Goal: Task Accomplishment & Management: Manage account settings

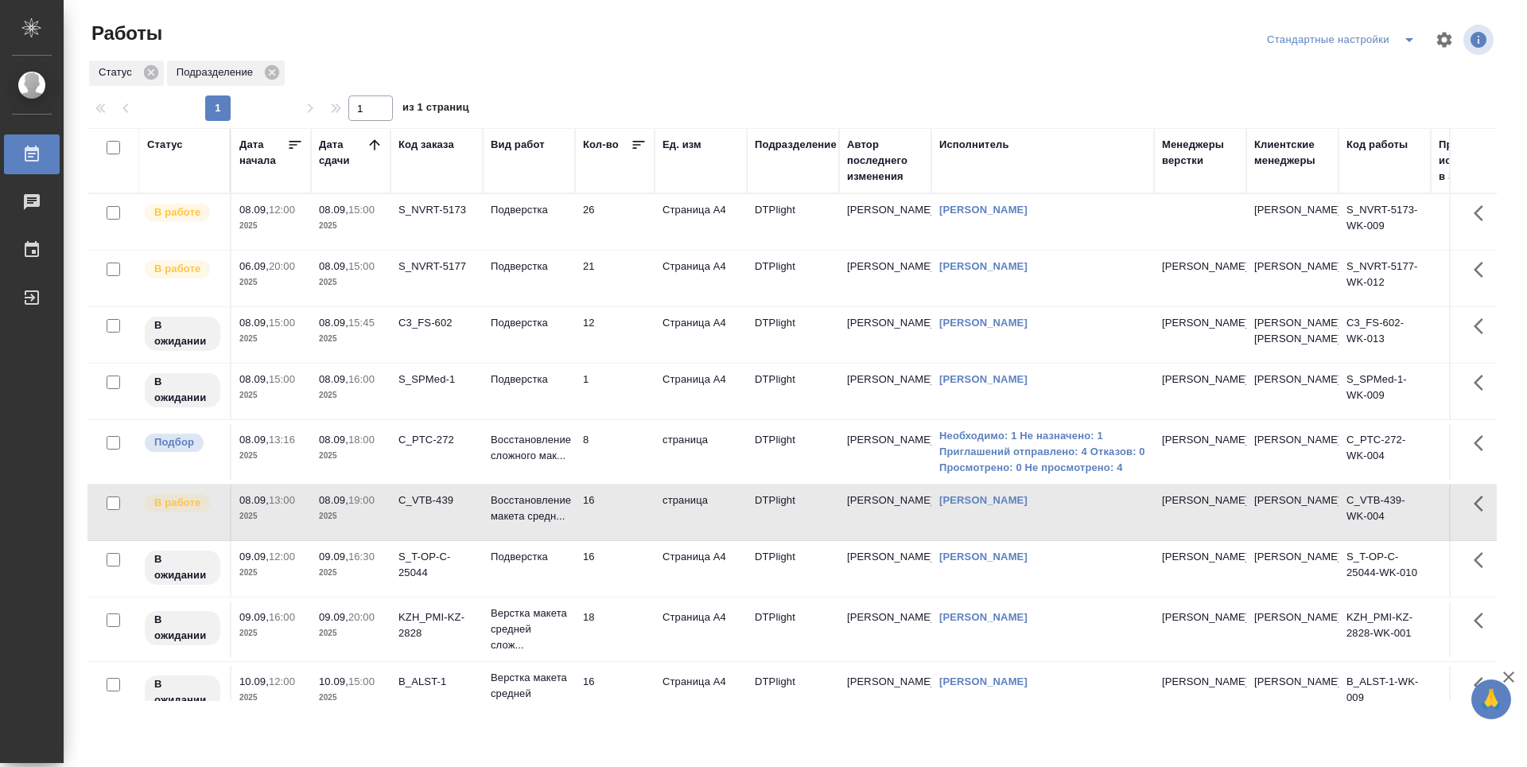
click at [418, 219] on td "S_NVRT-5173" at bounding box center [437, 222] width 92 height 56
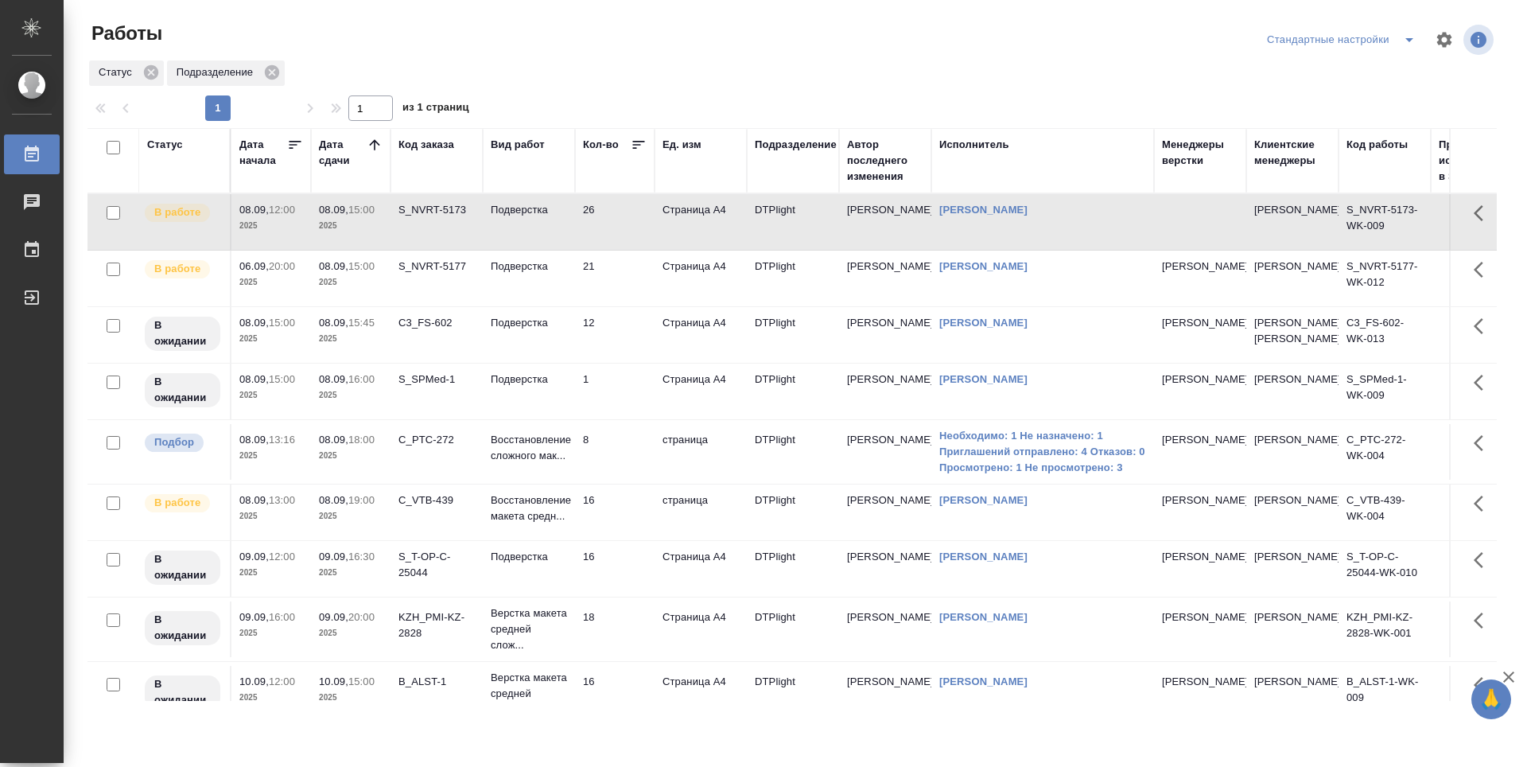
click at [635, 276] on td "21" at bounding box center [615, 279] width 80 height 56
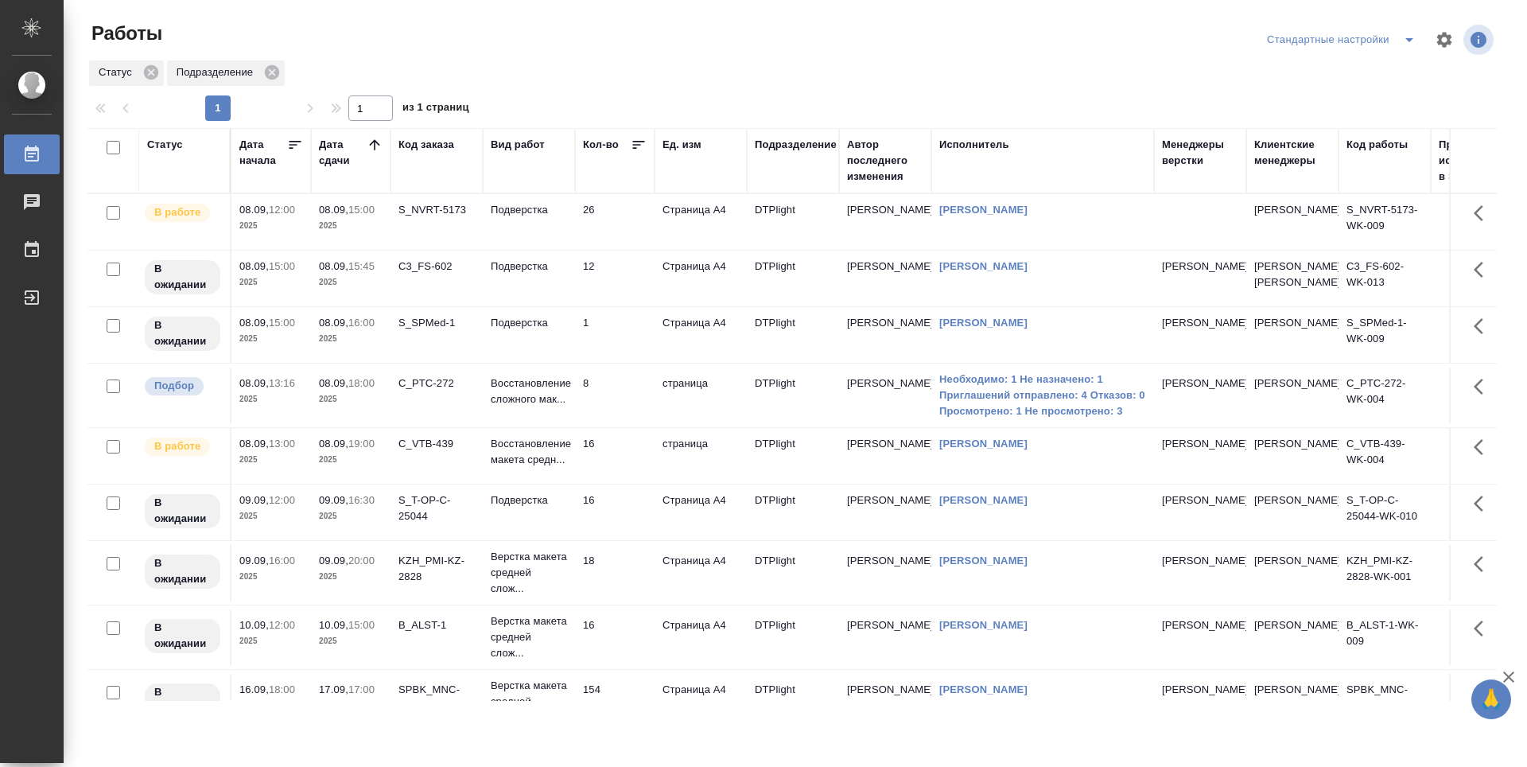
click at [631, 223] on td "26" at bounding box center [615, 222] width 80 height 56
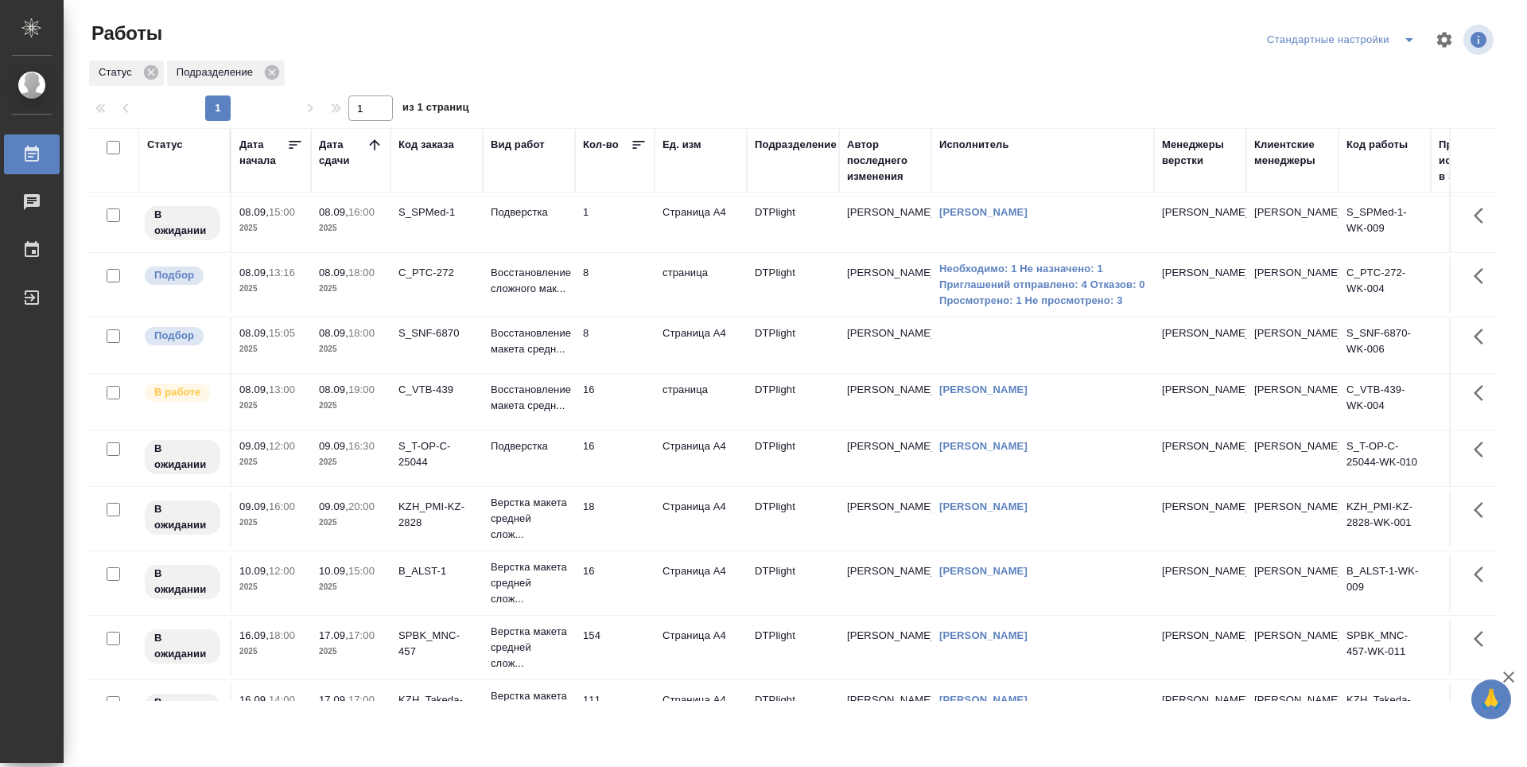
scroll to position [80, 0]
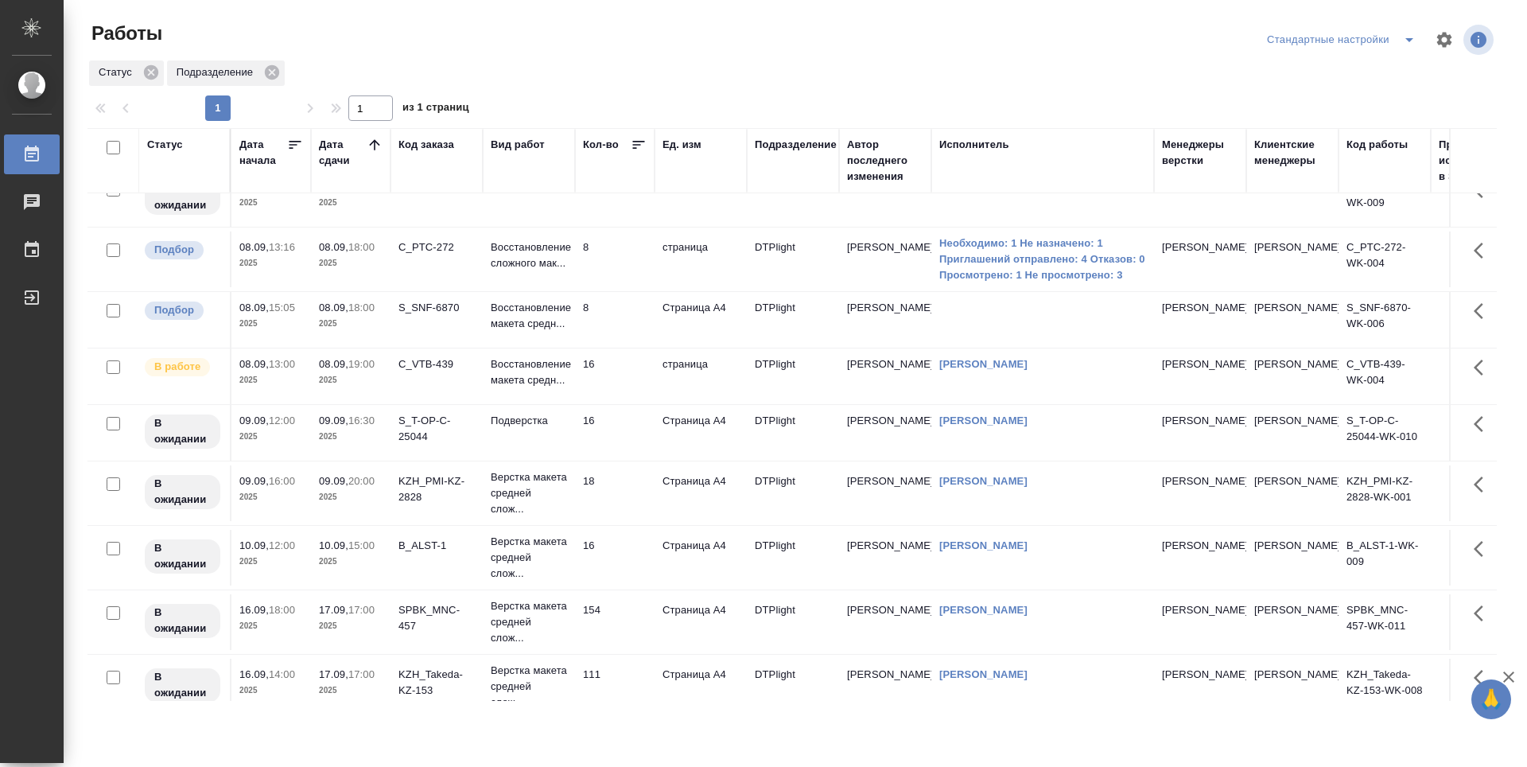
click at [622, 399] on td "16" at bounding box center [615, 376] width 80 height 56
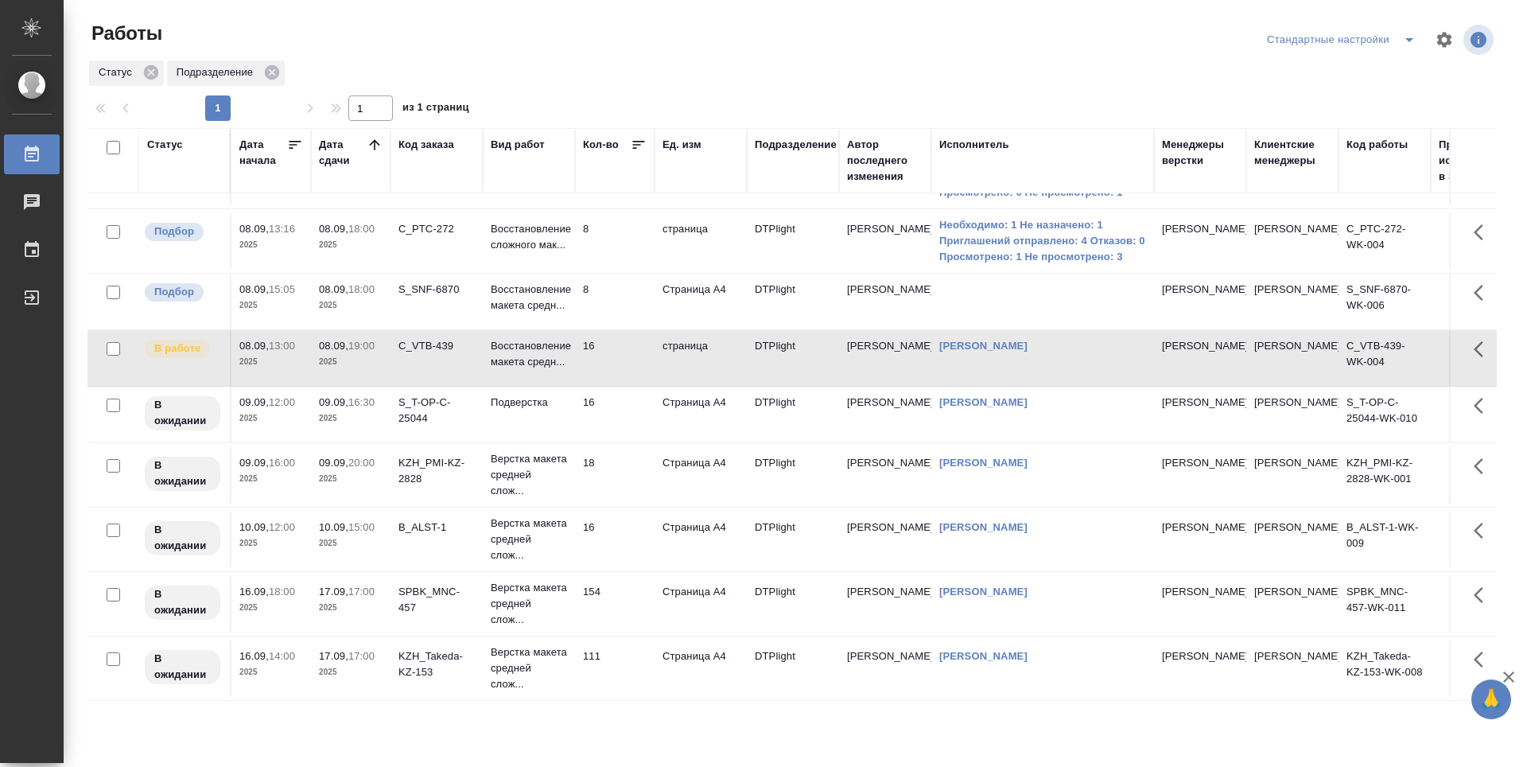
scroll to position [0, 0]
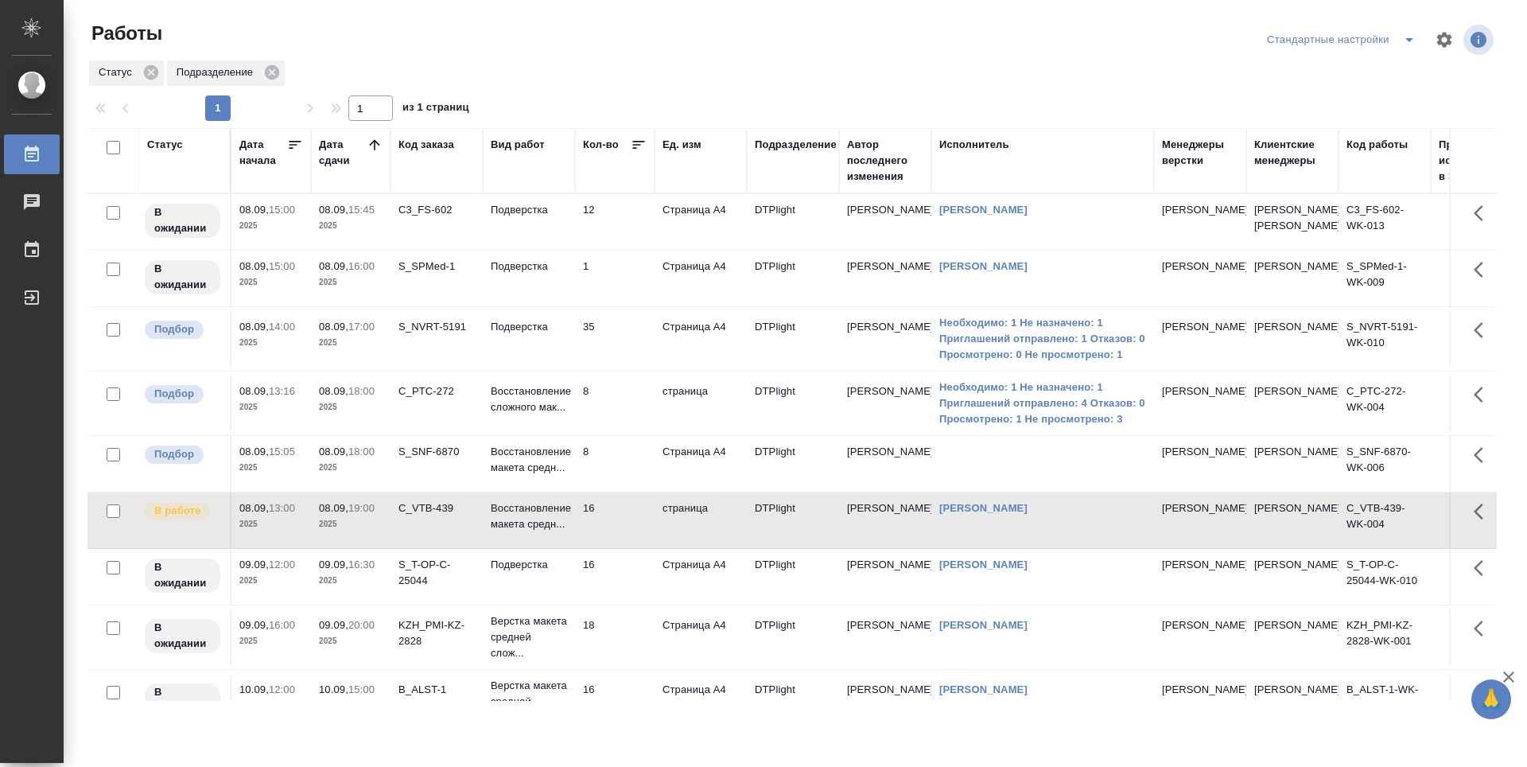
click at [631, 489] on td "8" at bounding box center [615, 464] width 80 height 56
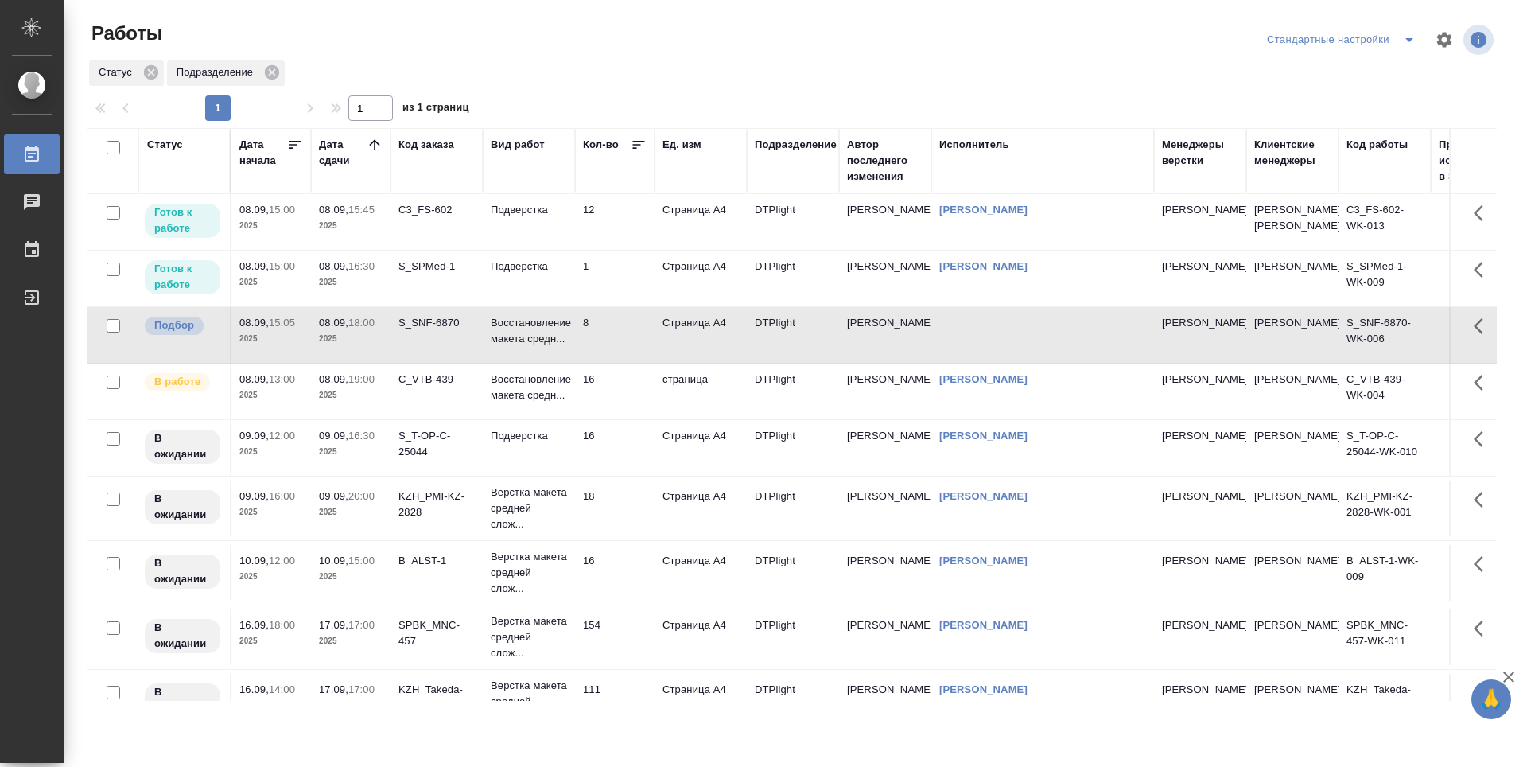
click at [634, 237] on td "12" at bounding box center [615, 222] width 80 height 56
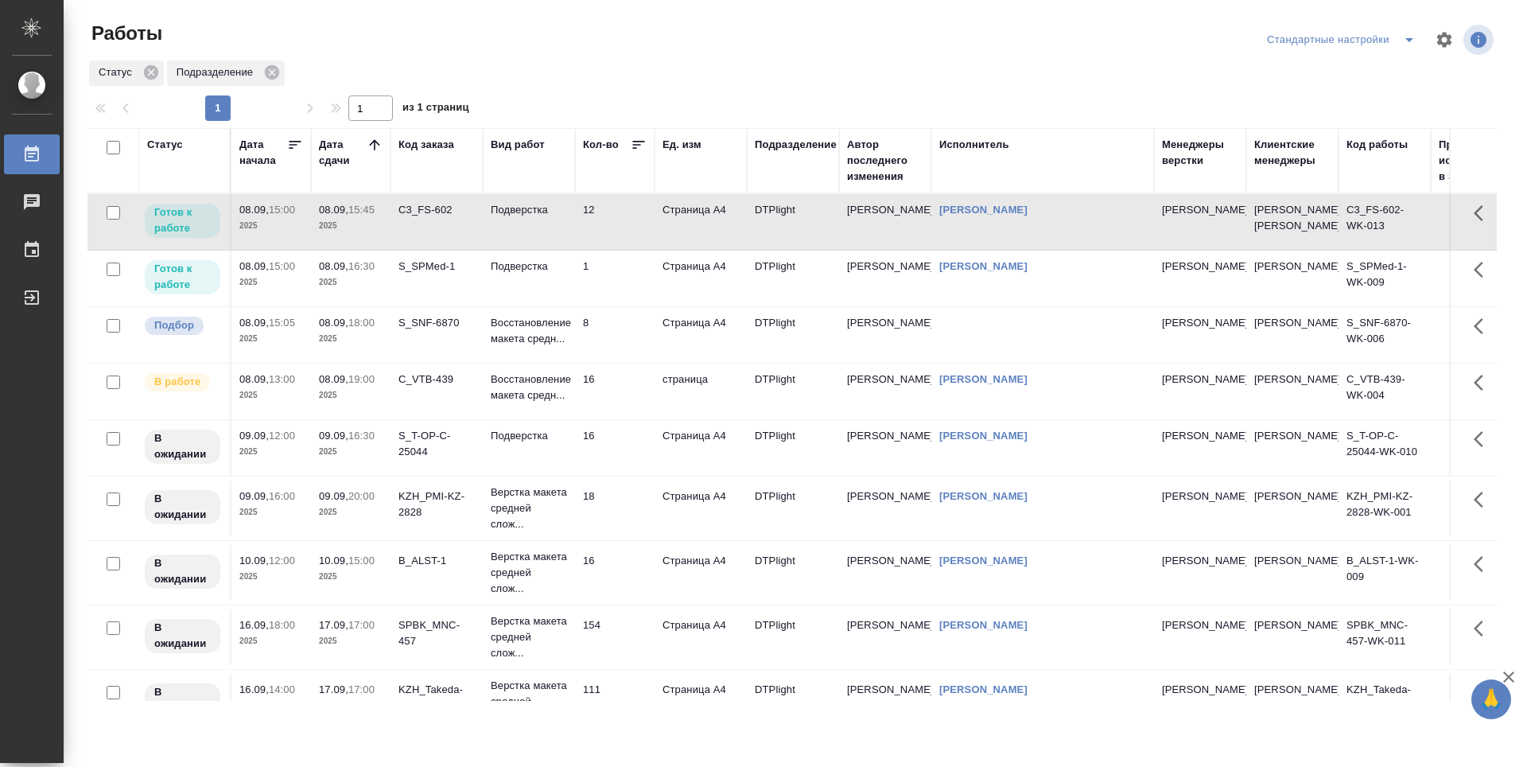
click at [634, 237] on td "12" at bounding box center [615, 222] width 80 height 56
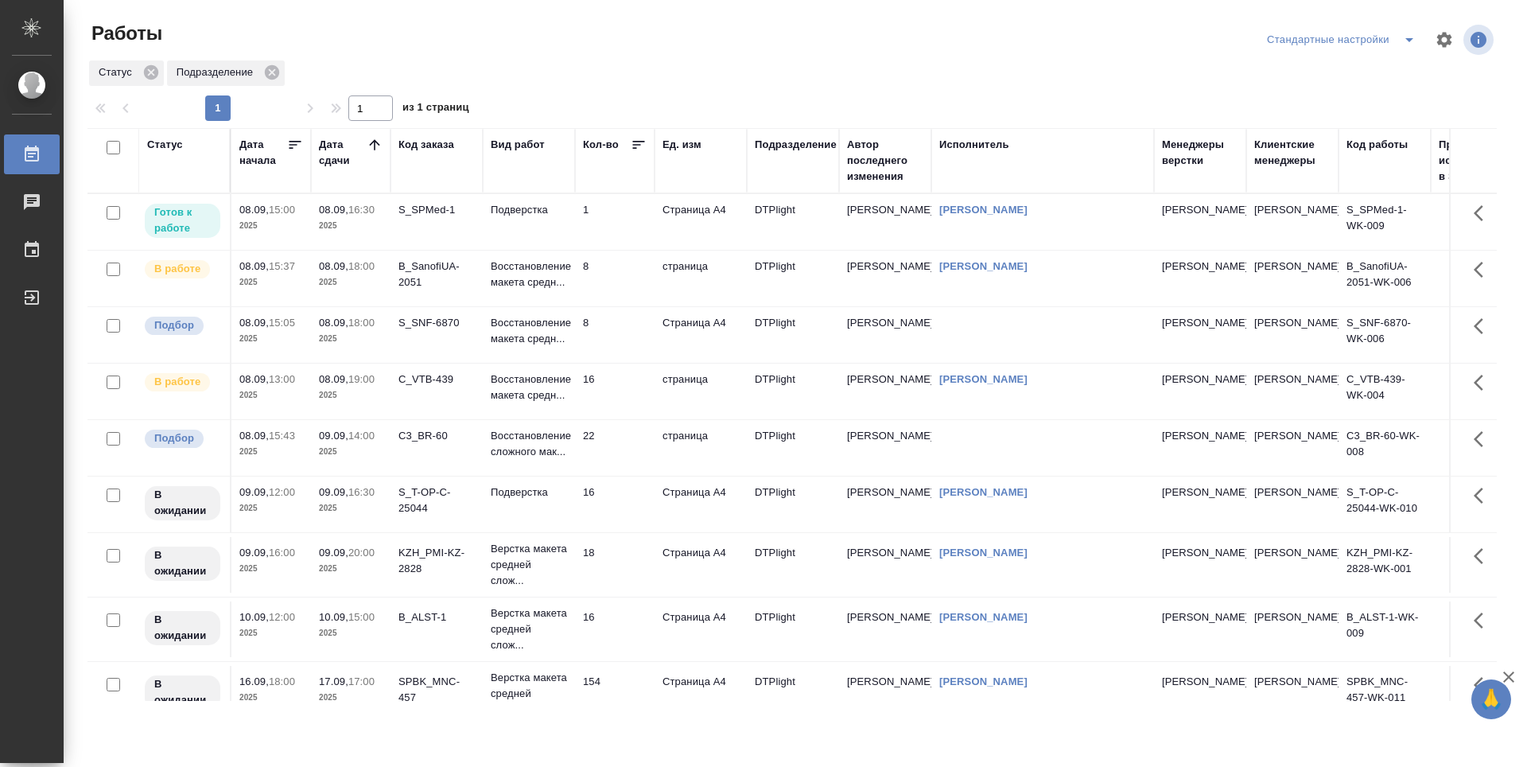
click at [631, 235] on td "1" at bounding box center [615, 222] width 80 height 56
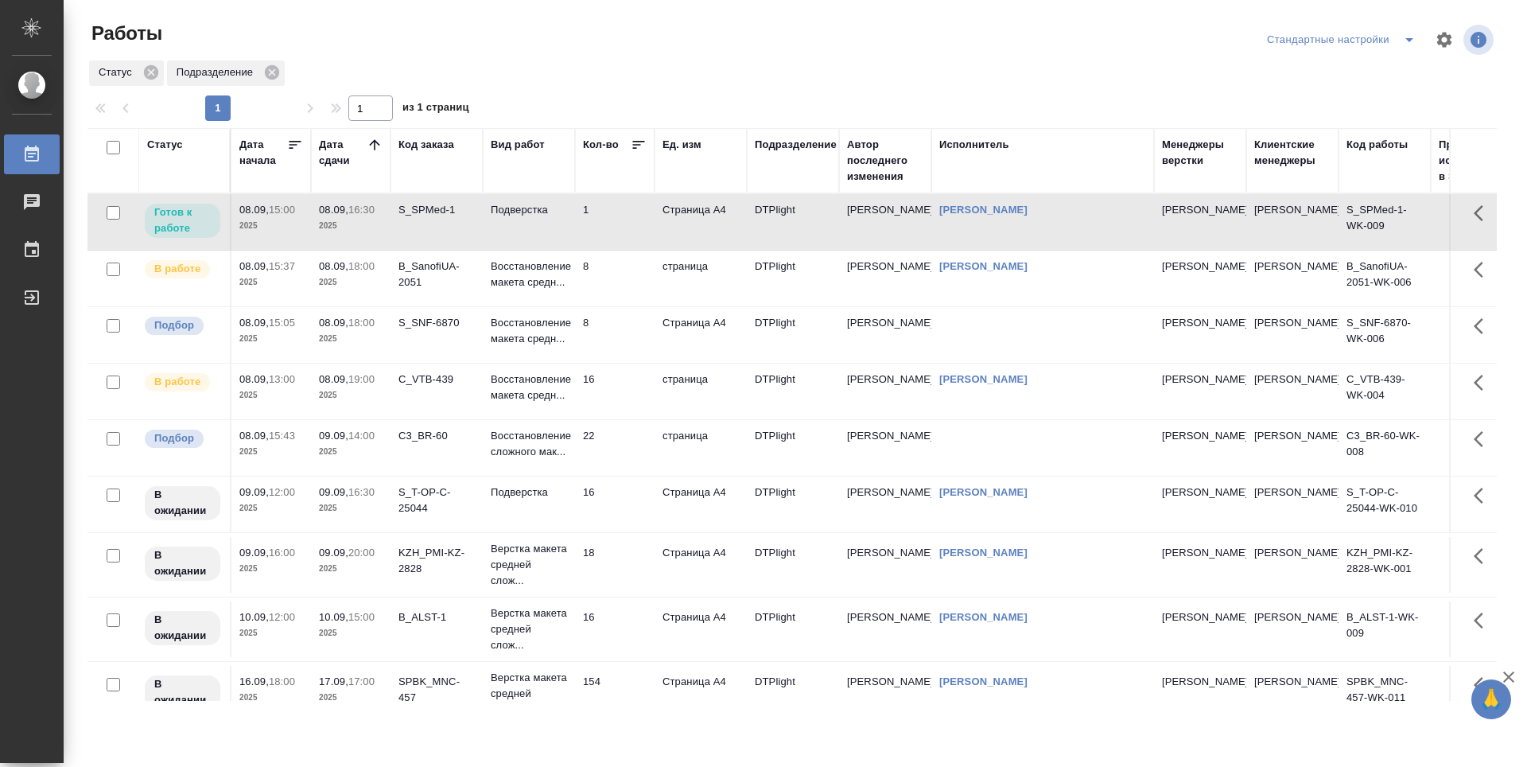
click at [631, 235] on td "1" at bounding box center [615, 222] width 80 height 56
click at [632, 270] on td "8" at bounding box center [615, 279] width 80 height 56
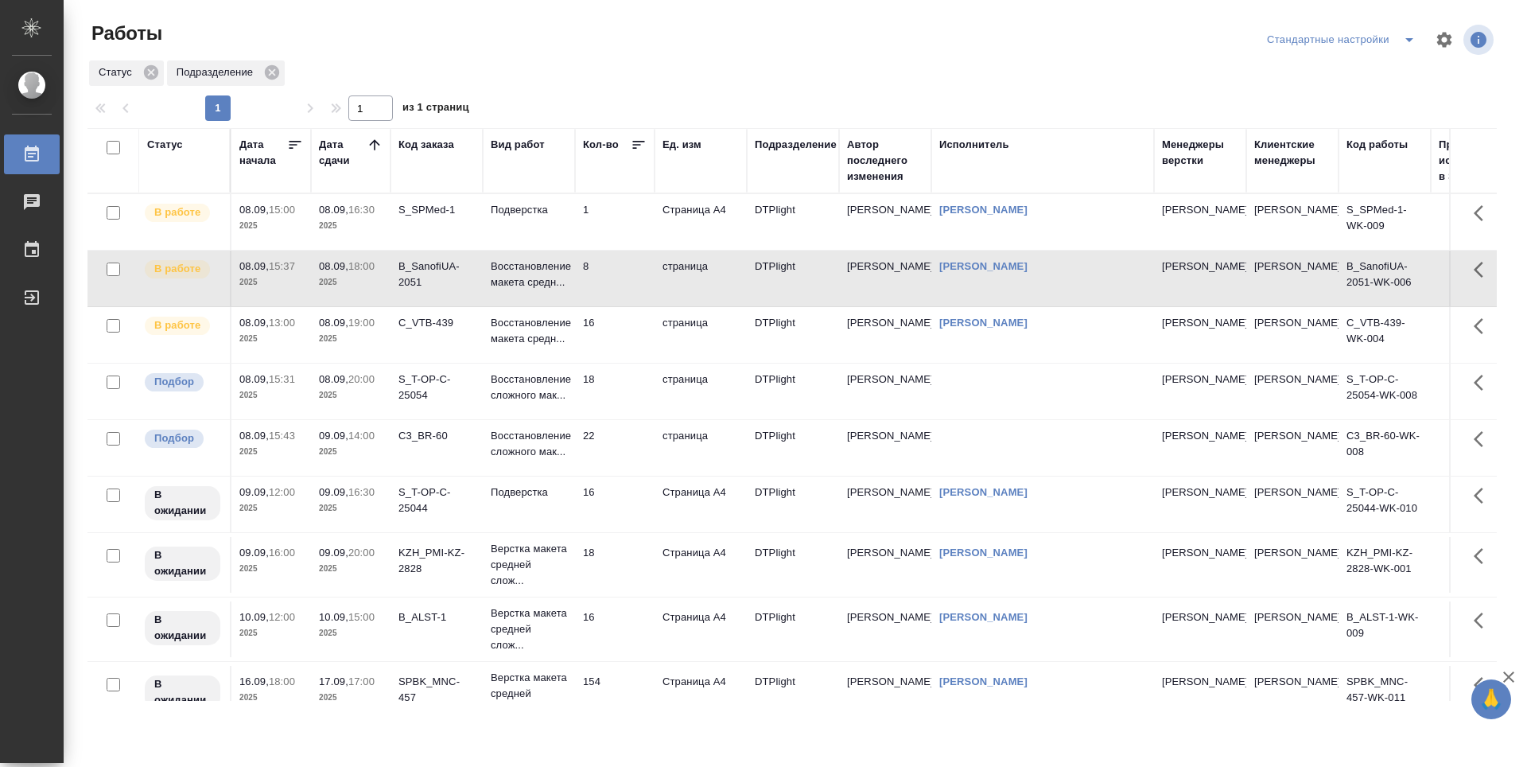
click at [626, 323] on td "16" at bounding box center [615, 335] width 80 height 56
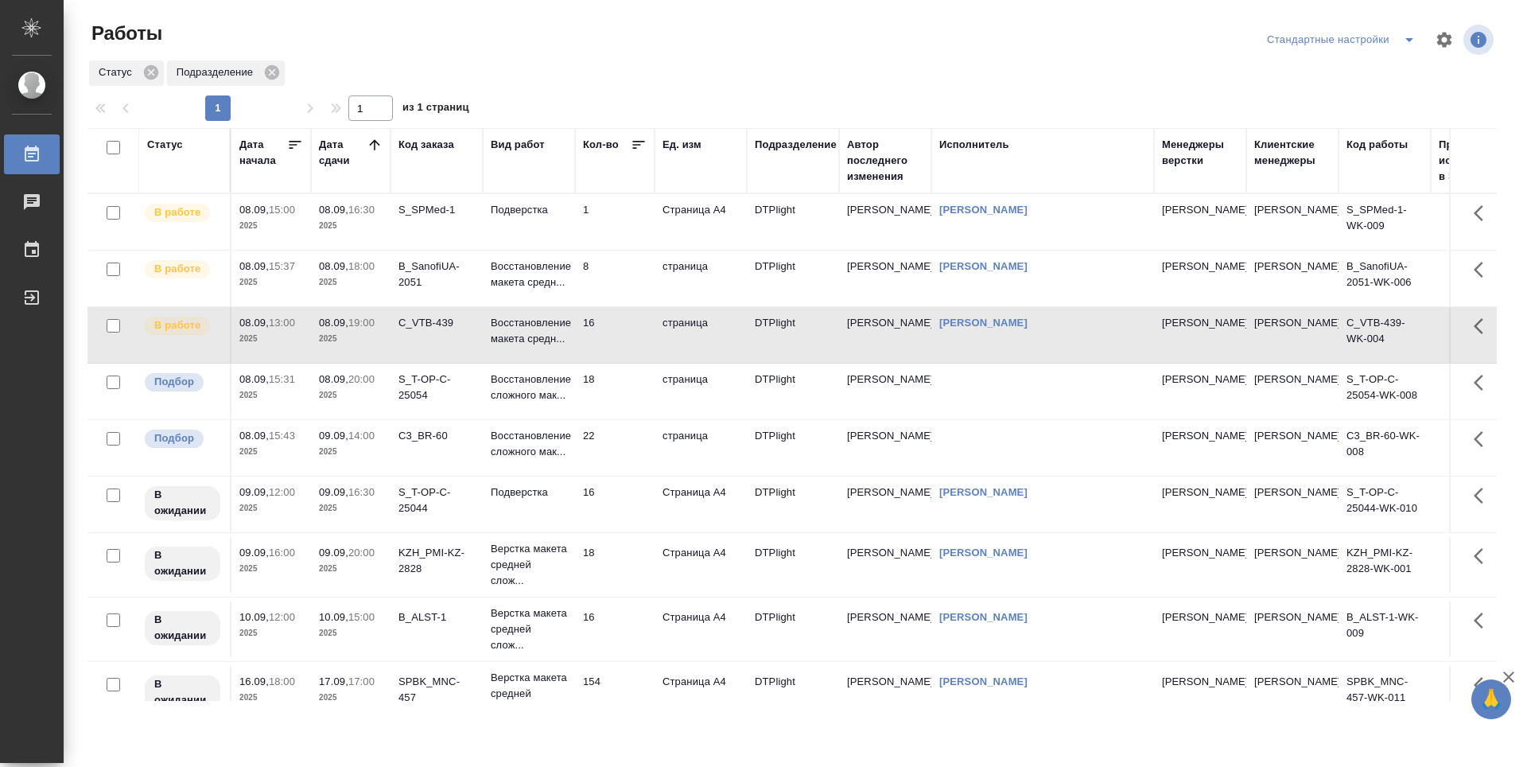
click at [376, 144] on icon at bounding box center [375, 145] width 16 height 16
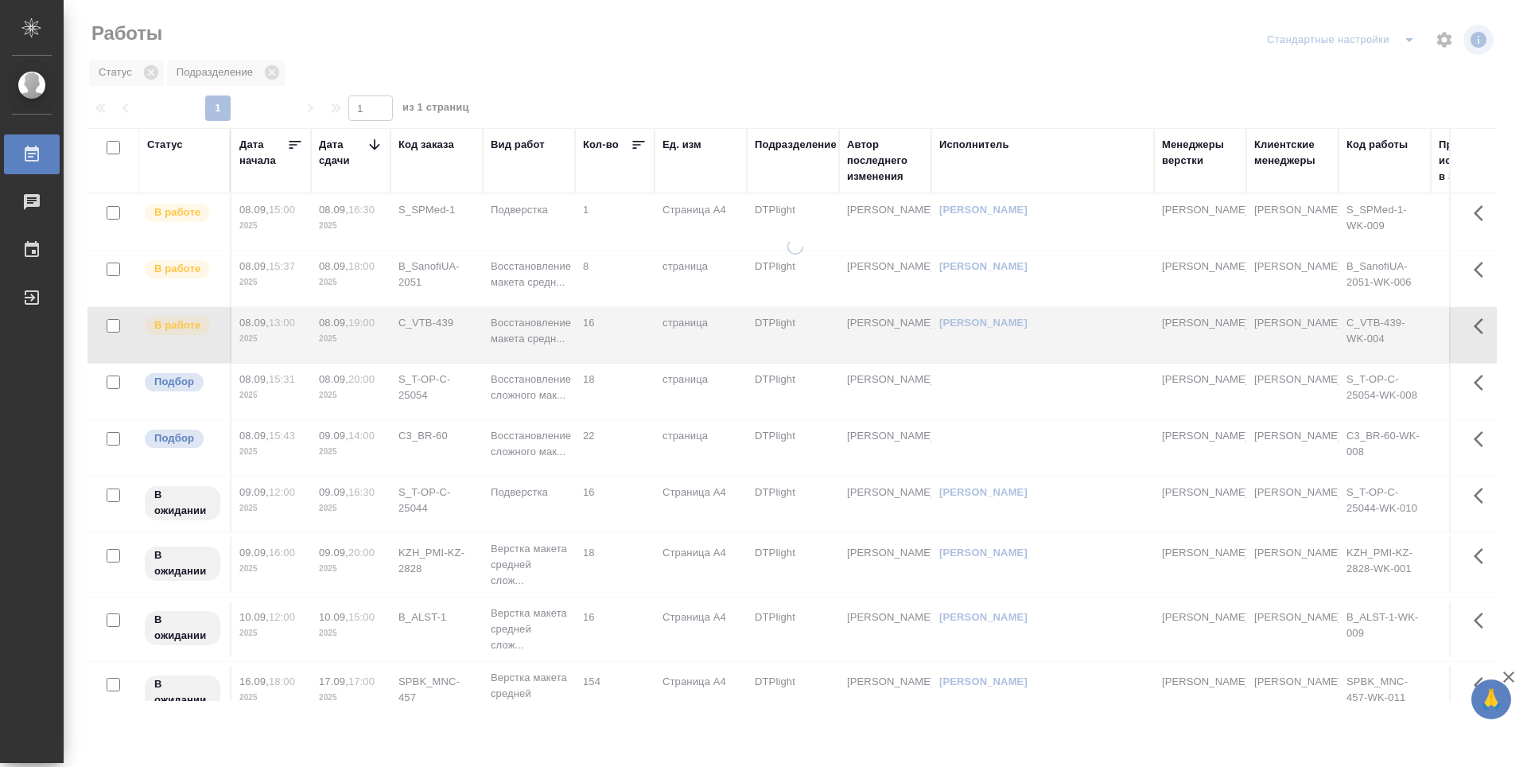
click at [376, 144] on icon at bounding box center [375, 145] width 16 height 16
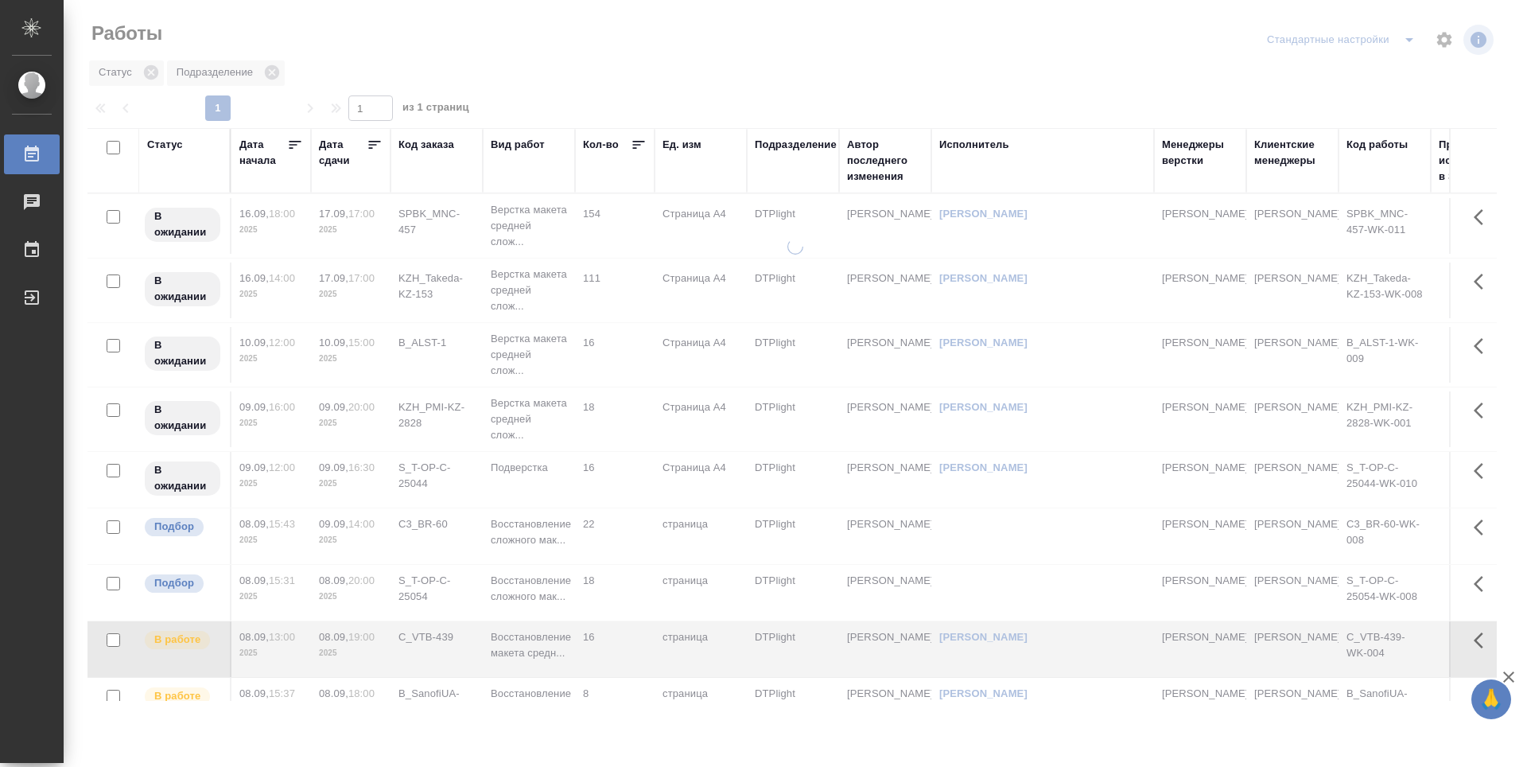
click at [376, 144] on icon at bounding box center [375, 145] width 16 height 16
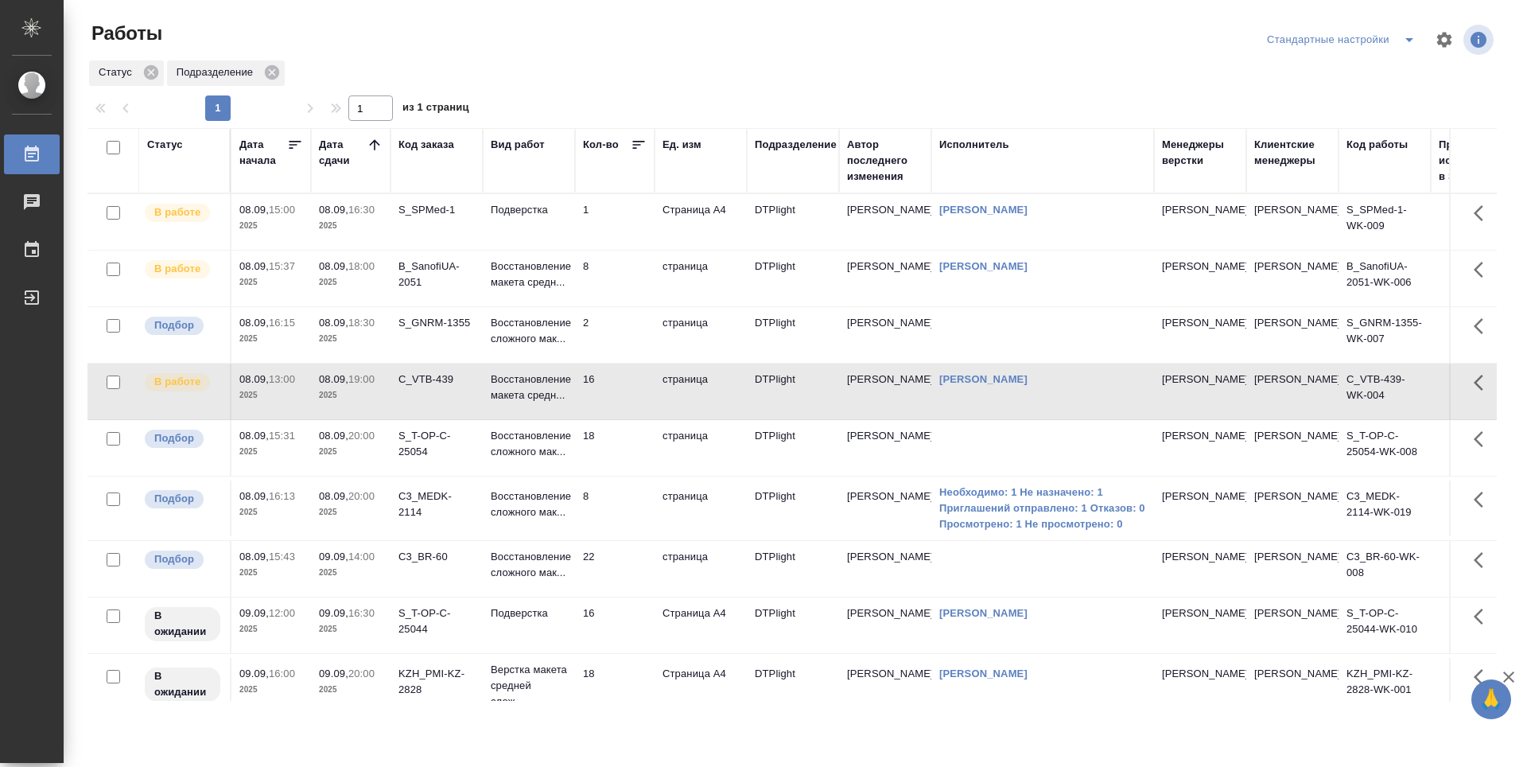
click at [635, 216] on td "1" at bounding box center [615, 222] width 80 height 56
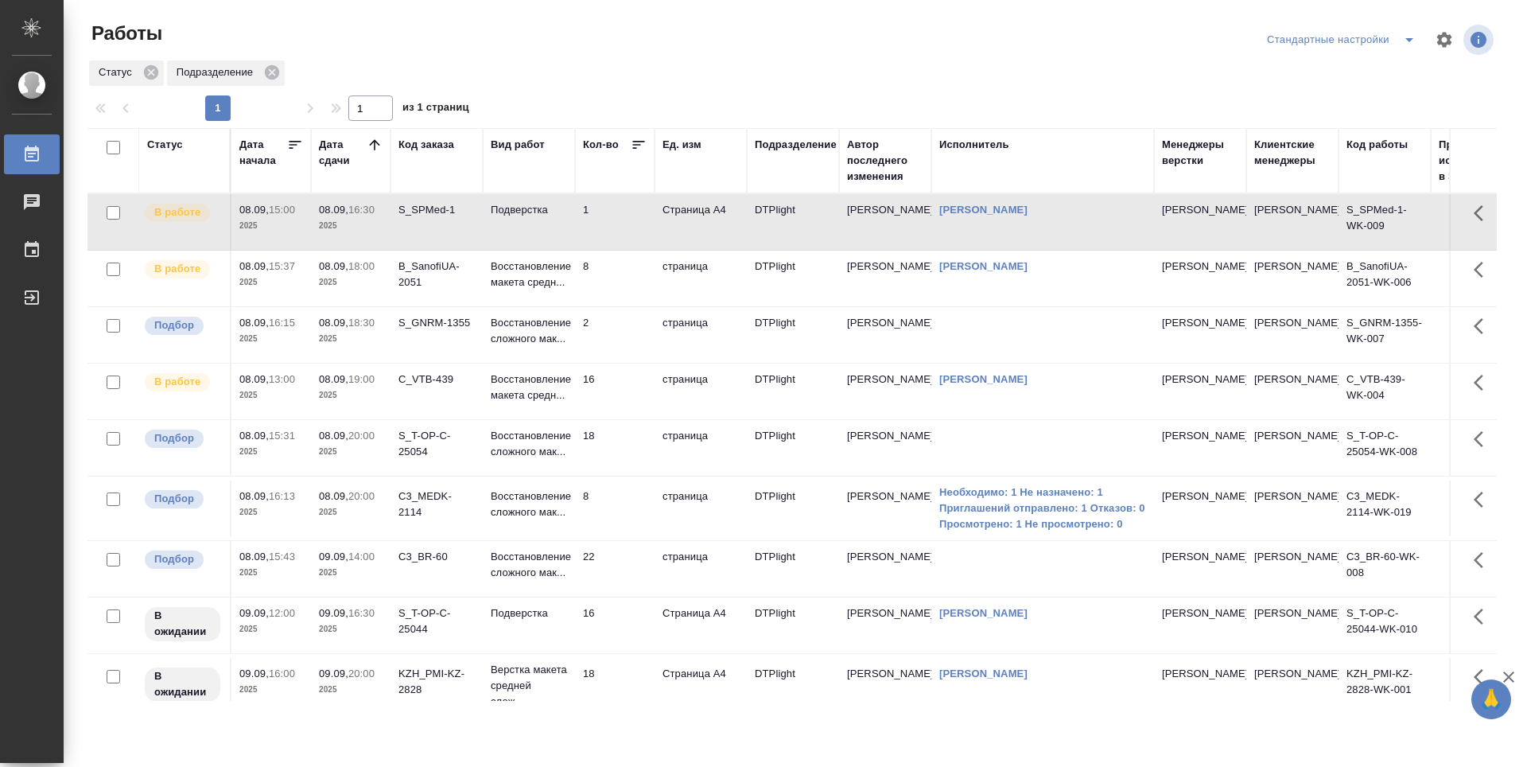
click at [635, 216] on td "1" at bounding box center [615, 222] width 80 height 56
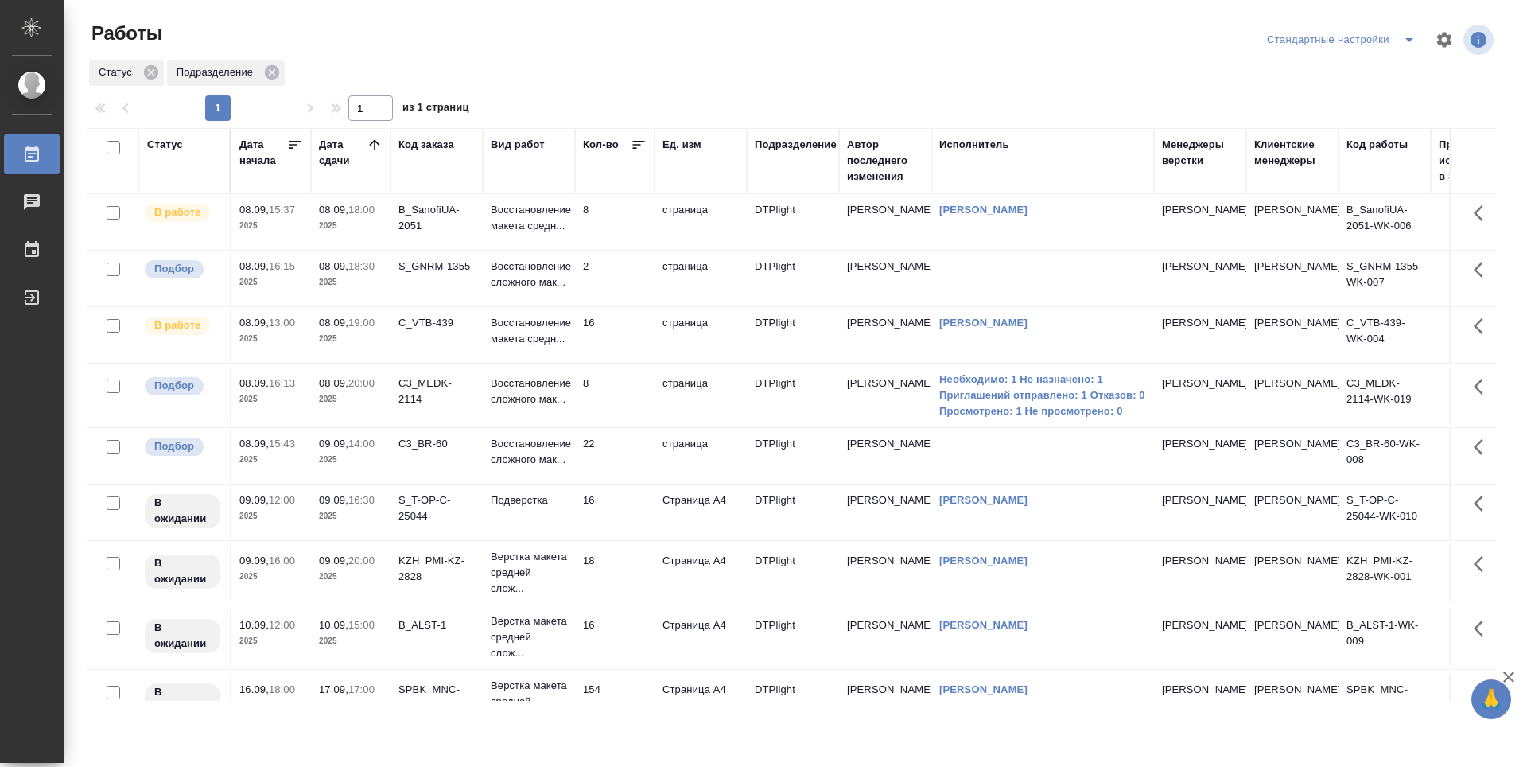
click at [631, 218] on td "8" at bounding box center [615, 222] width 80 height 56
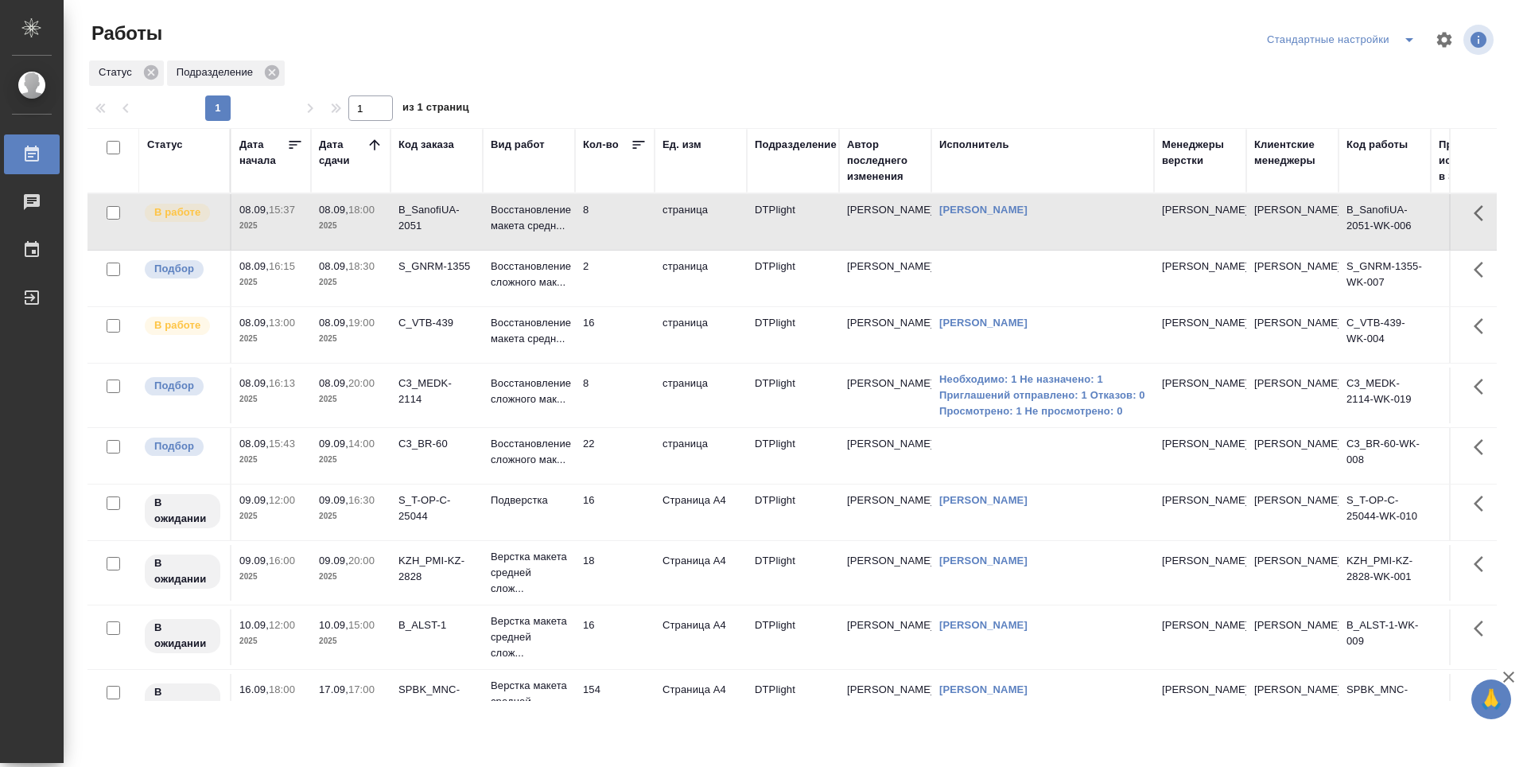
click at [651, 336] on td "16" at bounding box center [615, 335] width 80 height 56
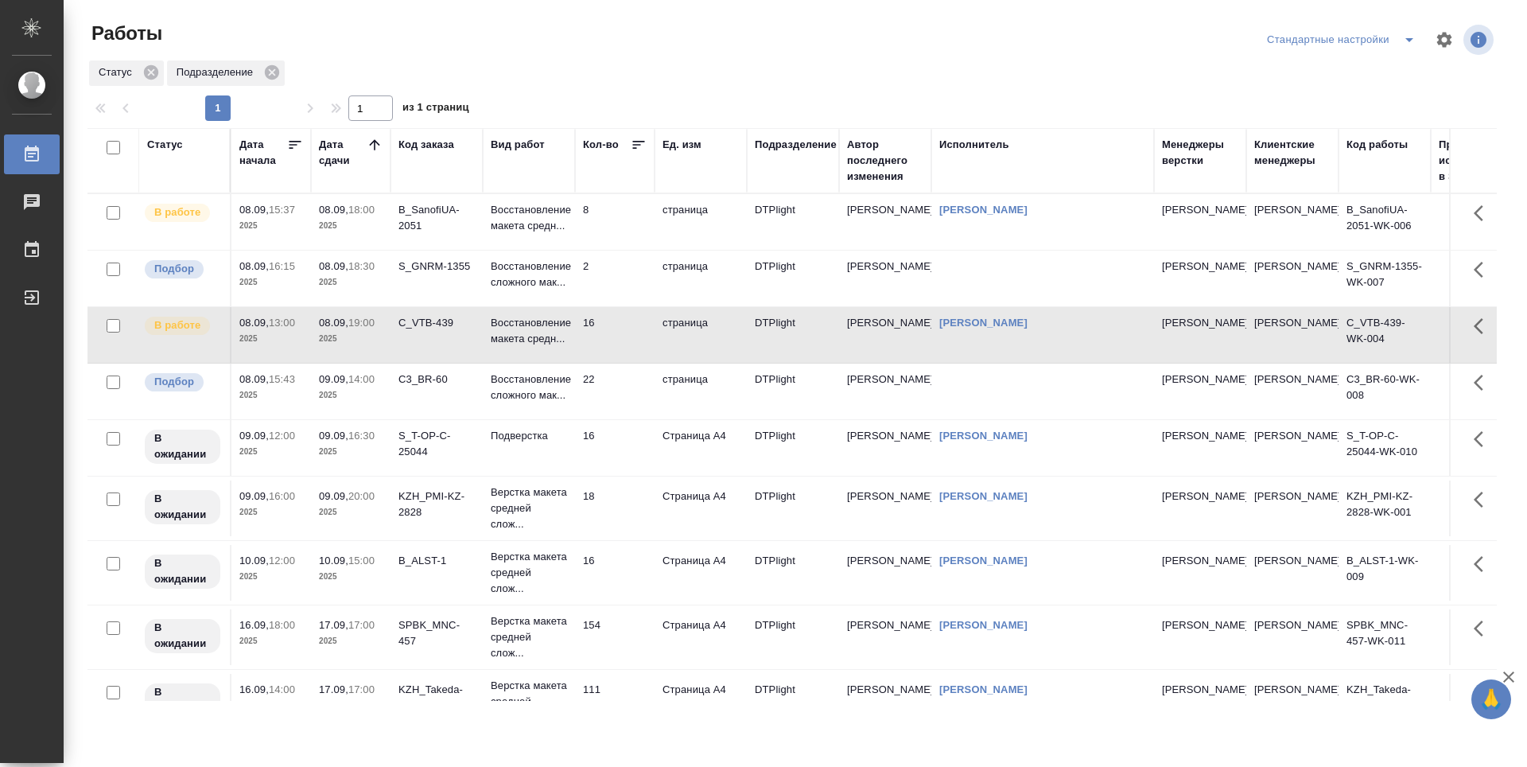
click at [725, 214] on td "страница" at bounding box center [701, 222] width 92 height 56
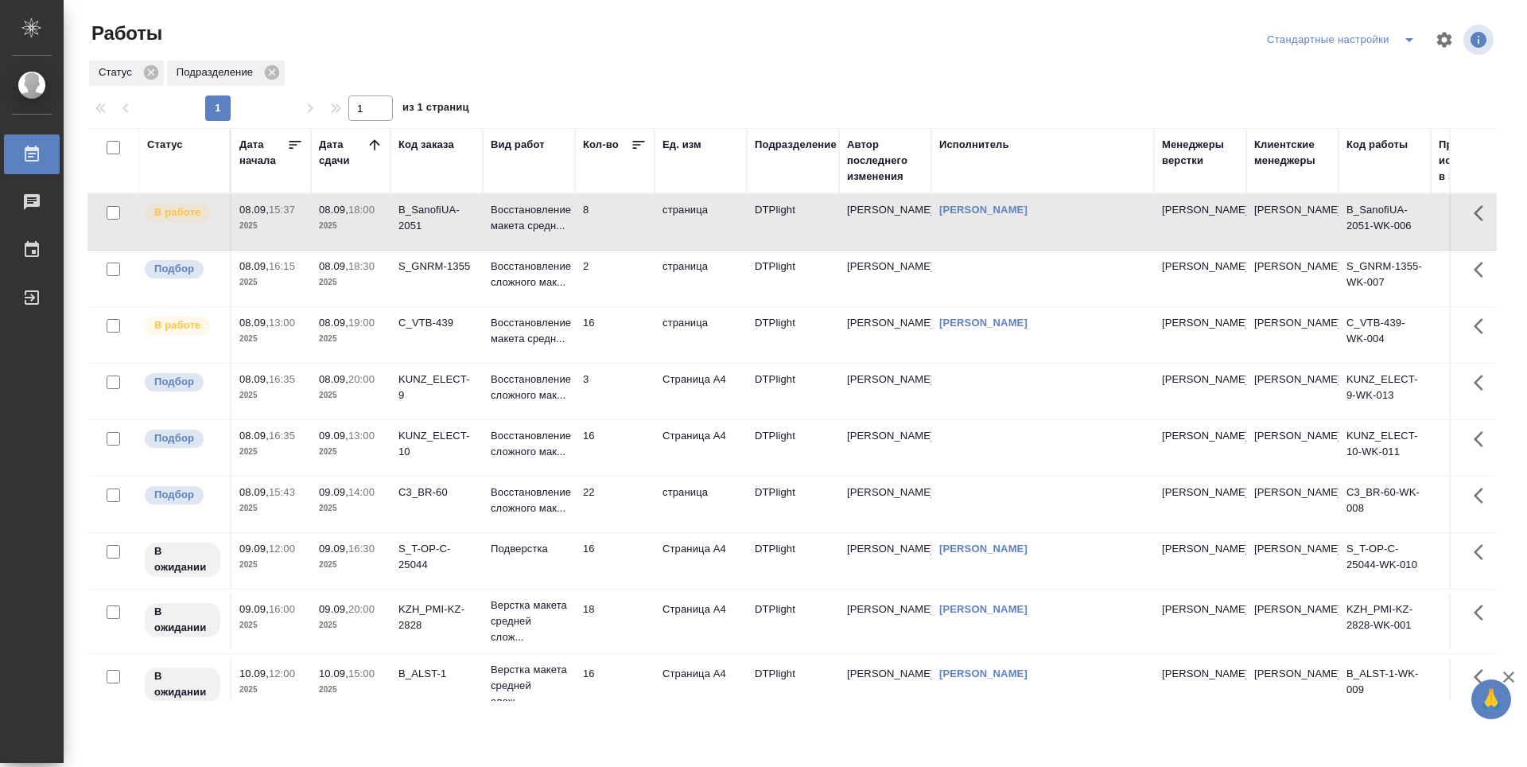
click at [614, 447] on td "16" at bounding box center [615, 448] width 80 height 56
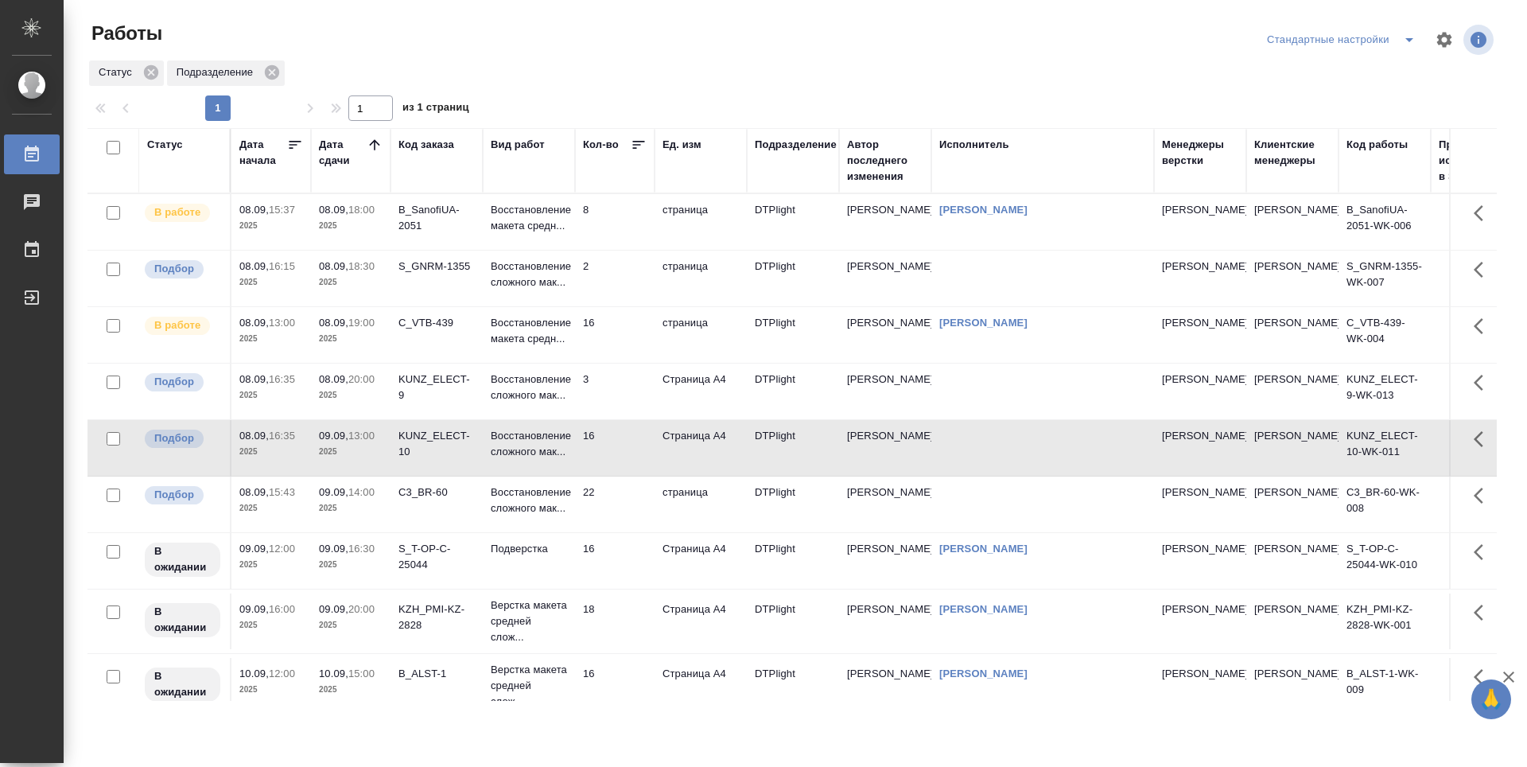
click at [614, 447] on td "16" at bounding box center [615, 448] width 80 height 56
click at [621, 558] on td "16" at bounding box center [615, 561] width 80 height 56
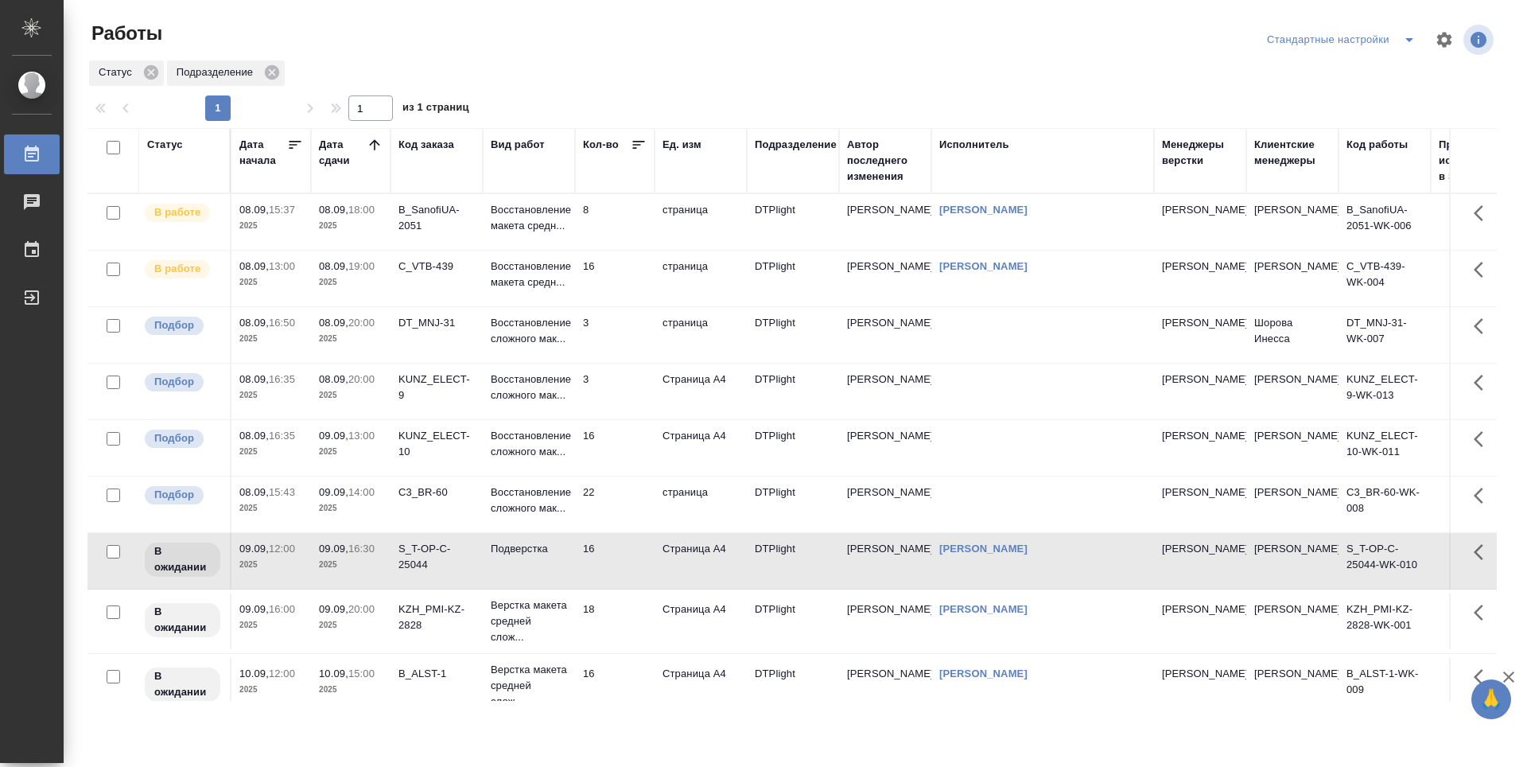
click at [612, 511] on td "22" at bounding box center [615, 504] width 80 height 56
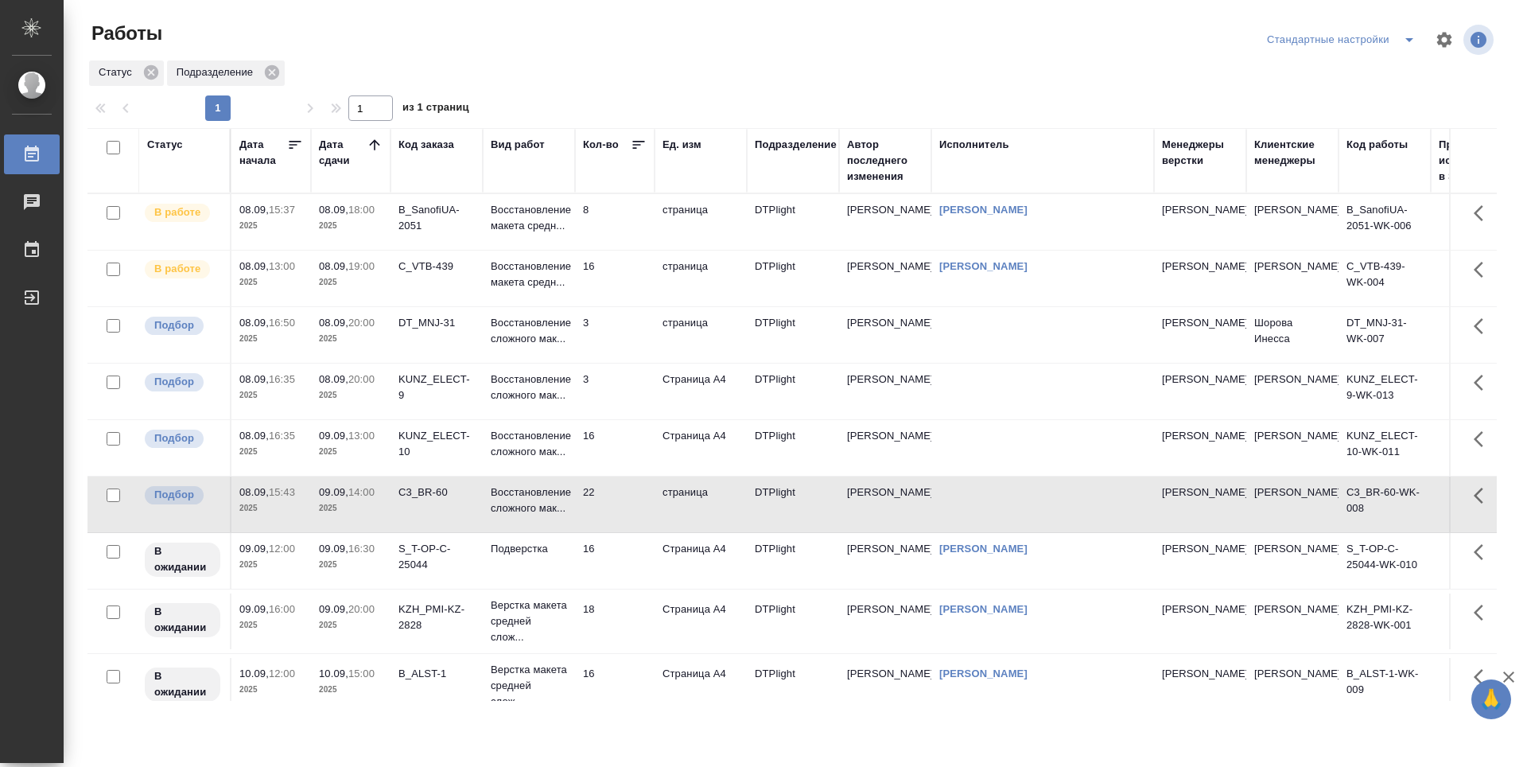
click at [601, 450] on td "16" at bounding box center [615, 448] width 80 height 56
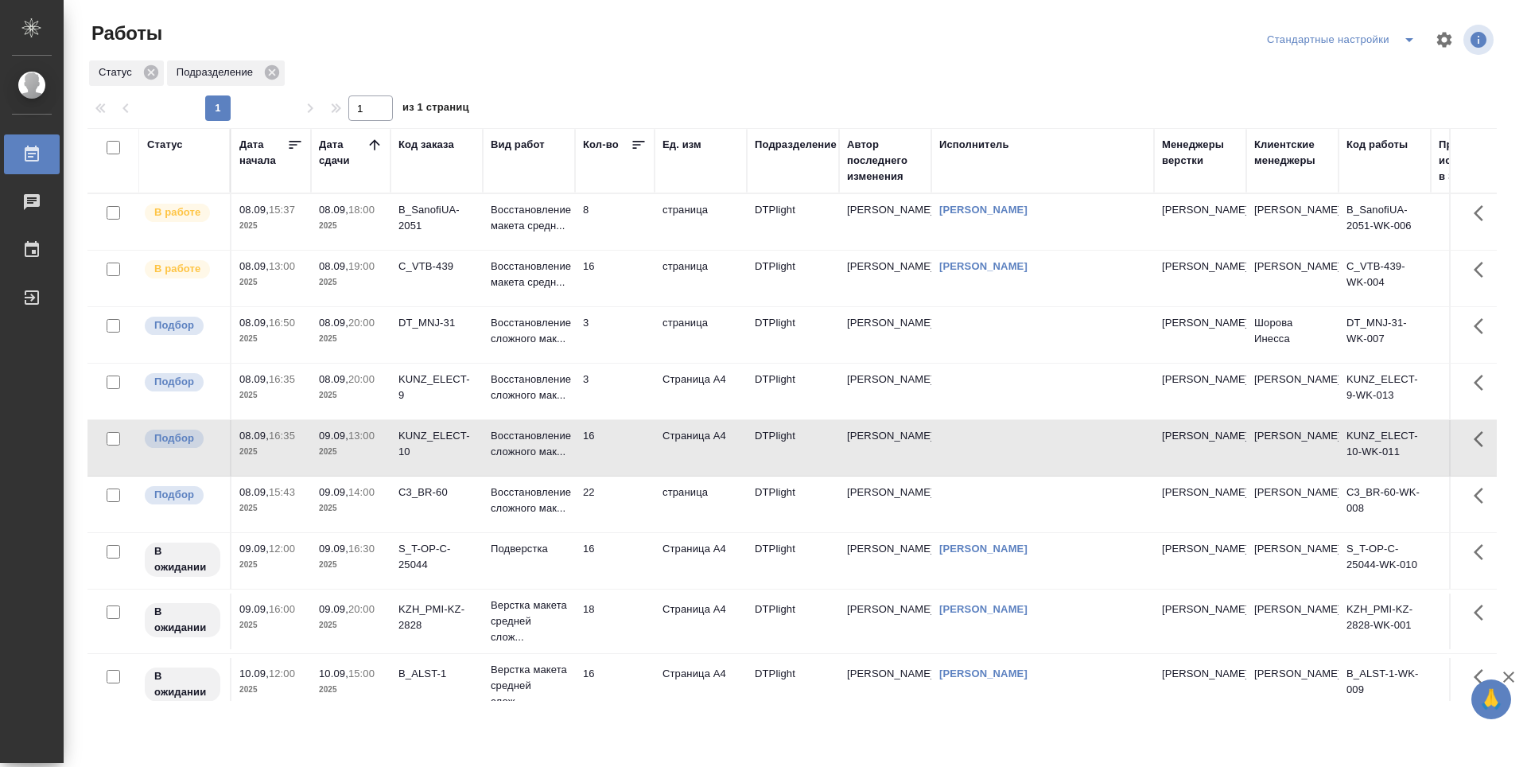
click at [607, 399] on td "3" at bounding box center [615, 391] width 80 height 56
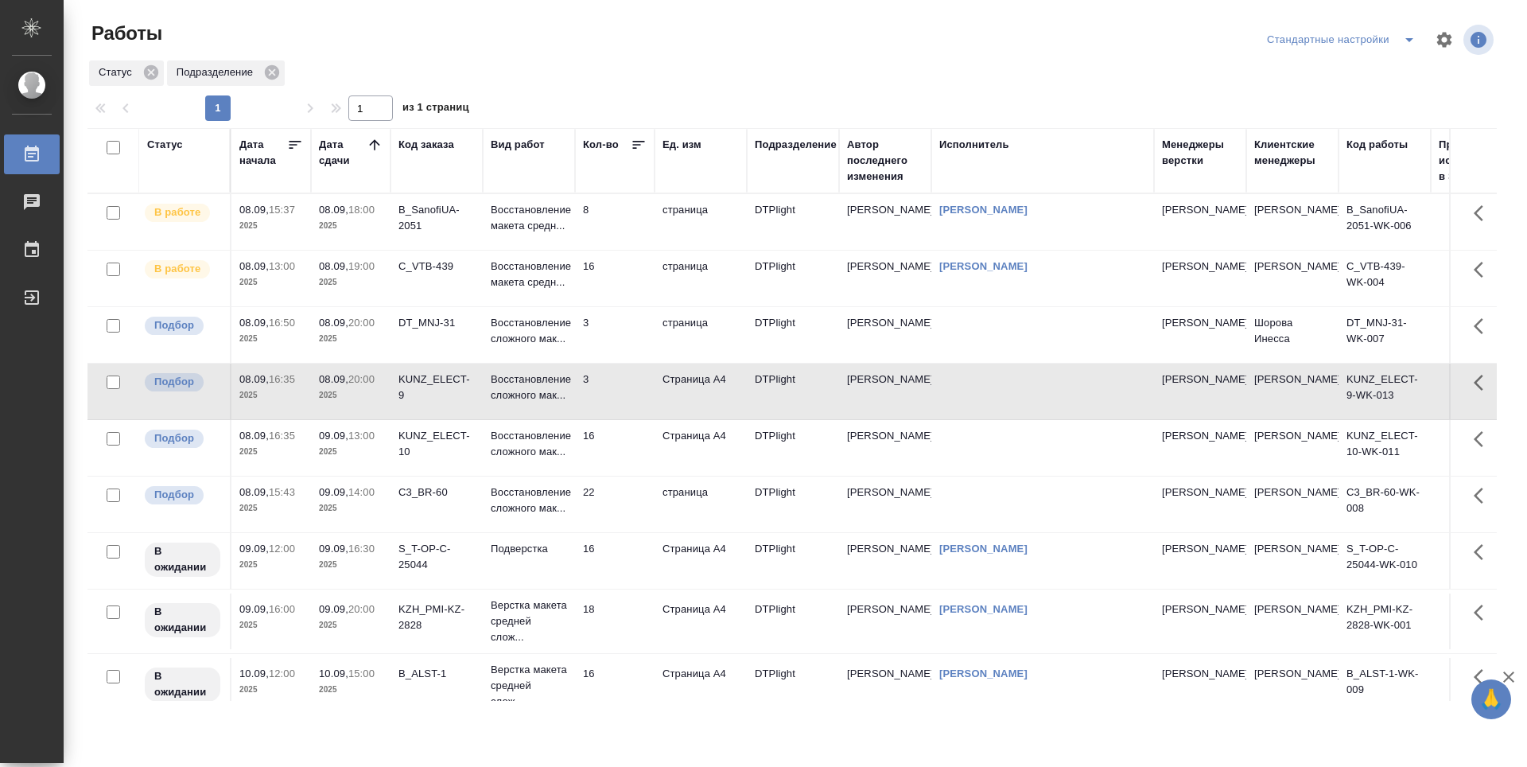
click at [614, 450] on td "16" at bounding box center [615, 448] width 80 height 56
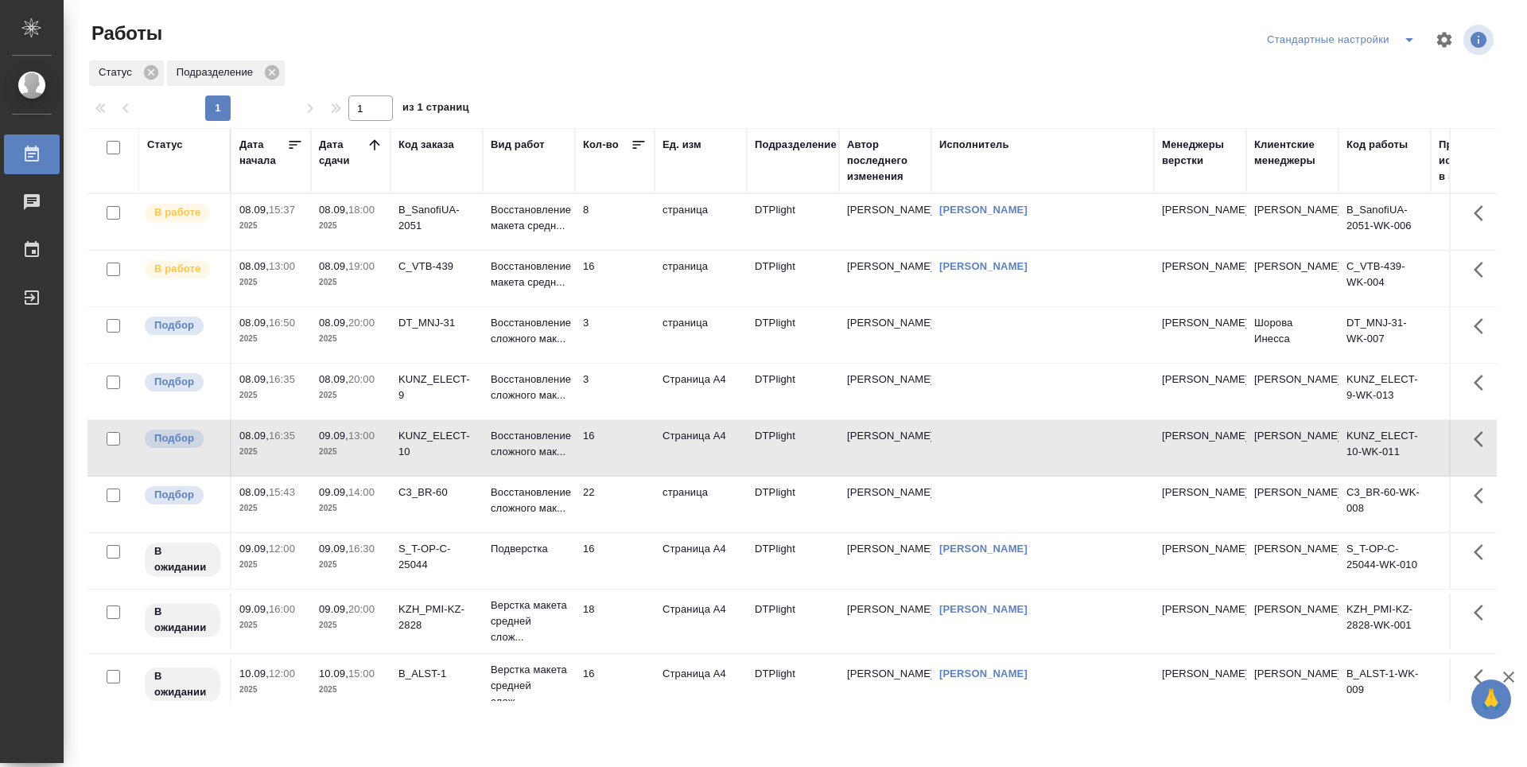
click at [612, 406] on td "3" at bounding box center [615, 391] width 80 height 56
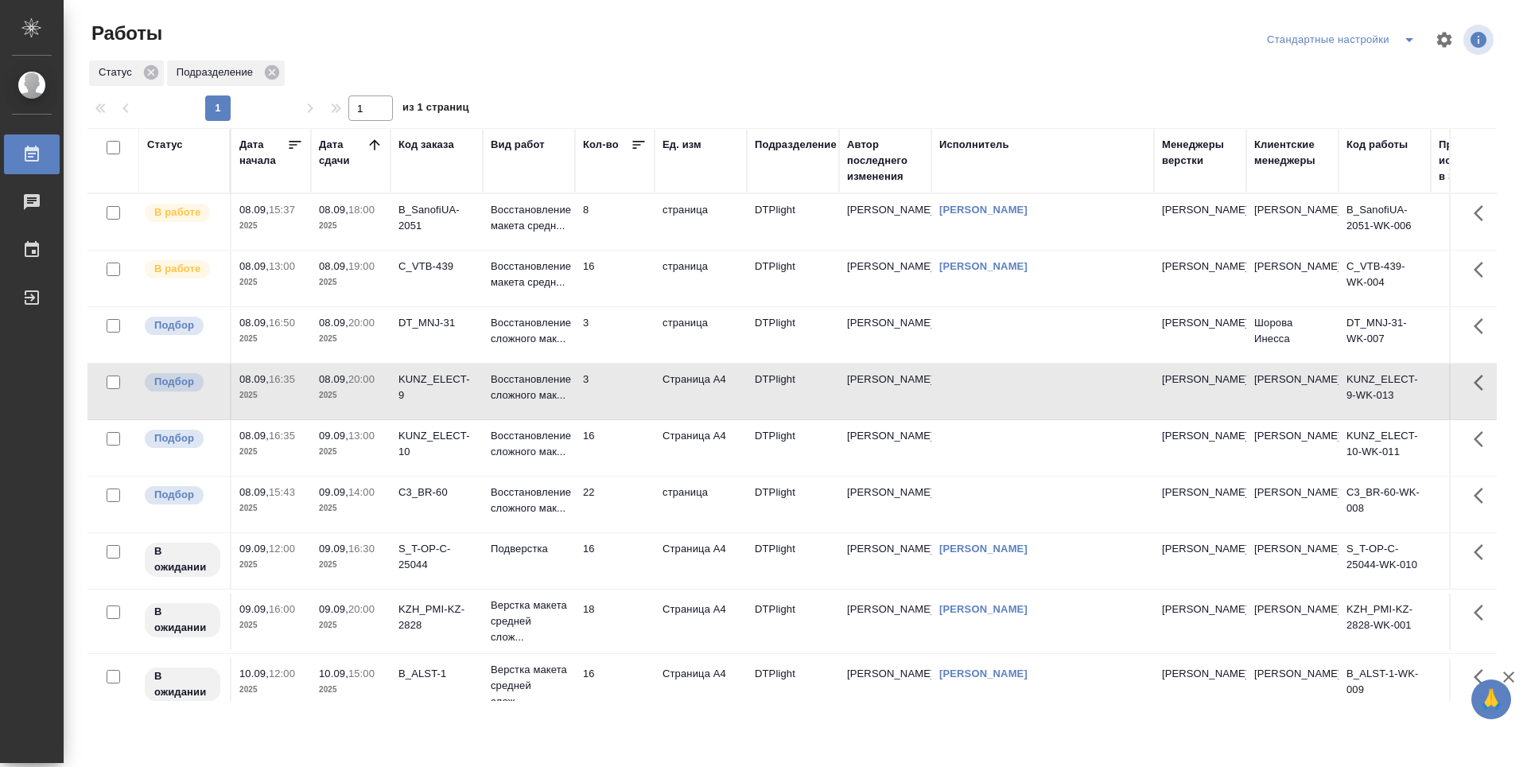
click at [607, 348] on td "3" at bounding box center [615, 335] width 80 height 56
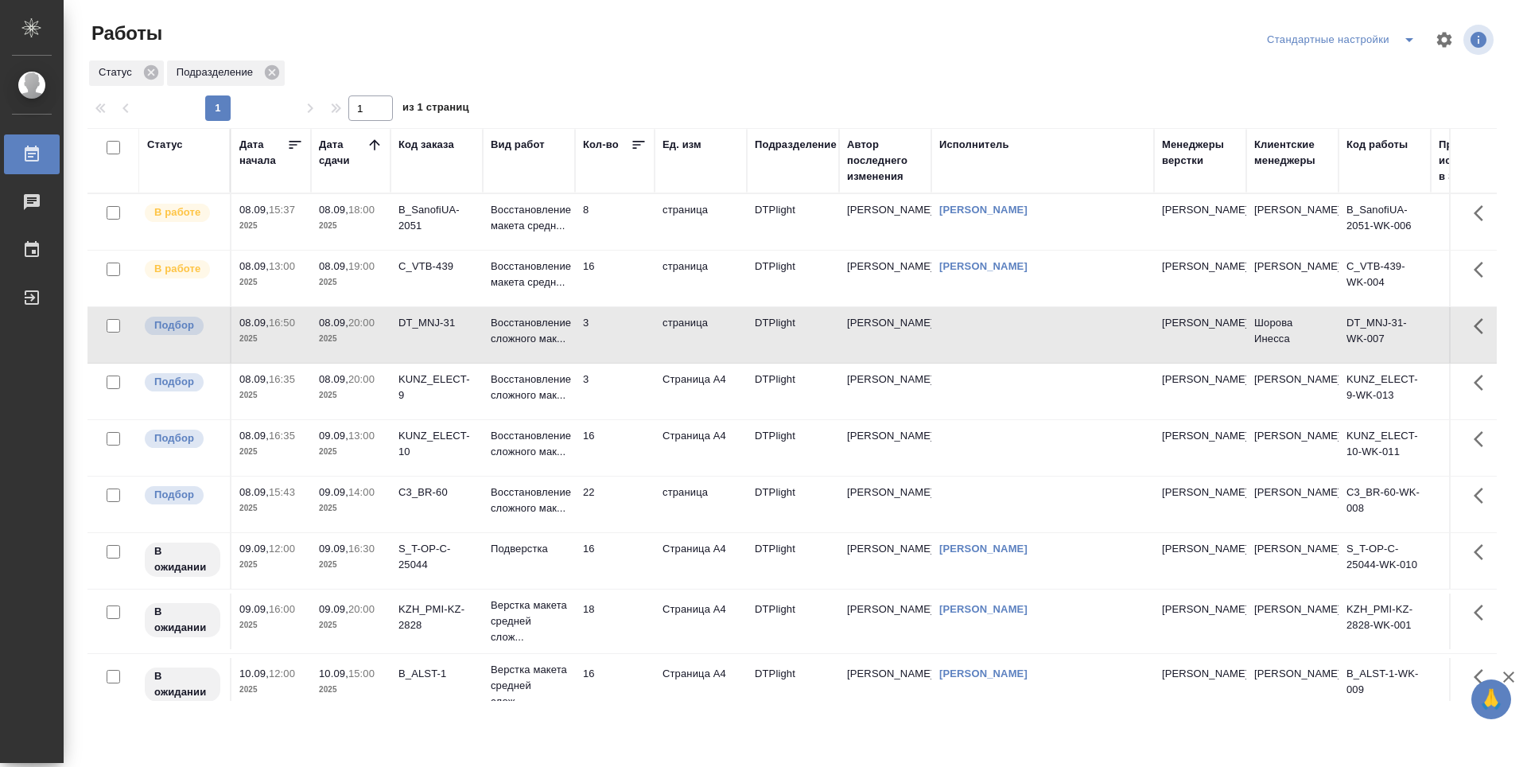
click at [614, 396] on td "3" at bounding box center [615, 391] width 80 height 56
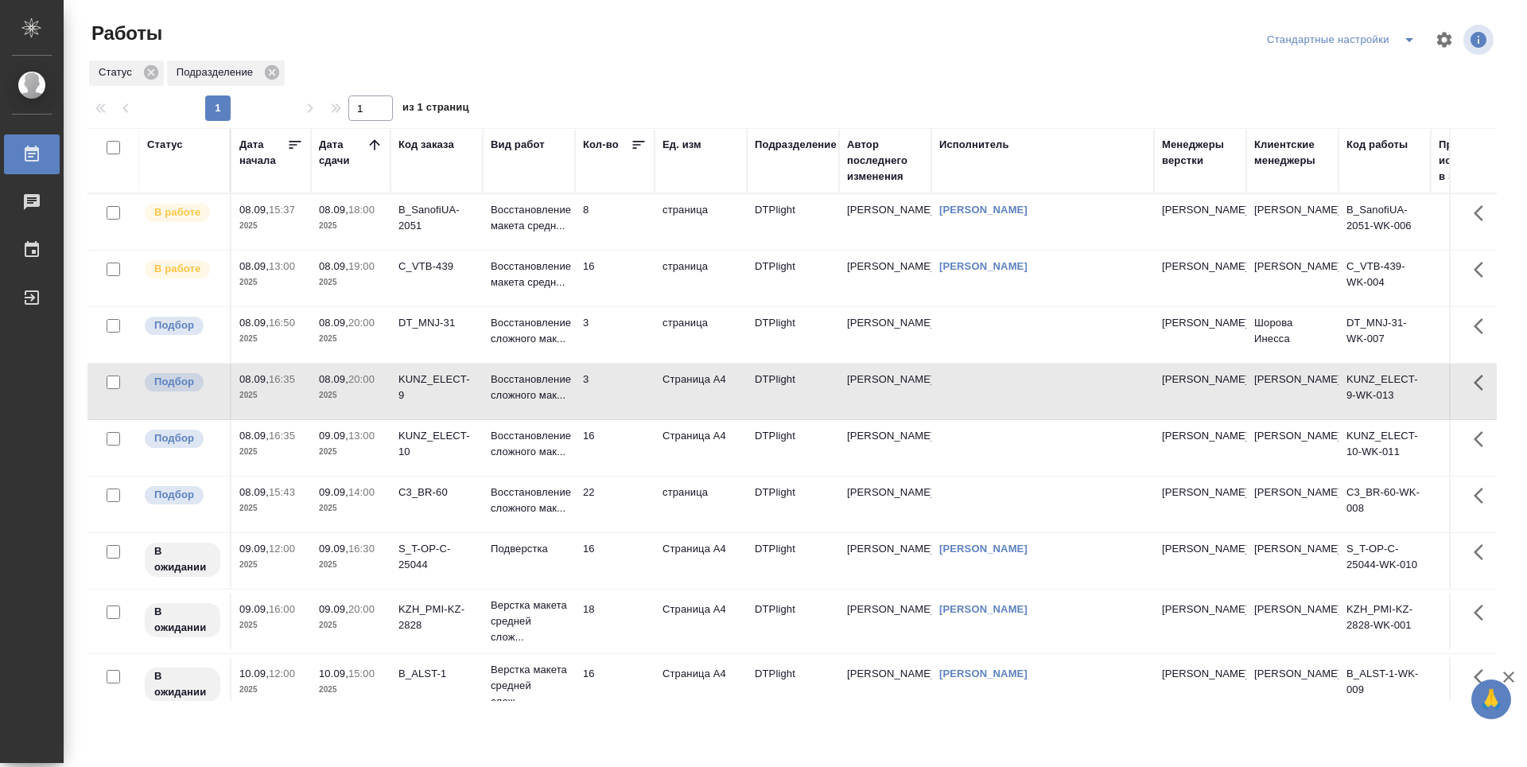
click at [614, 396] on td "3" at bounding box center [615, 391] width 80 height 56
click at [634, 338] on td "3" at bounding box center [615, 335] width 80 height 56
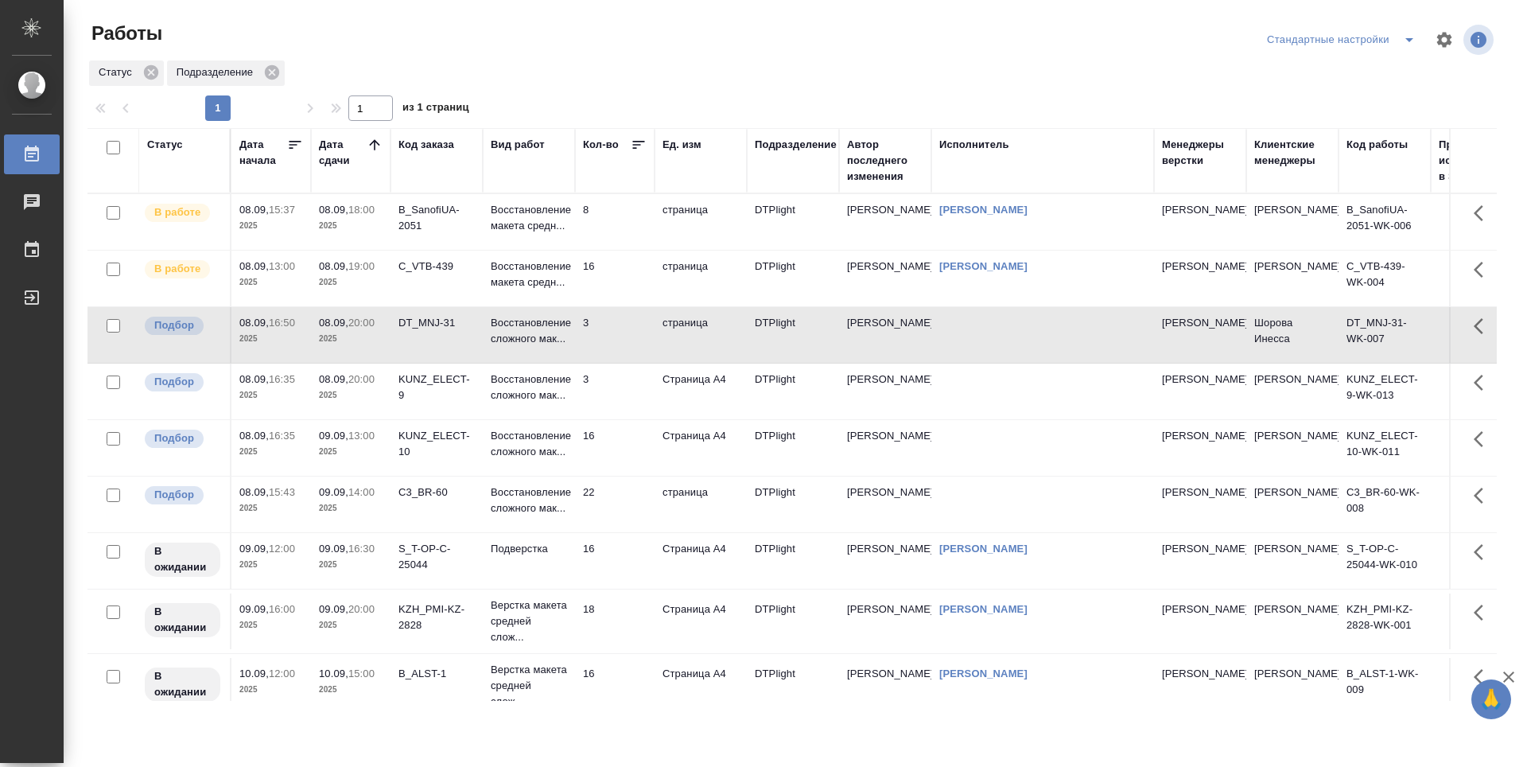
click at [634, 338] on td "3" at bounding box center [615, 335] width 80 height 56
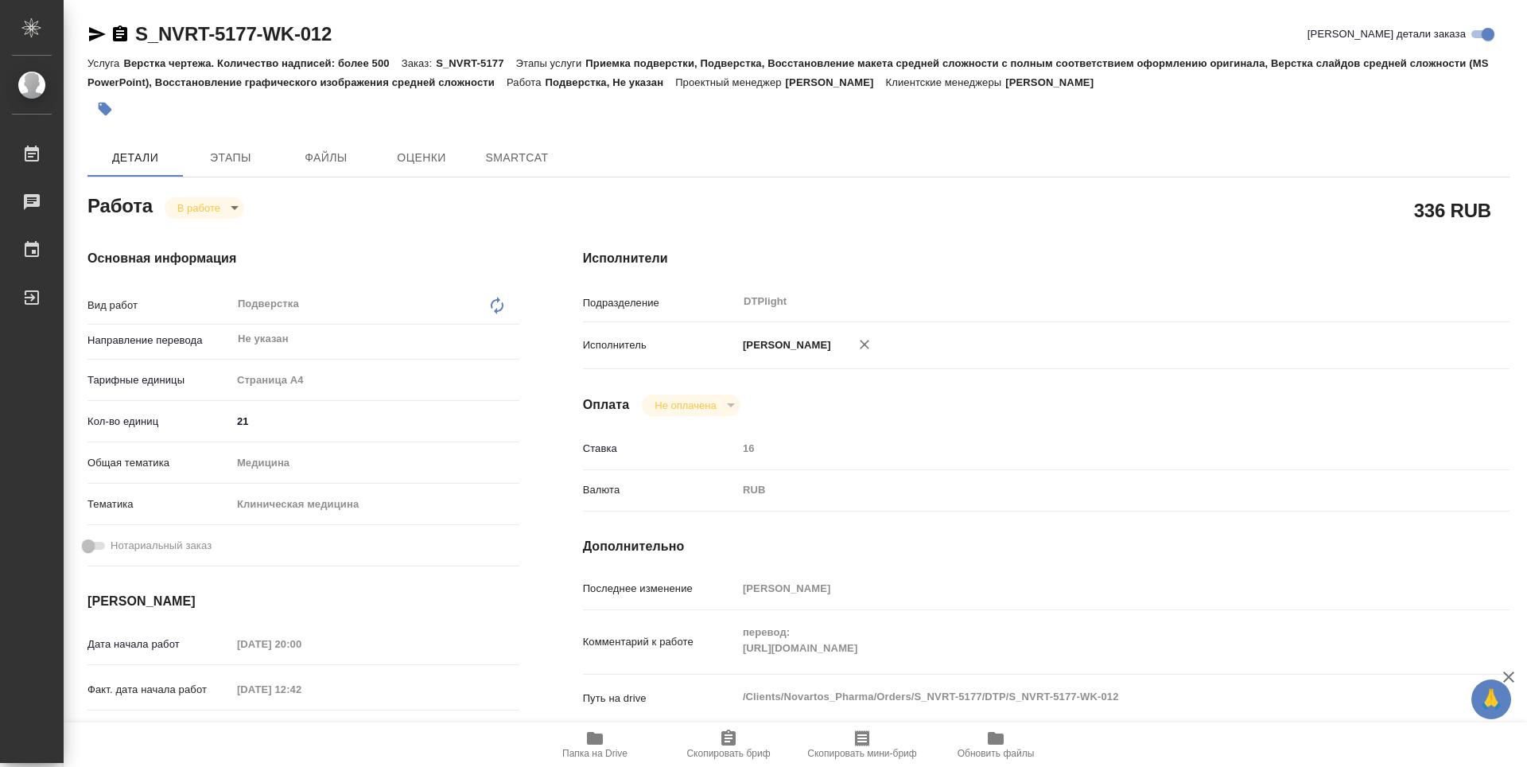
type textarea "x"
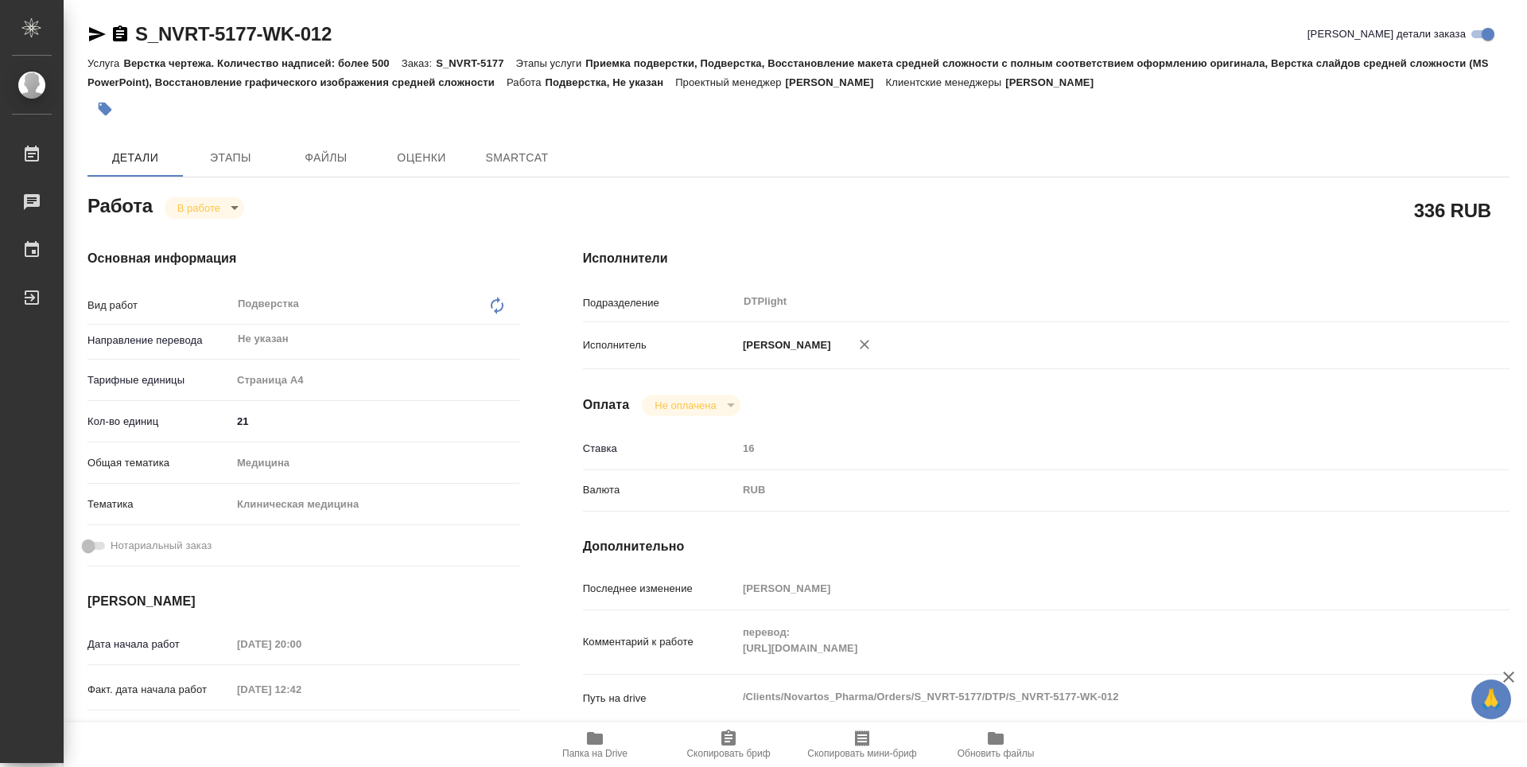
type textarea "x"
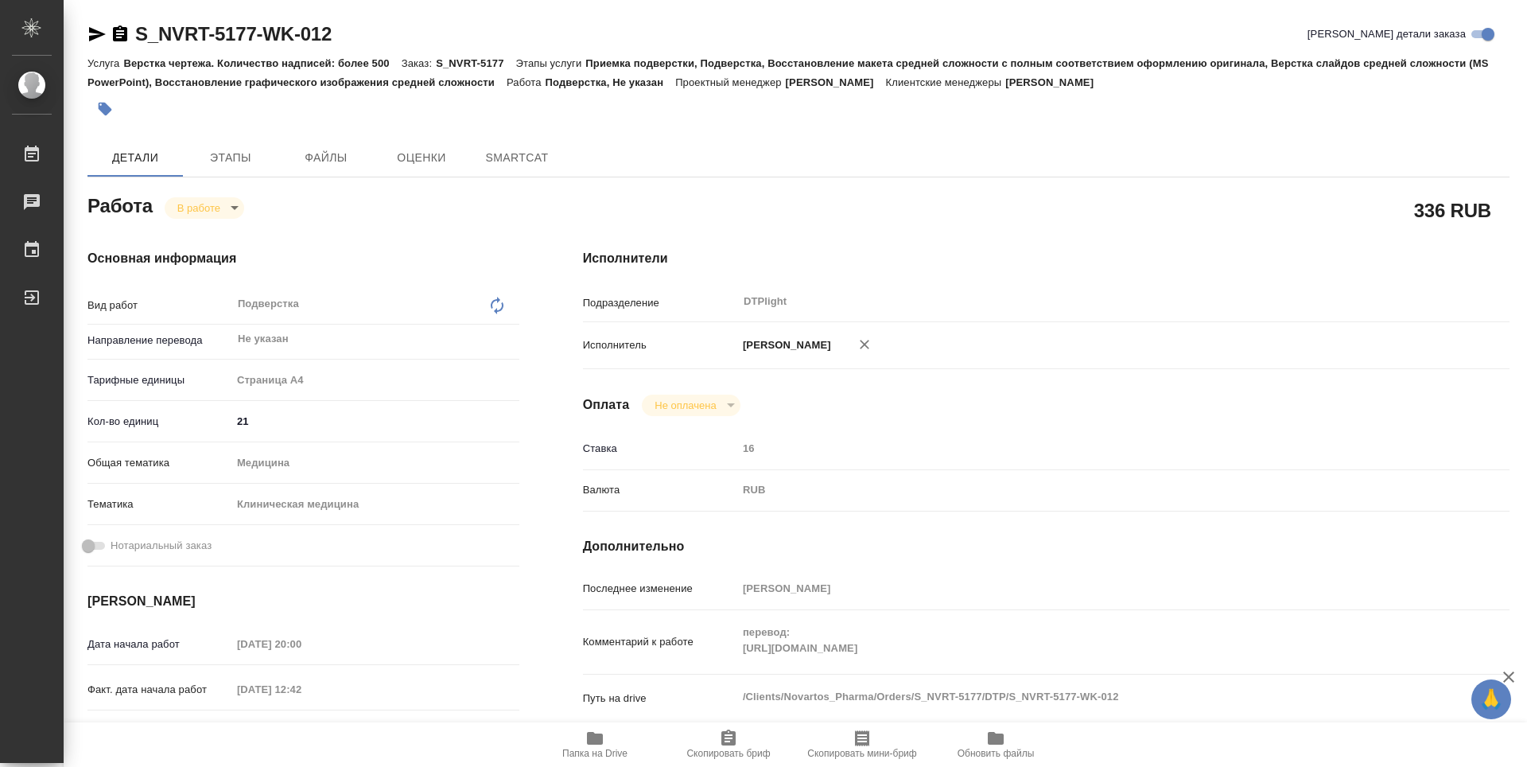
type textarea "x"
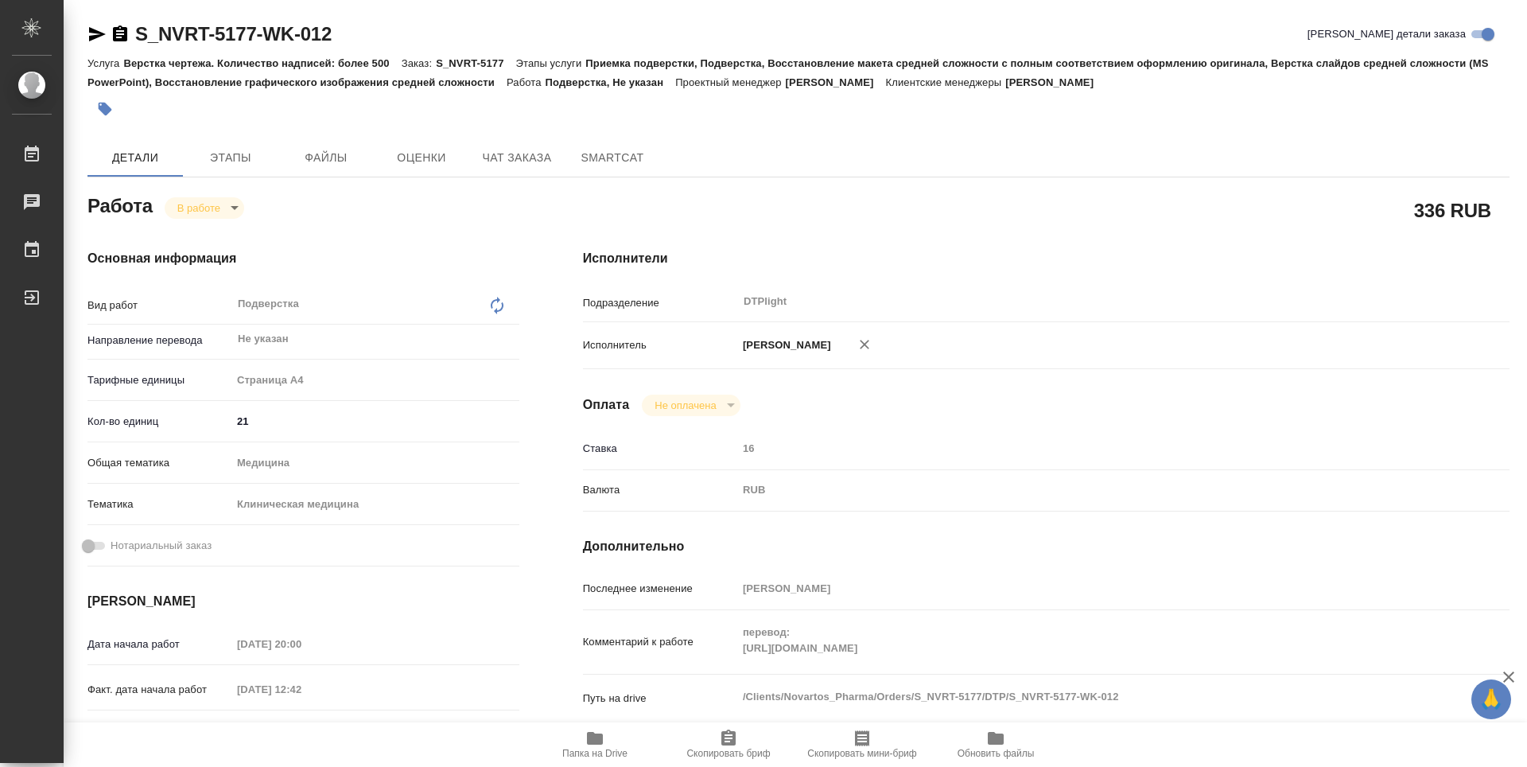
click at [599, 749] on span "Папка на Drive" at bounding box center [594, 753] width 65 height 11
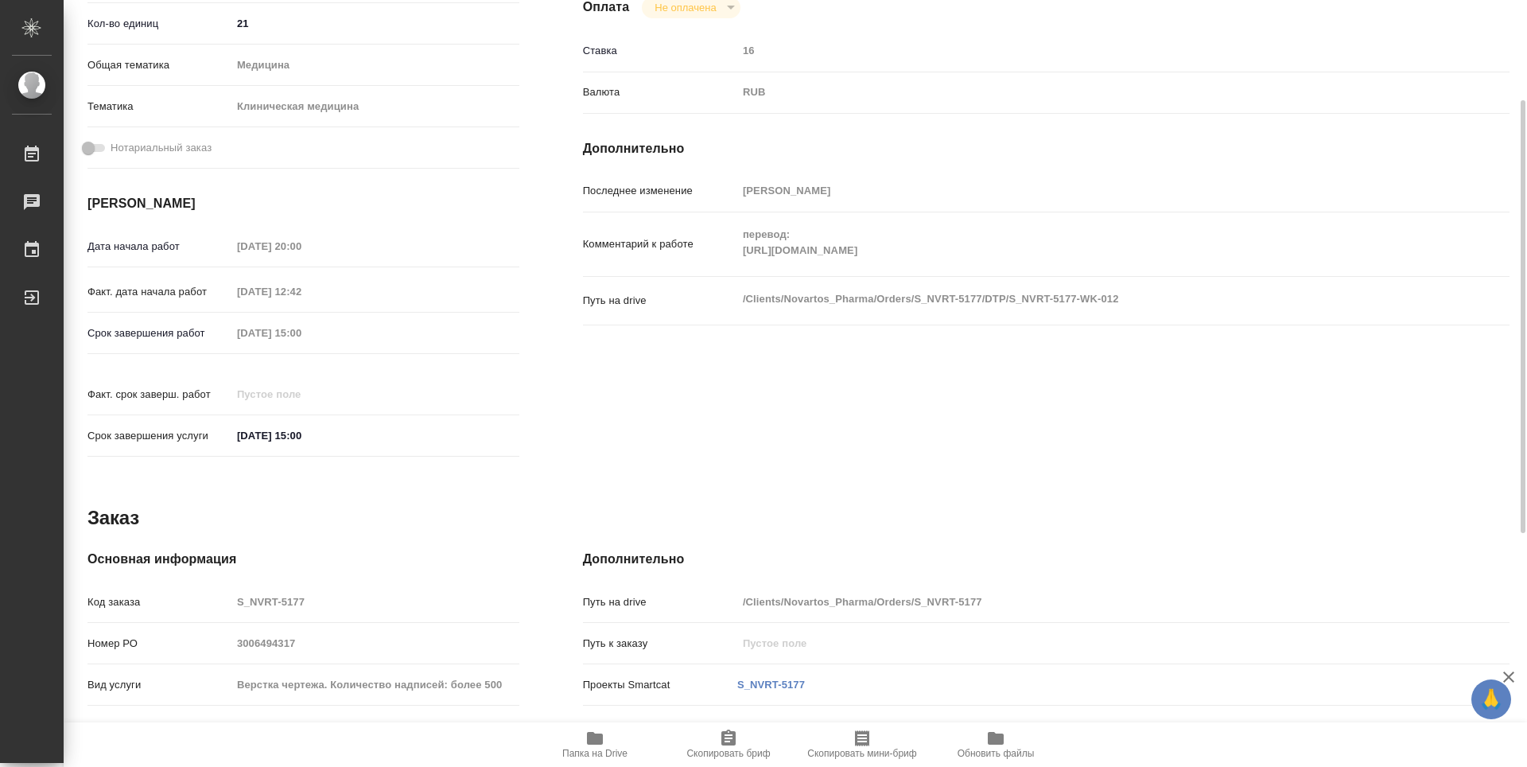
type textarea "x"
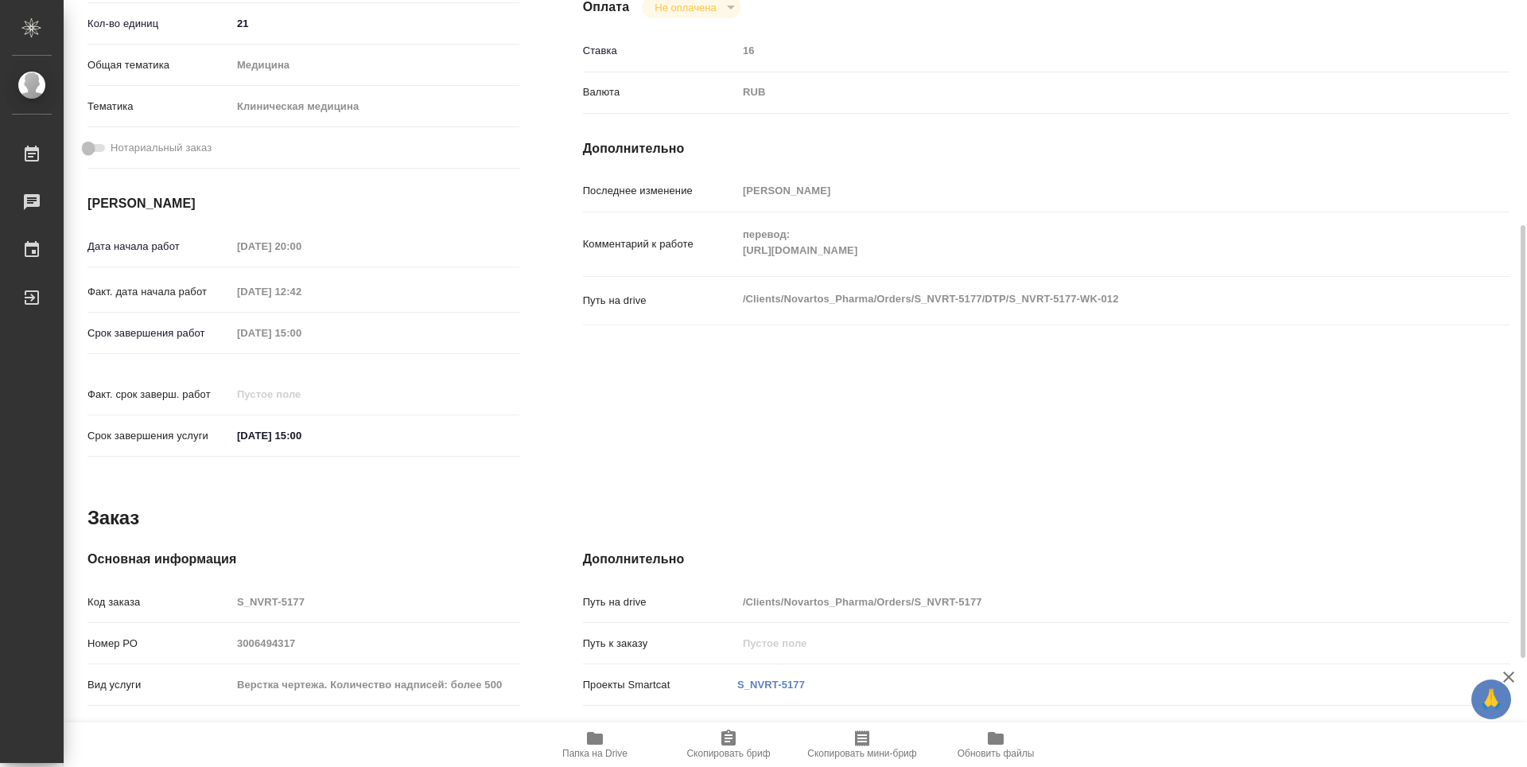
type textarea "x"
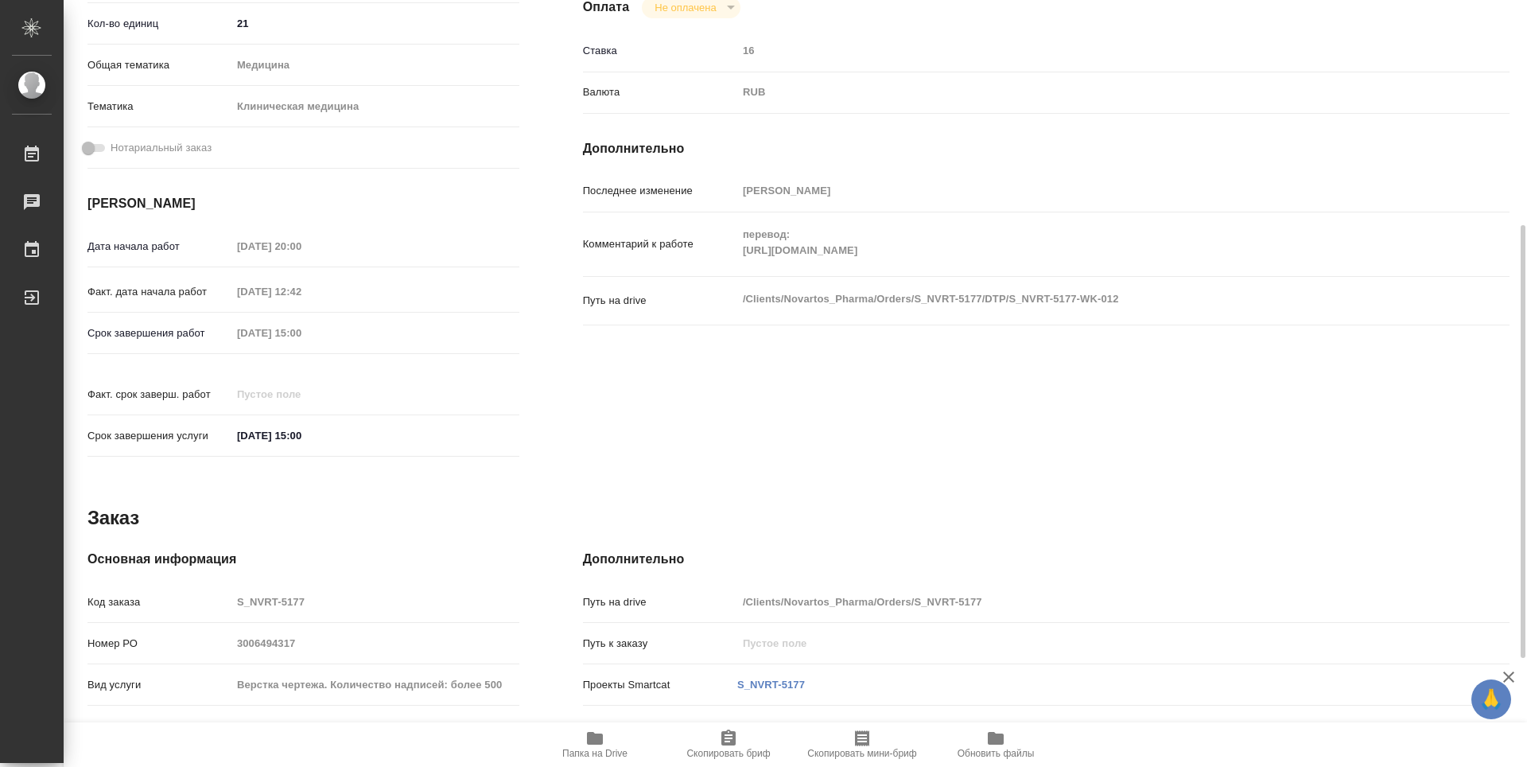
scroll to position [0, 0]
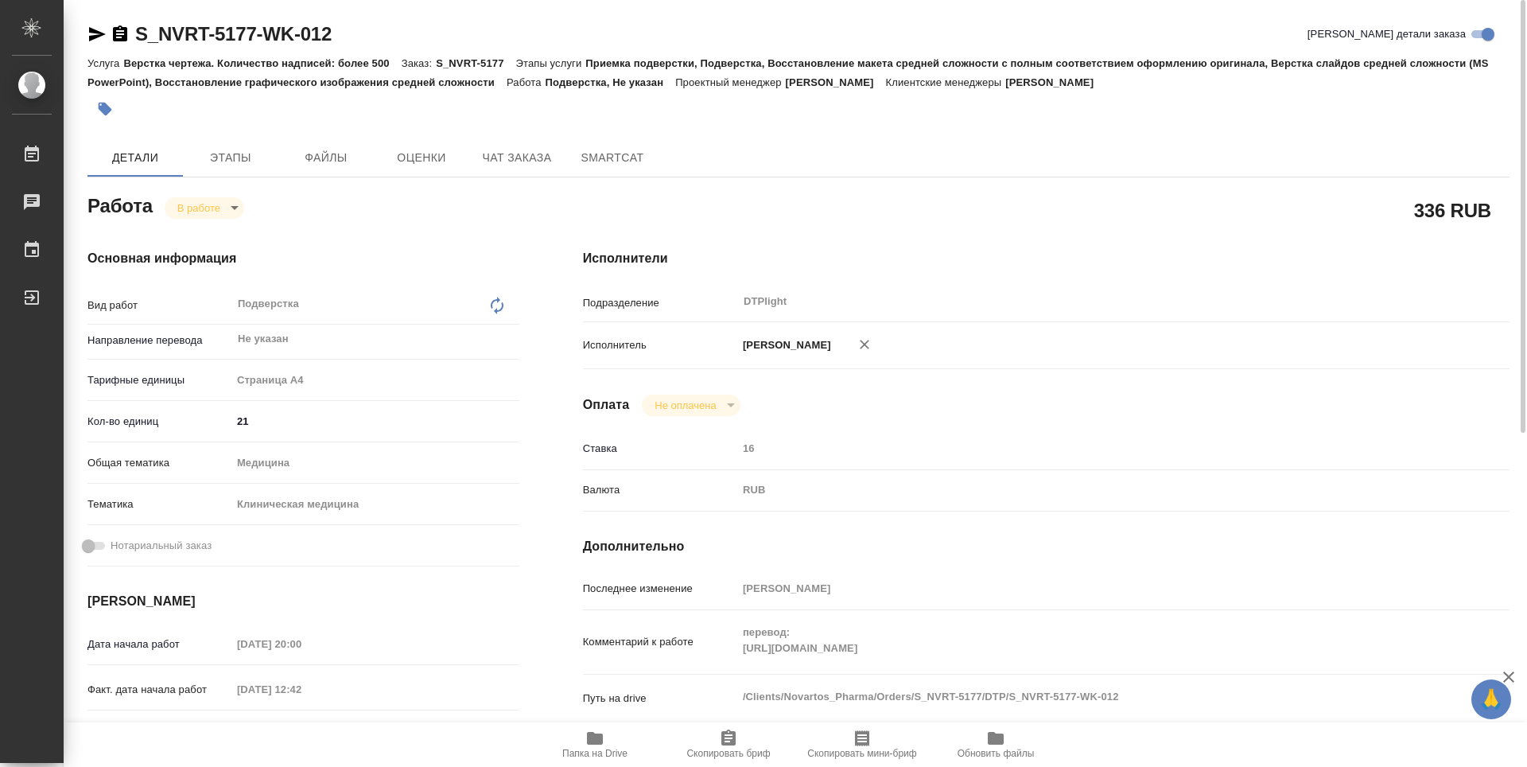
click at [233, 214] on body "🙏 .cls-1 fill:#fff; AWATERA Guselnikov Roman Работы 0 Чаты График Выйти S_NVRT-…" at bounding box center [763, 383] width 1527 height 767
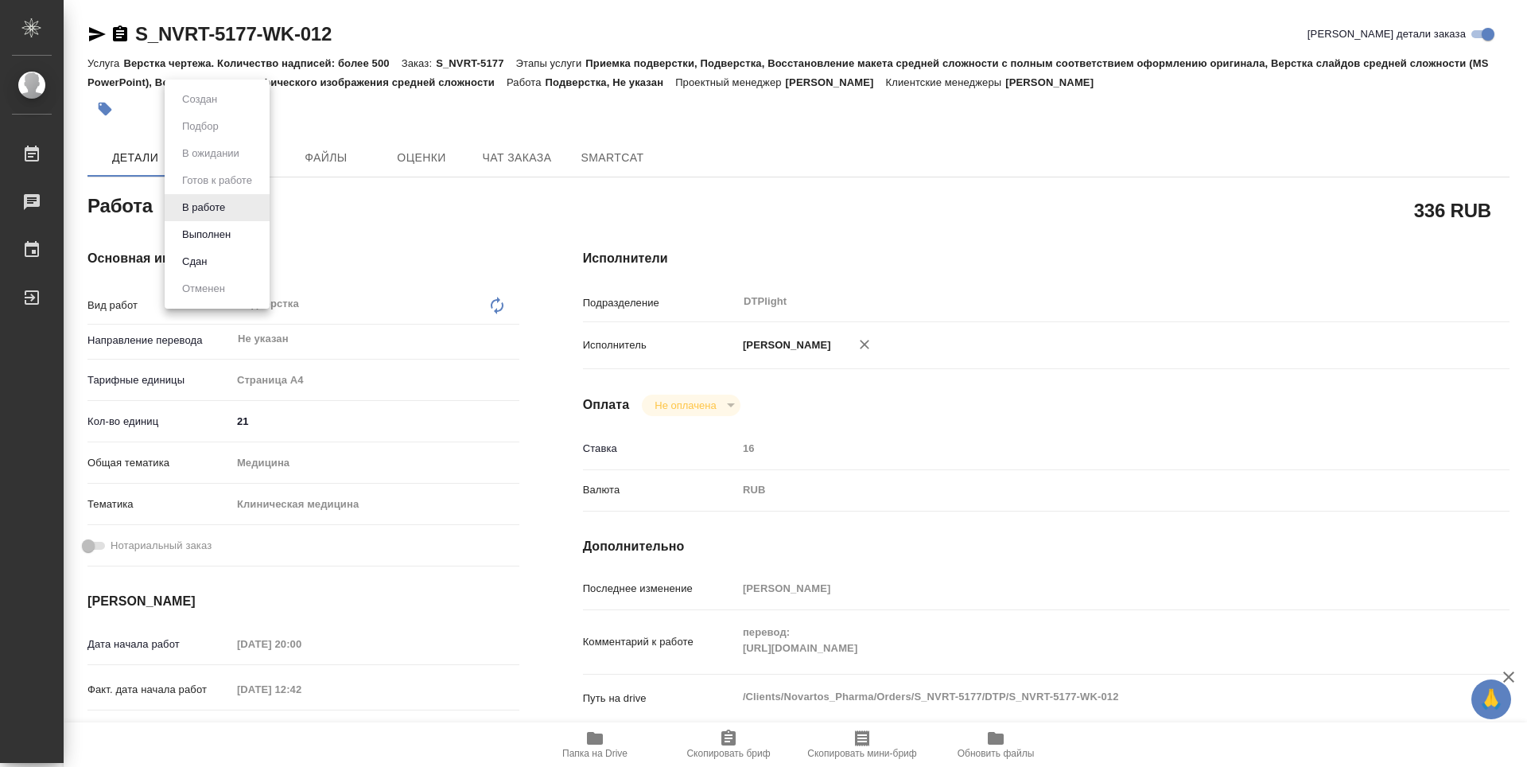
click at [228, 234] on button "Выполнен" at bounding box center [206, 234] width 58 height 17
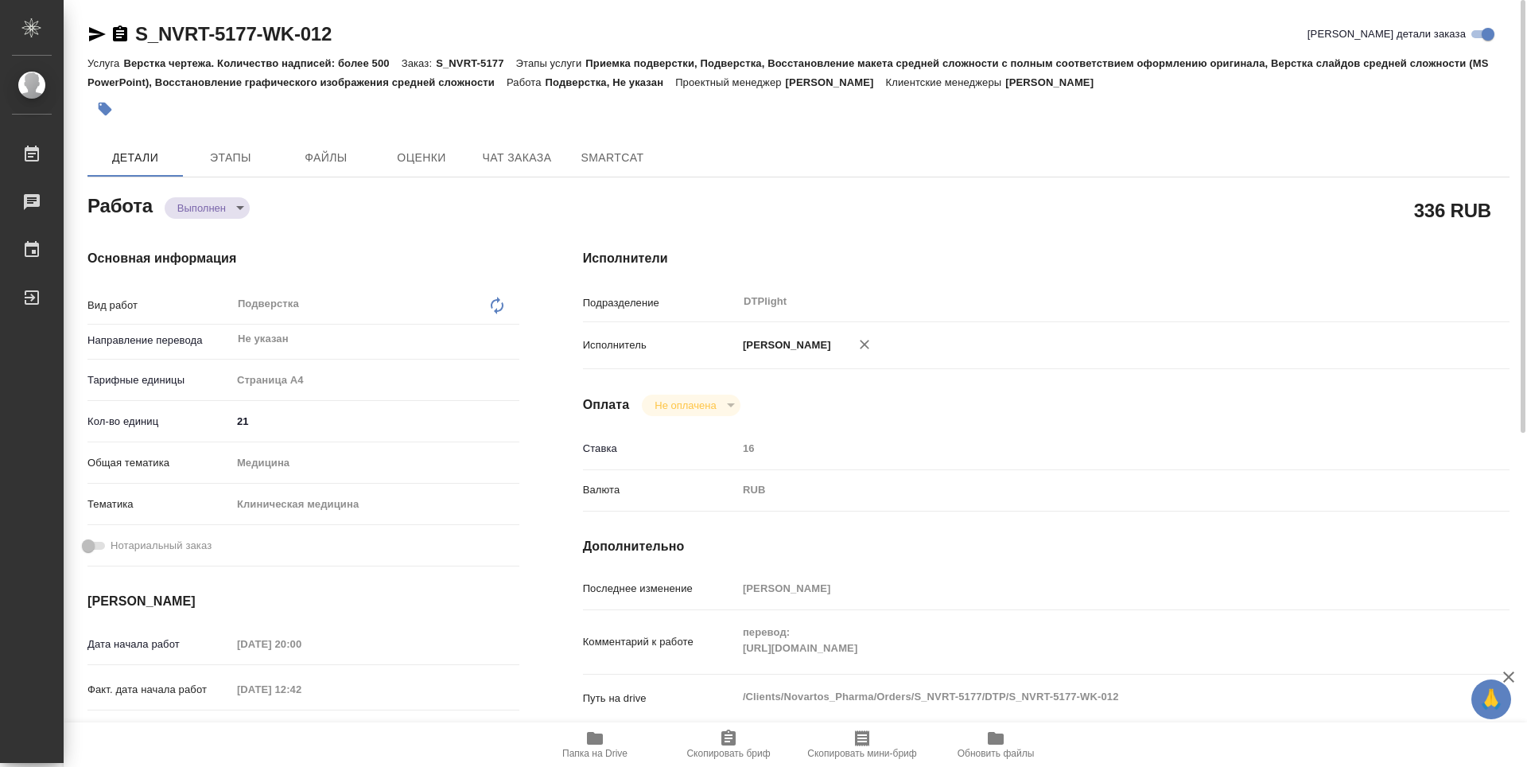
type textarea "x"
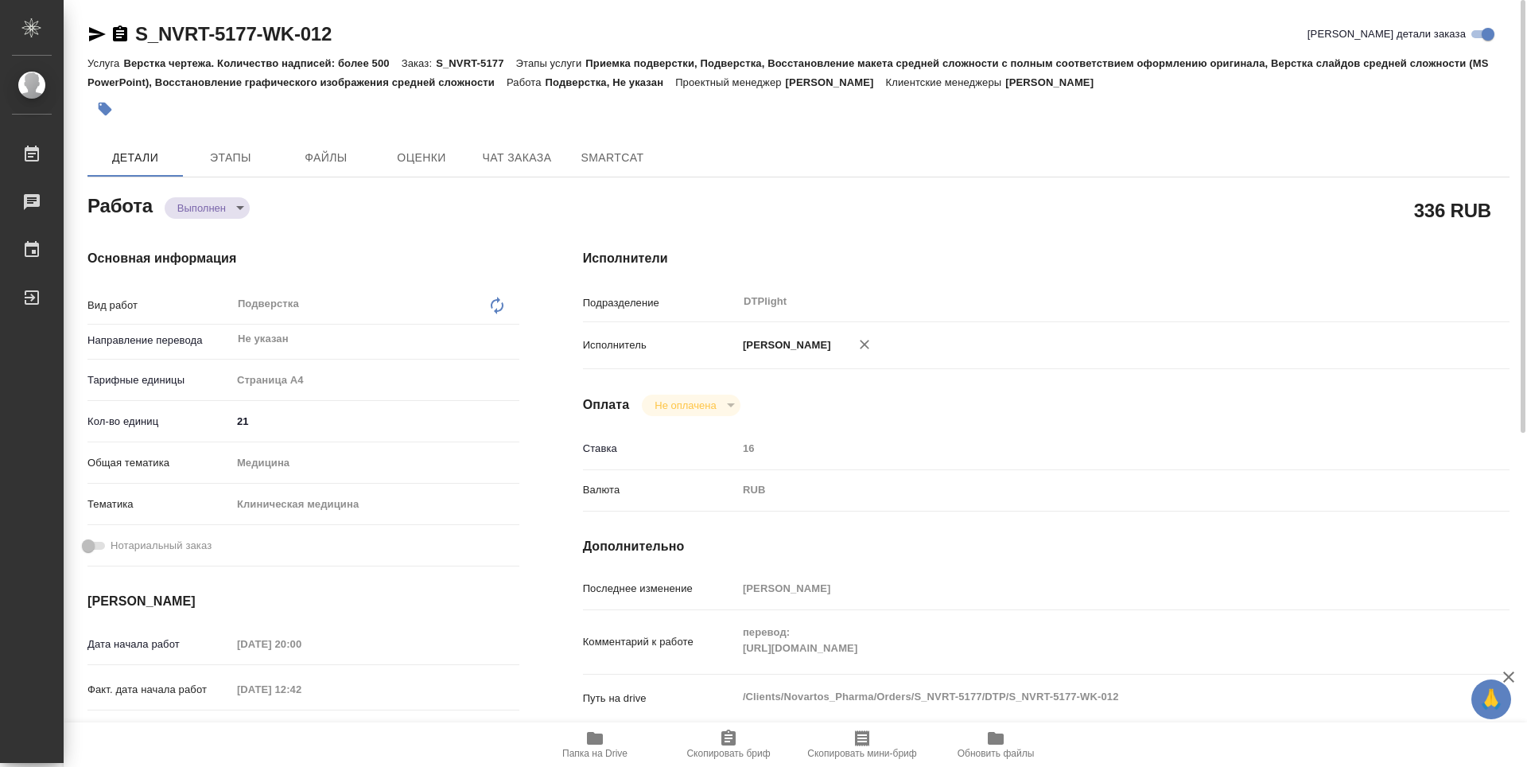
type textarea "x"
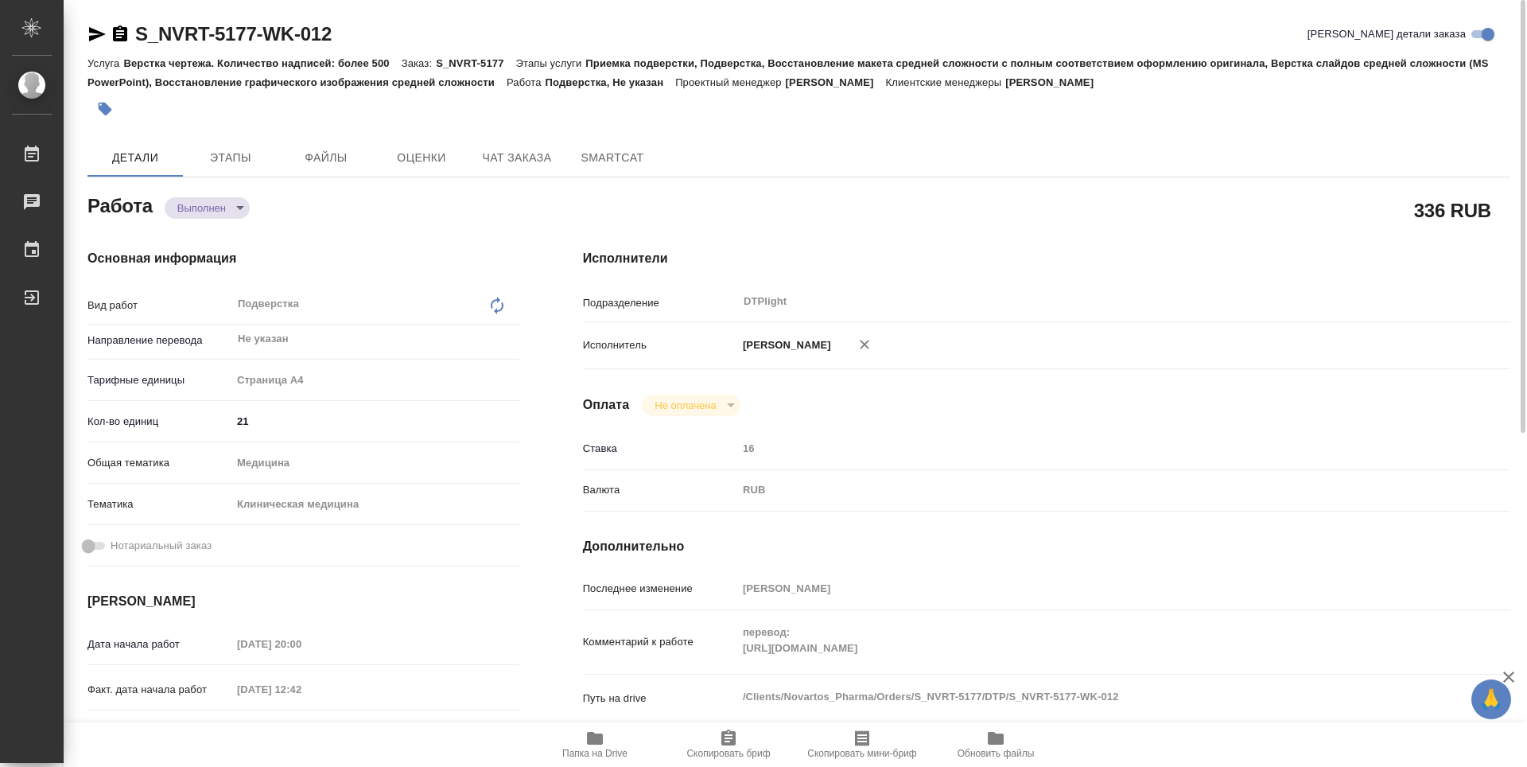
click at [119, 33] on icon "button" at bounding box center [120, 33] width 14 height 16
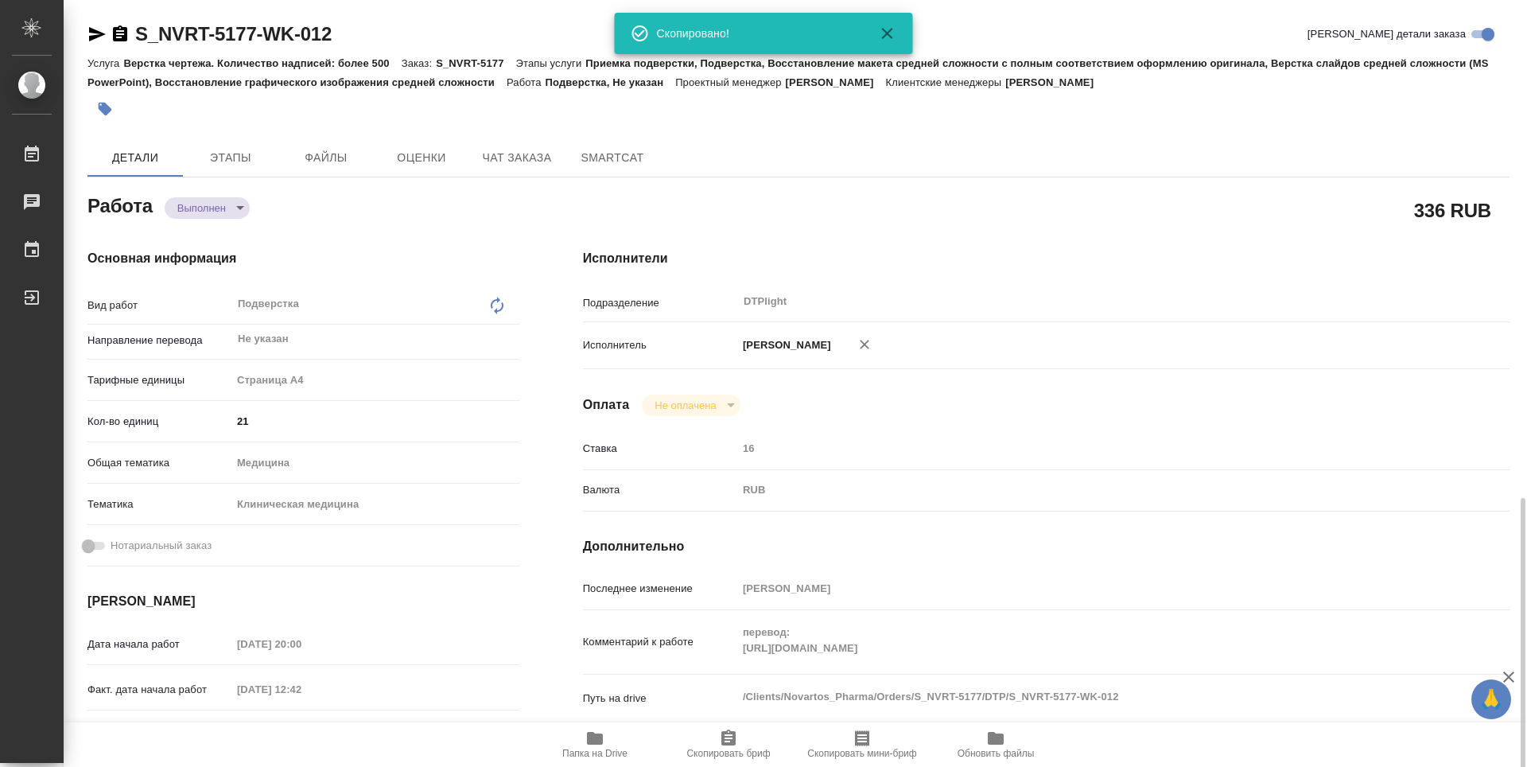
type textarea "x"
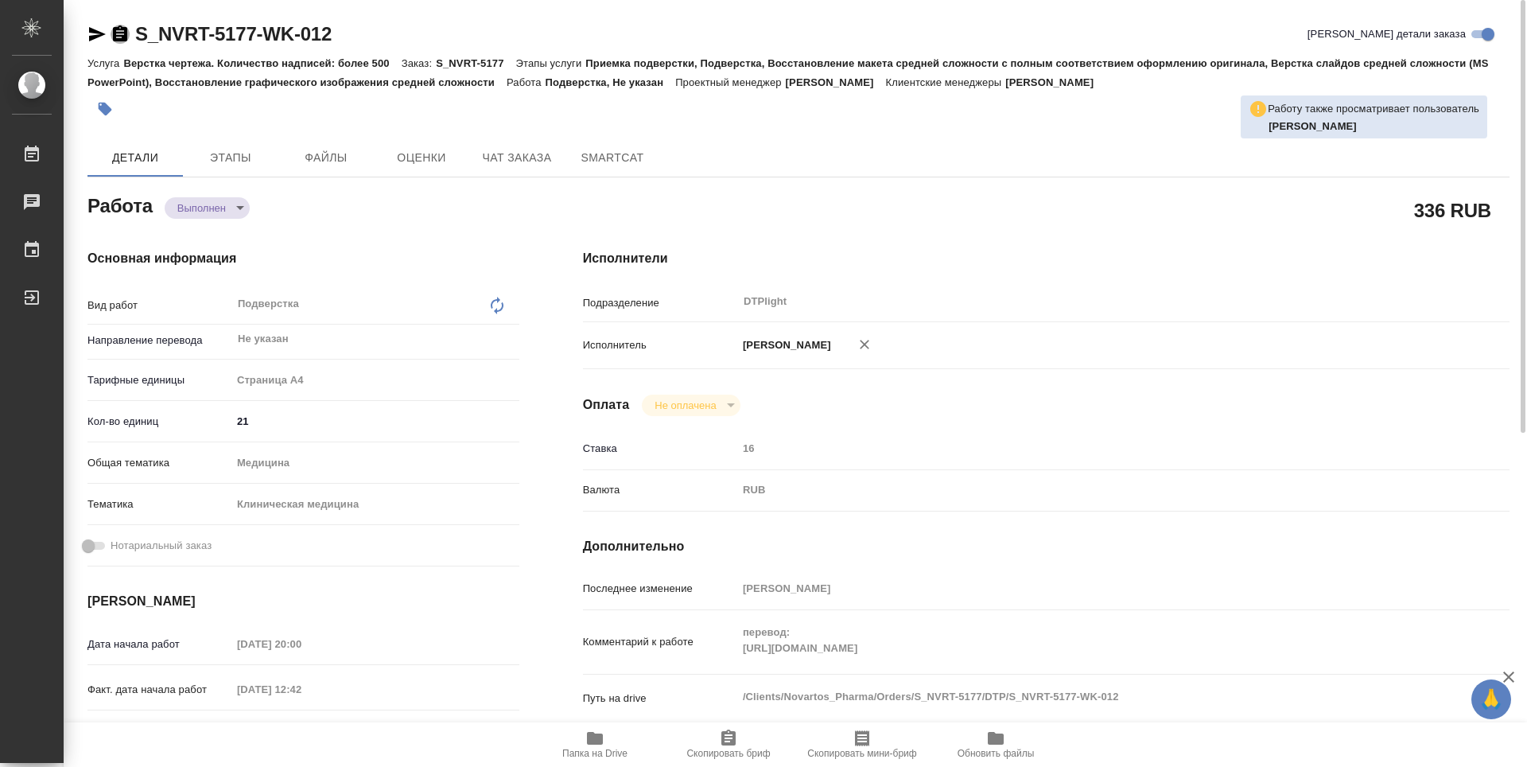
click at [119, 34] on icon "button" at bounding box center [120, 34] width 19 height 19
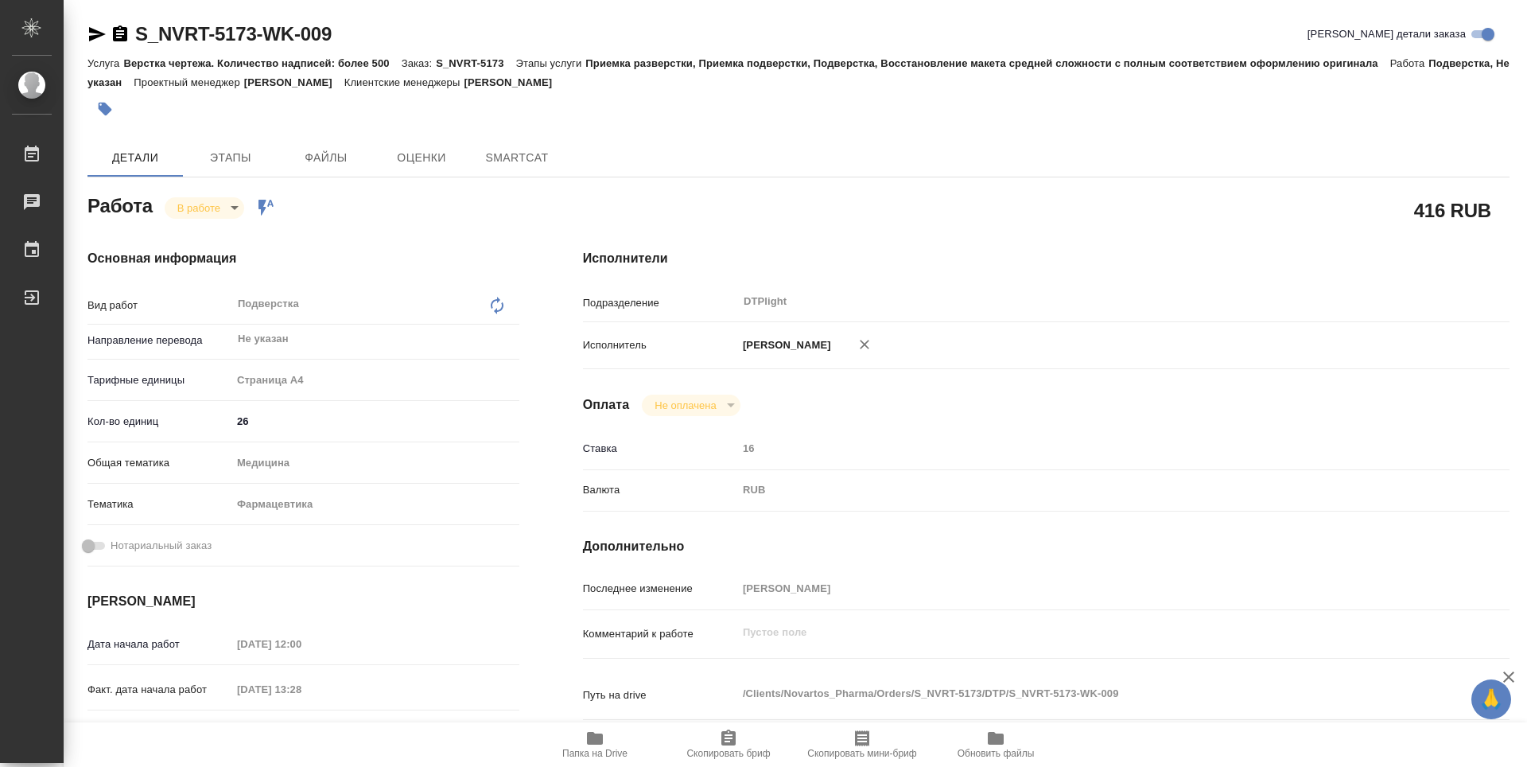
type textarea "x"
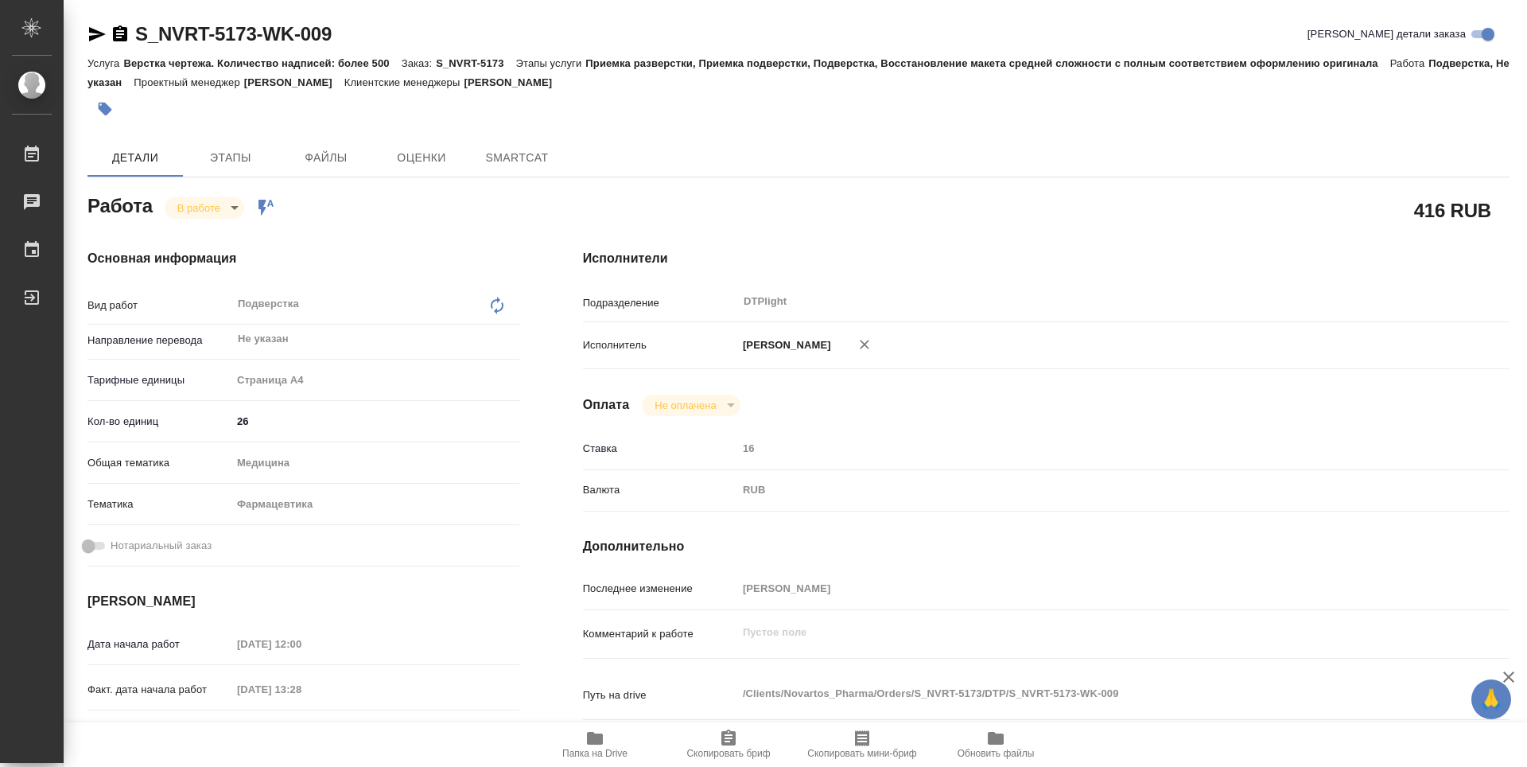
type textarea "x"
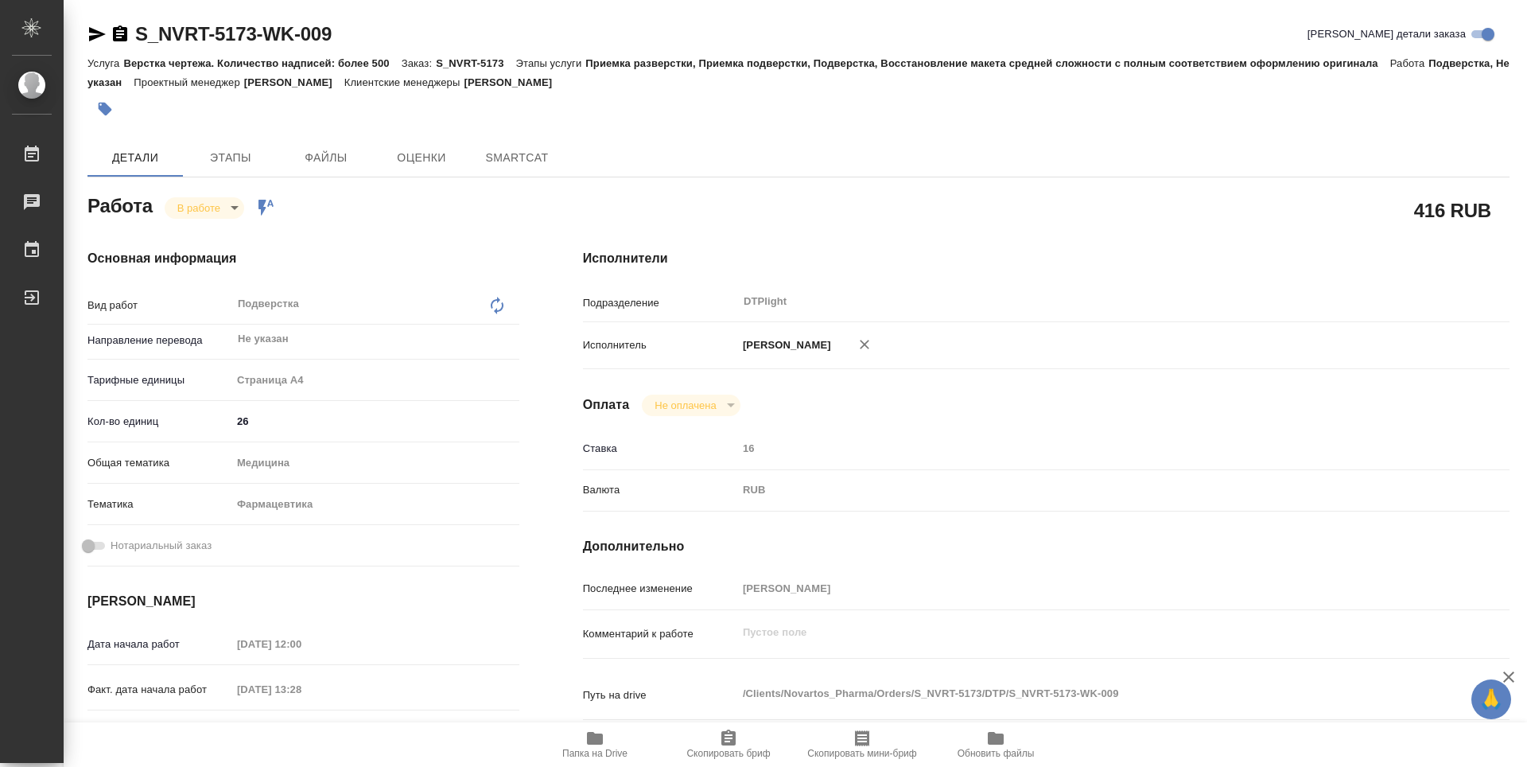
type textarea "x"
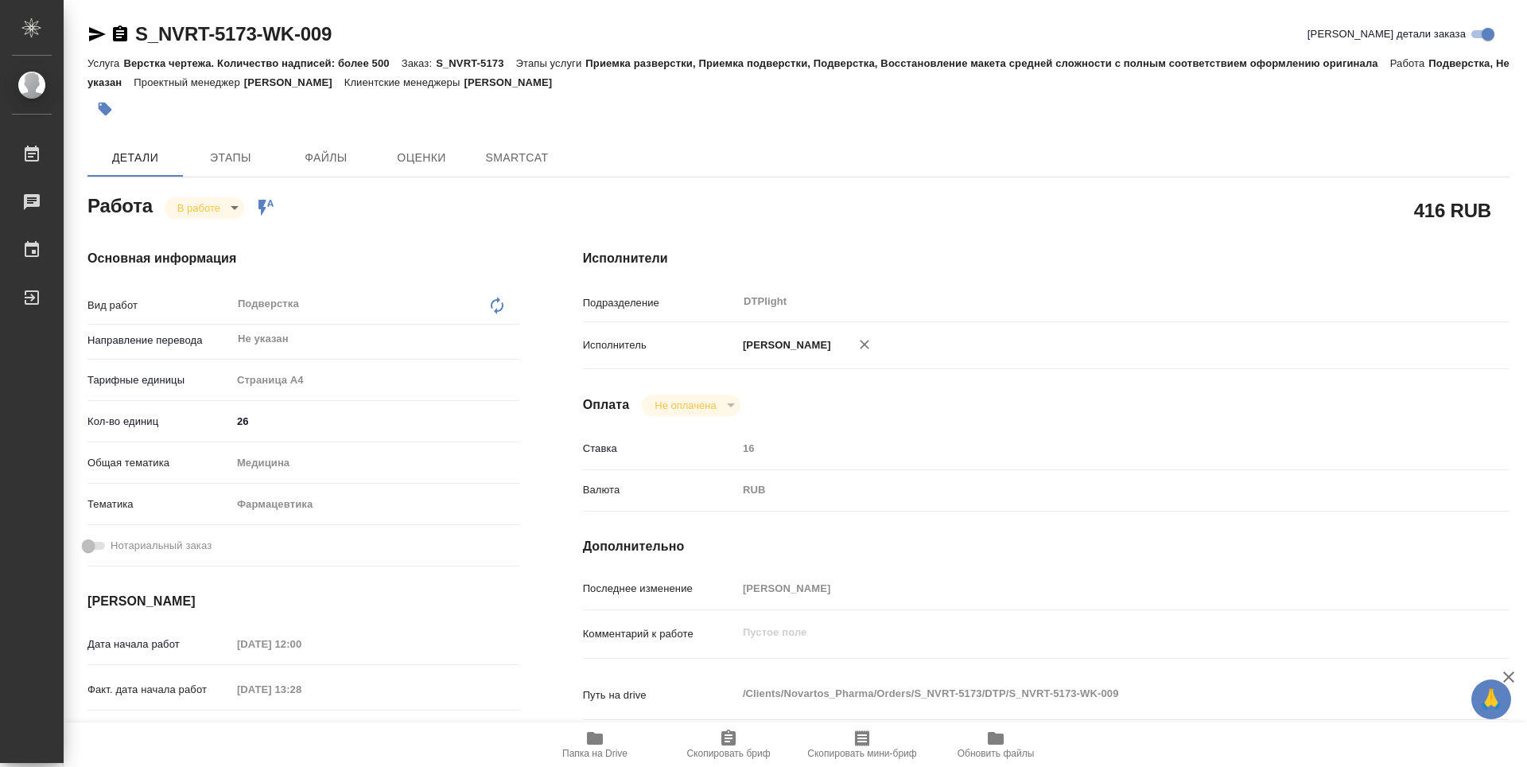
type textarea "x"
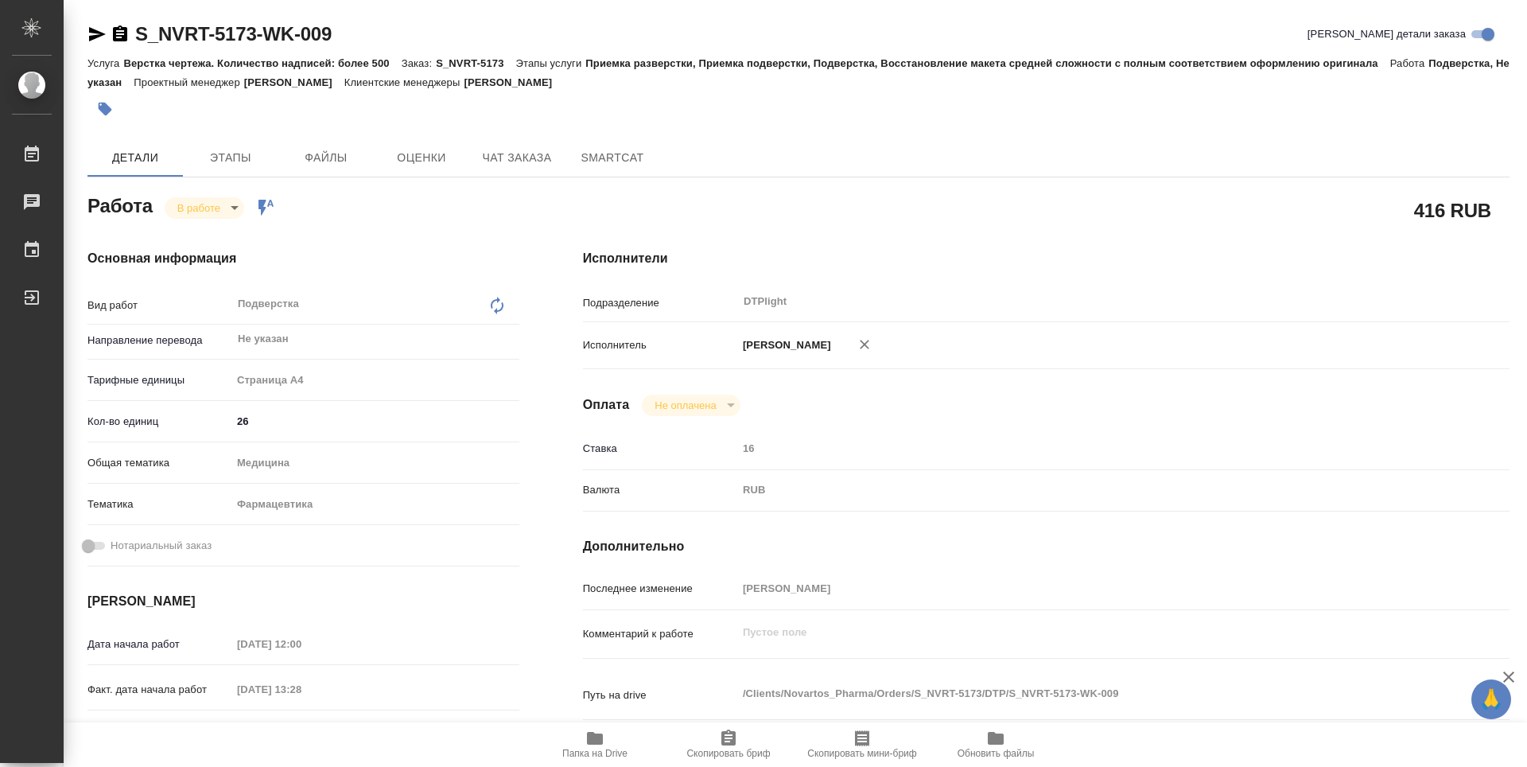
click at [608, 734] on span "Папка на Drive" at bounding box center [595, 744] width 115 height 30
type textarea "x"
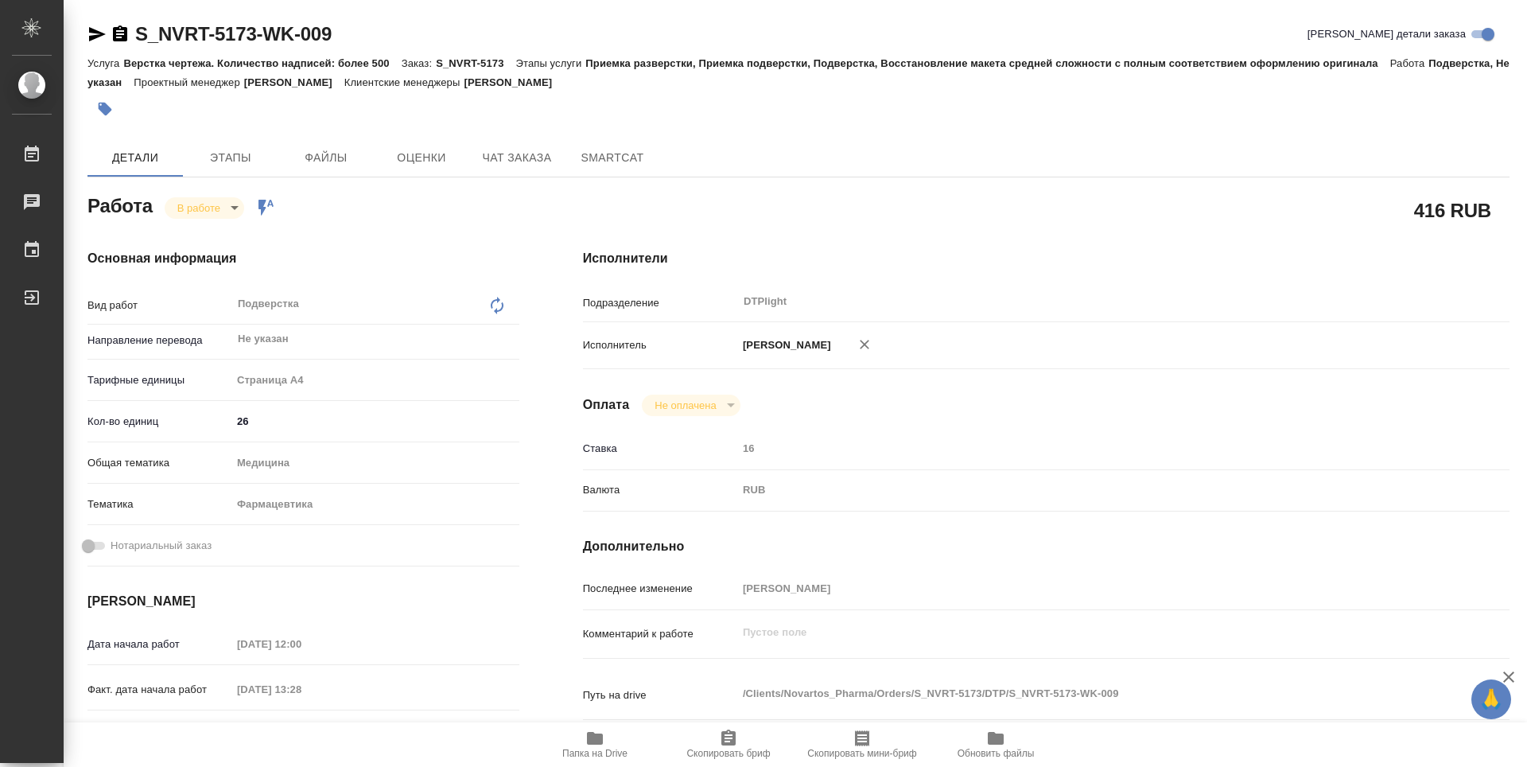
type textarea "x"
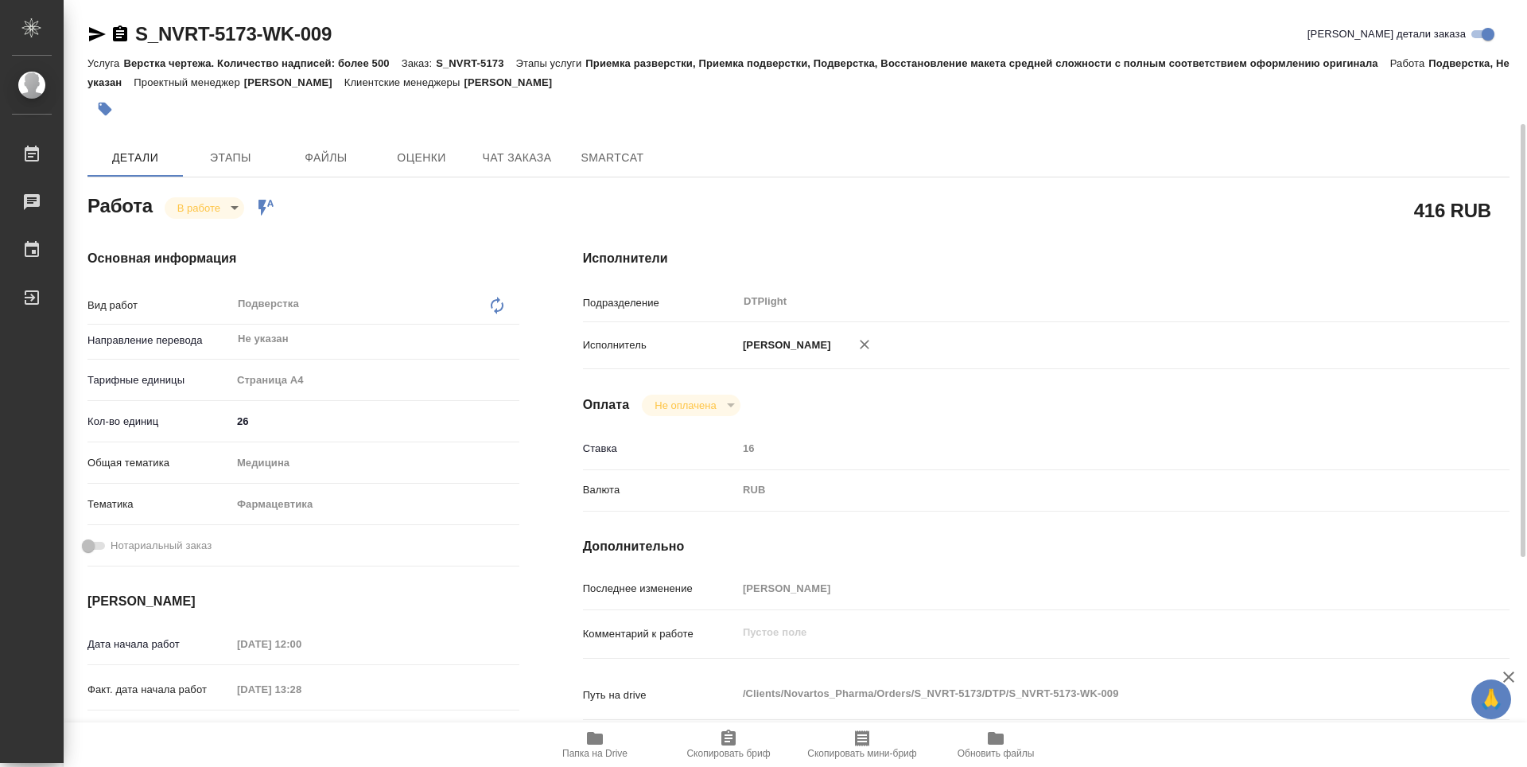
type textarea "x"
click at [228, 204] on body "🙏 .cls-1 fill:#fff; AWATERA Guselnikov Roman Работы 0 Чаты График Выйти S_NVRT-…" at bounding box center [763, 383] width 1527 height 767
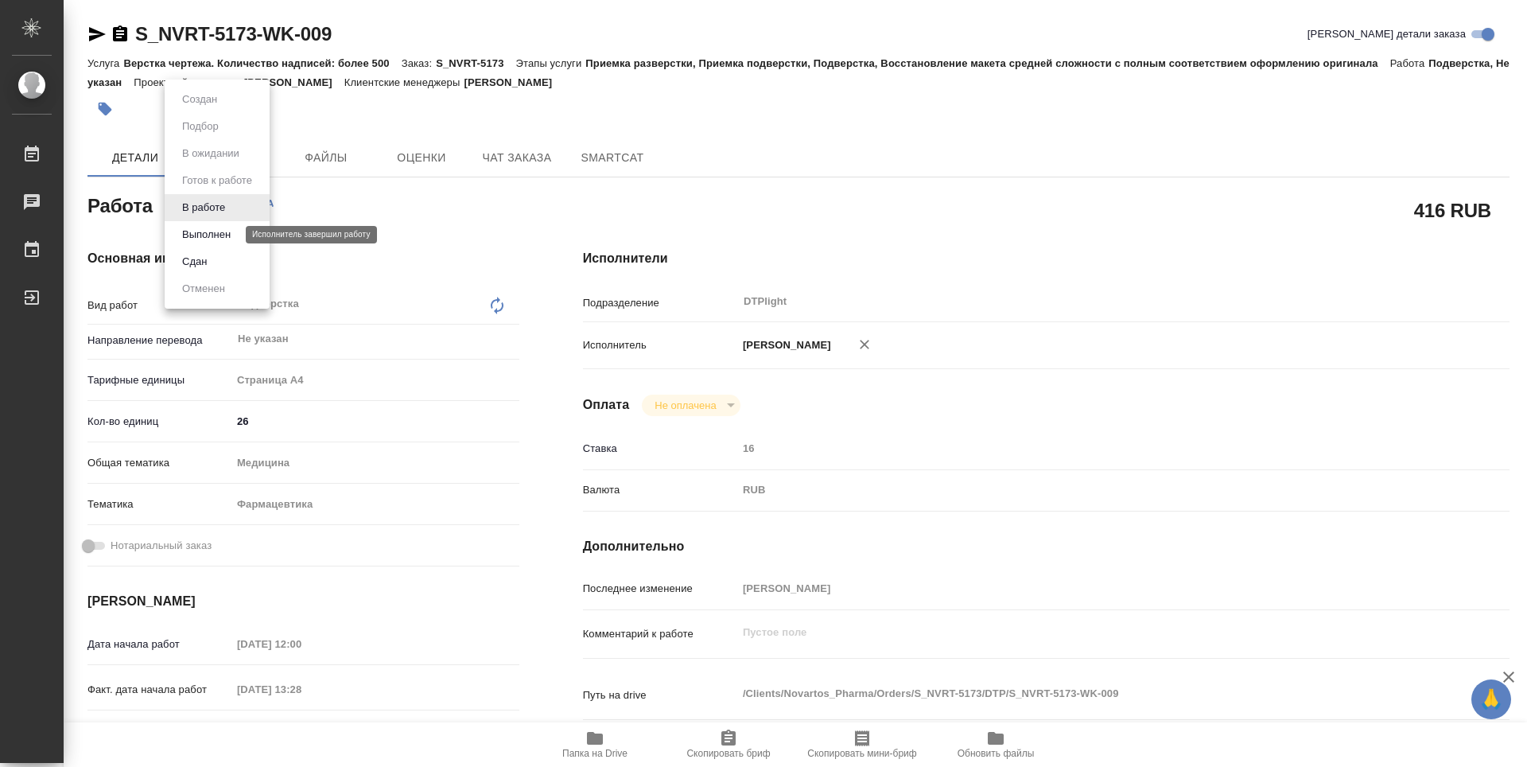
click at [211, 230] on button "Выполнен" at bounding box center [206, 234] width 58 height 17
type textarea "x"
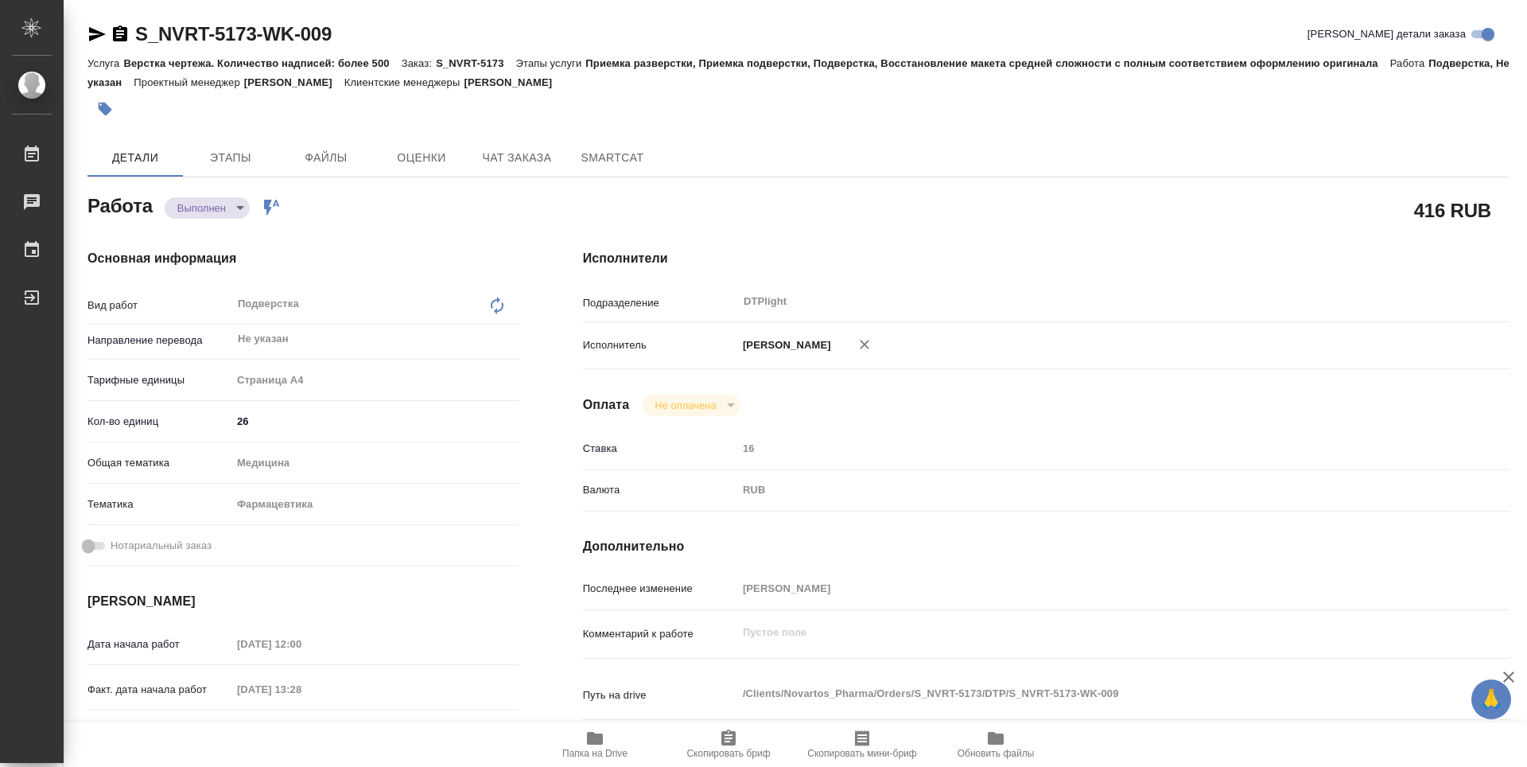
type textarea "x"
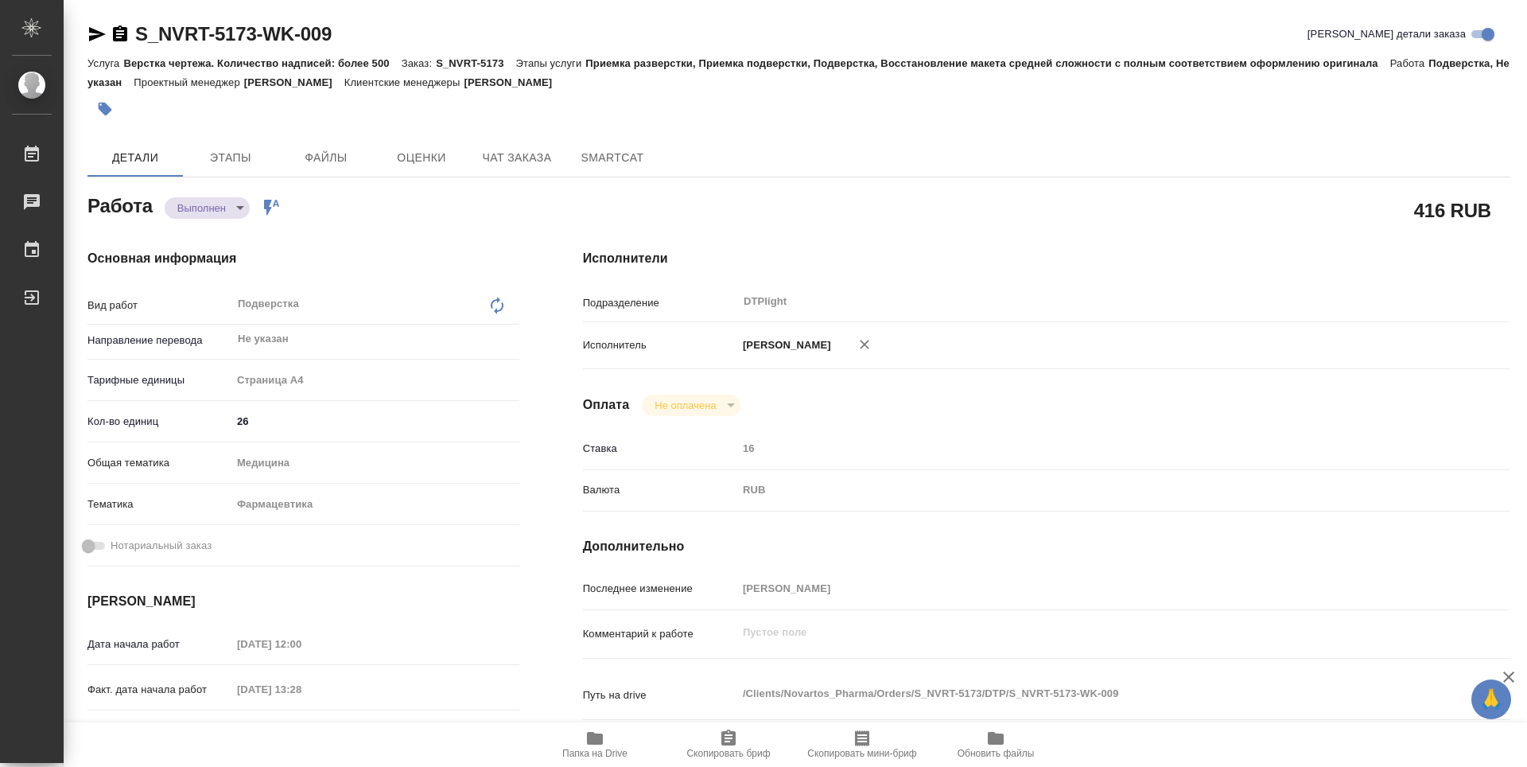
type textarea "x"
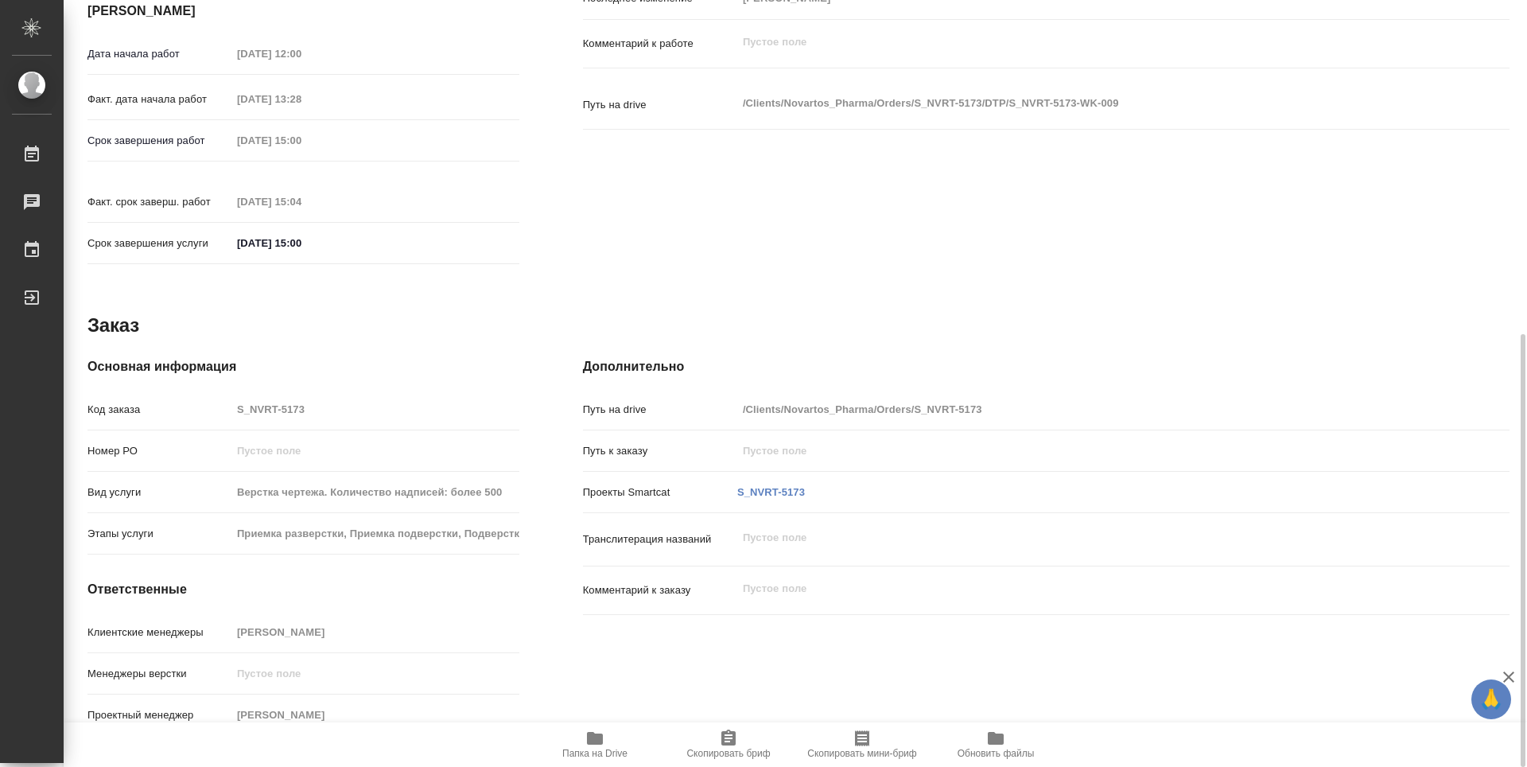
type textarea "x"
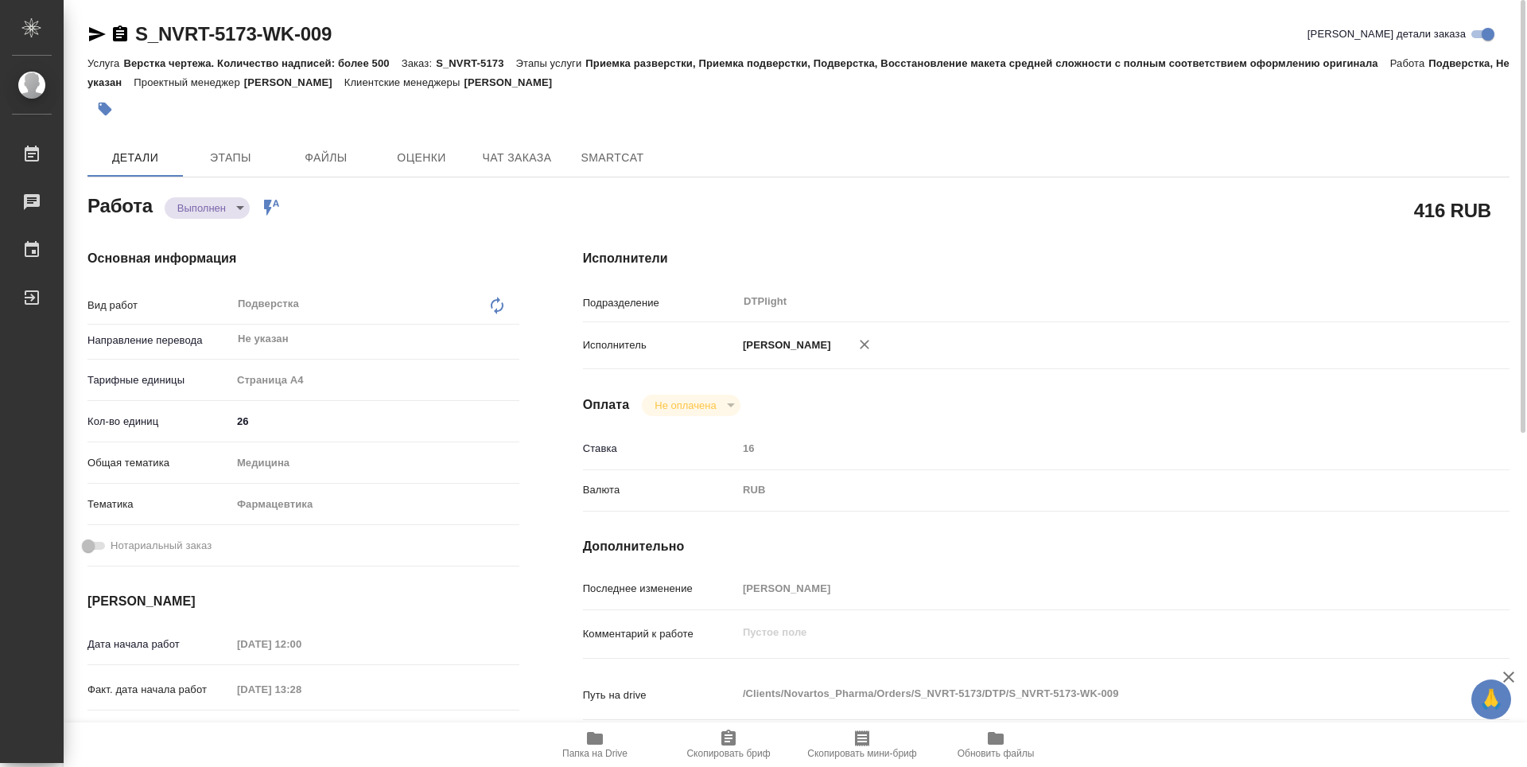
click at [244, 203] on body "🙏 .cls-1 fill:#fff; AWATERA Guselnikov Roman Работы 0 Чаты График Выйти S_NVRT-…" at bounding box center [763, 383] width 1527 height 767
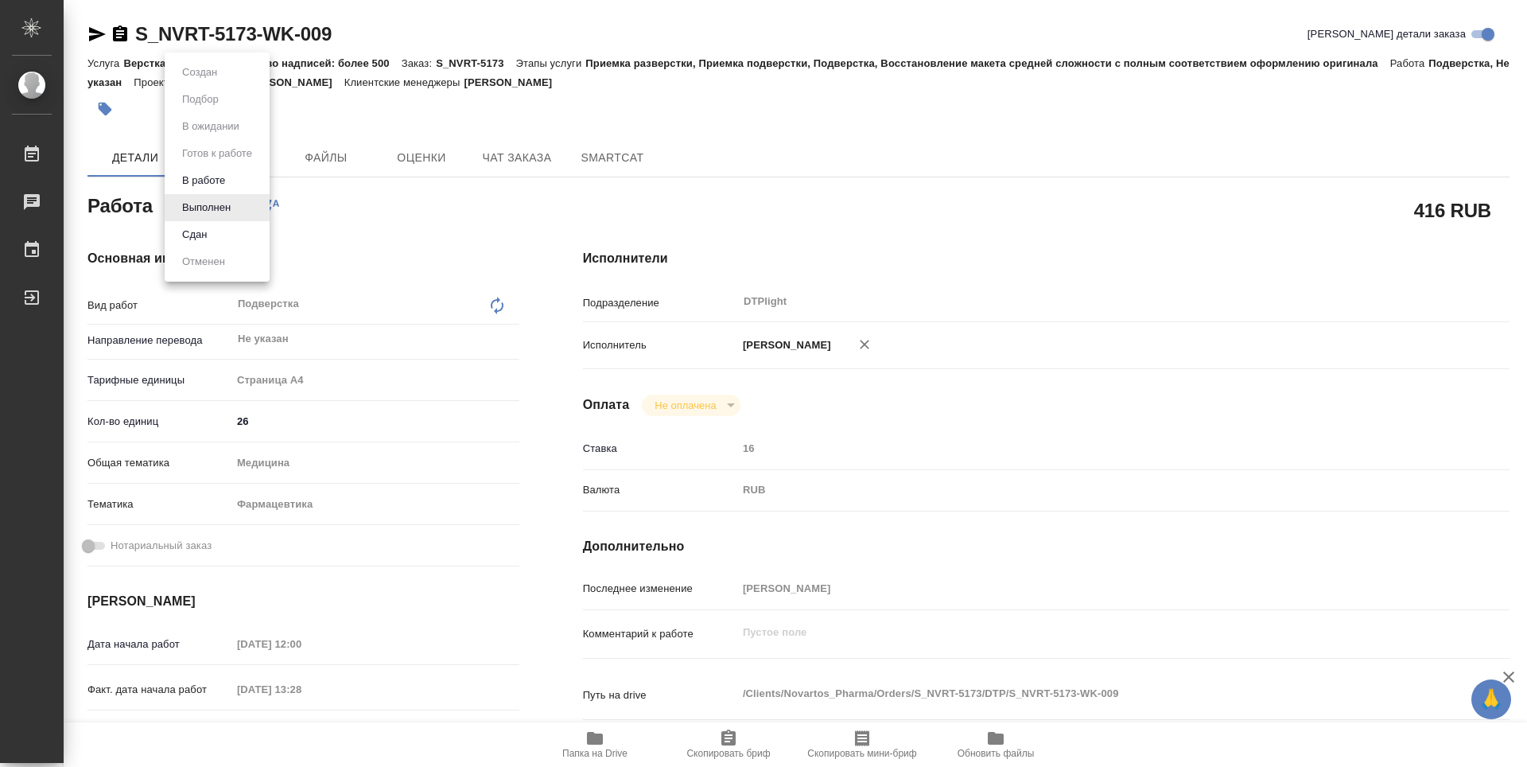
click at [212, 235] on button "Сдан" at bounding box center [194, 234] width 34 height 17
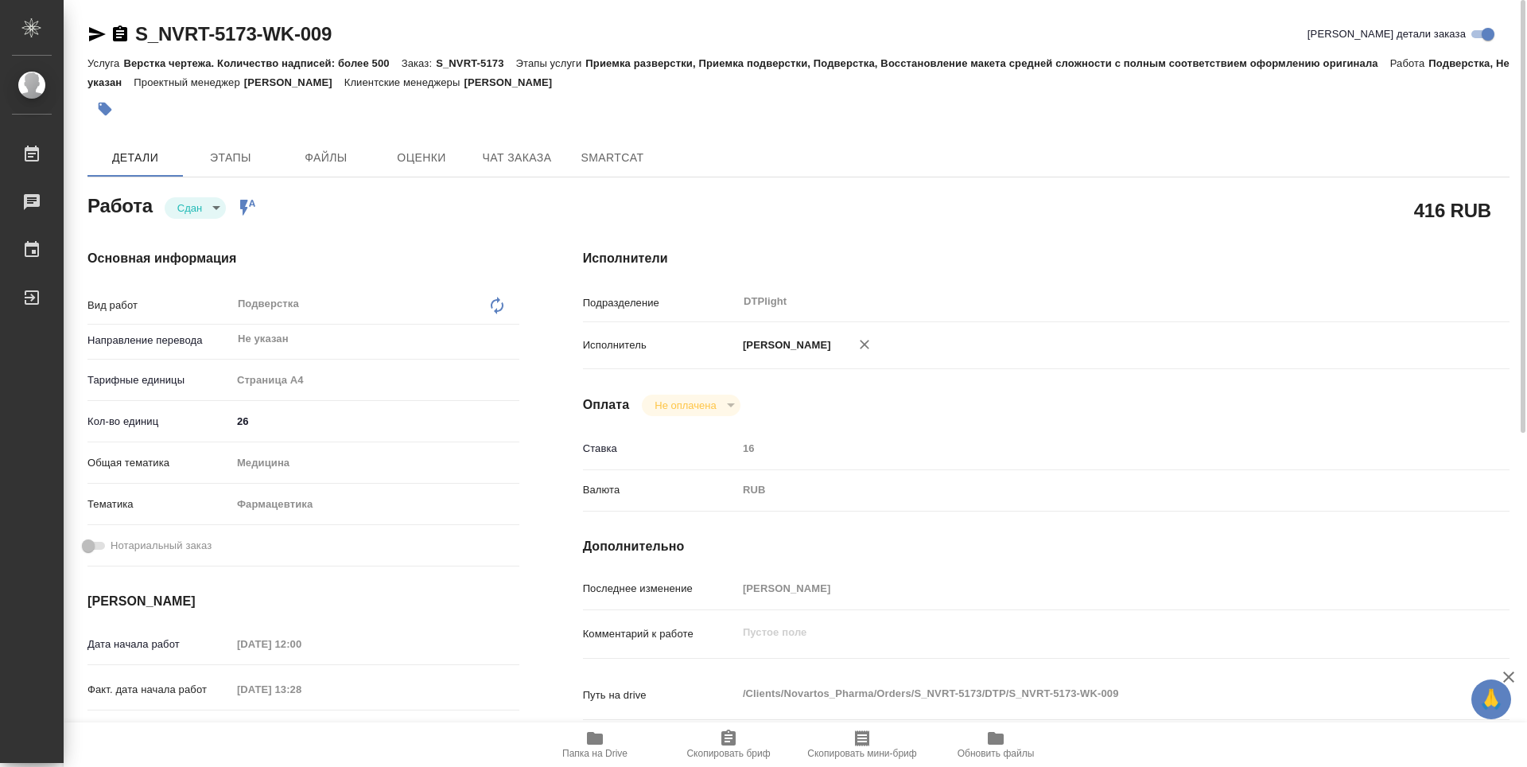
type textarea "x"
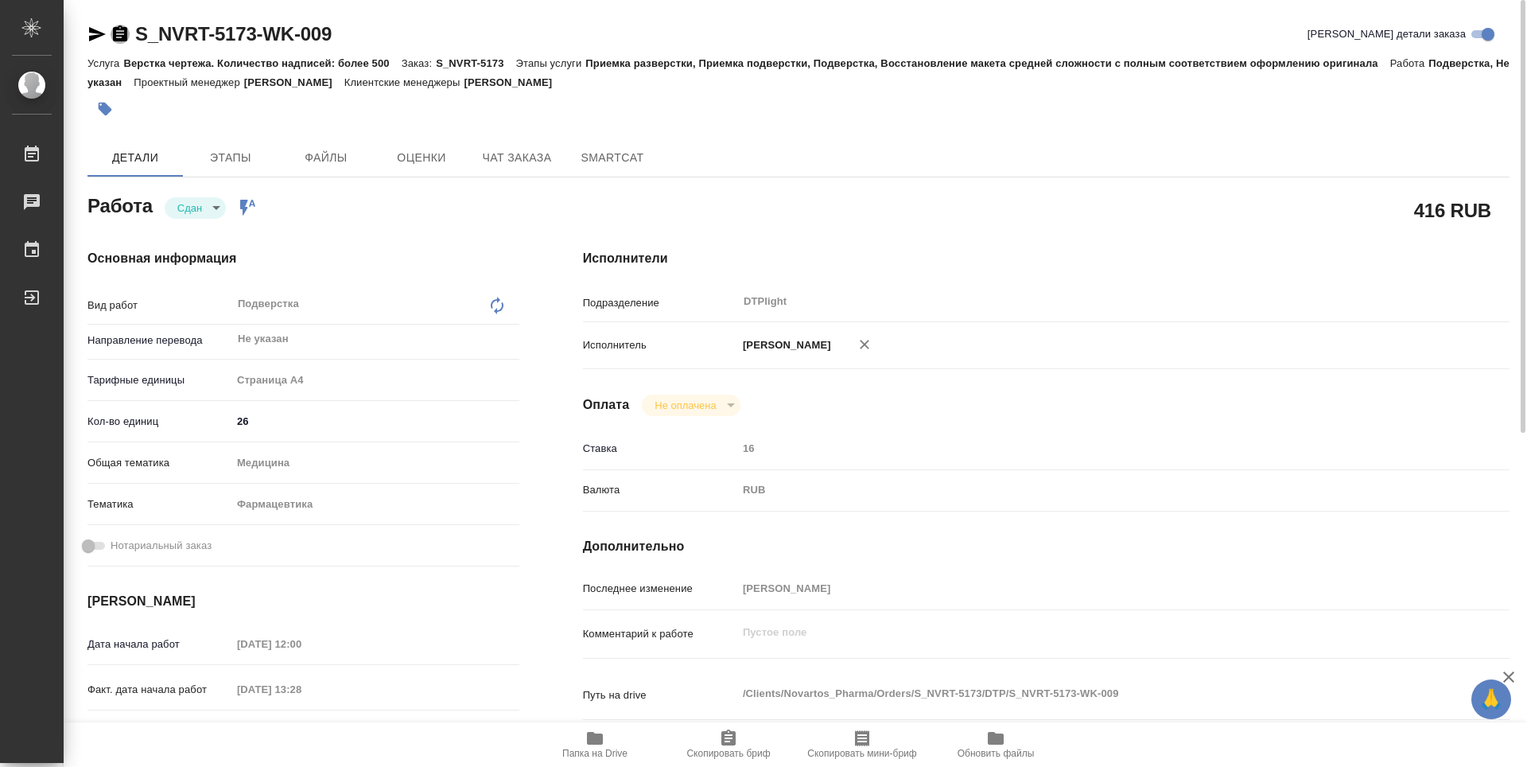
click at [119, 35] on icon "button" at bounding box center [120, 33] width 14 height 16
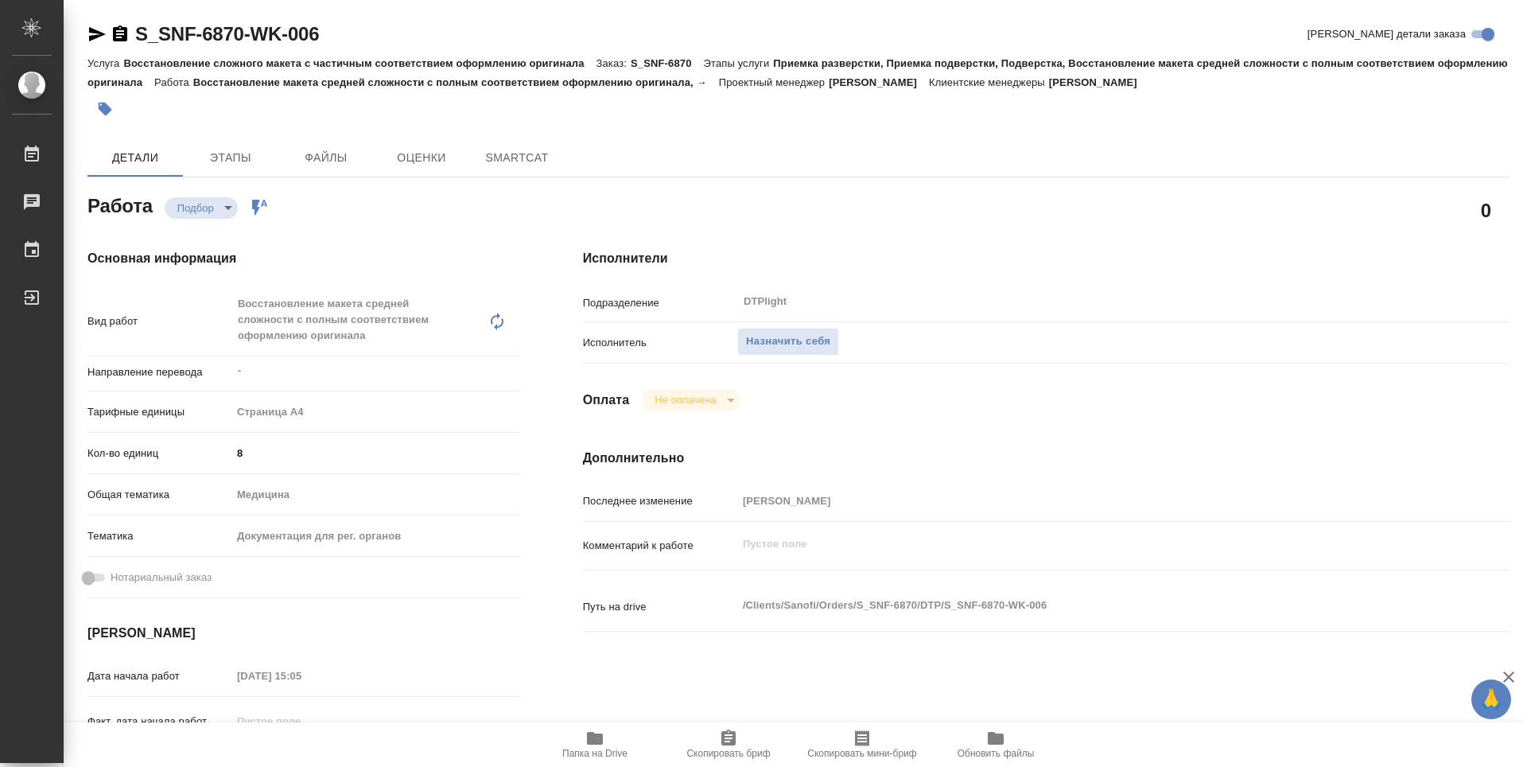
type textarea "x"
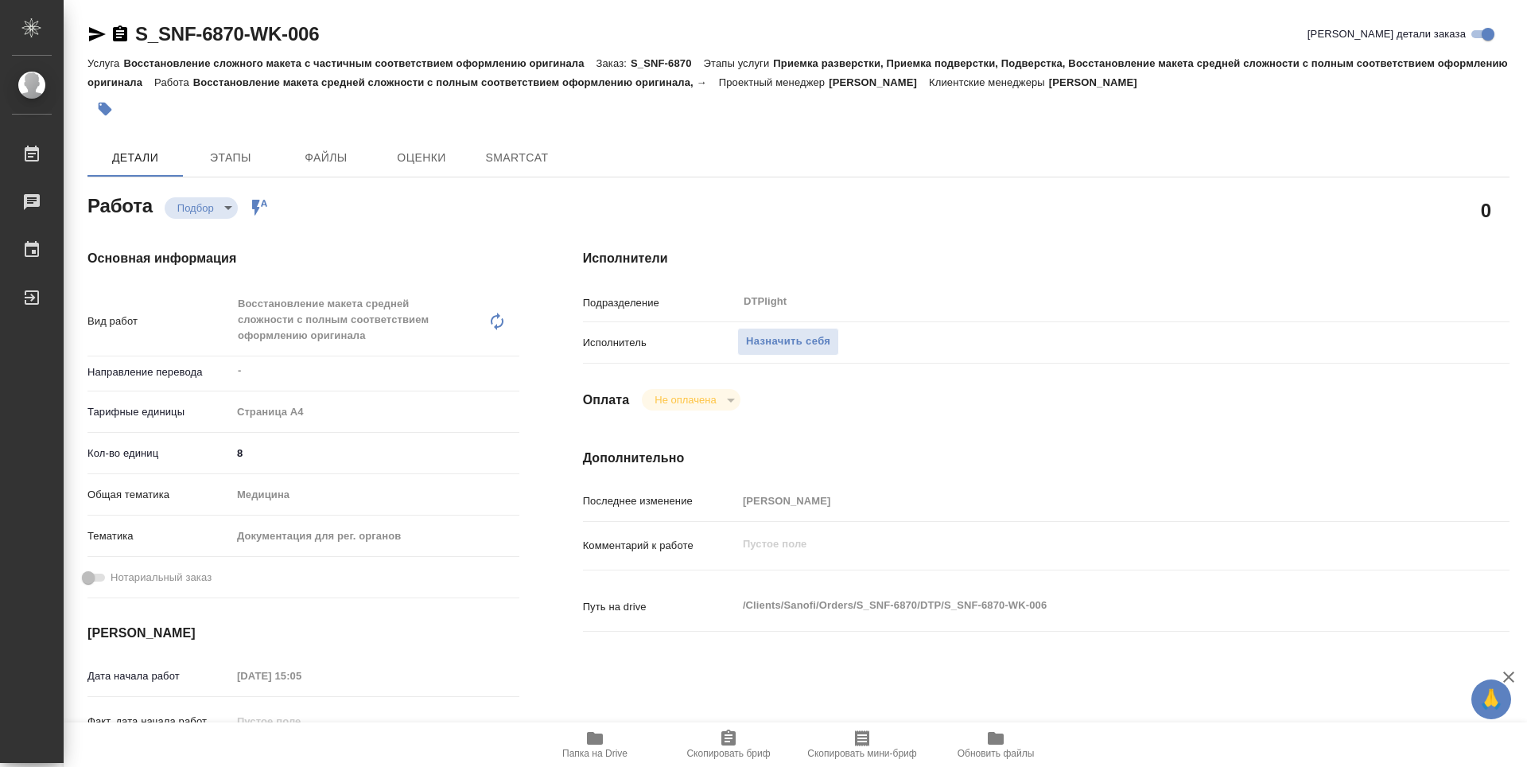
type textarea "x"
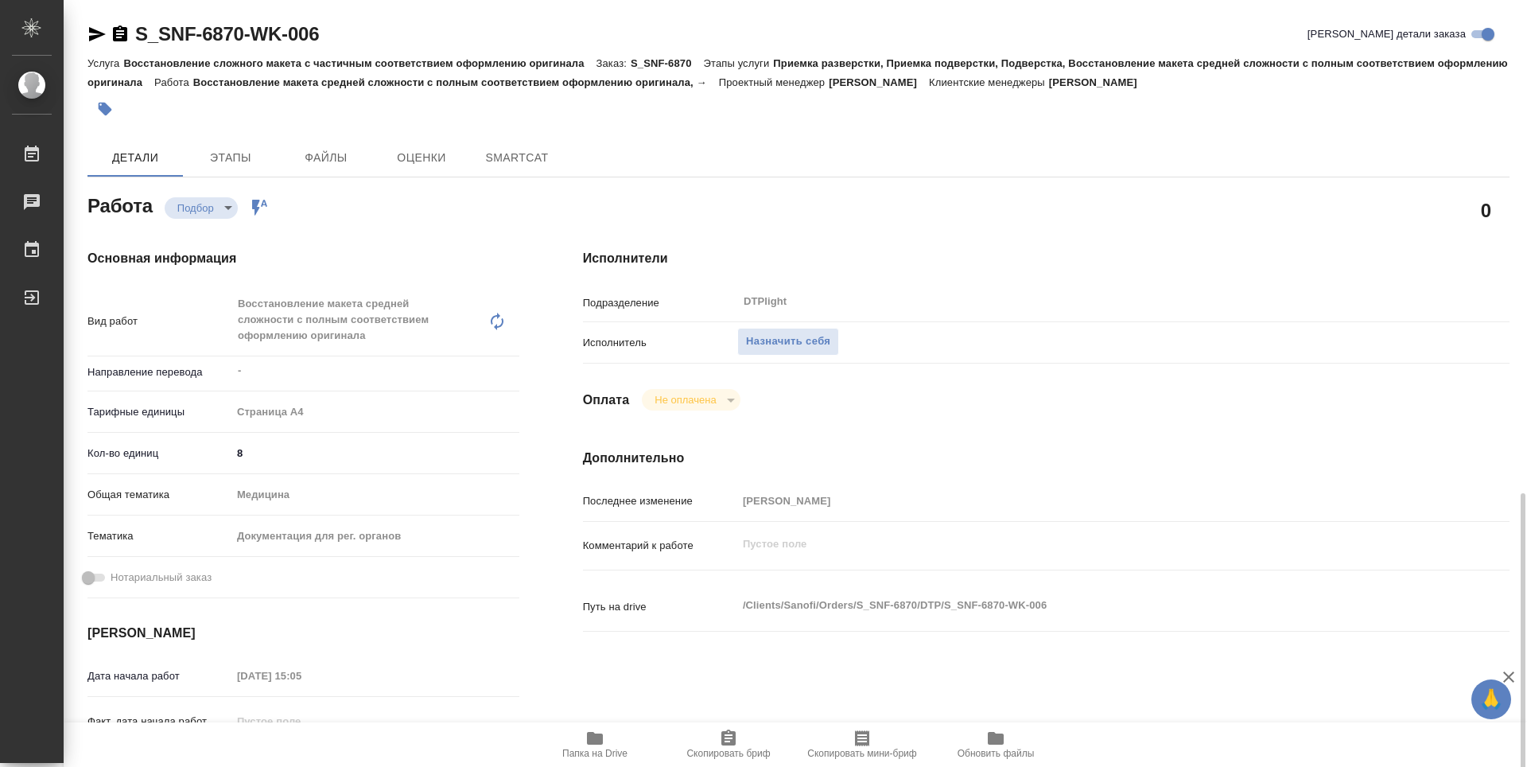
scroll to position [398, 0]
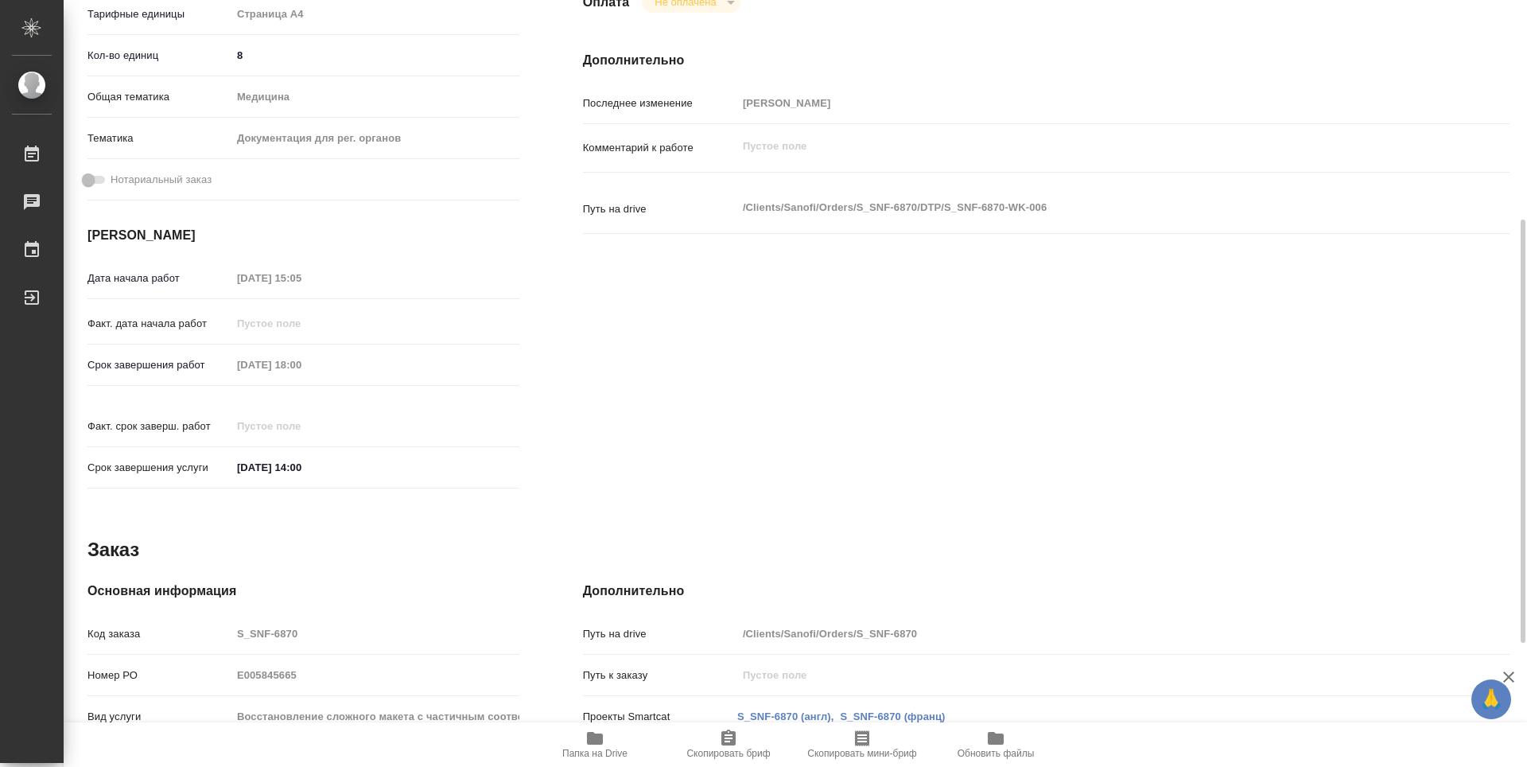
type textarea "x"
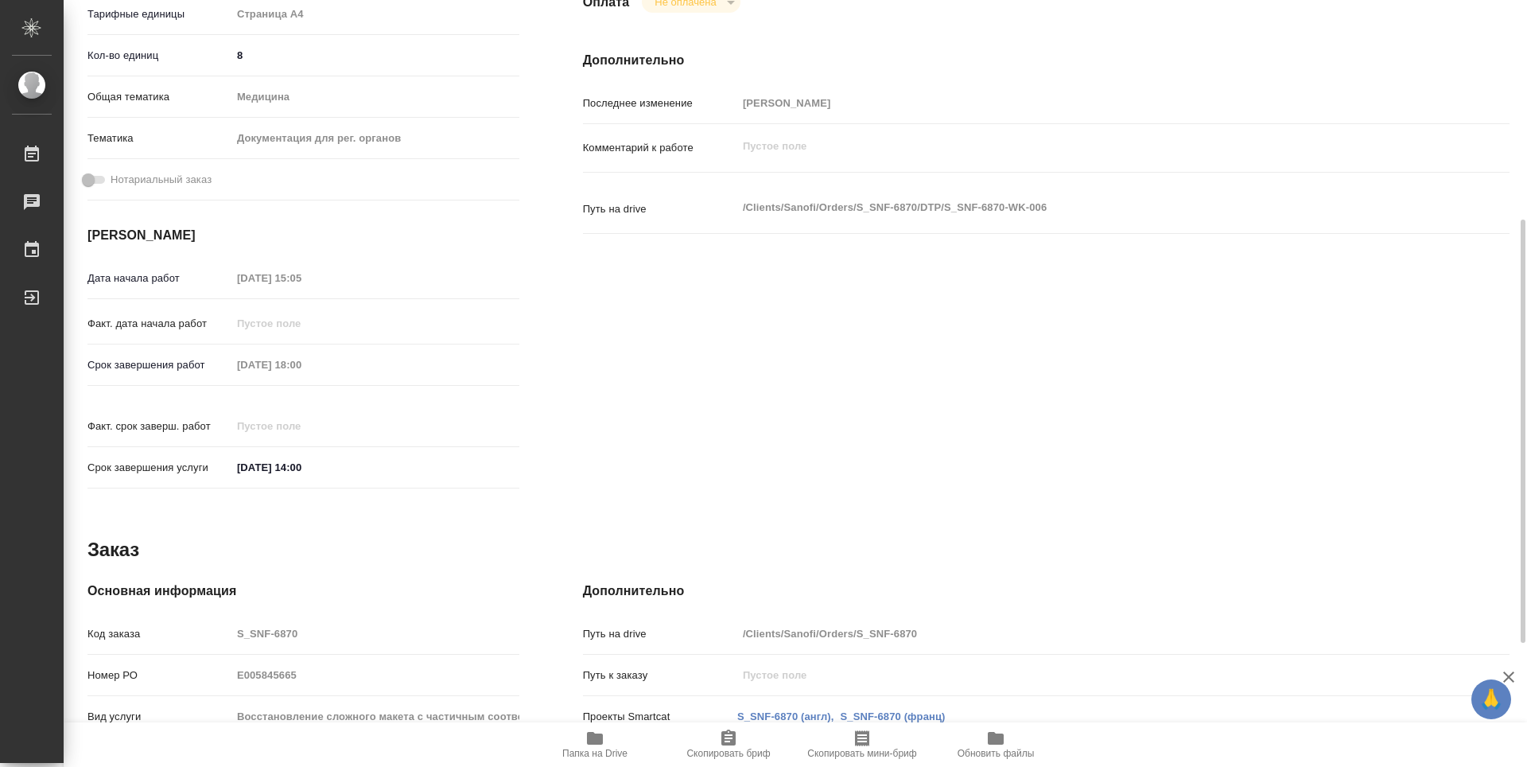
click at [594, 739] on icon "button" at bounding box center [595, 738] width 16 height 13
type textarea "x"
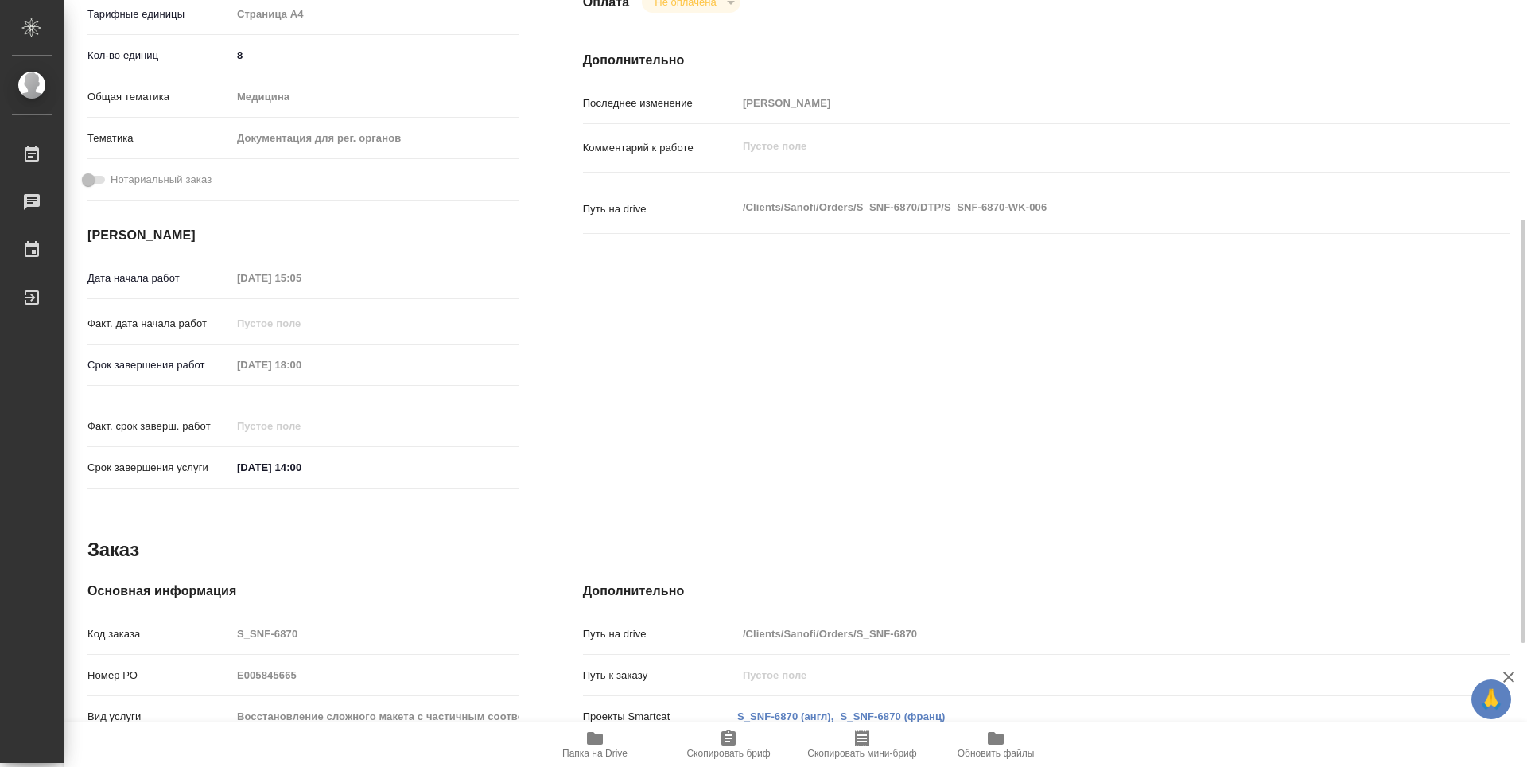
type textarea "x"
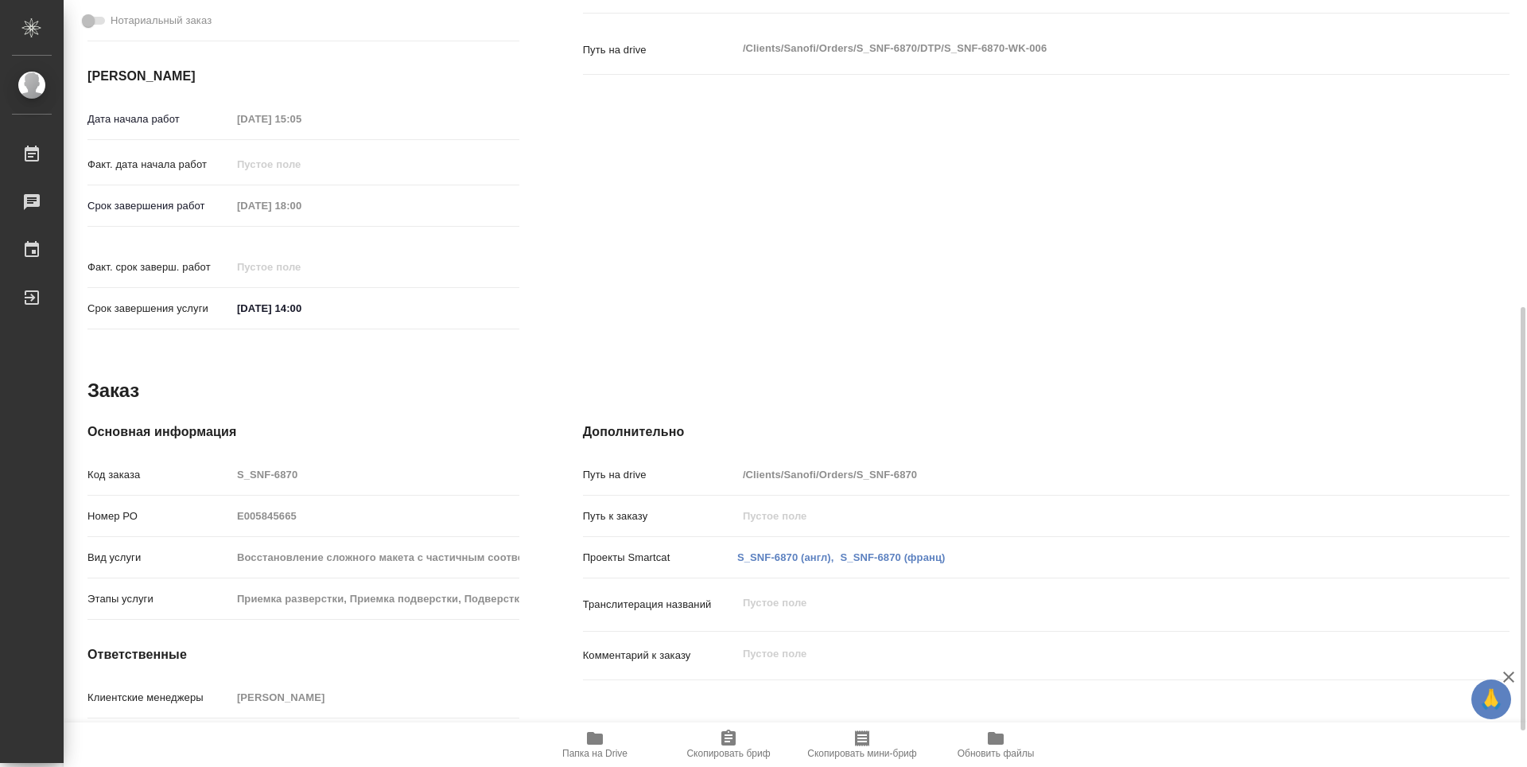
type textarea "x"
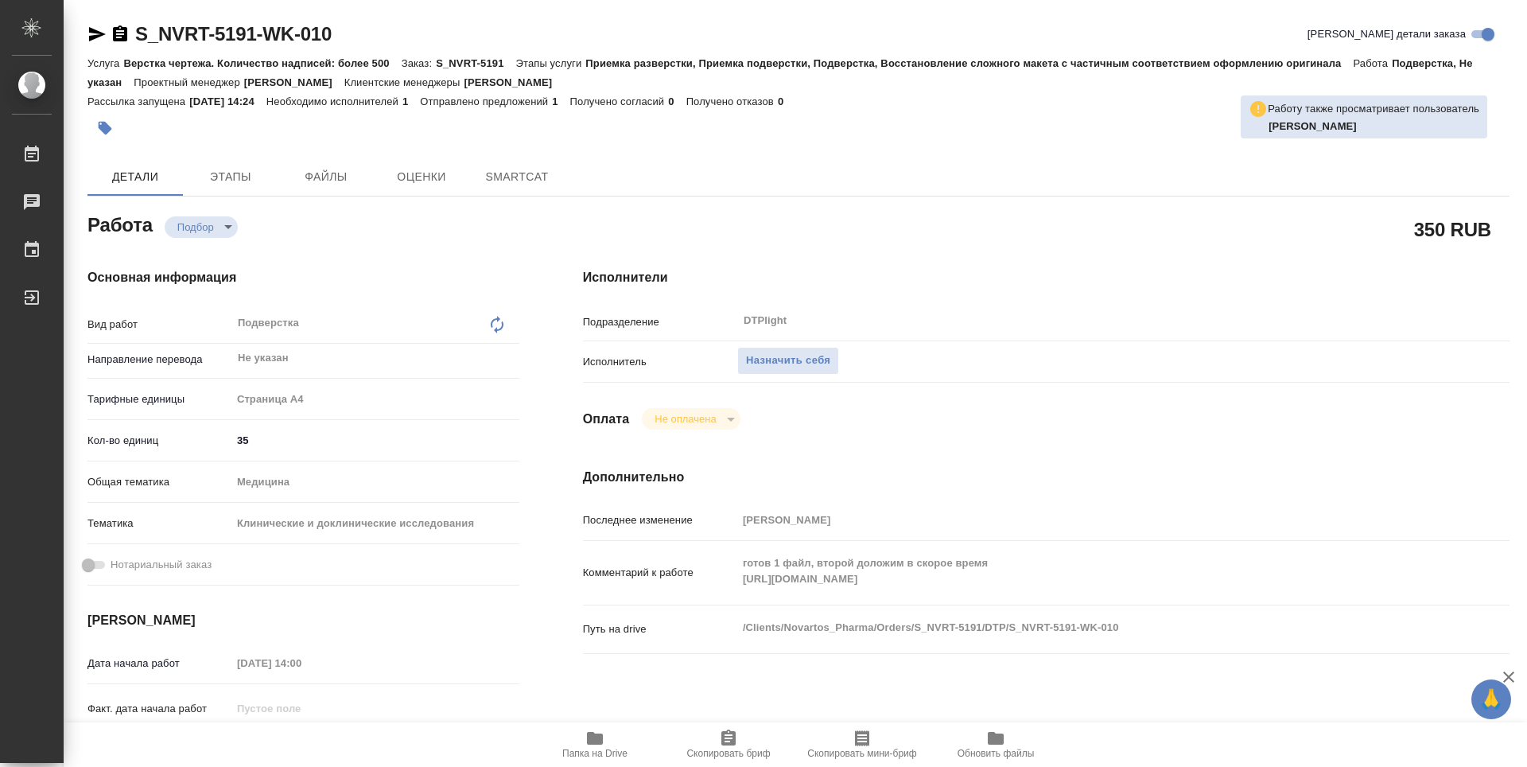
type textarea "x"
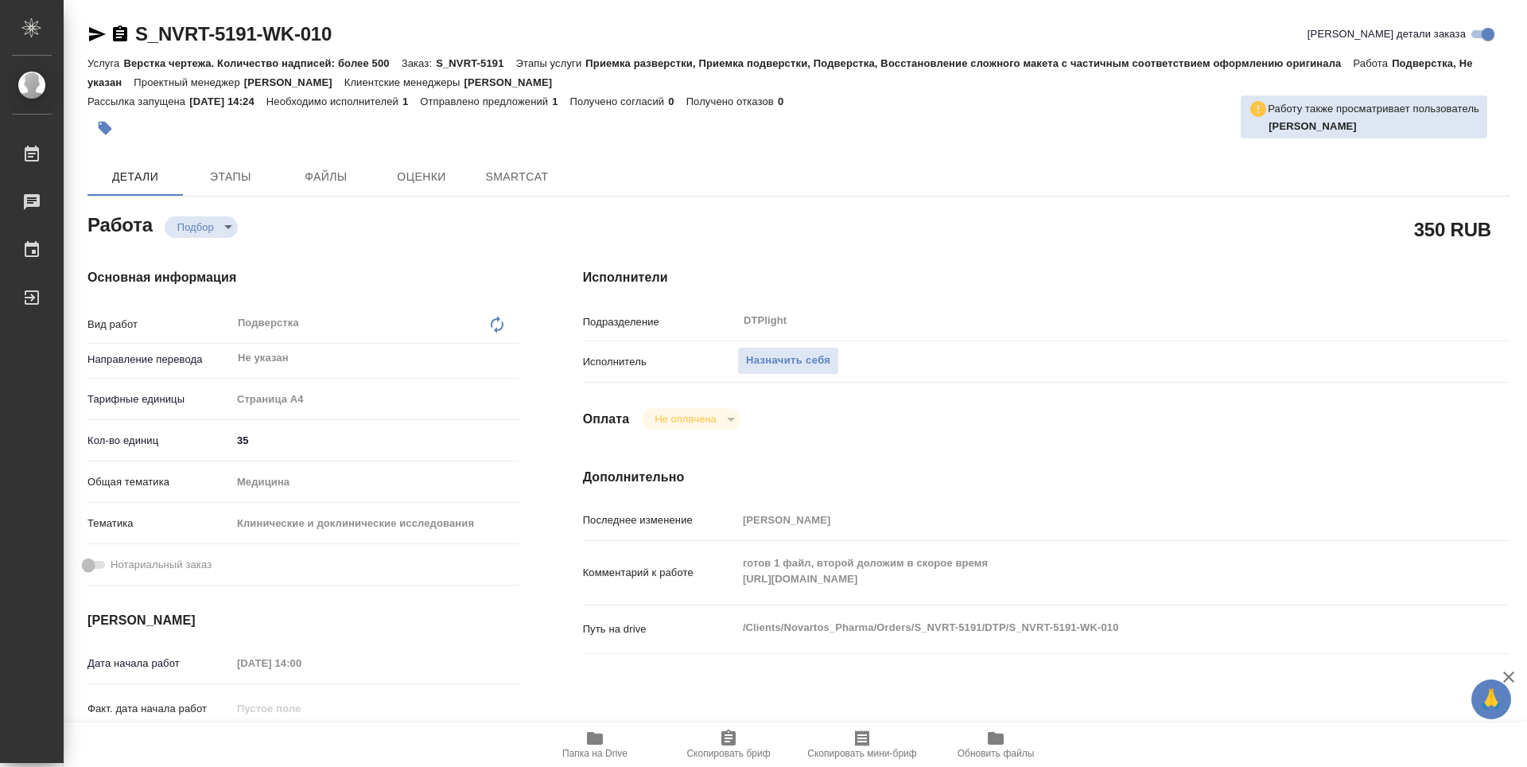
type textarea "x"
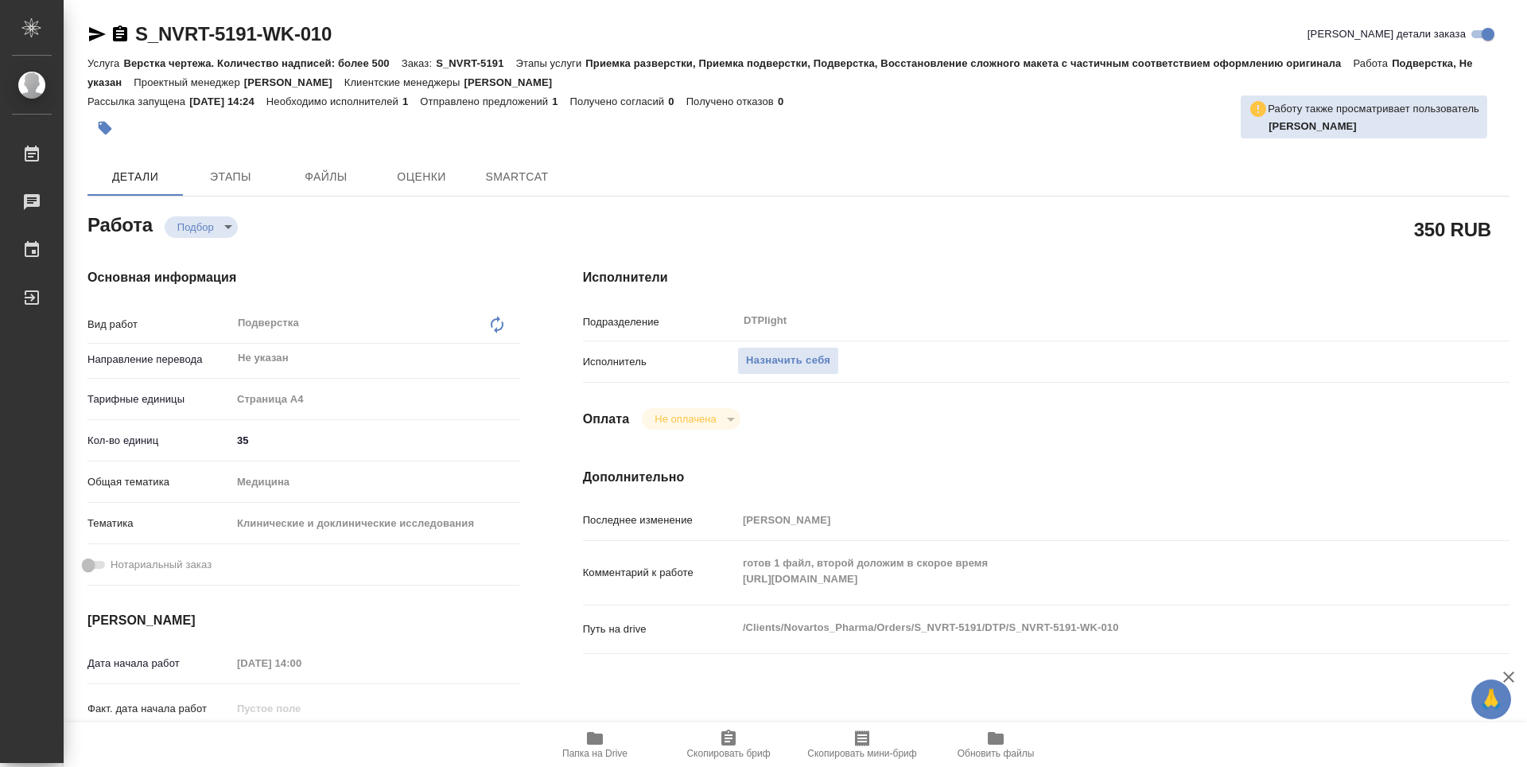
type textarea "x"
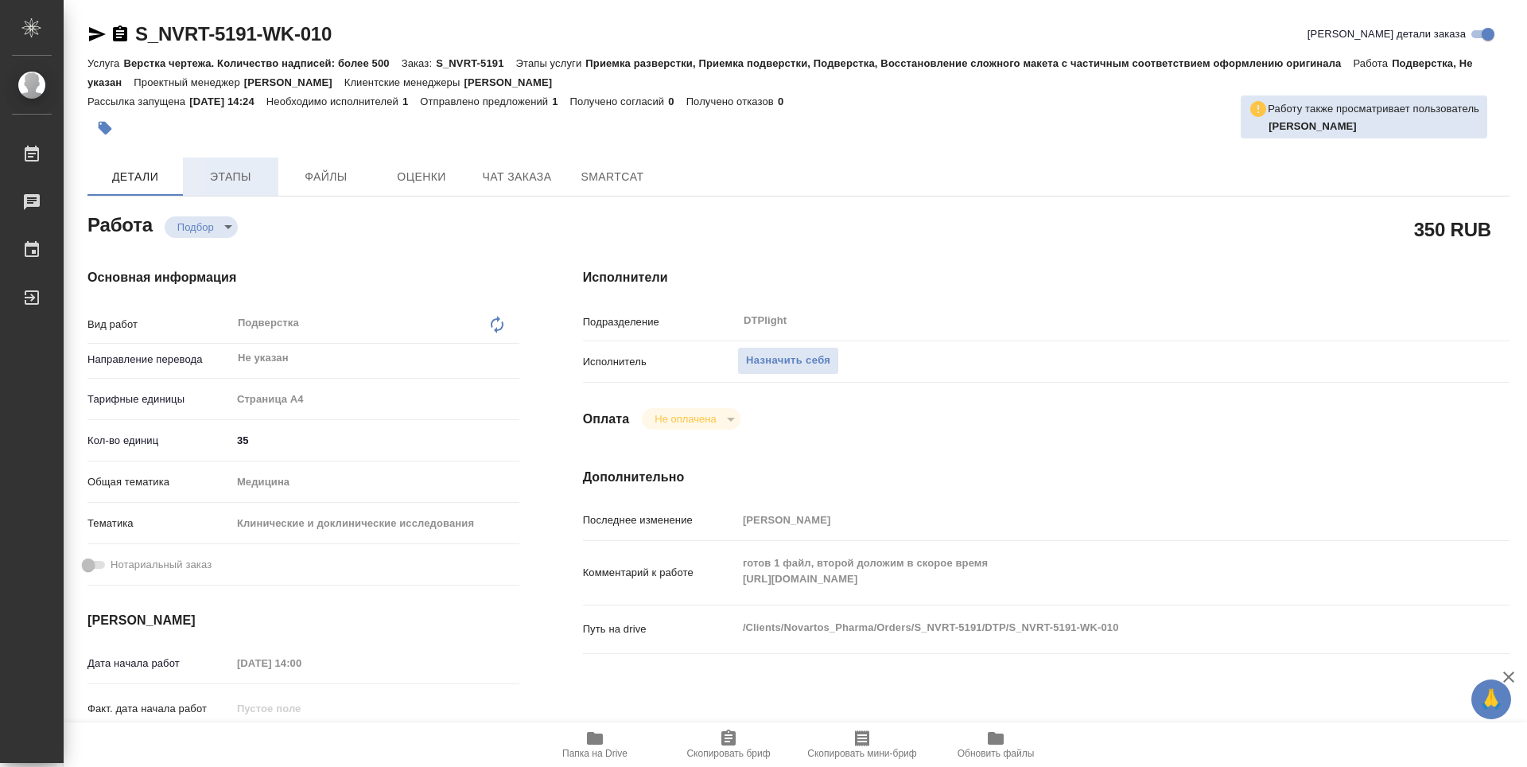
click at [245, 172] on span "Этапы" at bounding box center [230, 177] width 76 height 20
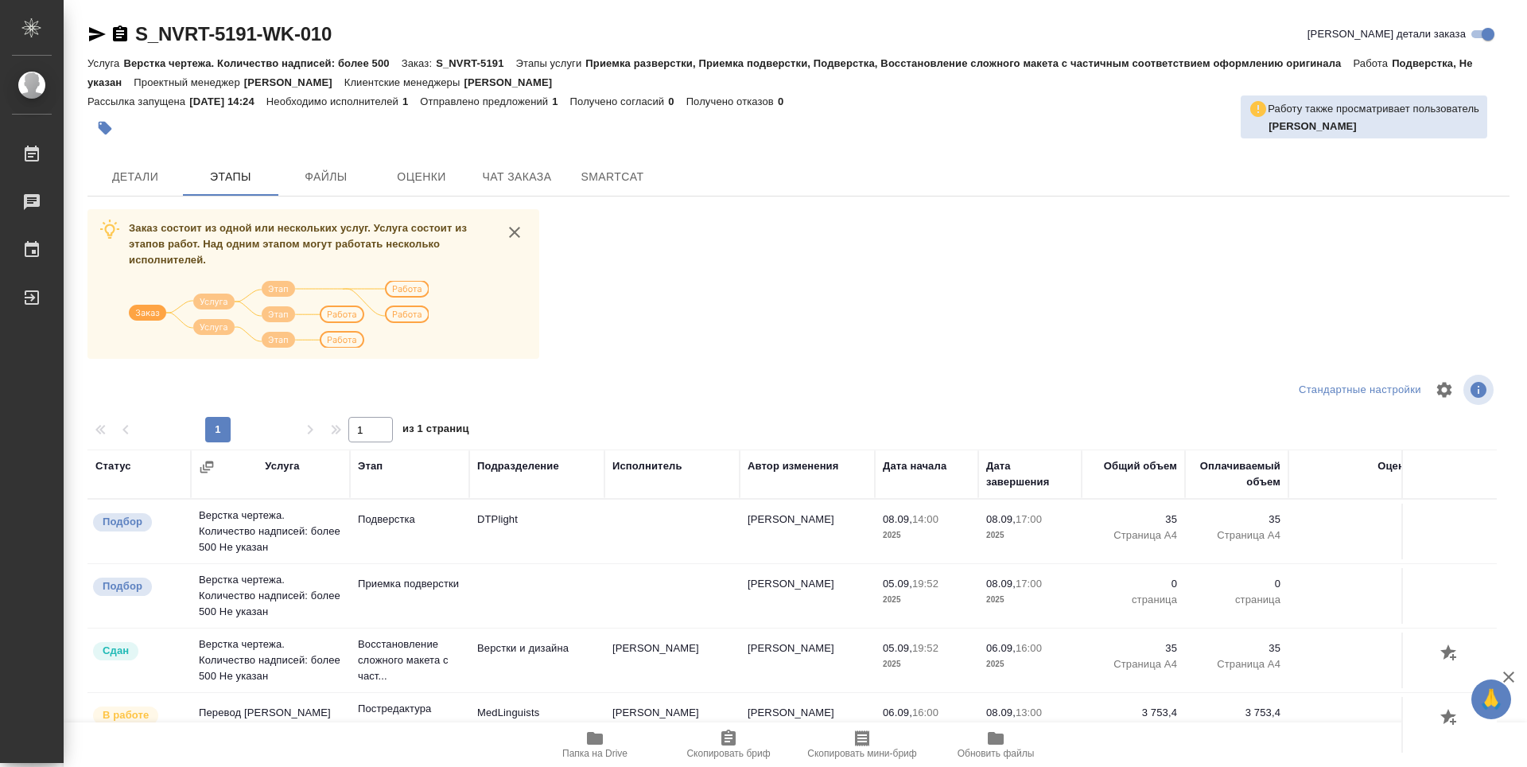
scroll to position [80, 0]
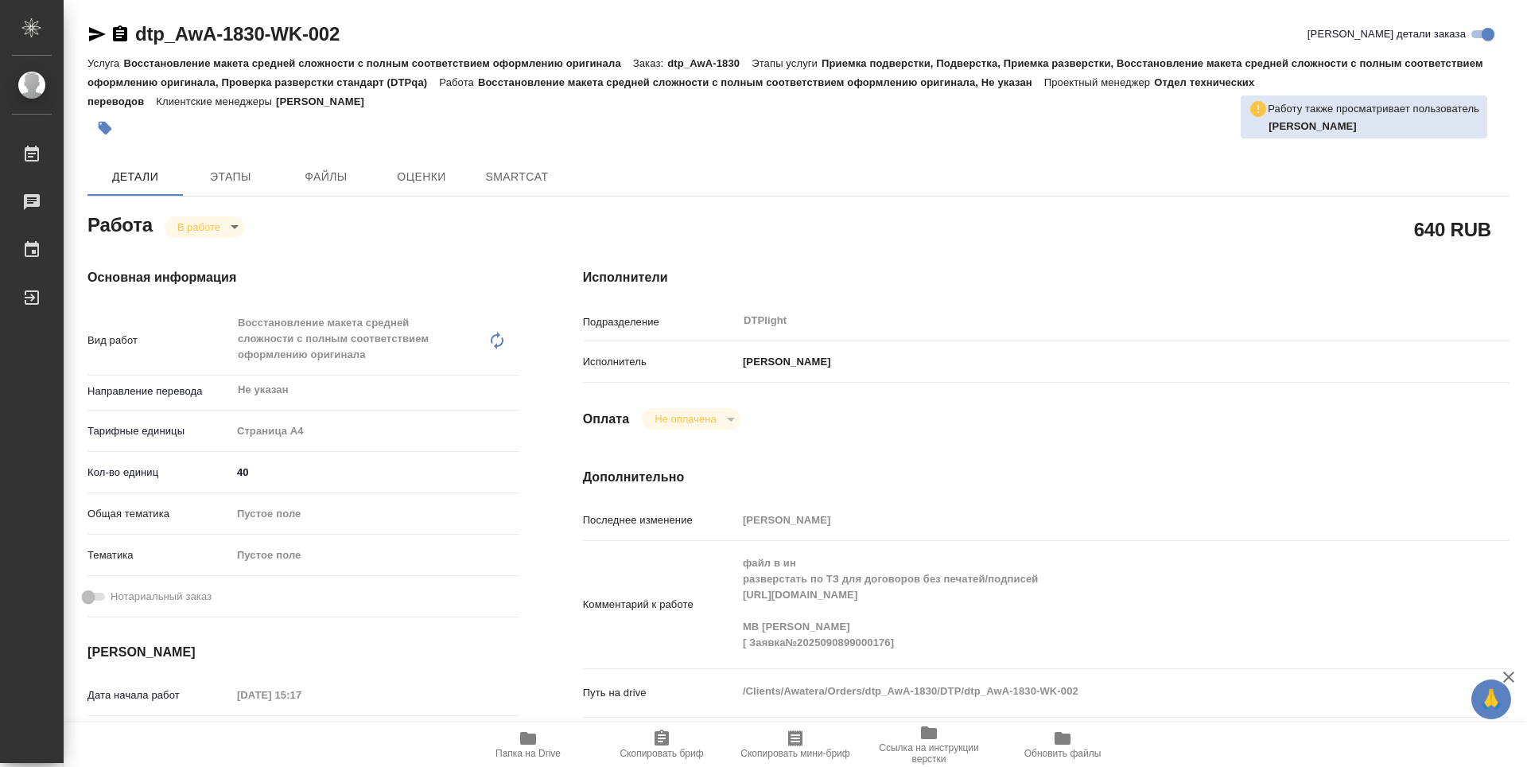
type textarea "x"
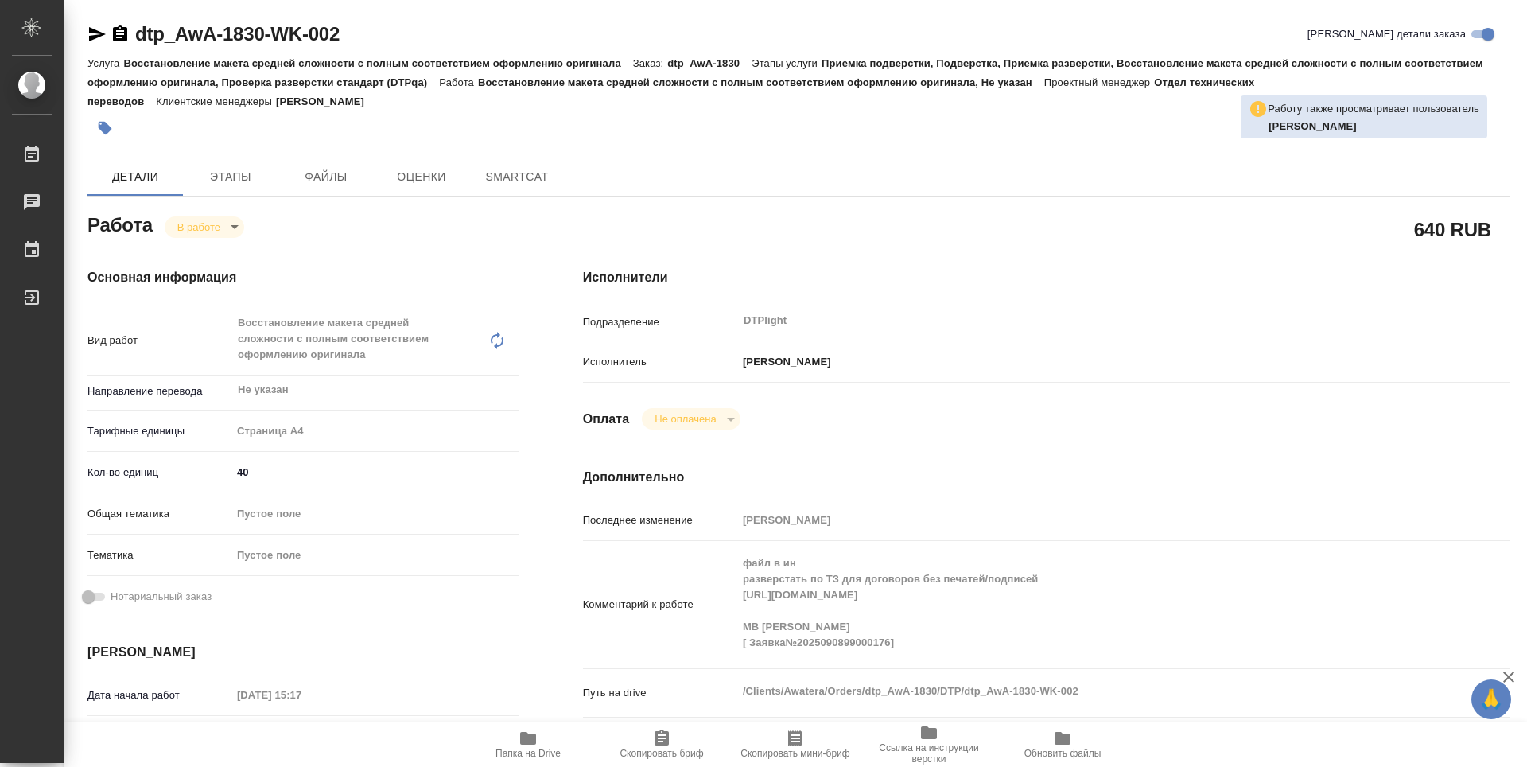
type textarea "x"
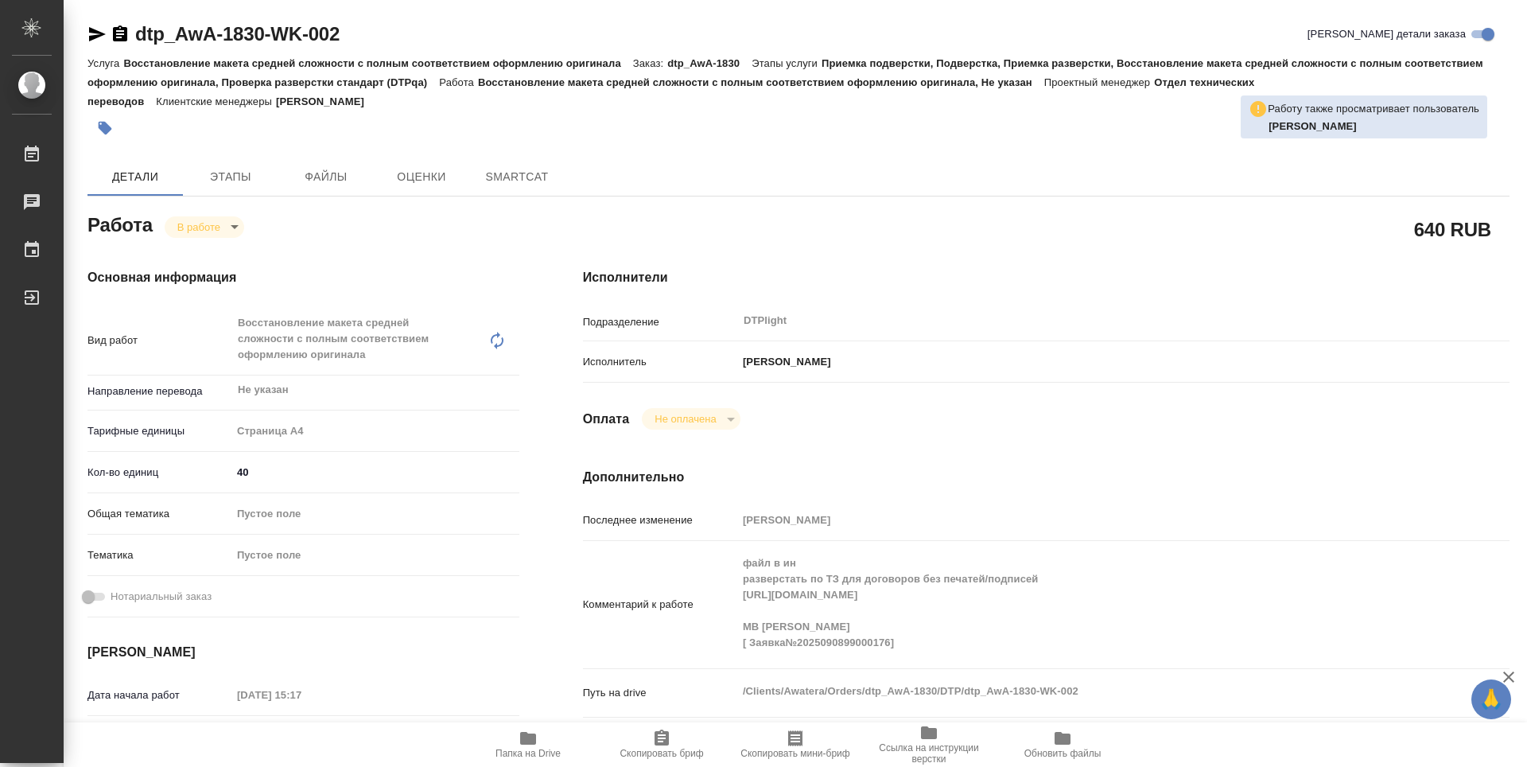
type textarea "x"
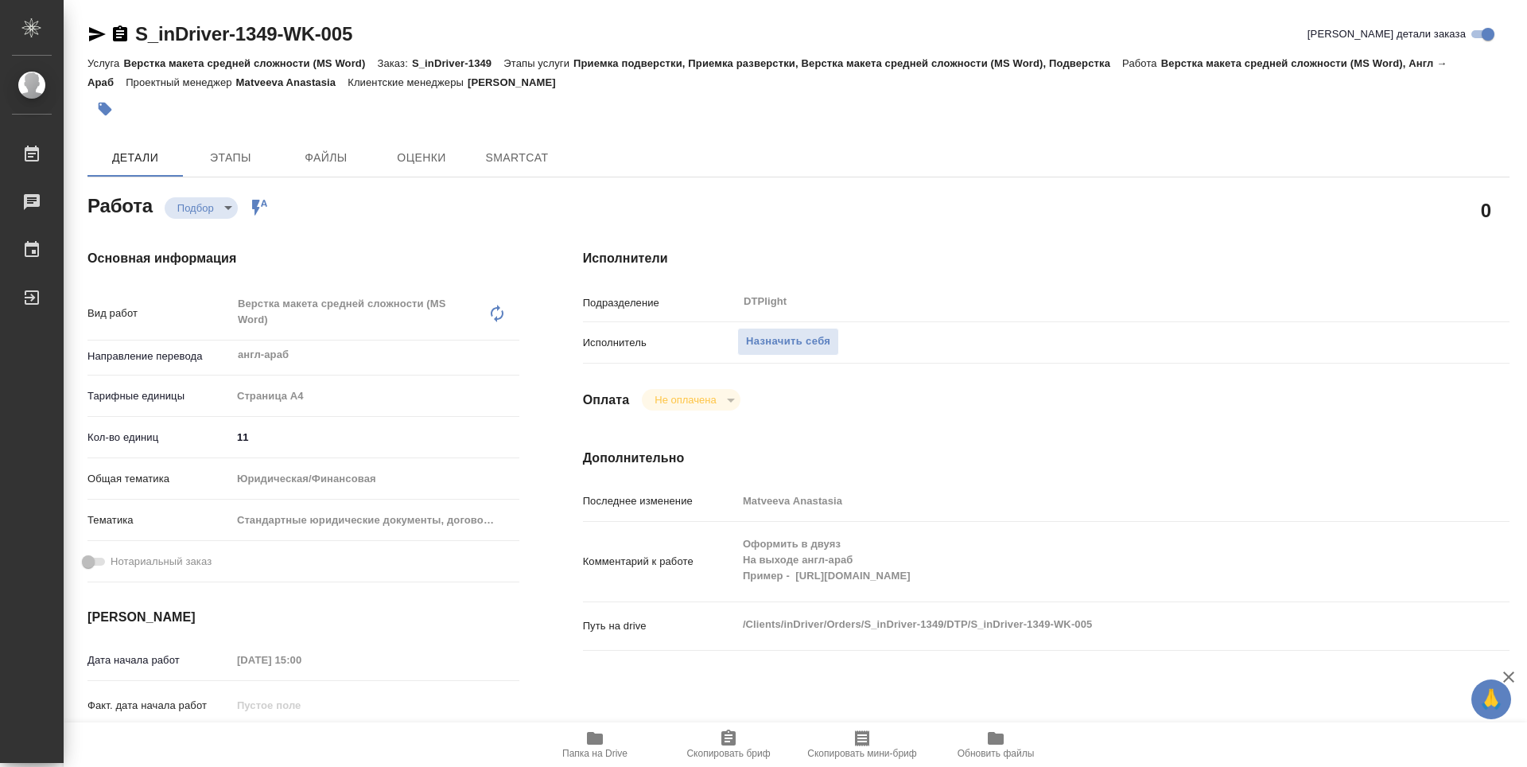
type textarea "x"
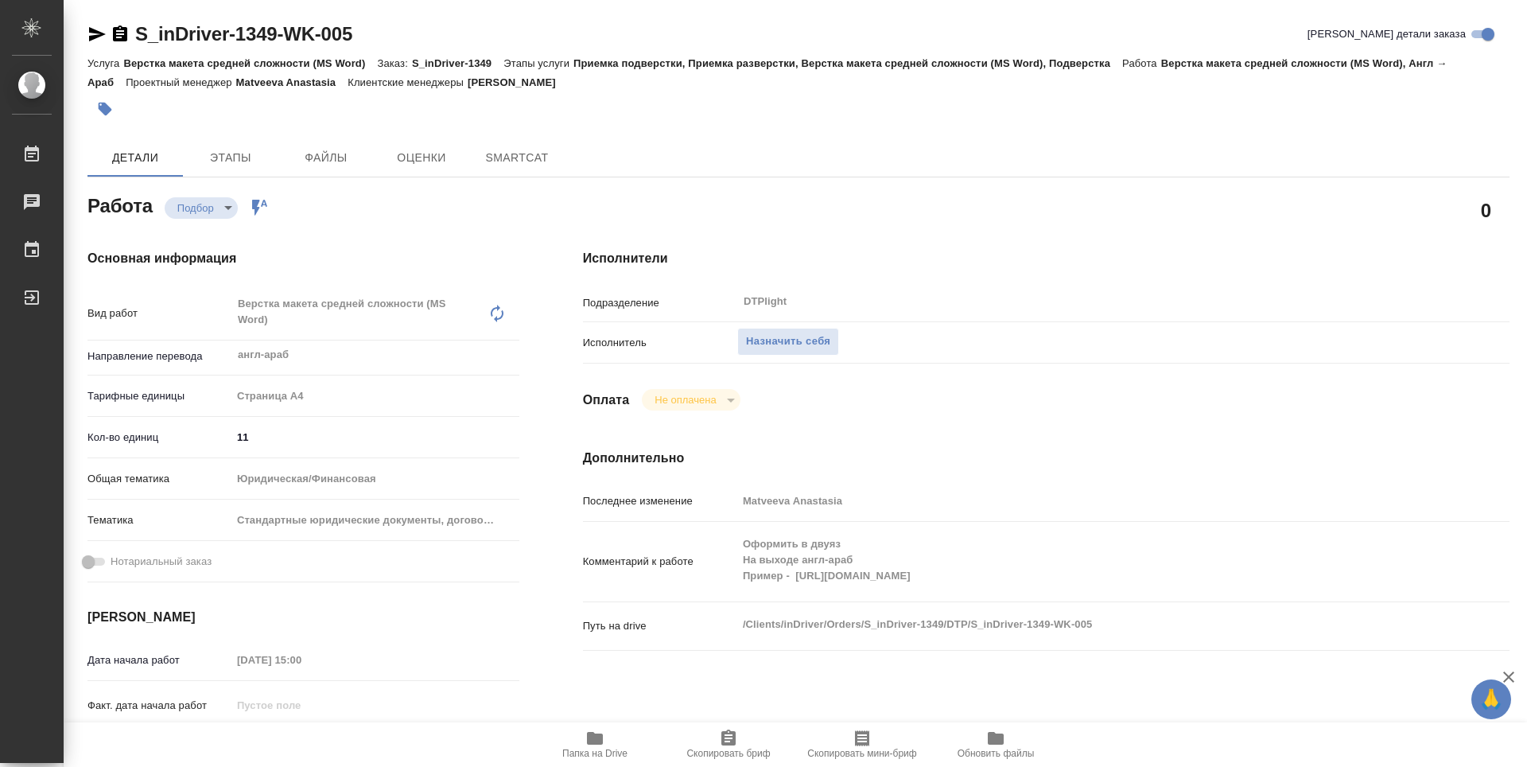
type textarea "x"
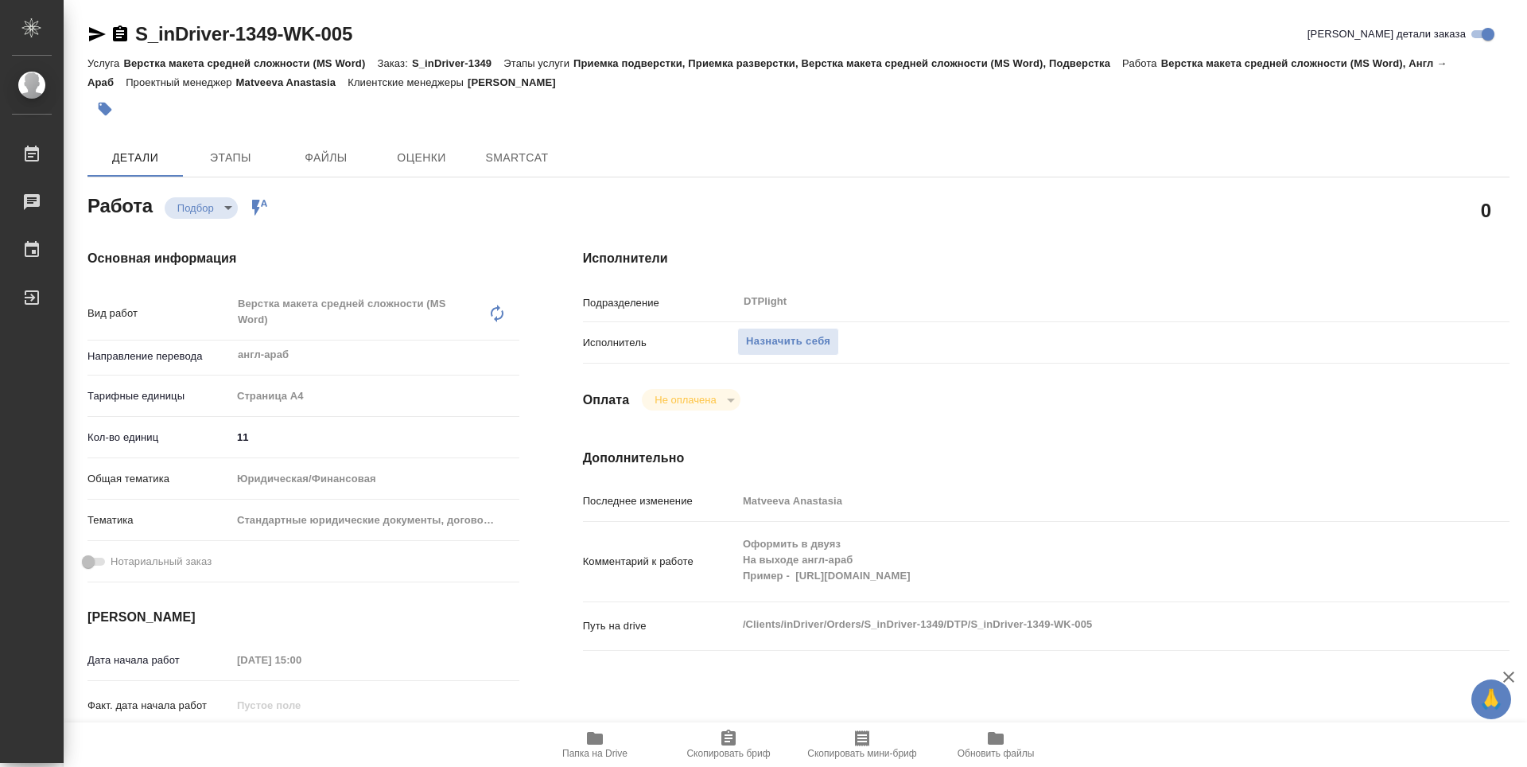
type textarea "x"
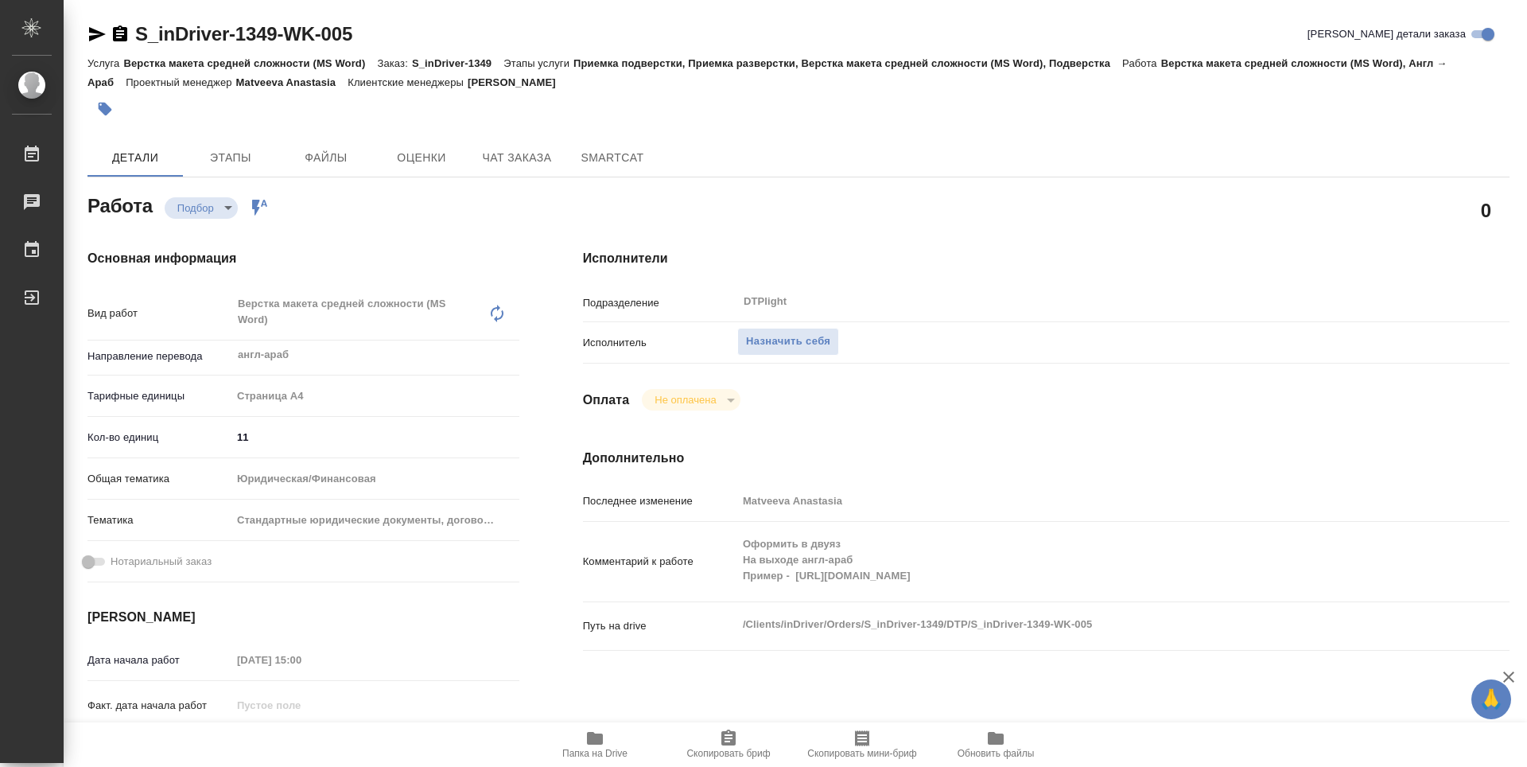
scroll to position [80, 0]
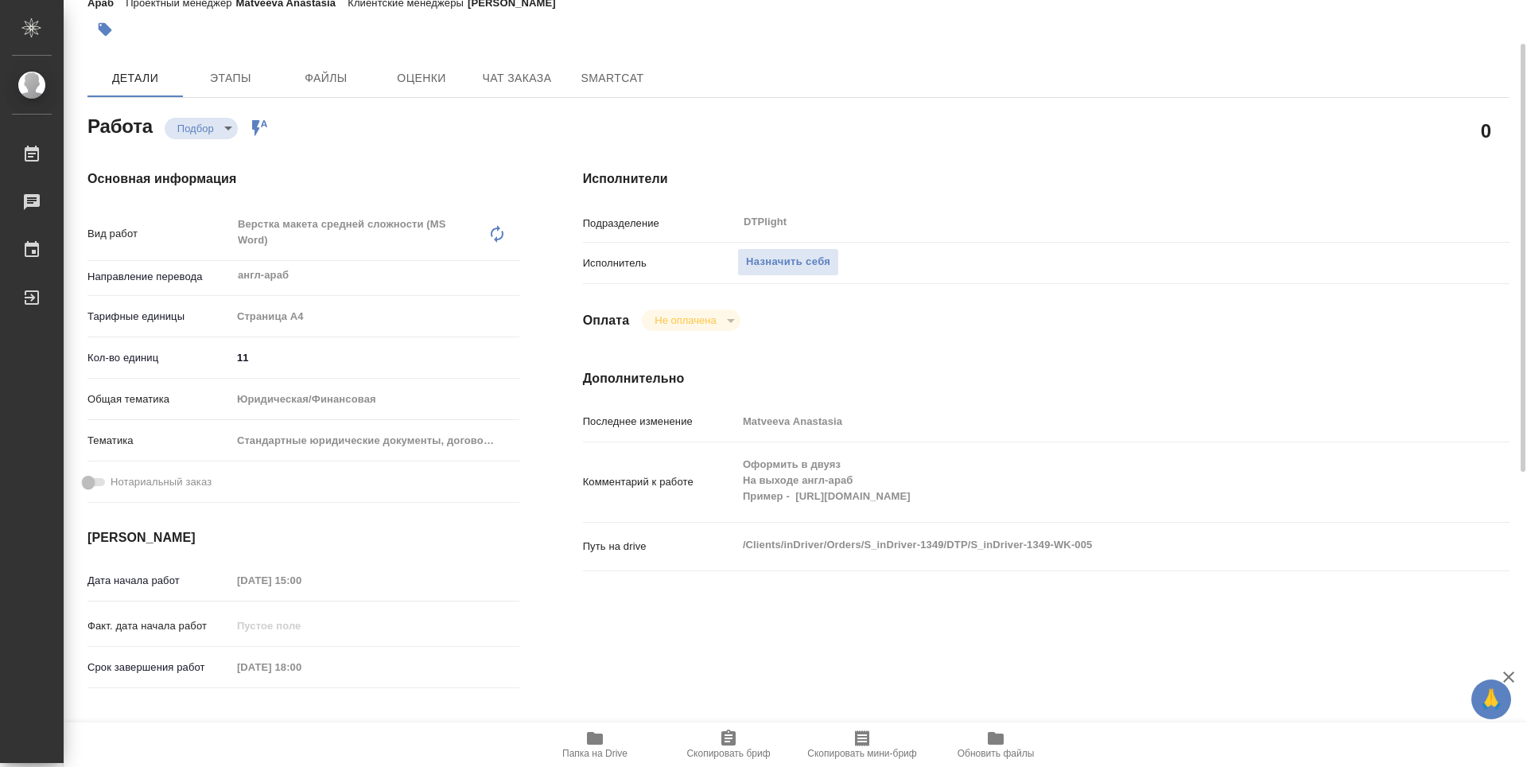
type textarea "x"
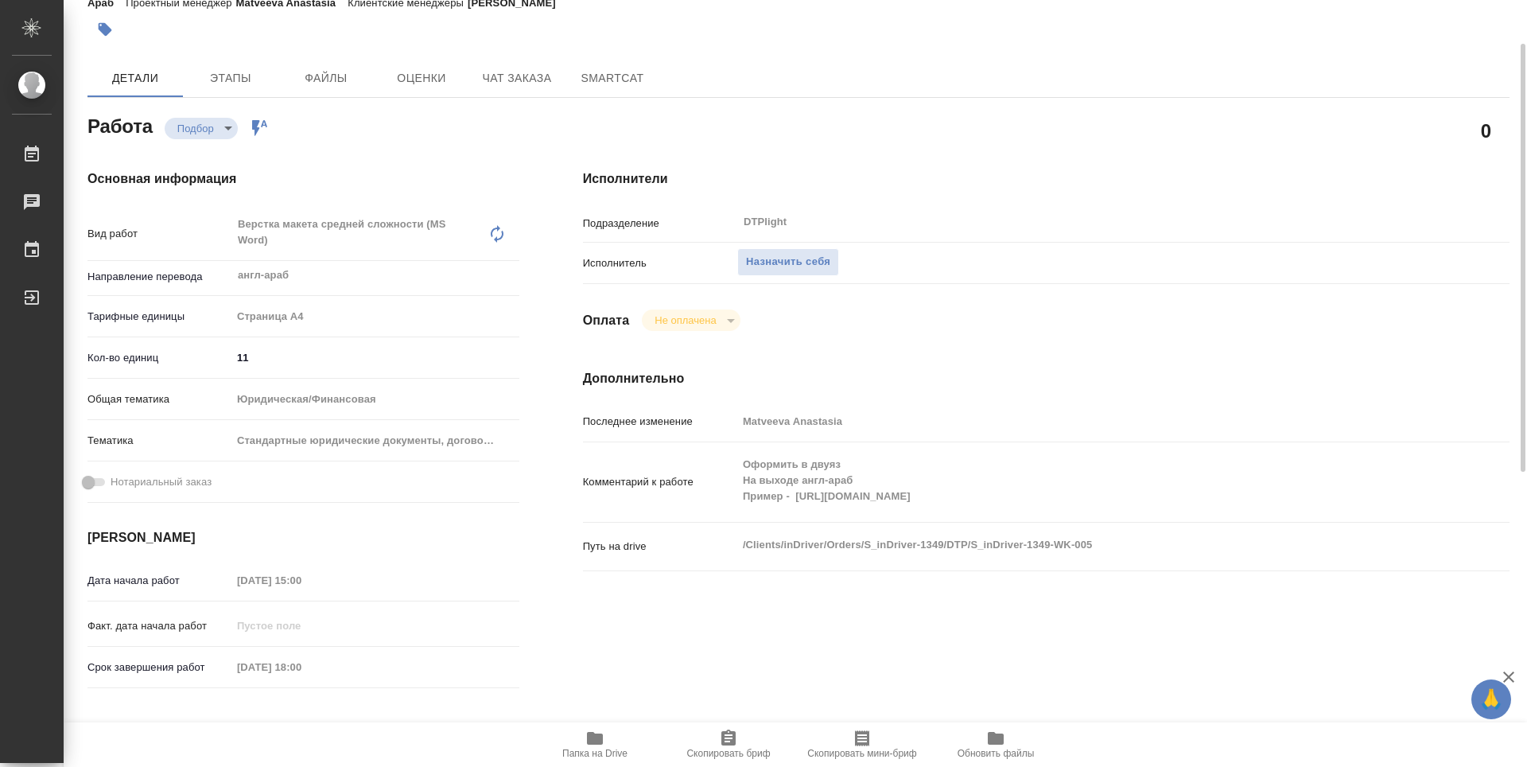
scroll to position [159, 0]
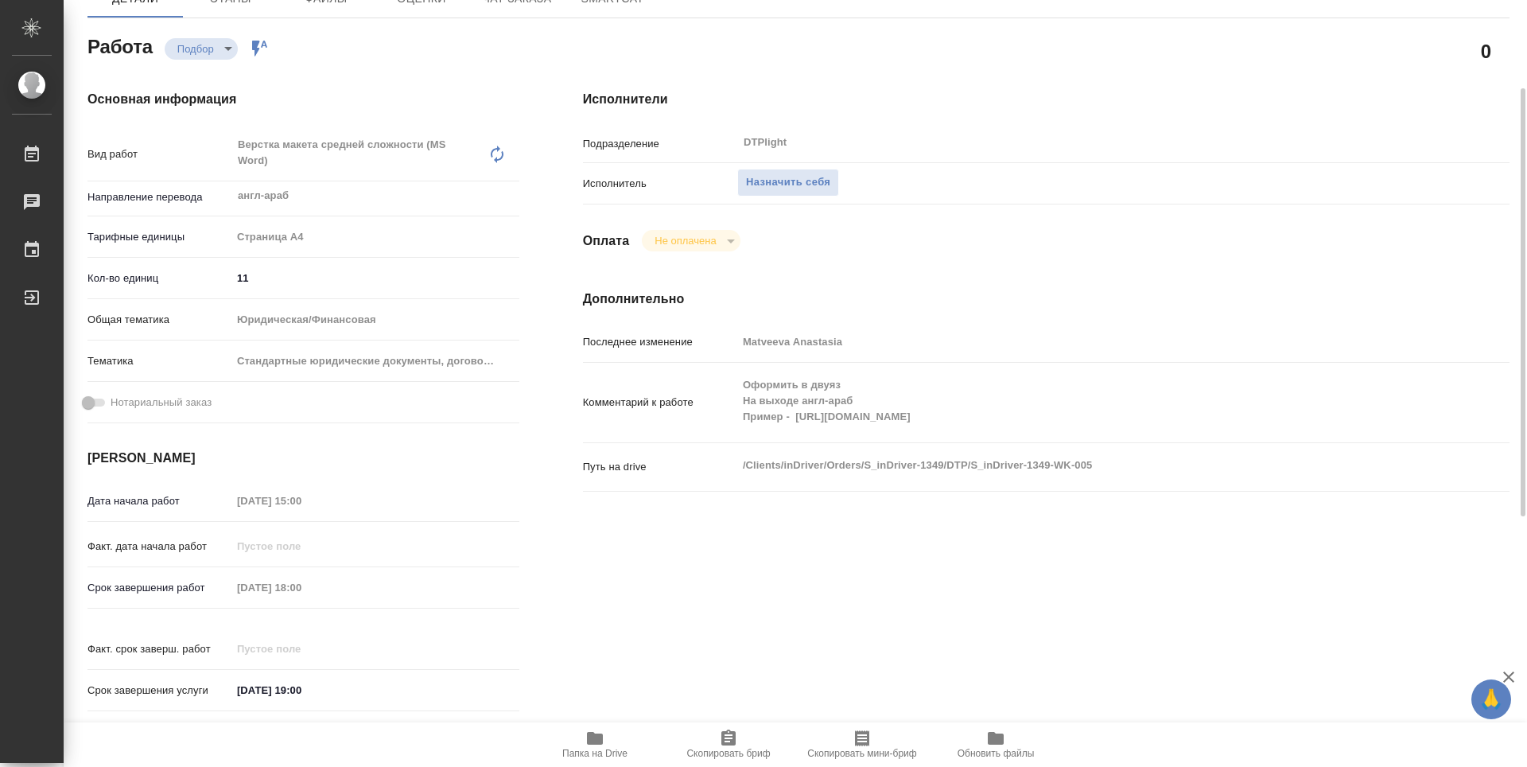
type textarea "x"
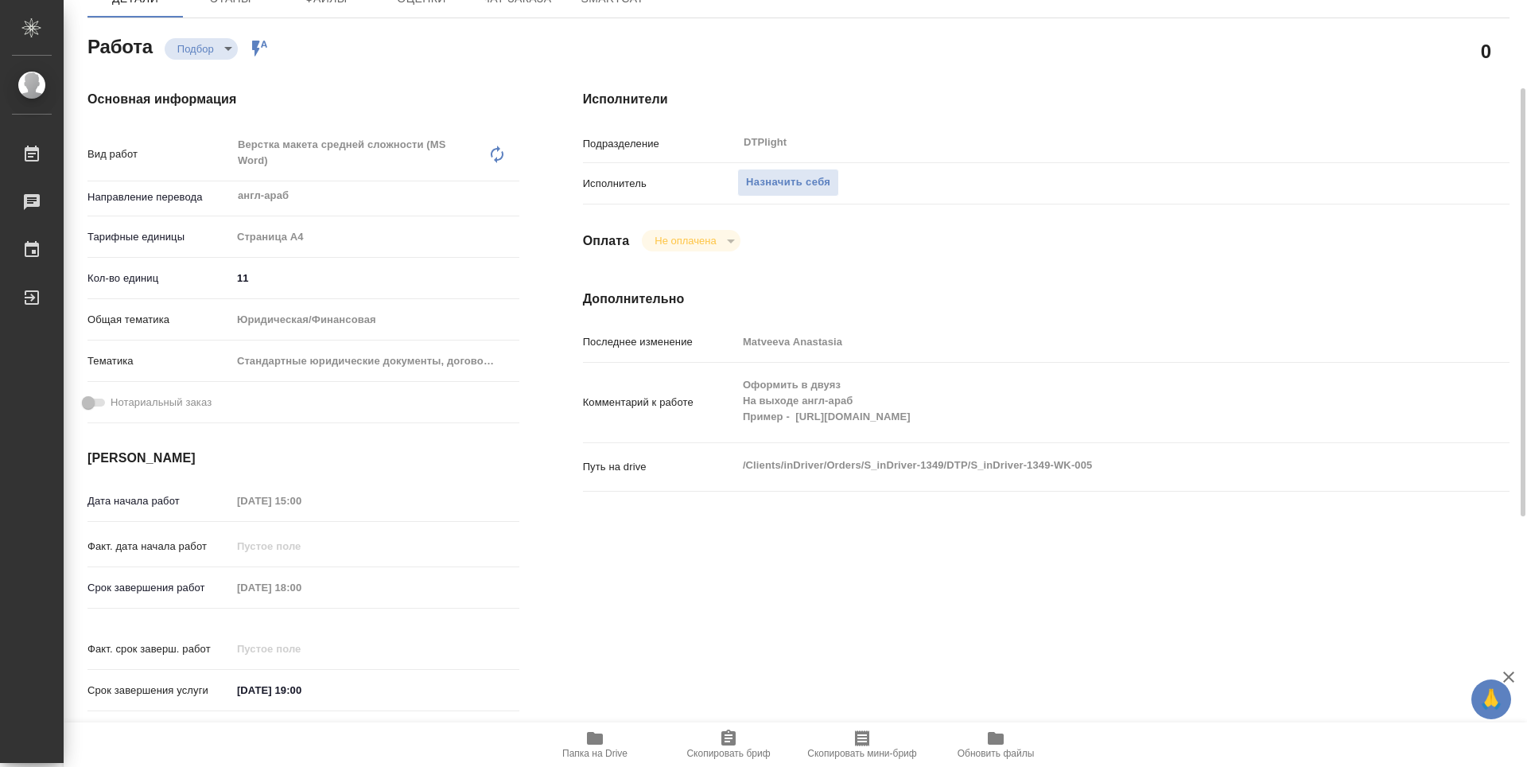
click at [611, 741] on span "Папка на Drive" at bounding box center [595, 744] width 115 height 30
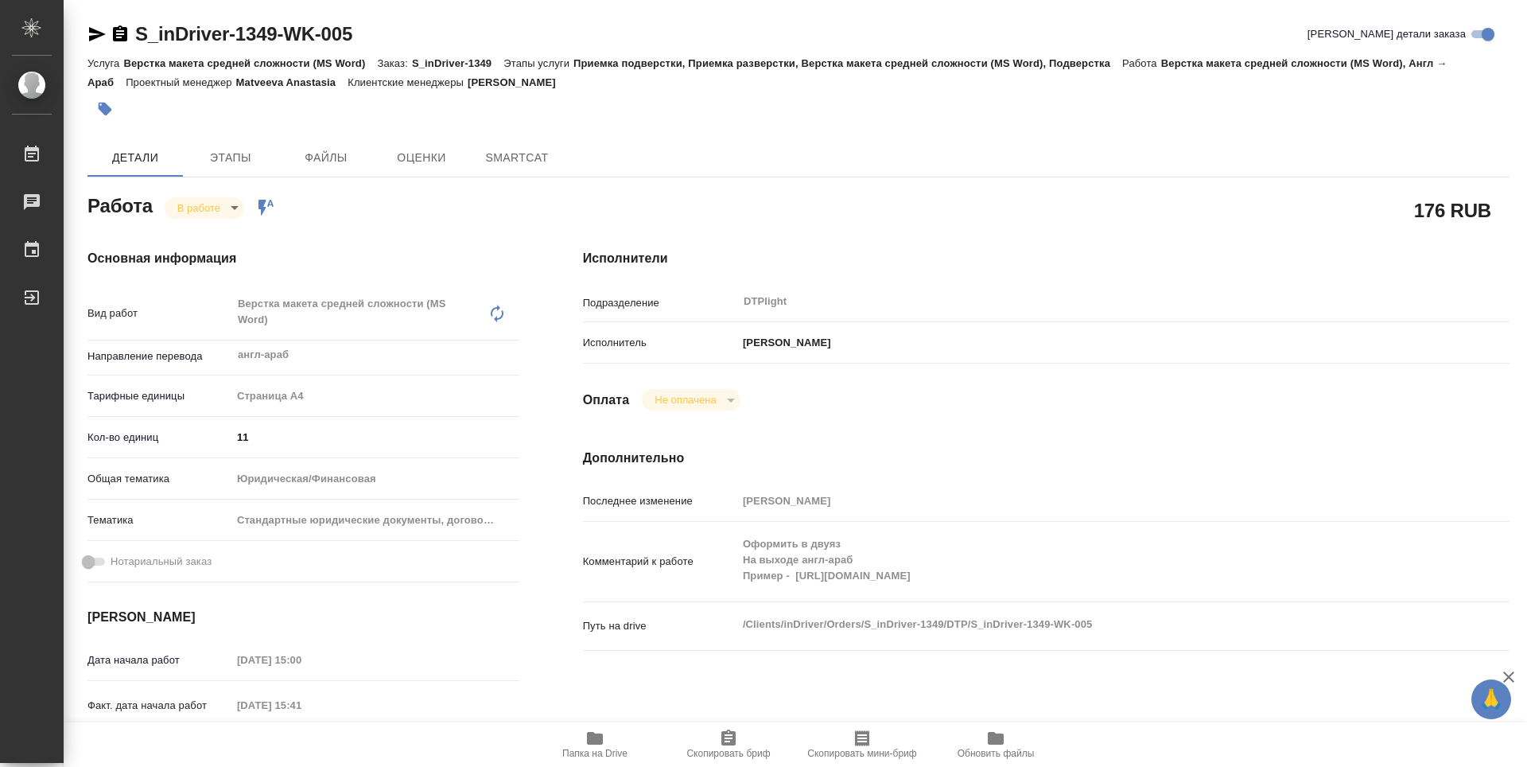
type textarea "x"
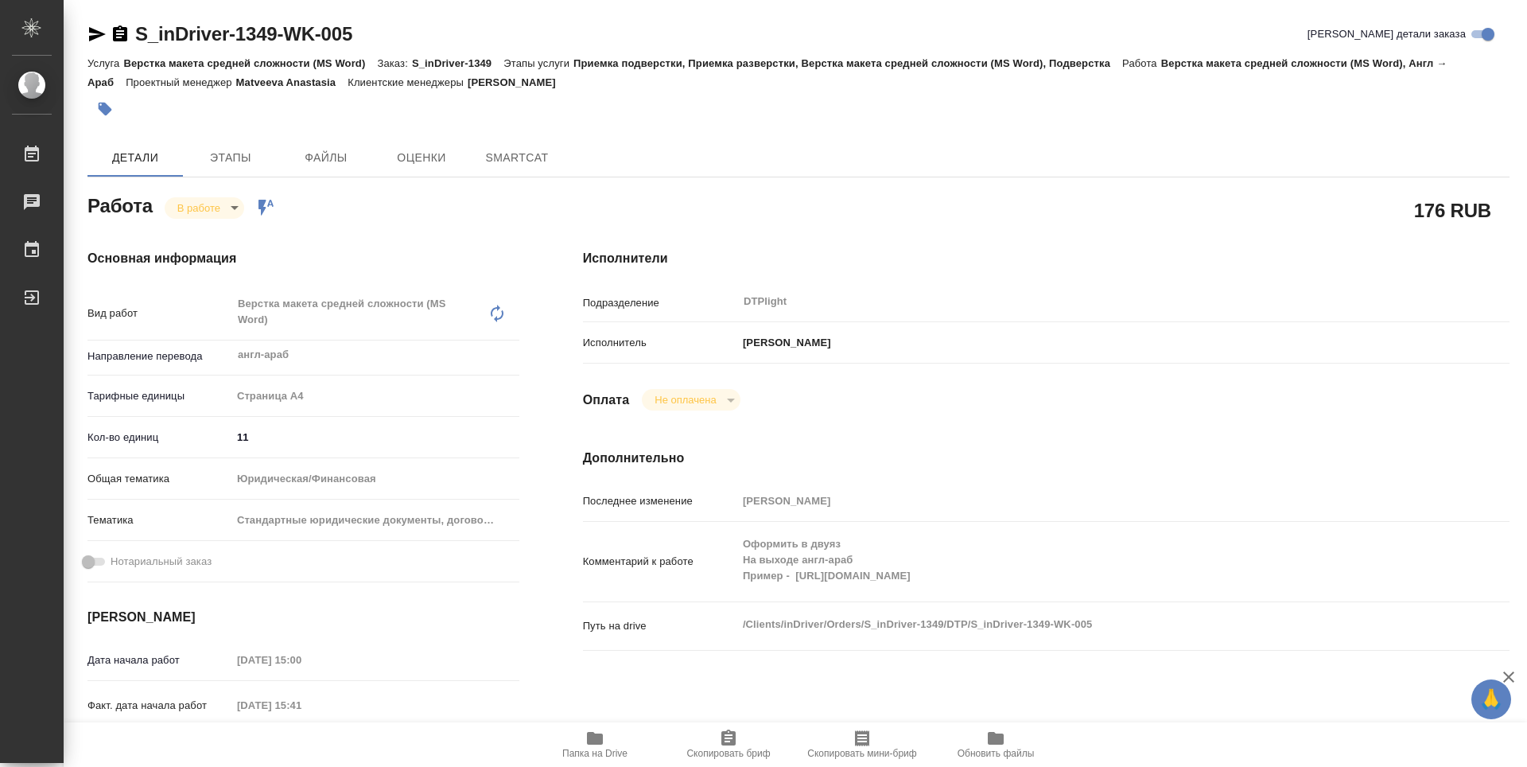
type textarea "x"
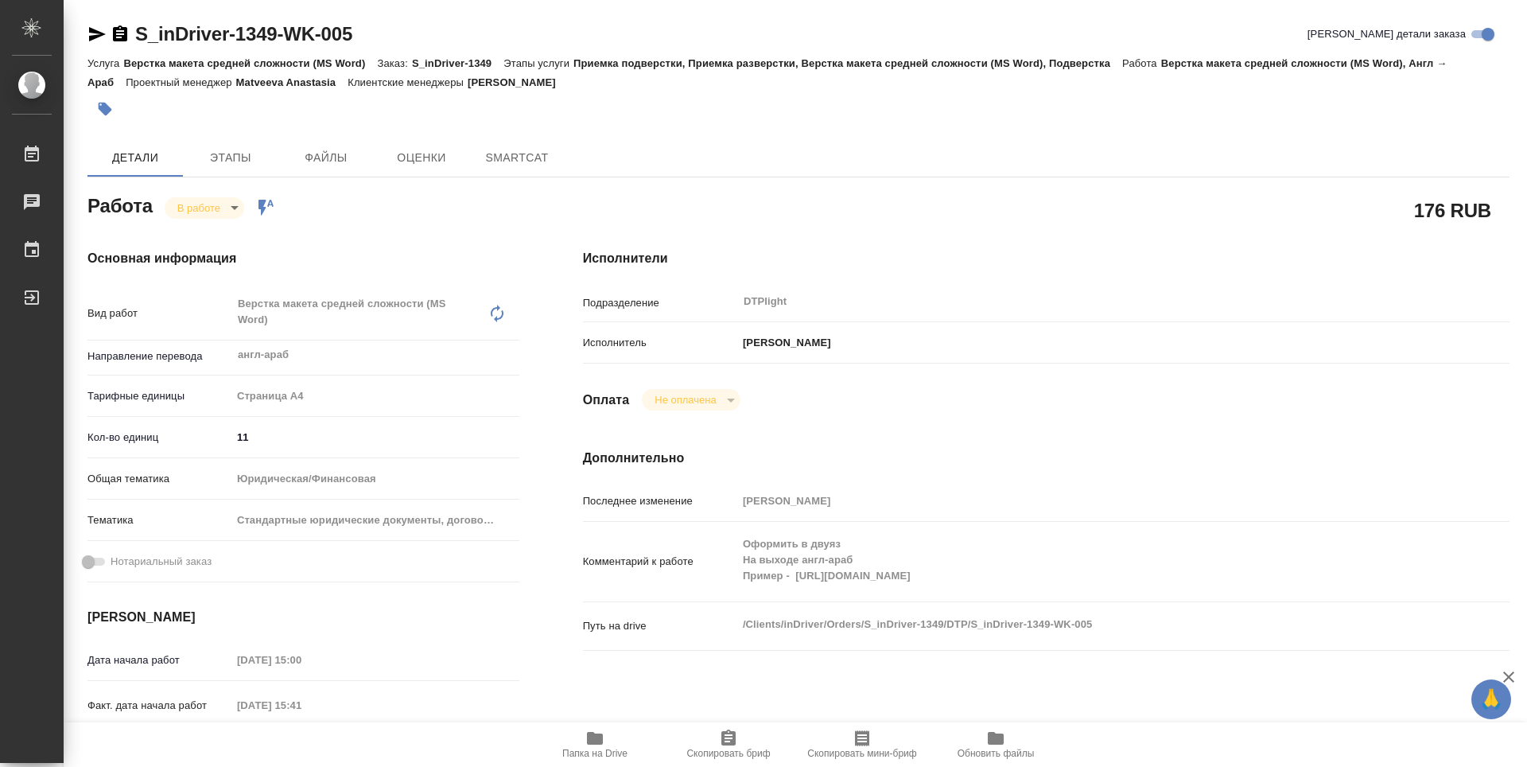
type textarea "x"
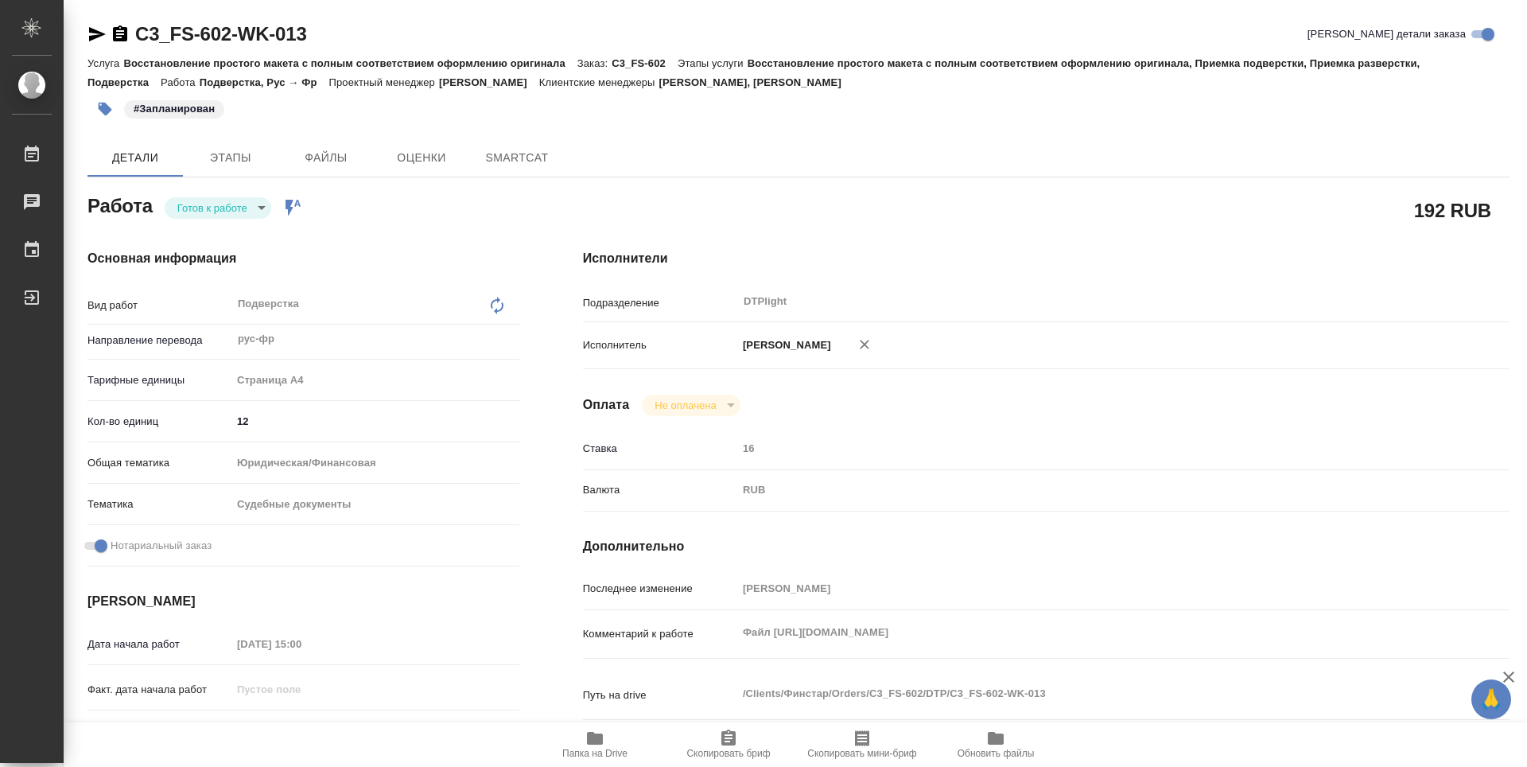
type textarea "x"
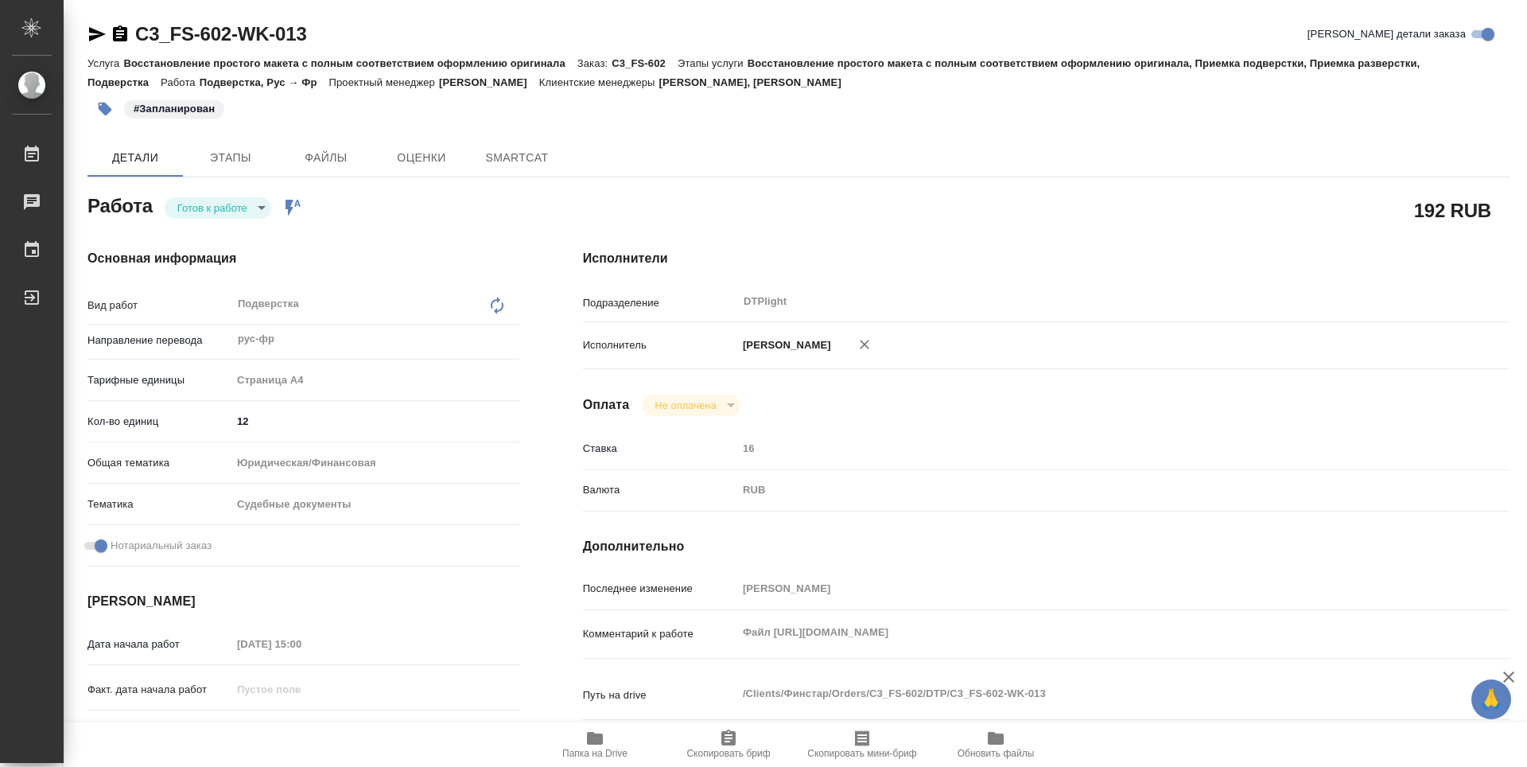
type textarea "x"
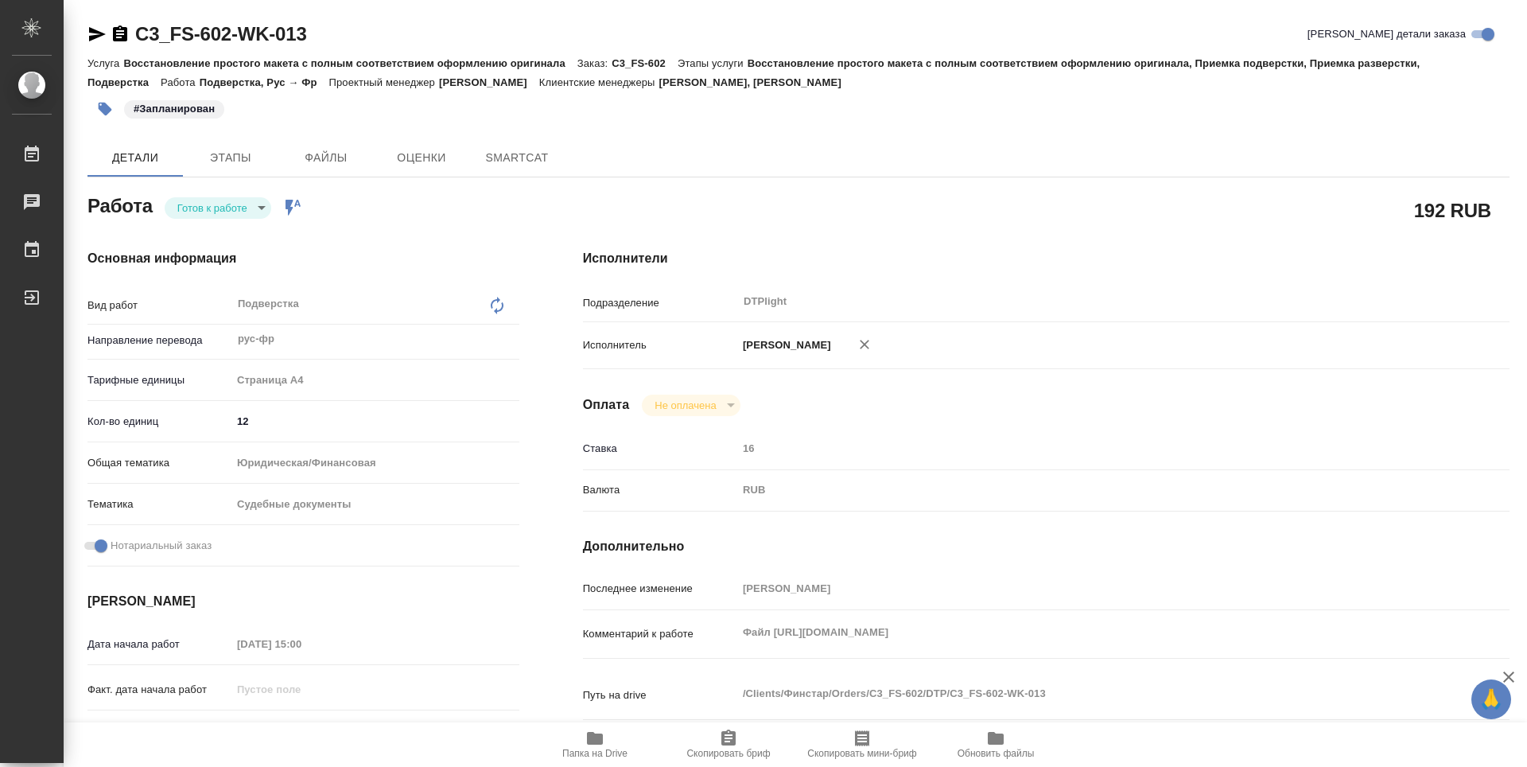
scroll to position [159, 0]
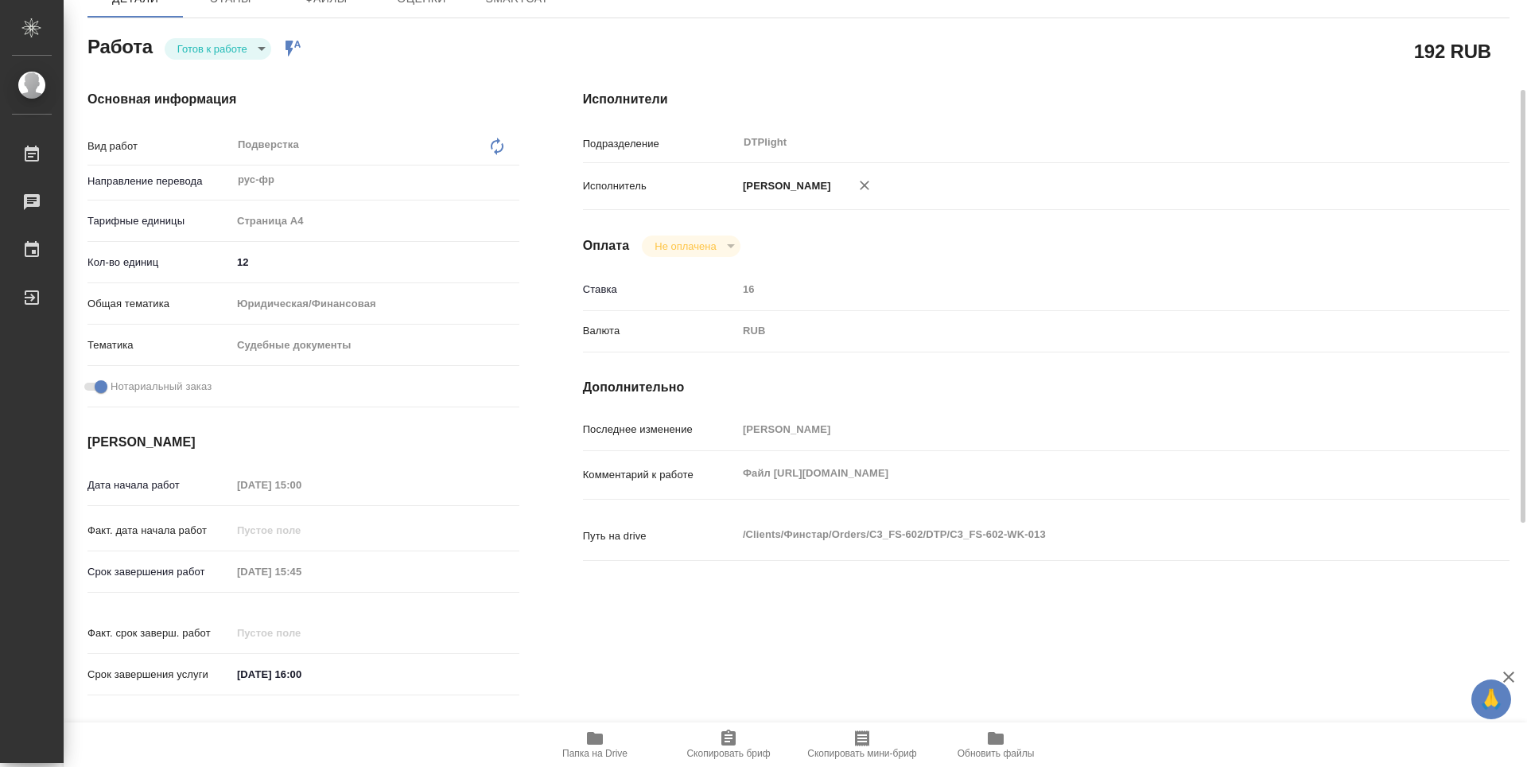
type textarea "x"
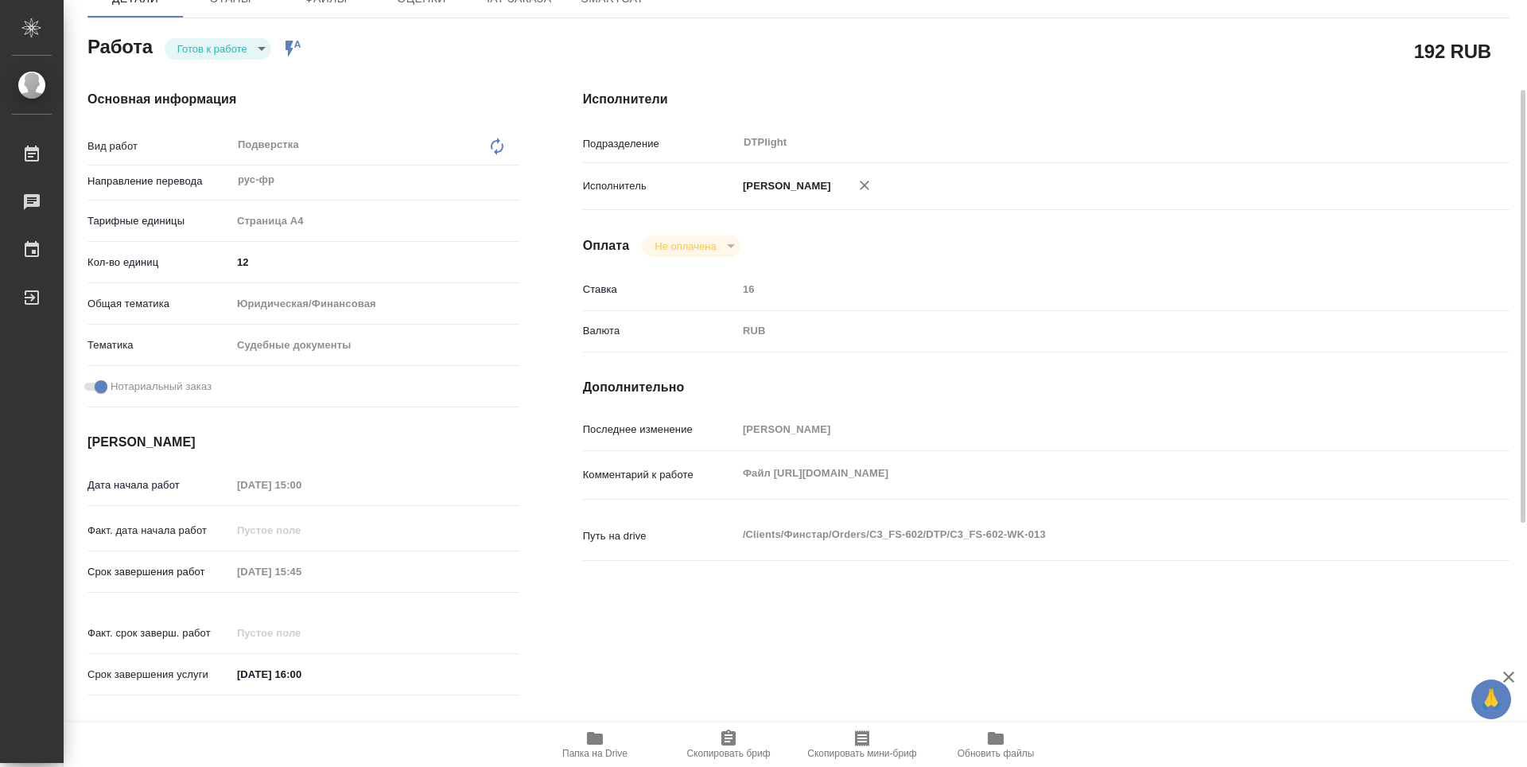
type textarea "x"
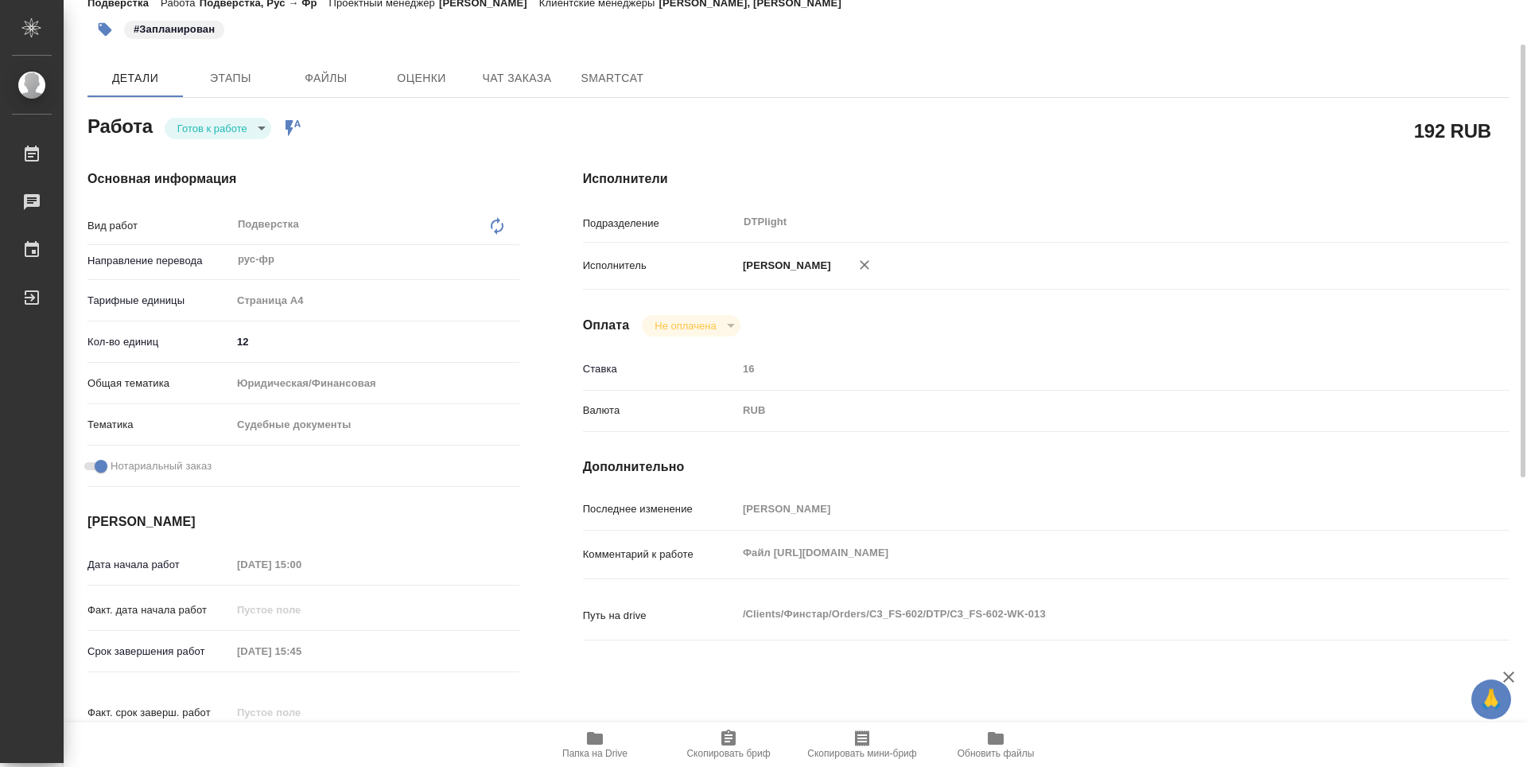
scroll to position [0, 0]
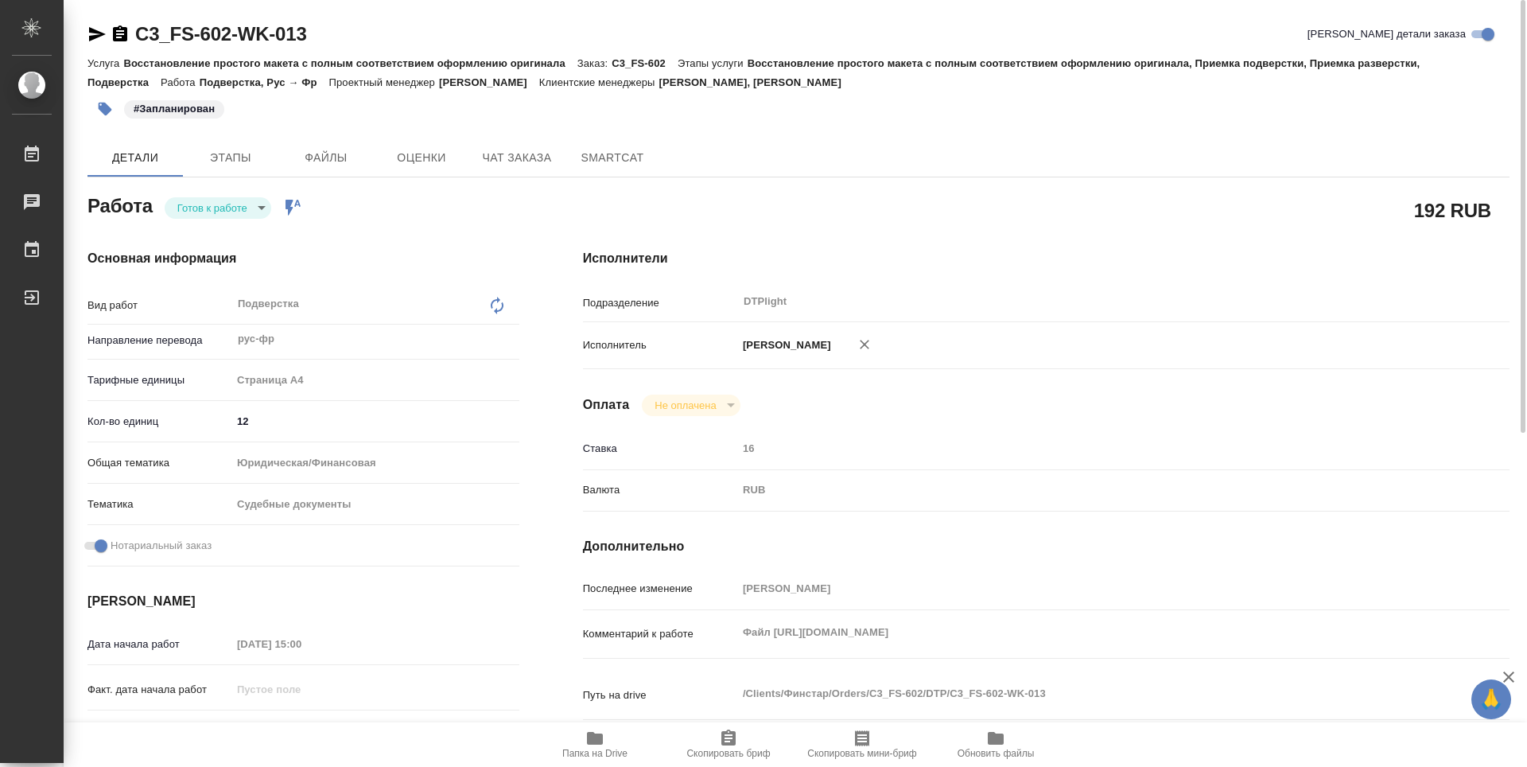
type textarea "x"
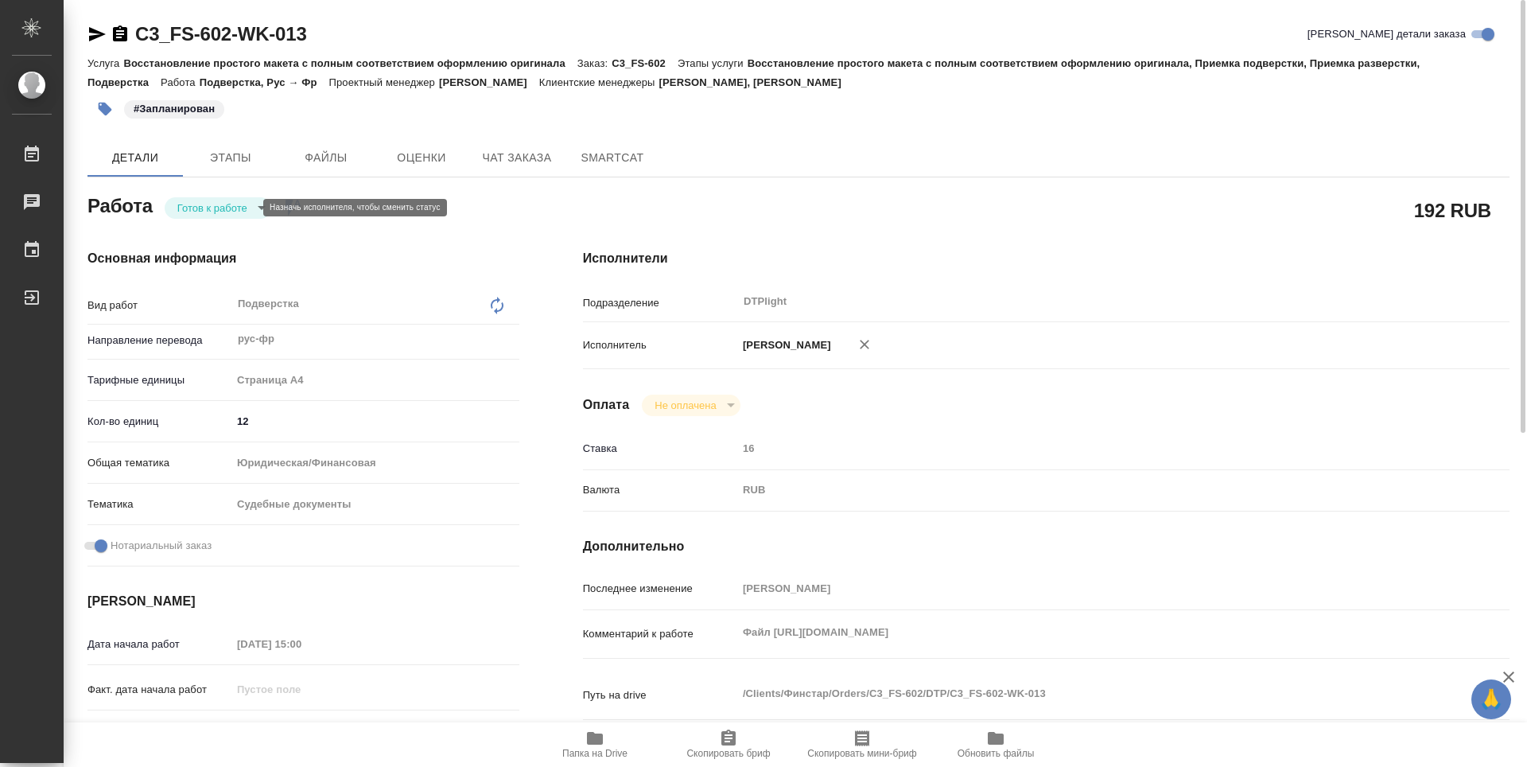
click at [247, 208] on body "🙏 .cls-1 fill:#fff; AWATERA Guselnikov Roman Работы Чаты График Выйти C3_FS-602…" at bounding box center [763, 383] width 1527 height 767
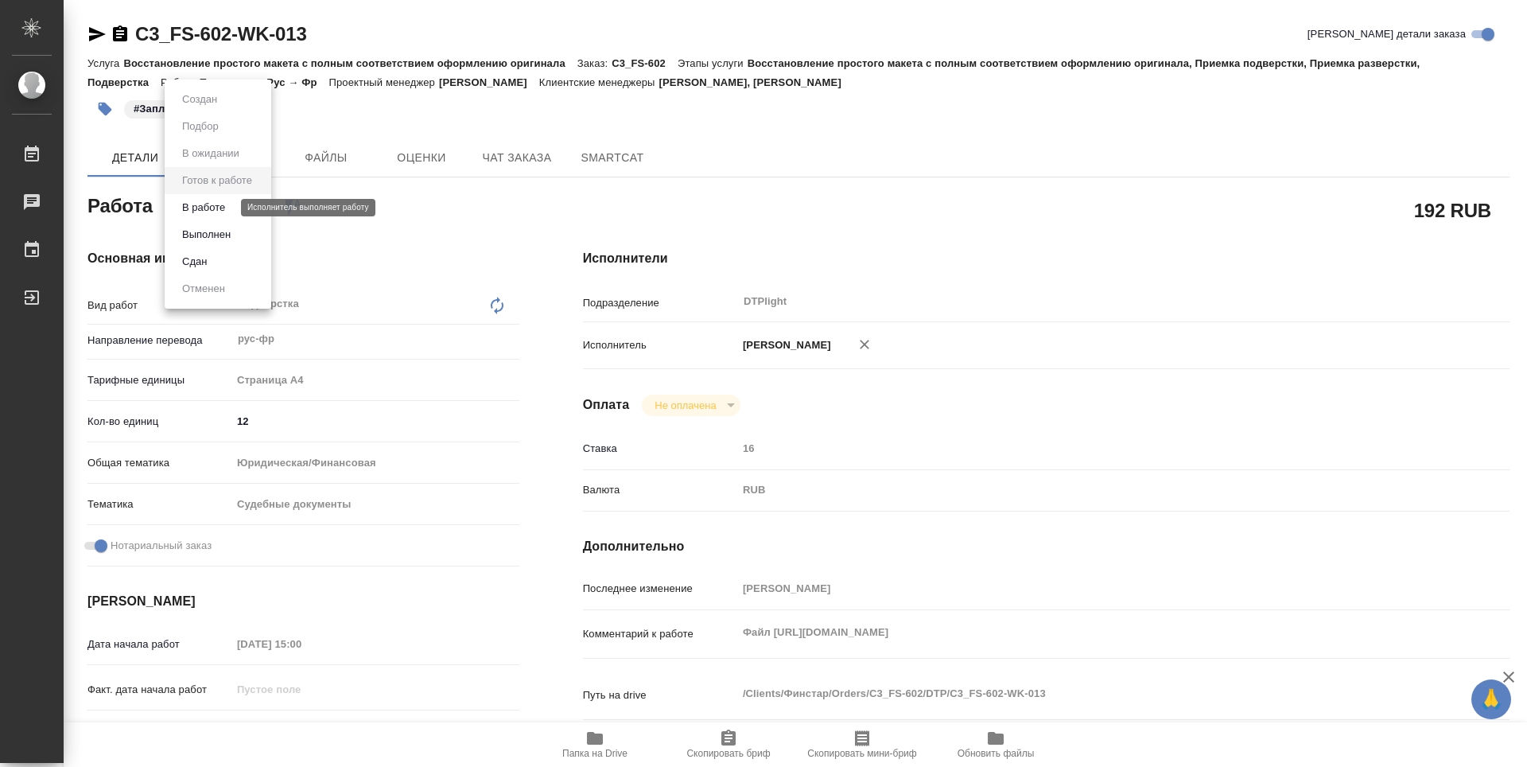
click at [220, 206] on button "В работе" at bounding box center [203, 207] width 52 height 17
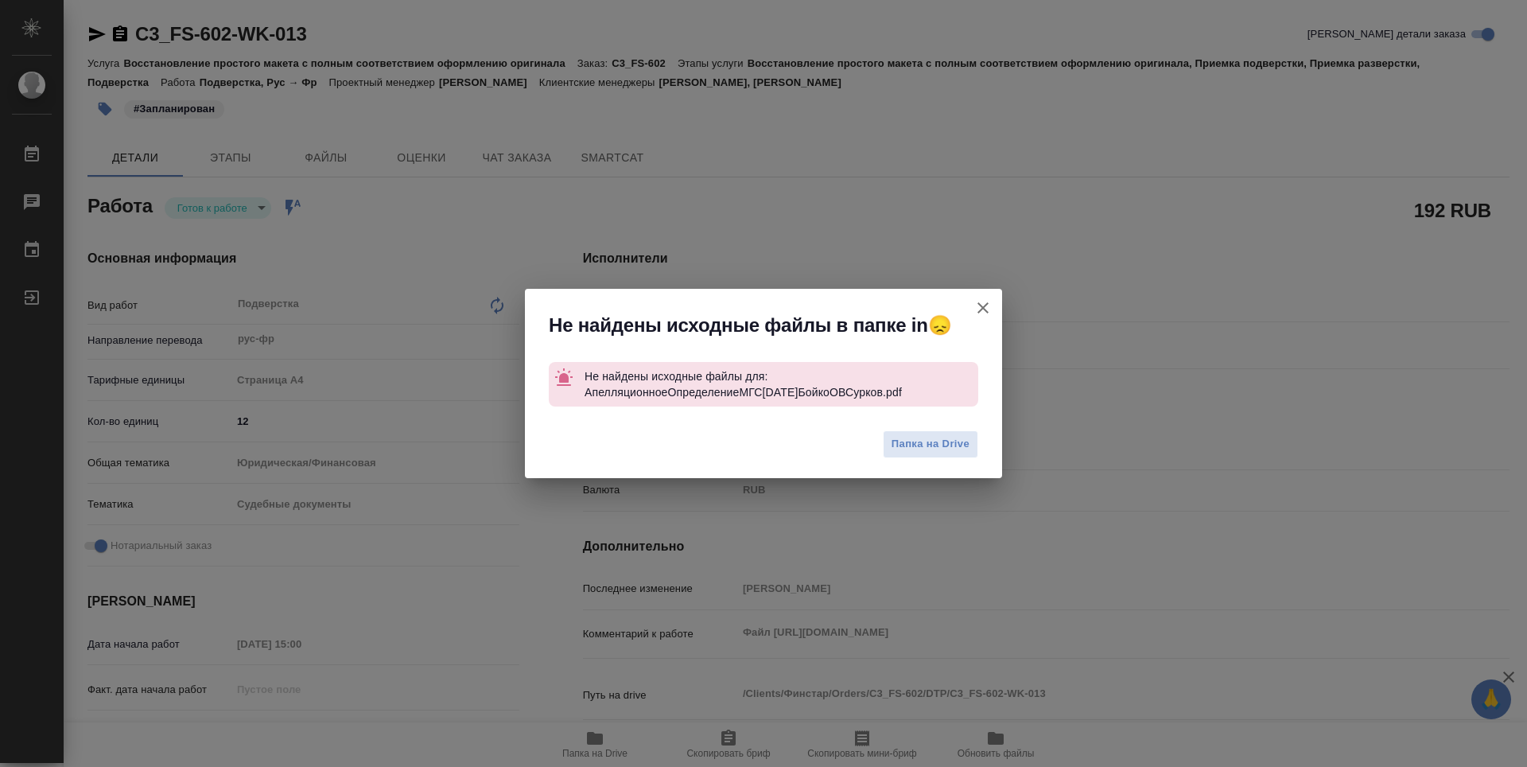
type textarea "x"
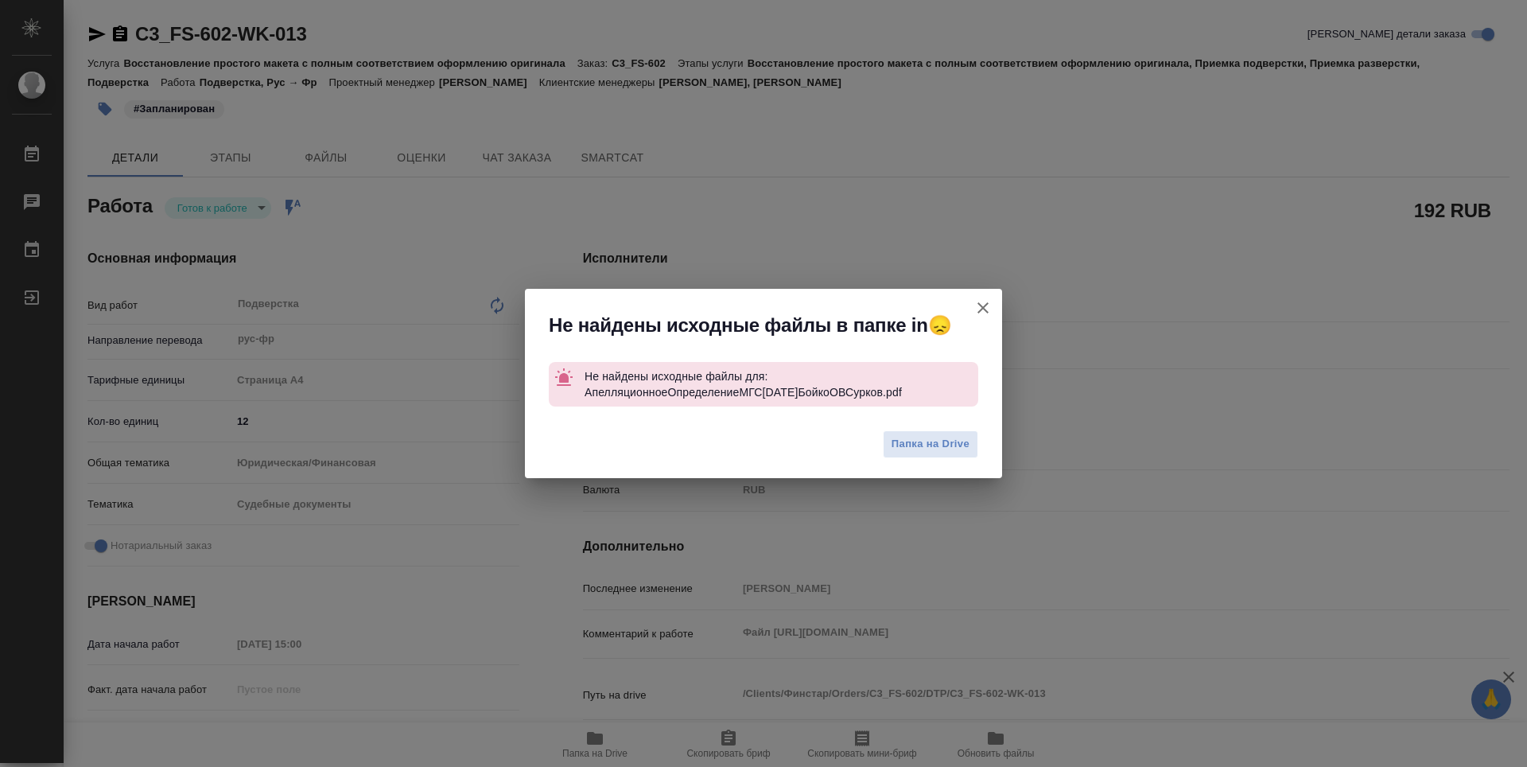
click at [985, 305] on icon "button" at bounding box center [982, 307] width 11 height 11
type textarea "x"
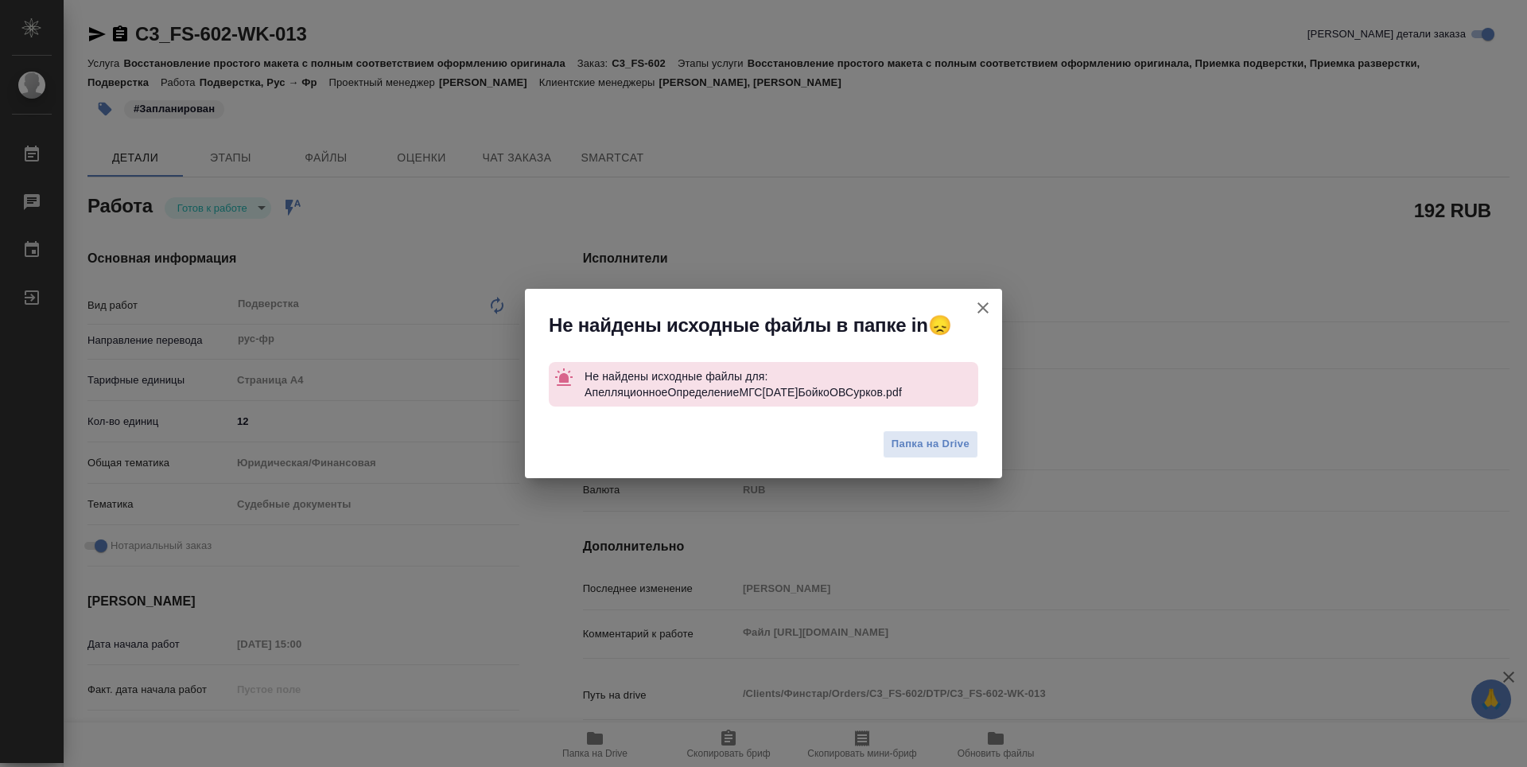
type textarea "x"
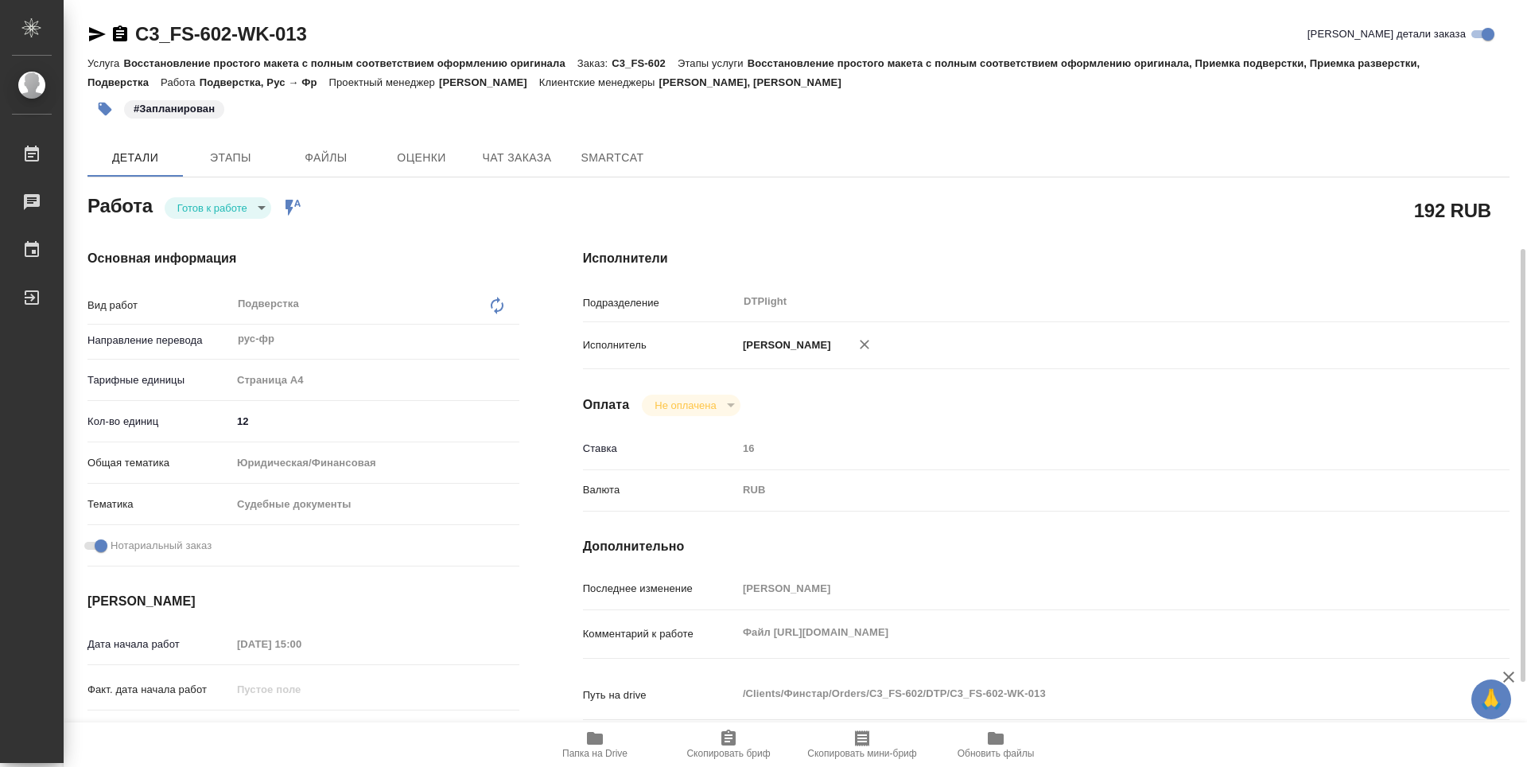
scroll to position [159, 0]
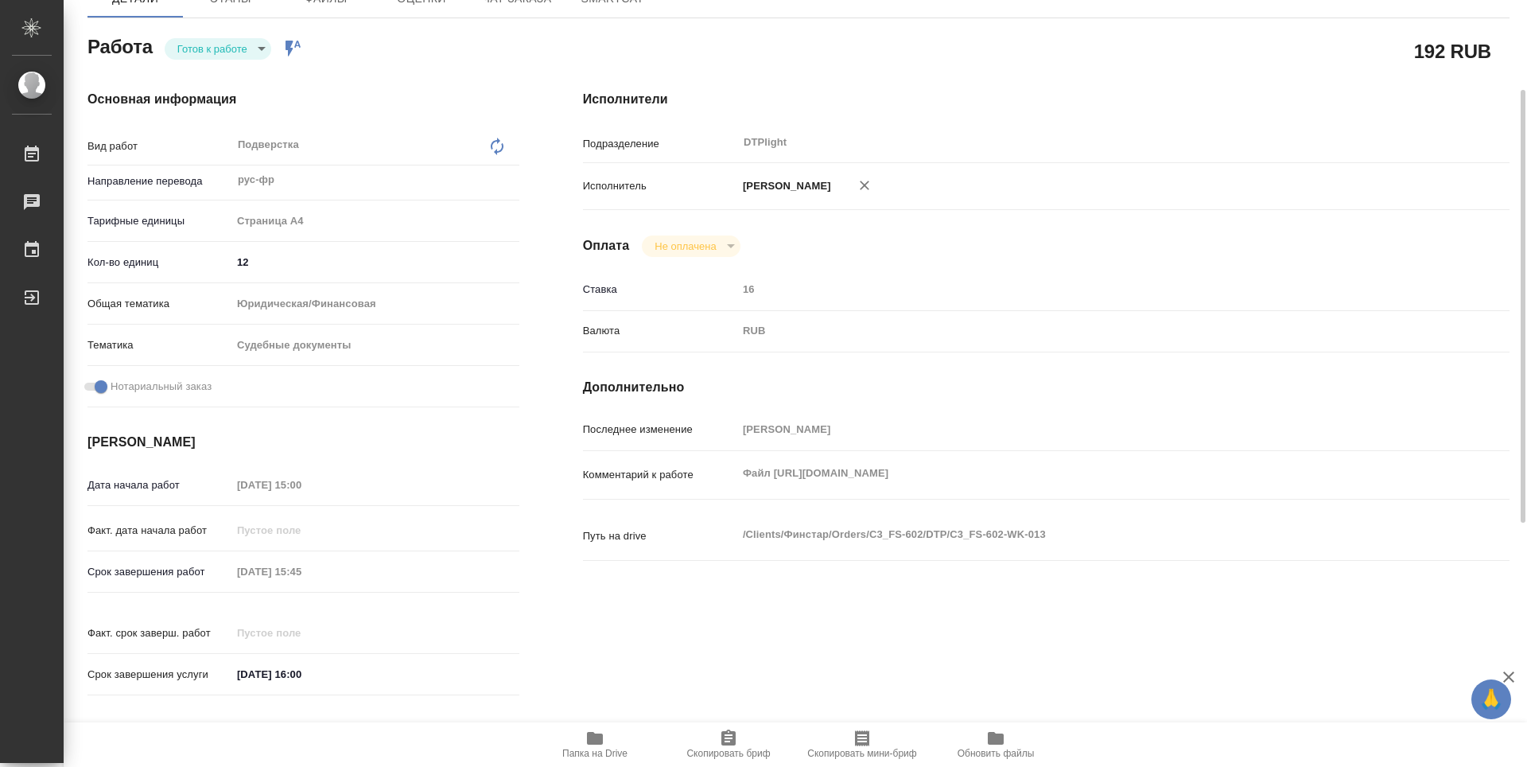
click at [599, 716] on div "Работа Готов к работе readyForWork Работа включена в последовательность 192 RUB…" at bounding box center [798, 602] width 1422 height 1142
click at [607, 760] on button "Папка на Drive" at bounding box center [595, 744] width 134 height 45
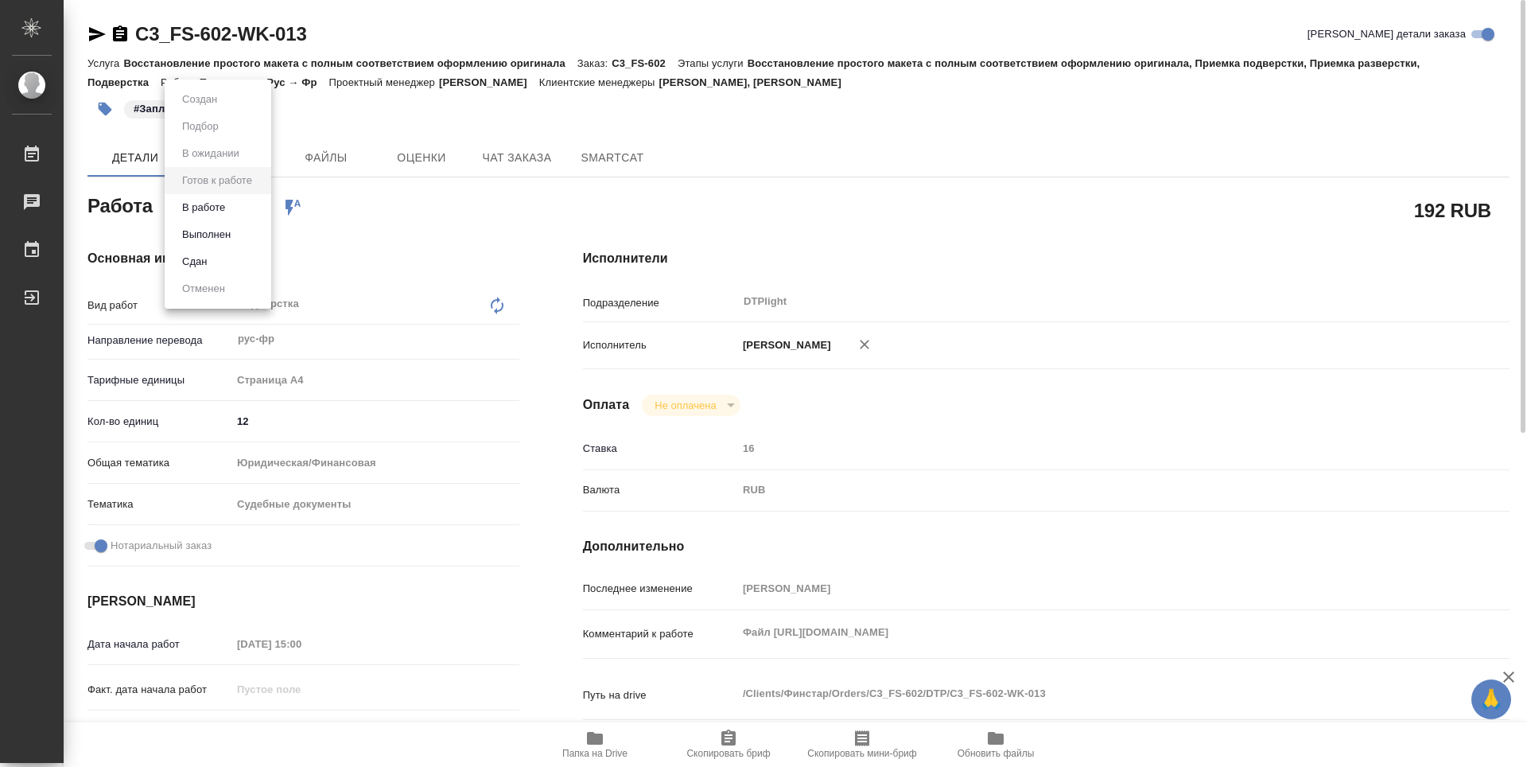
click at [262, 211] on body "🙏 .cls-1 fill:#fff; AWATERA Guselnikov Roman Работы 0 Чаты График Выйти C3_FS-6…" at bounding box center [763, 383] width 1527 height 767
click at [207, 210] on button "В работе" at bounding box center [203, 207] width 52 height 17
click at [120, 33] on icon "button" at bounding box center [120, 33] width 14 height 16
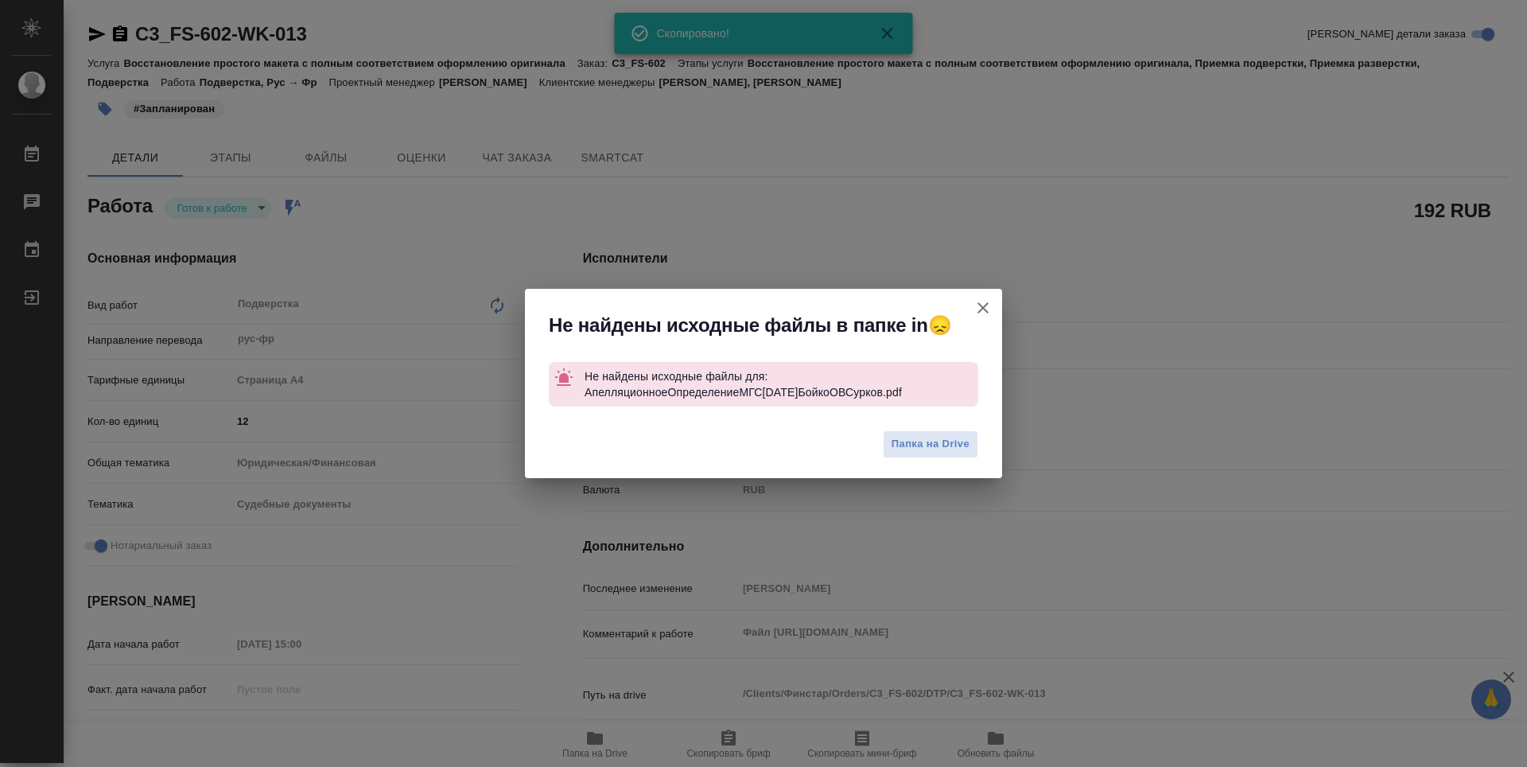
type textarea "x"
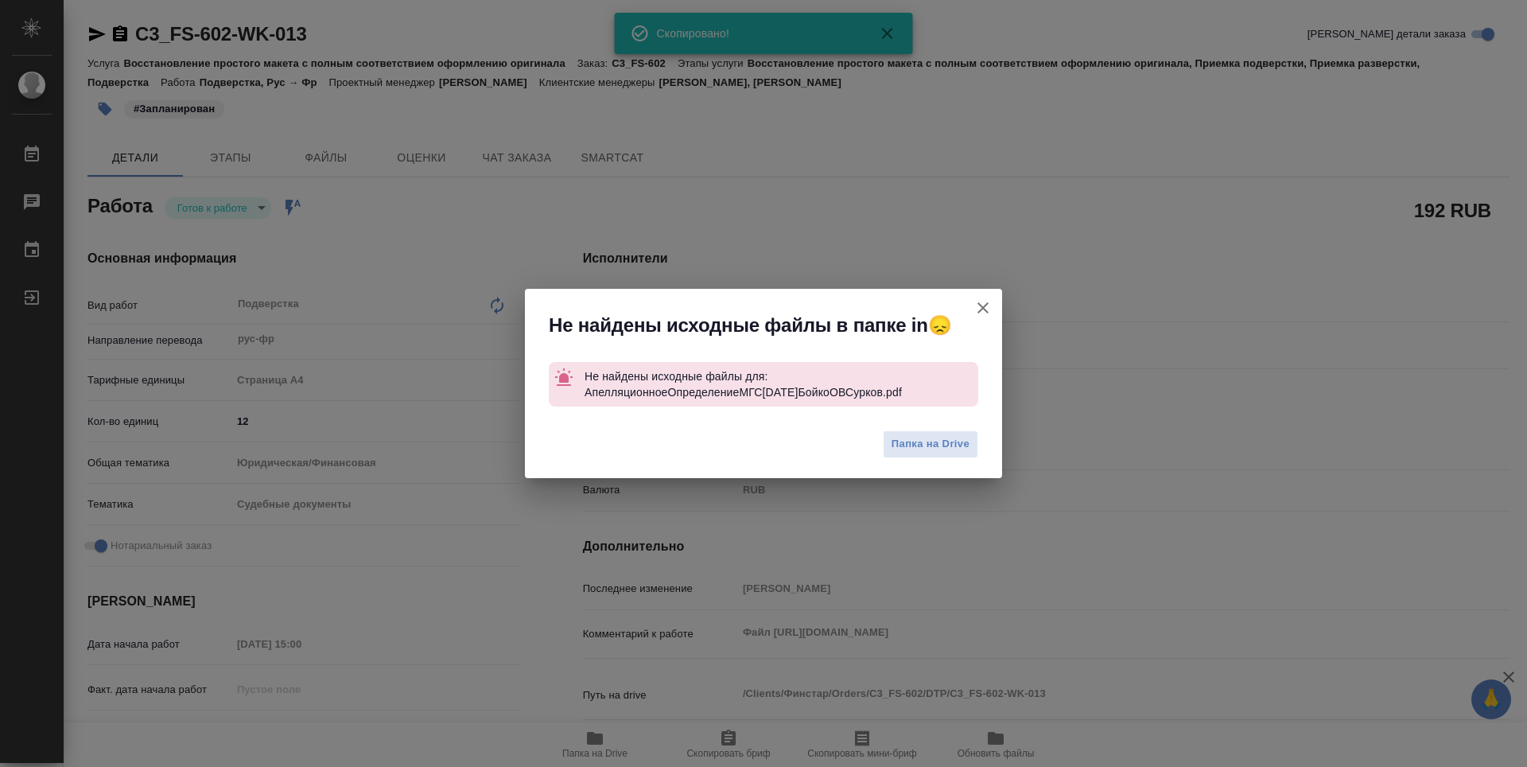
type textarea "x"
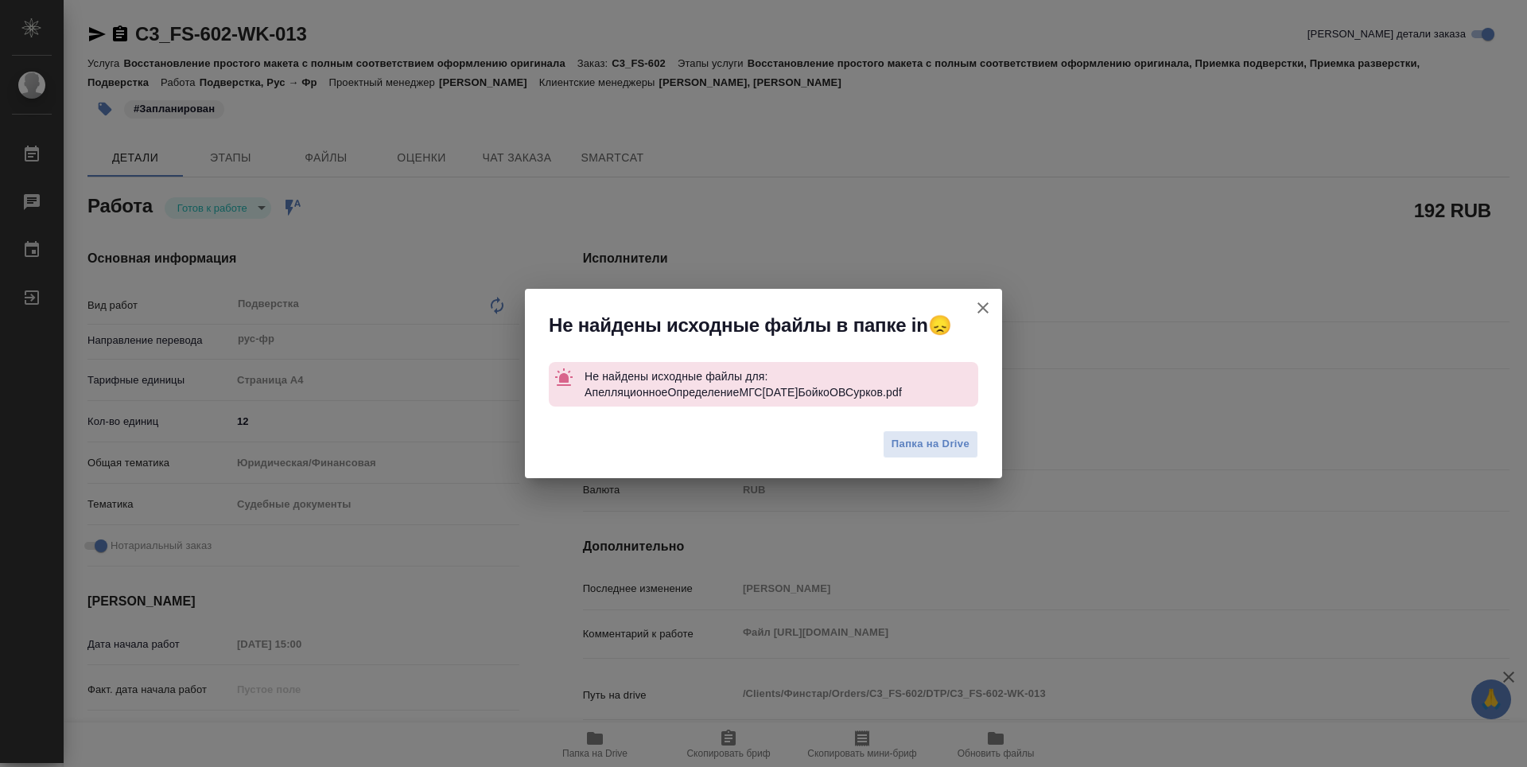
type textarea "x"
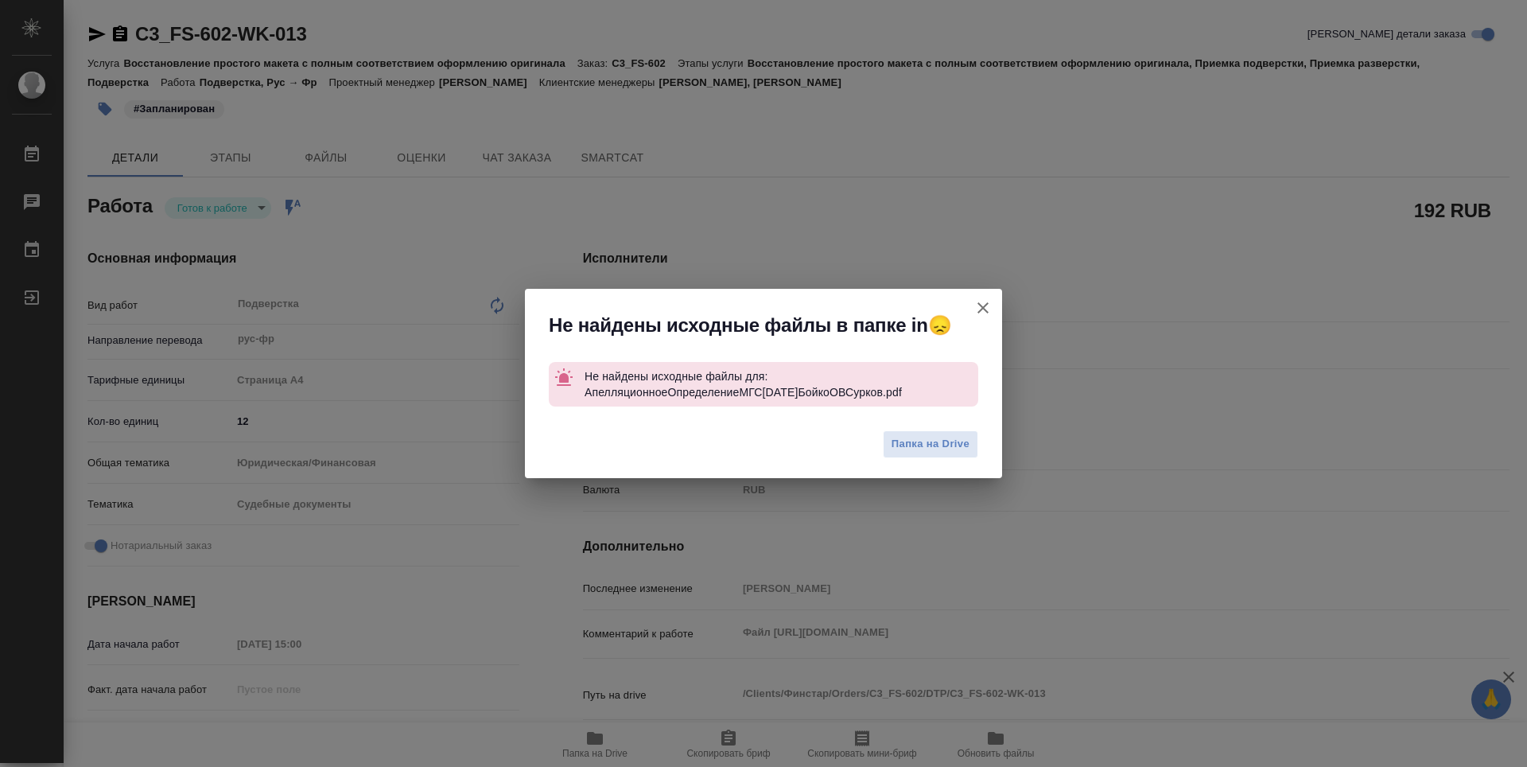
click at [991, 307] on icon "button" at bounding box center [982, 307] width 19 height 19
type textarea "x"
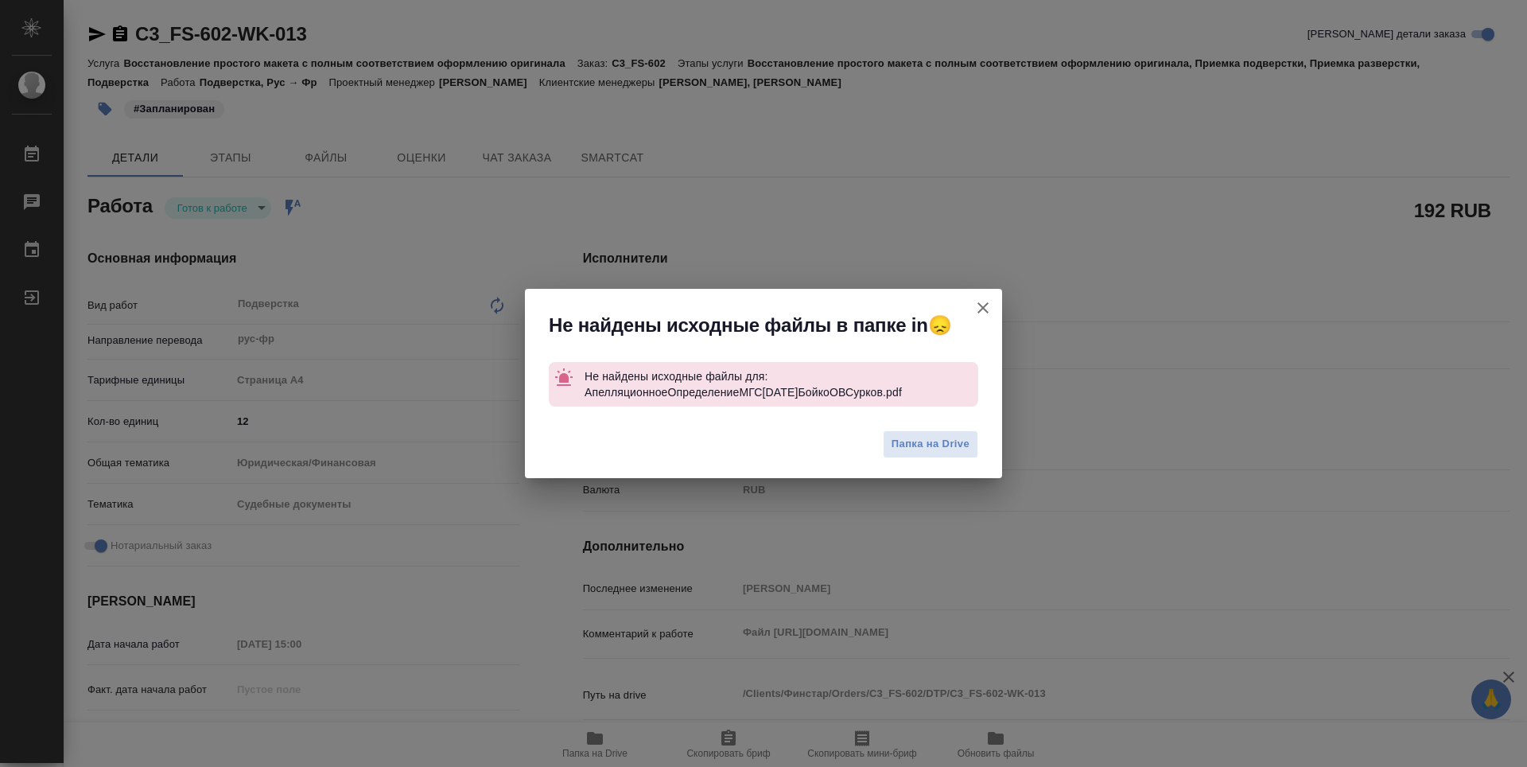
type textarea "x"
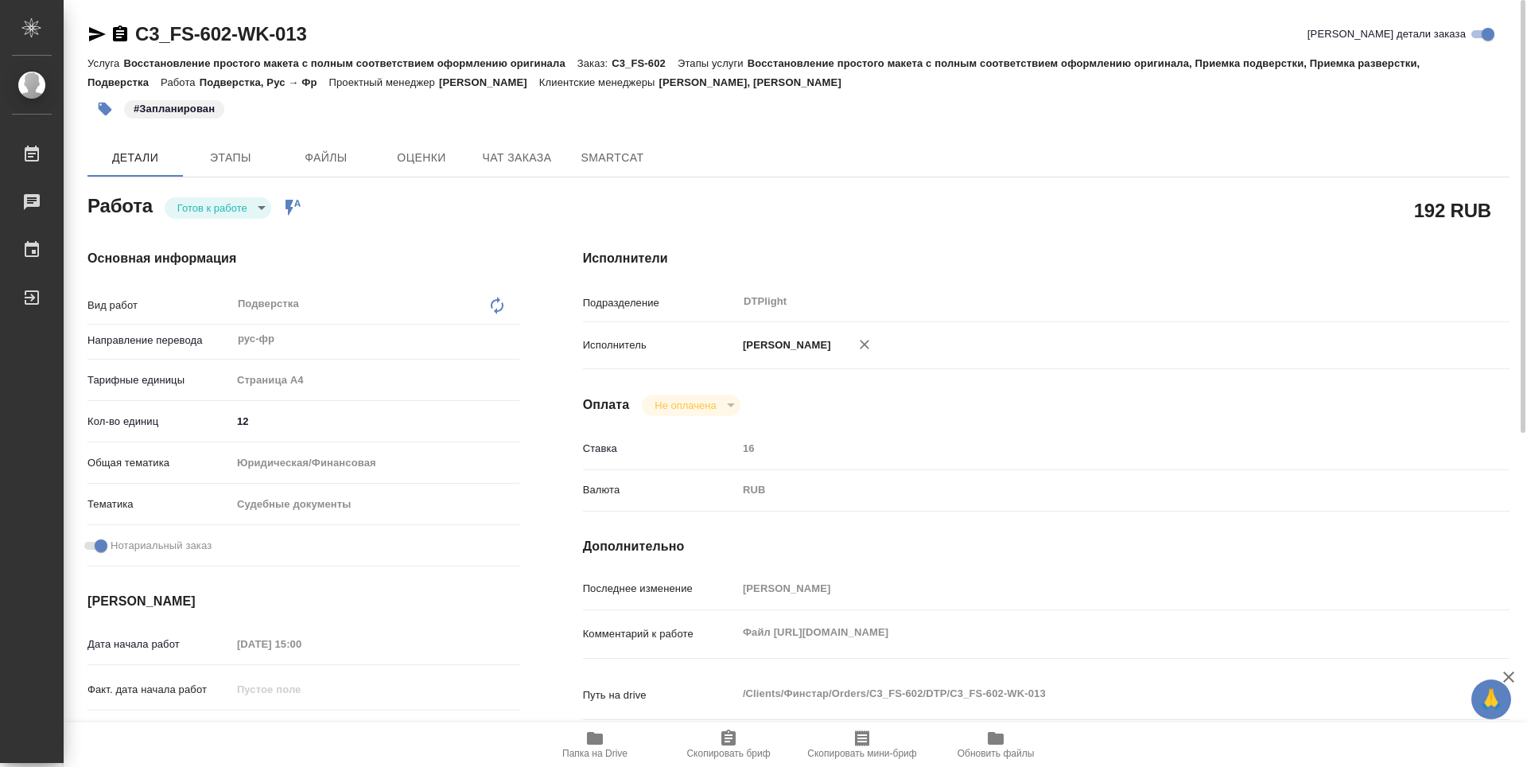
click at [96, 35] on icon "button" at bounding box center [97, 34] width 17 height 14
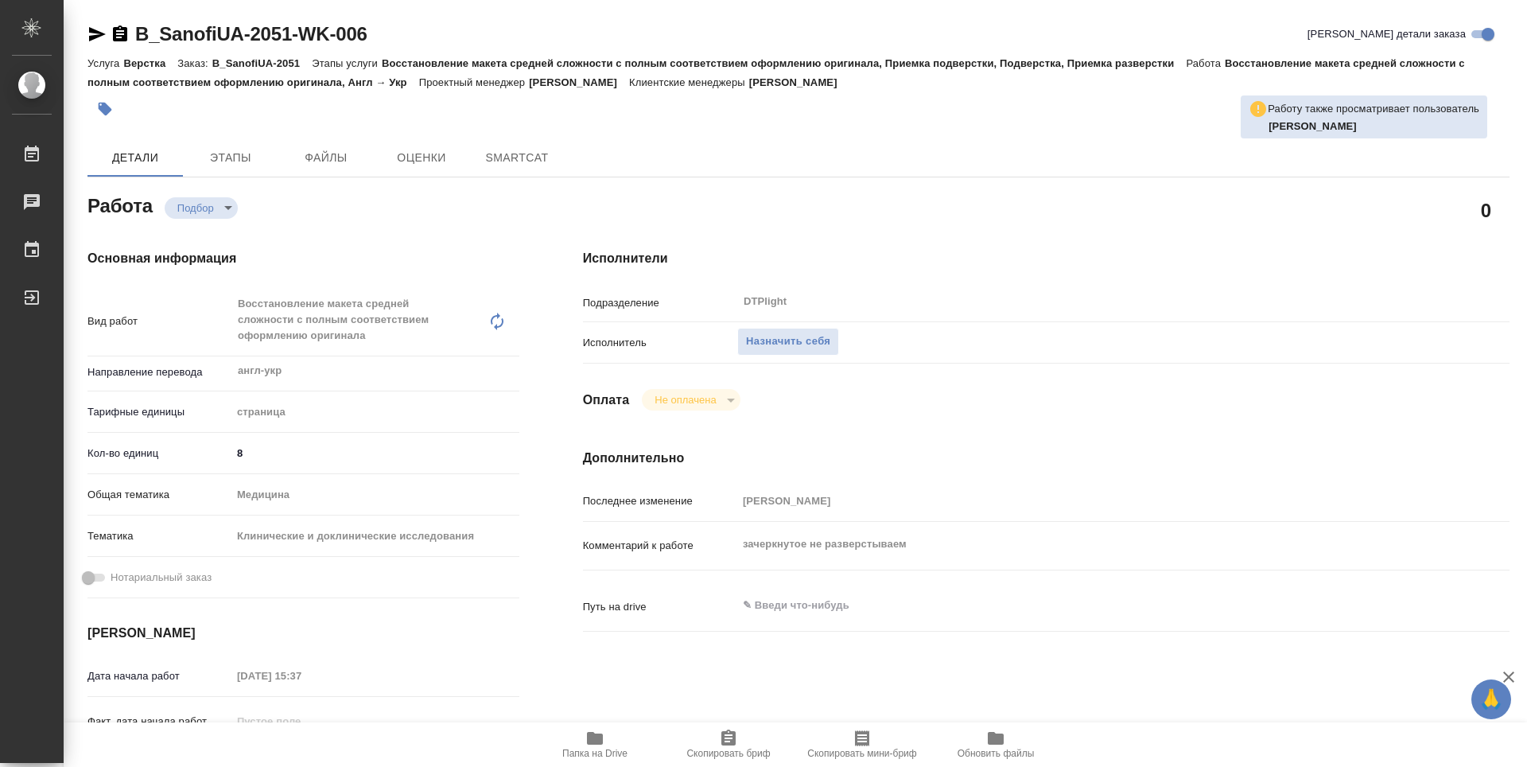
type textarea "x"
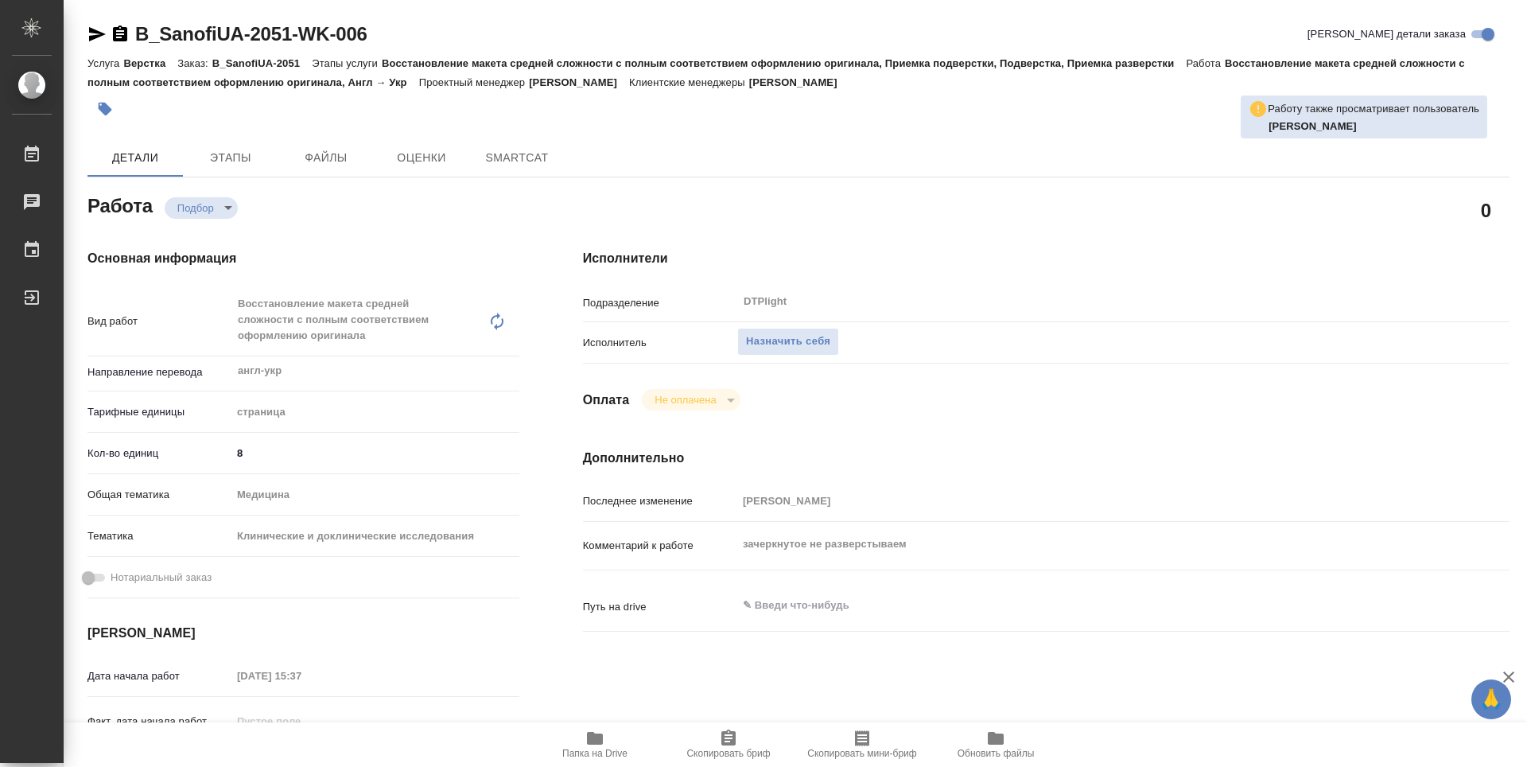
type textarea "x"
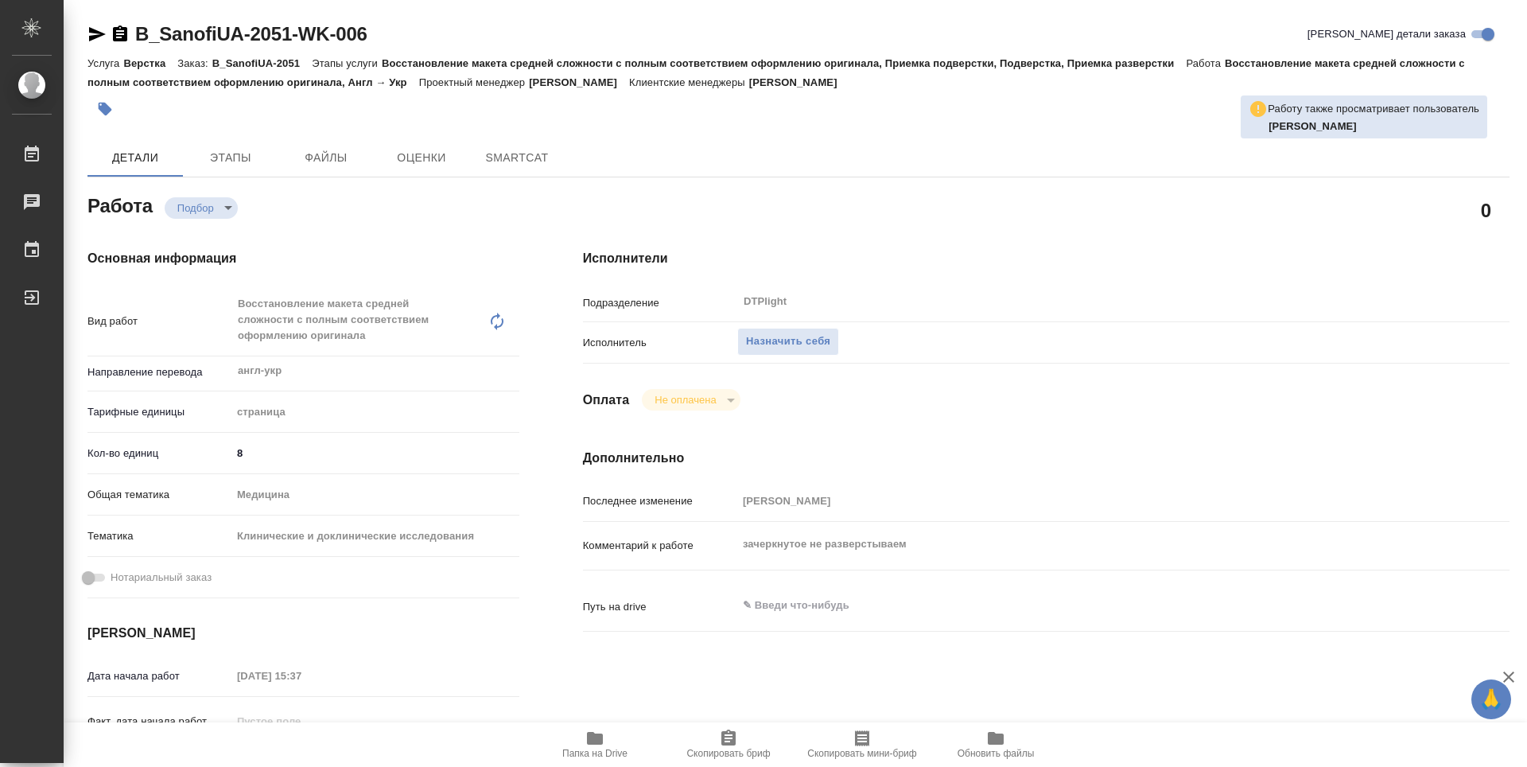
scroll to position [80, 0]
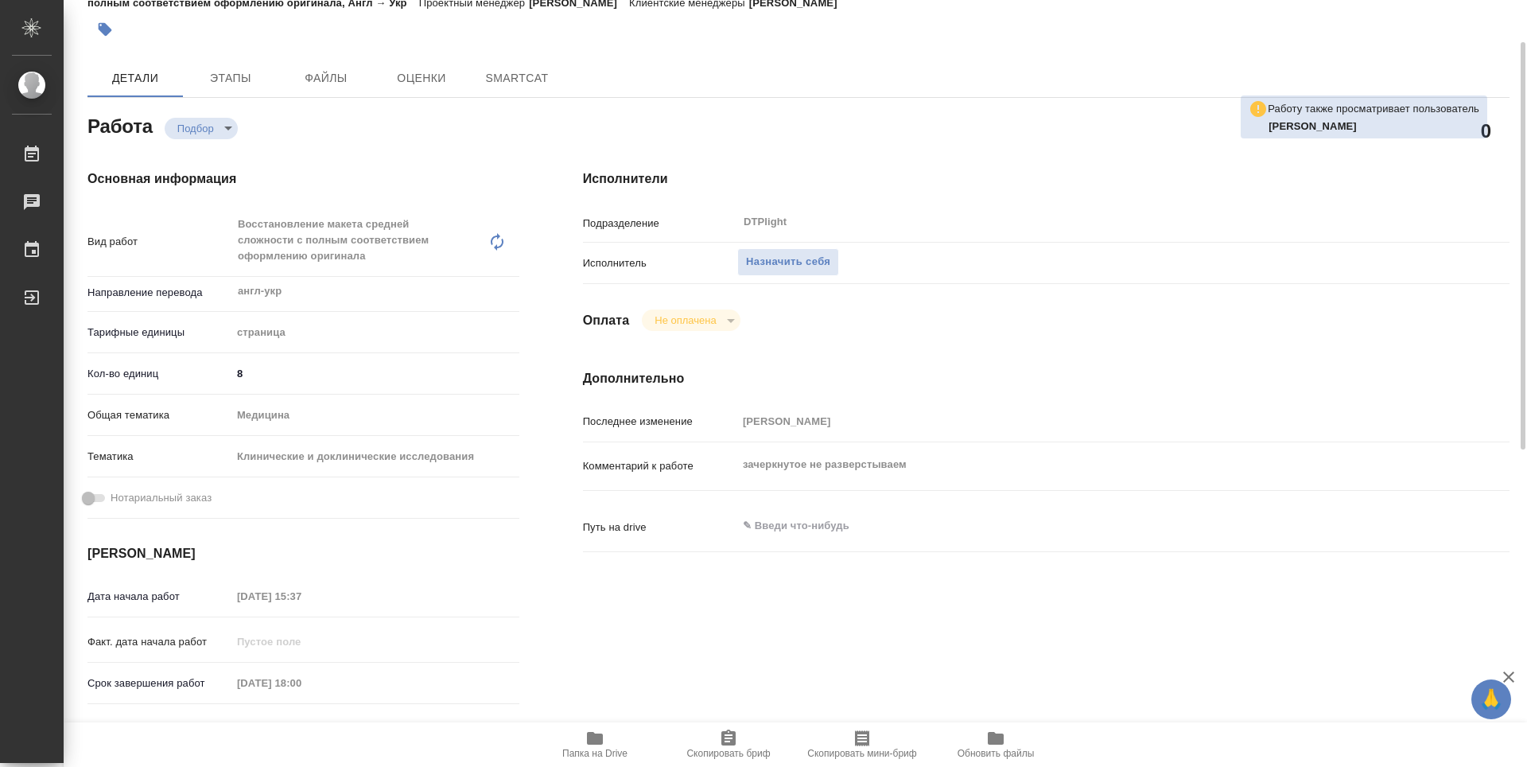
type textarea "x"
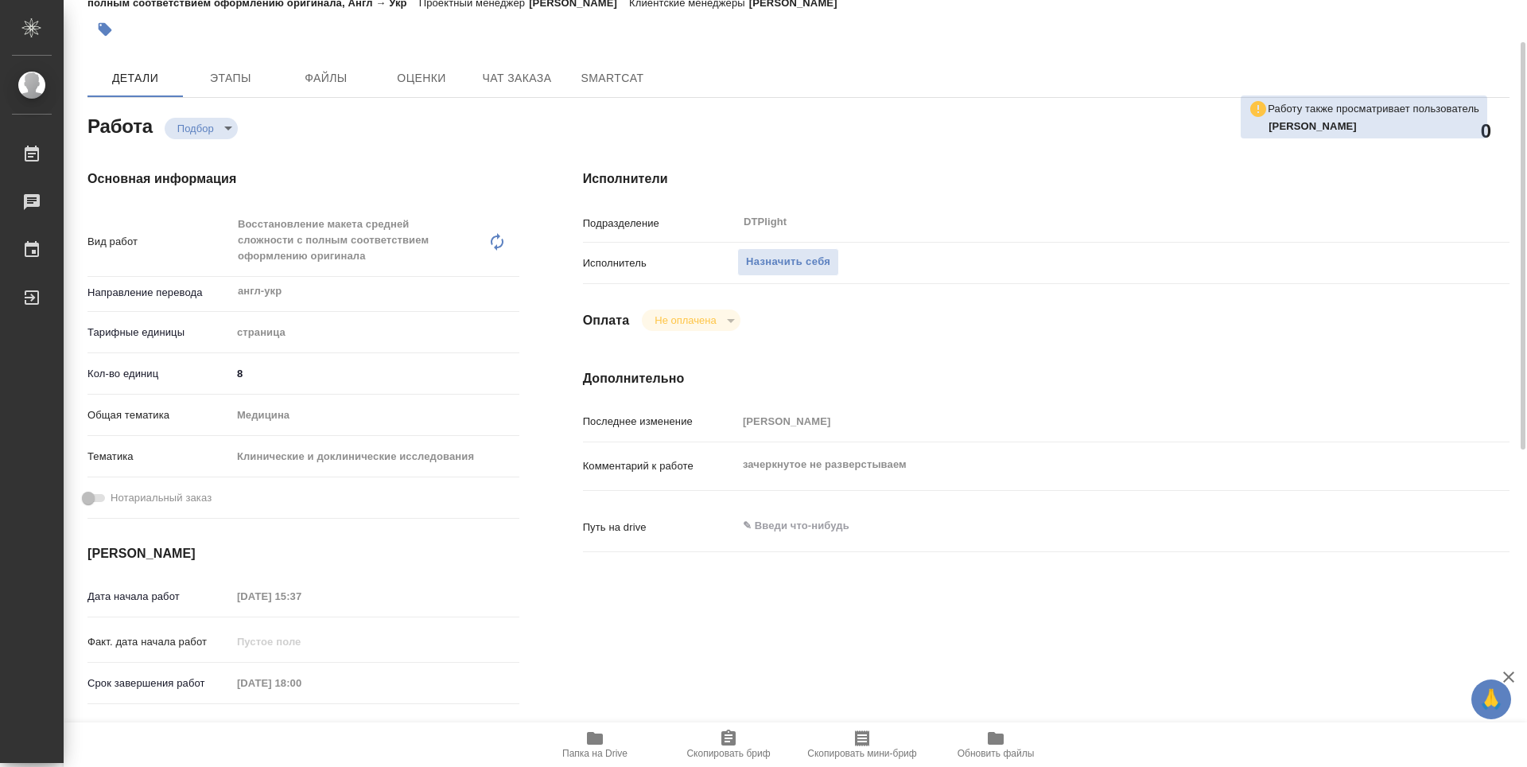
click at [608, 756] on span "Папка на Drive" at bounding box center [594, 753] width 65 height 11
type textarea "x"
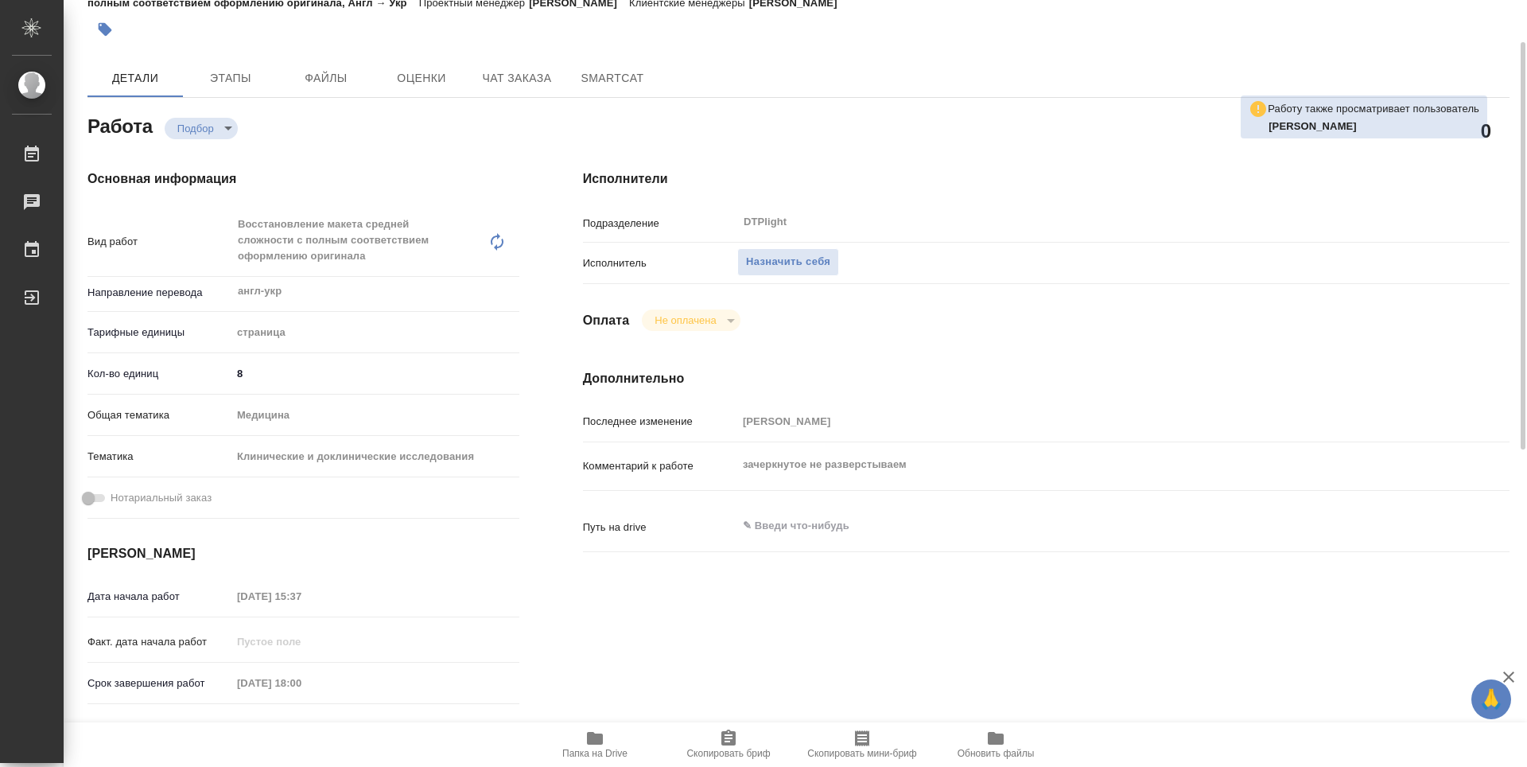
type textarea "x"
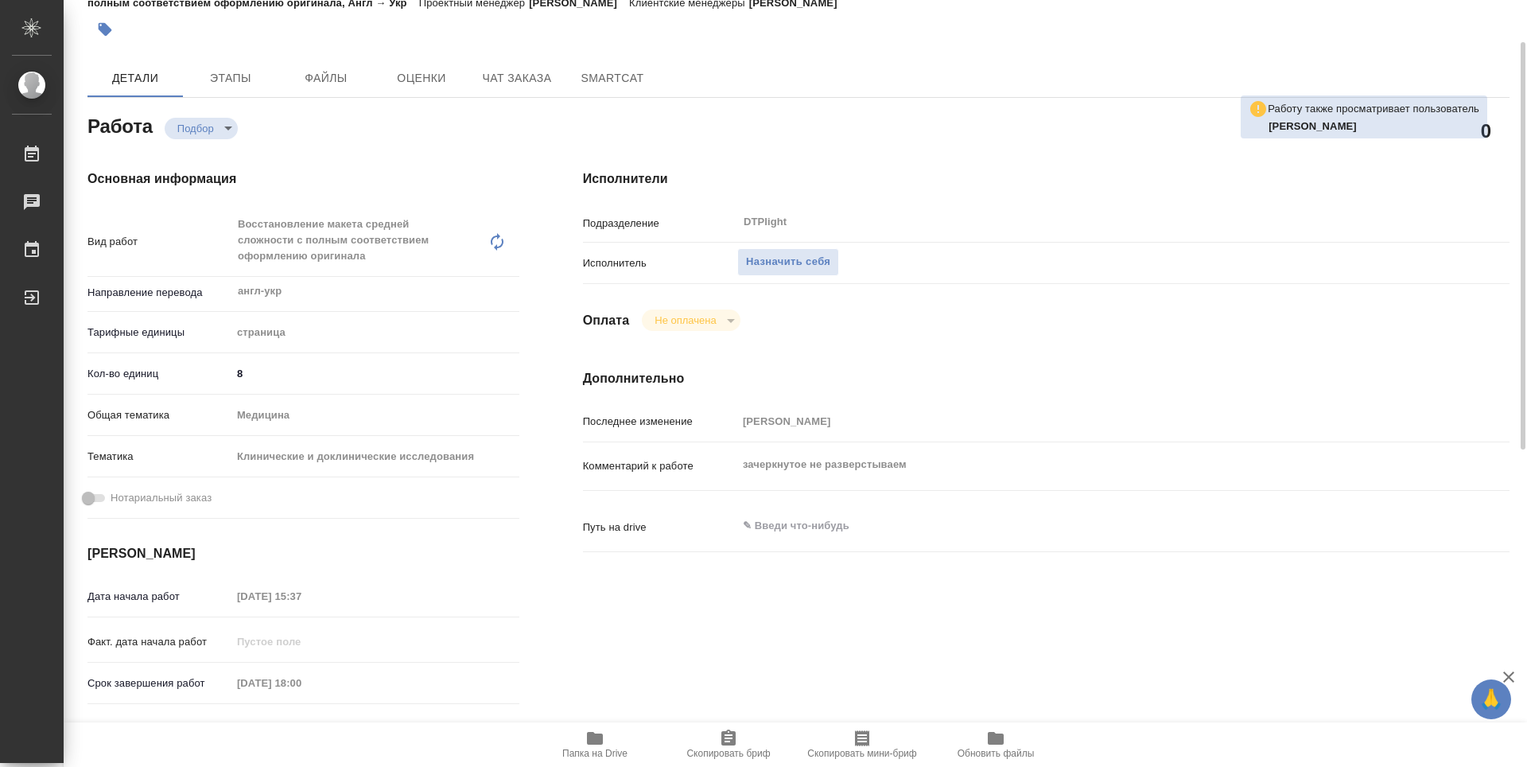
type textarea "x"
click at [800, 266] on span "Назначить себя" at bounding box center [788, 262] width 84 height 18
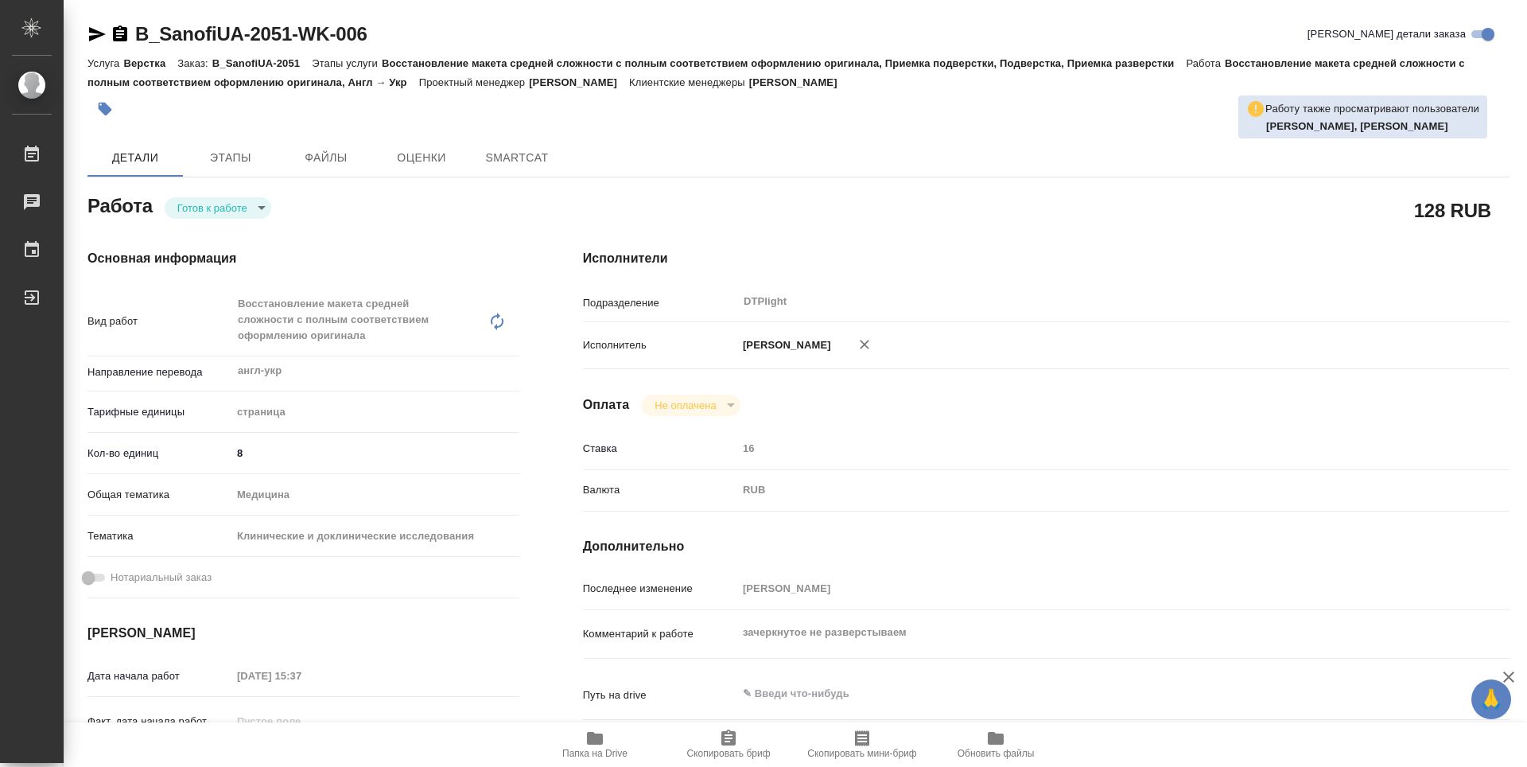
type textarea "x"
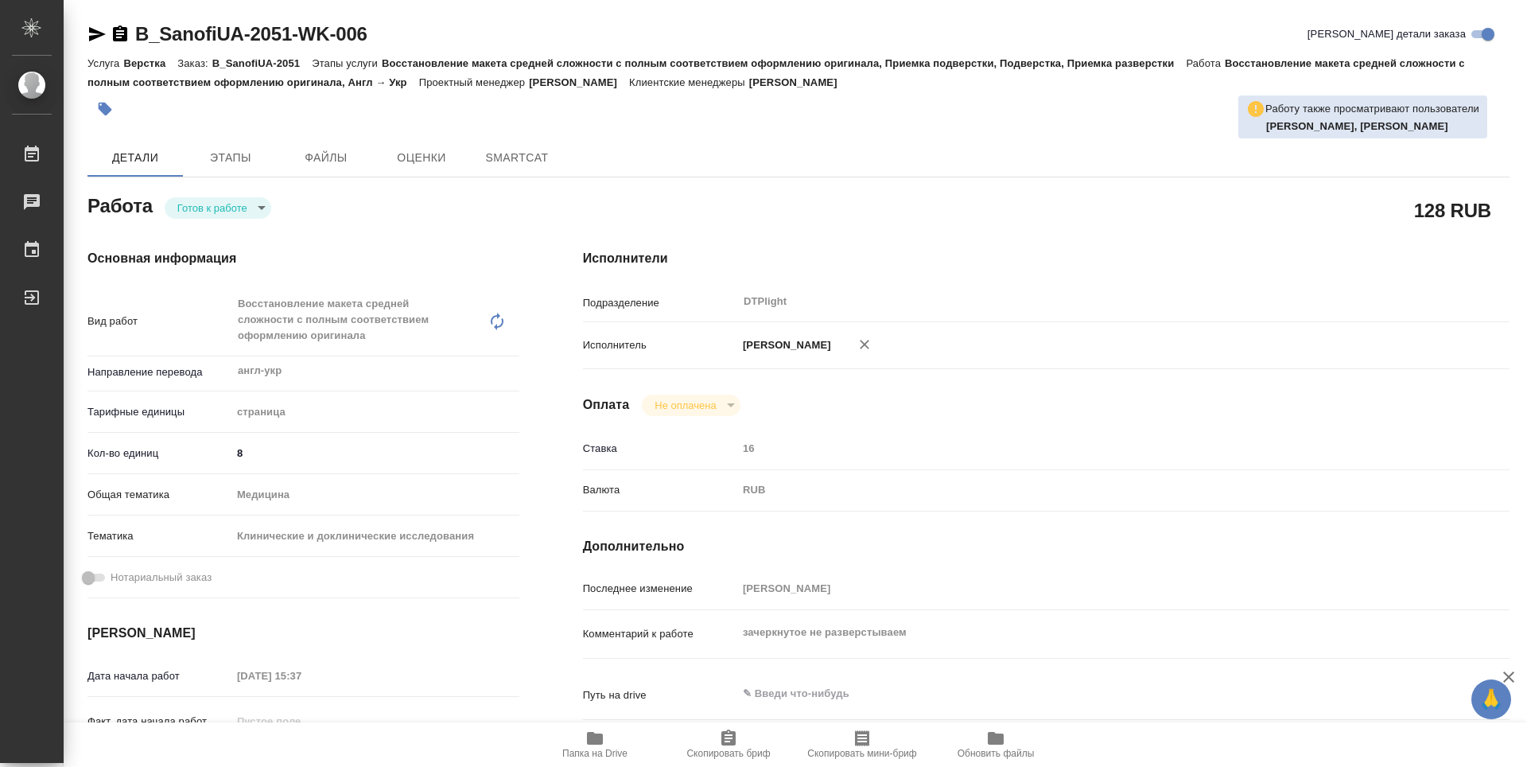
type textarea "x"
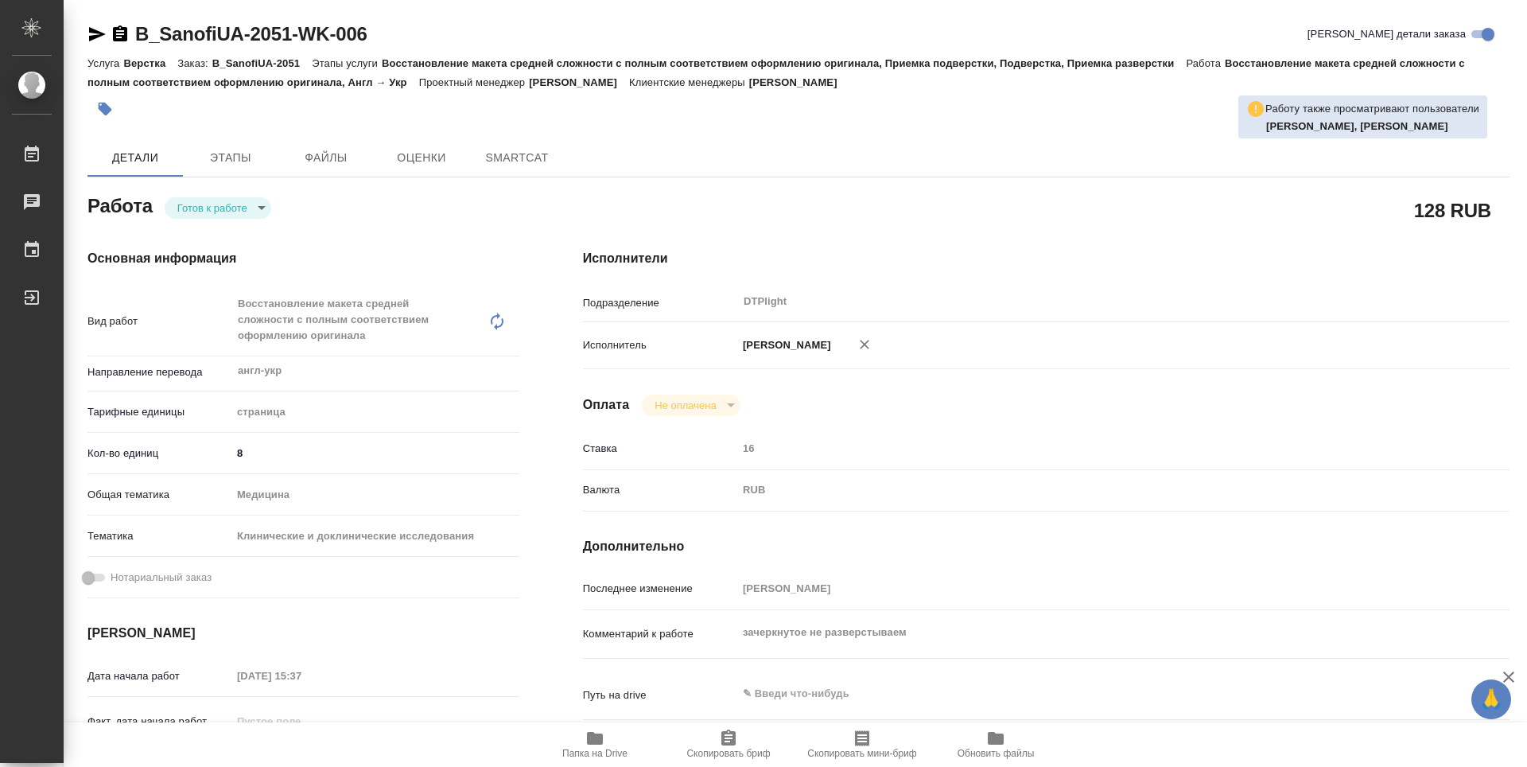
type textarea "x"
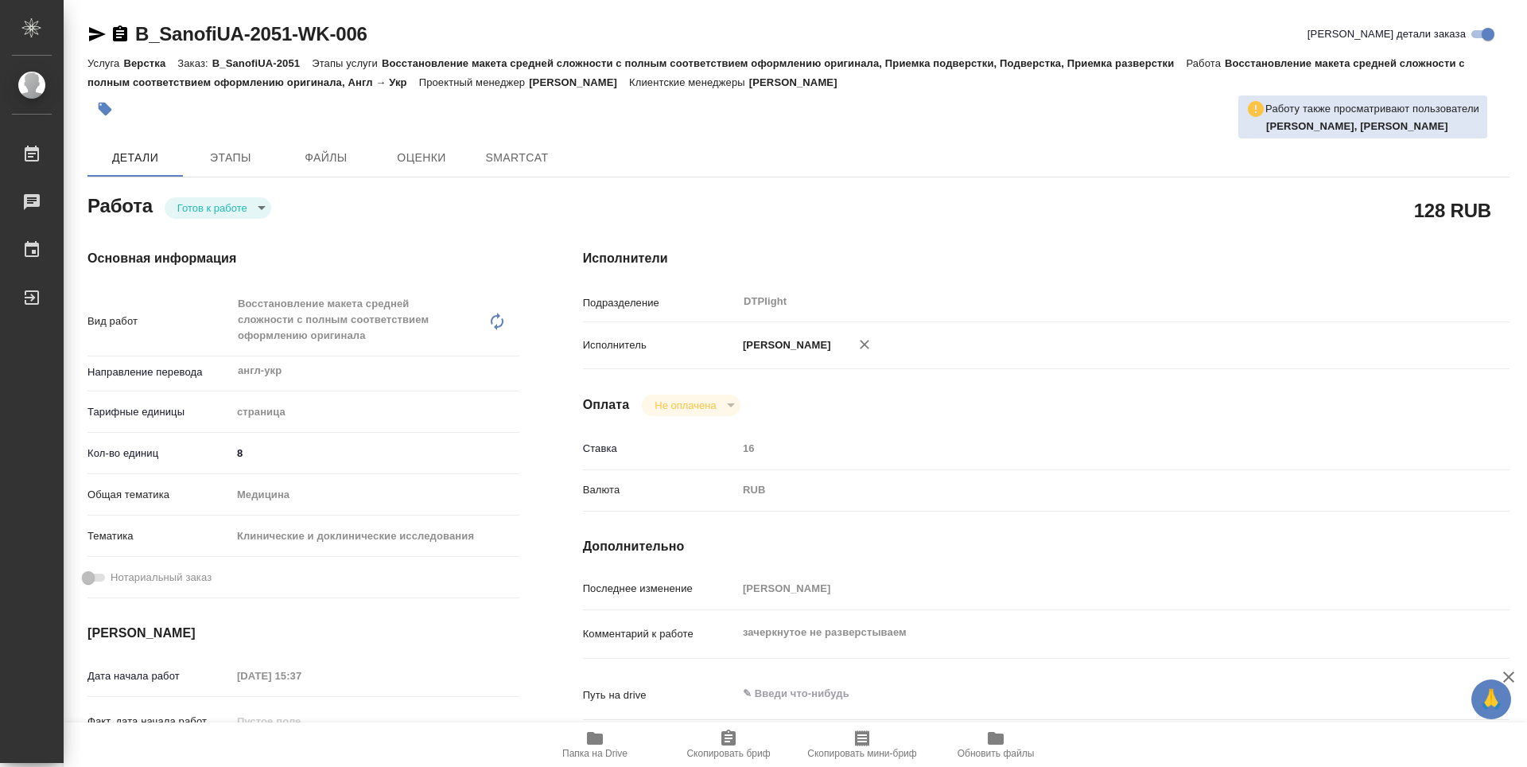
type textarea "x"
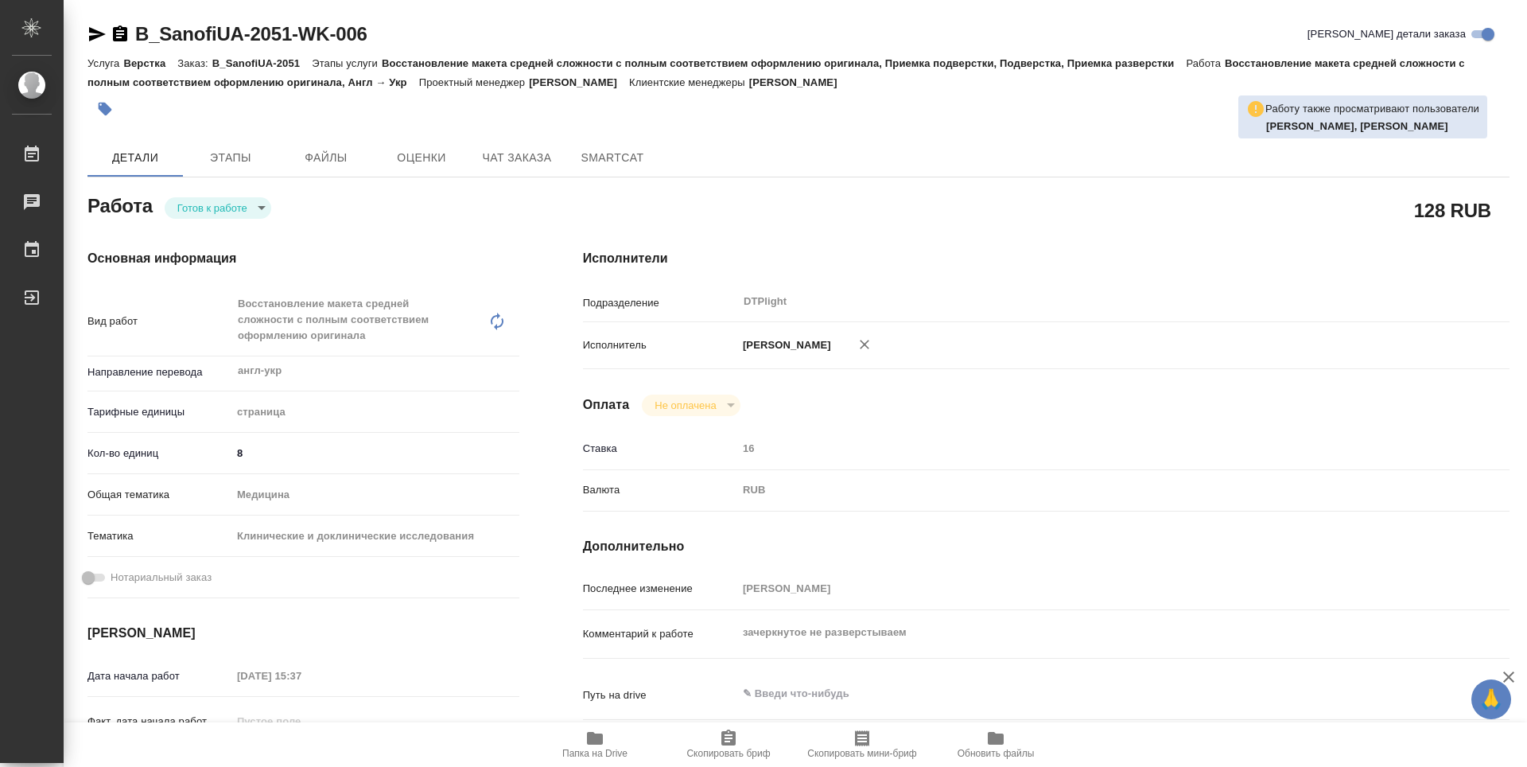
click at [261, 200] on body "🙏 .cls-1 fill:#fff; AWATERA Guselnikov Roman Работы Чаты График Выйти B_SanofiU…" at bounding box center [763, 383] width 1527 height 767
type textarea "x"
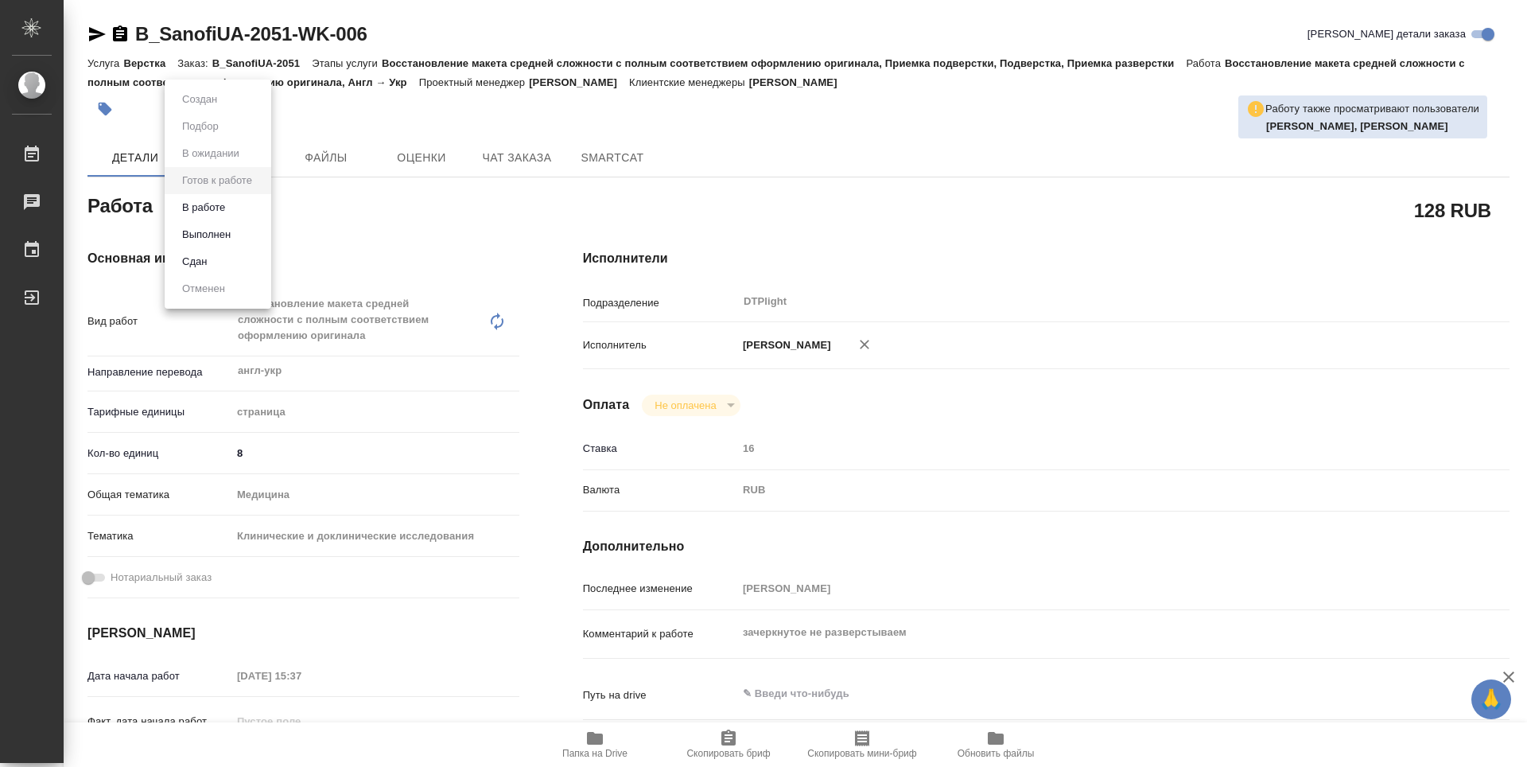
type textarea "x"
click at [226, 210] on button "В работе" at bounding box center [203, 207] width 52 height 17
type textarea "x"
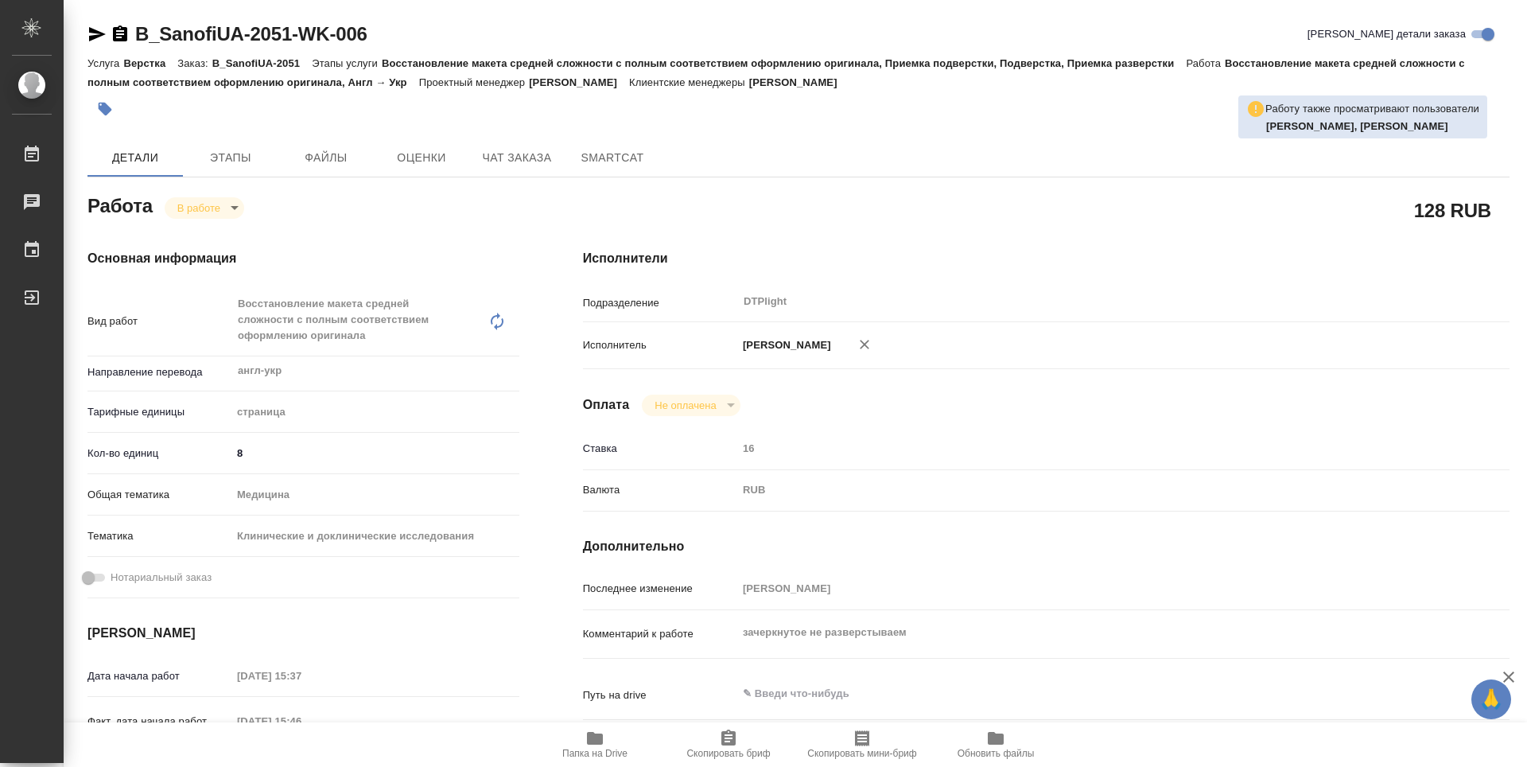
type textarea "x"
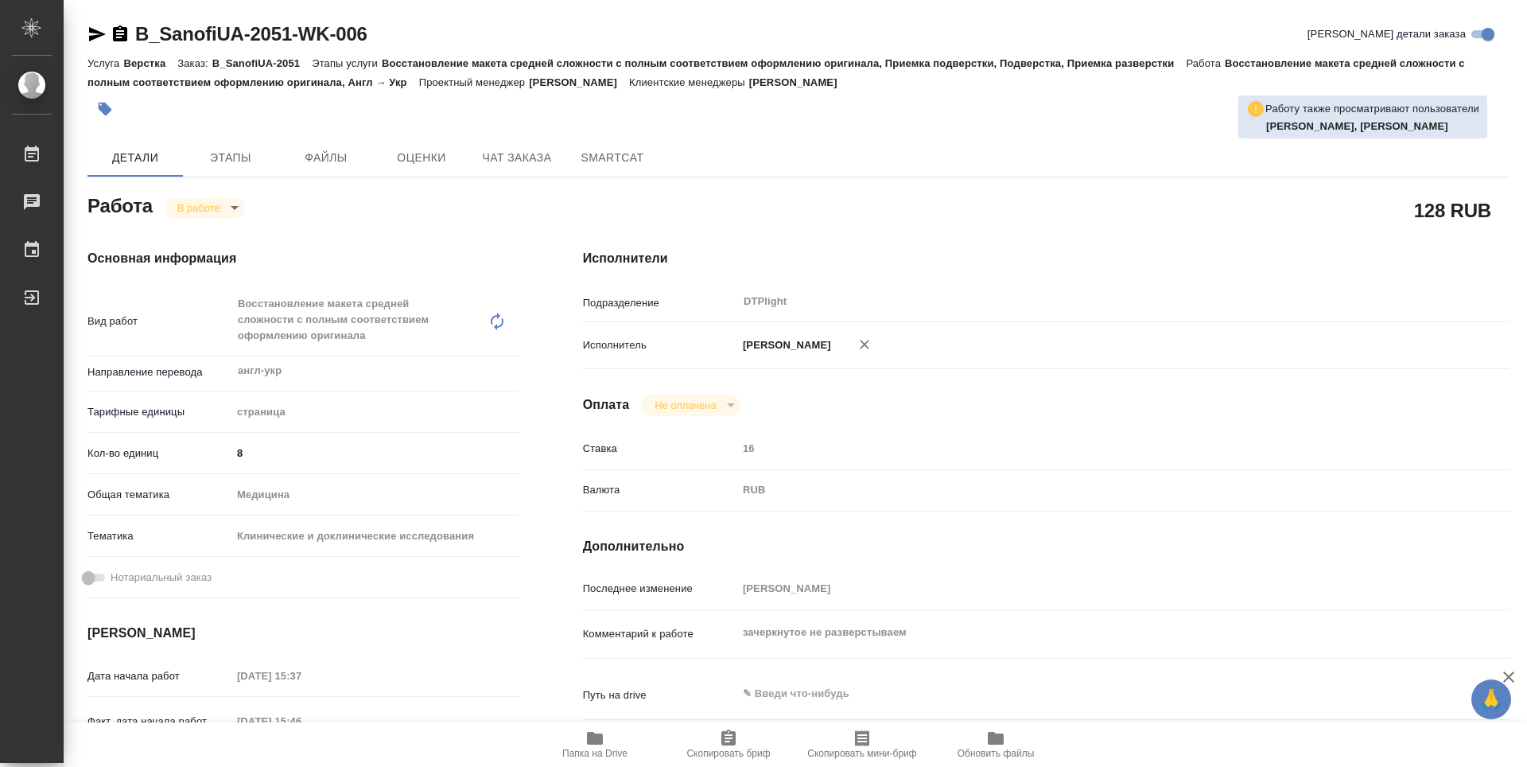
type textarea "x"
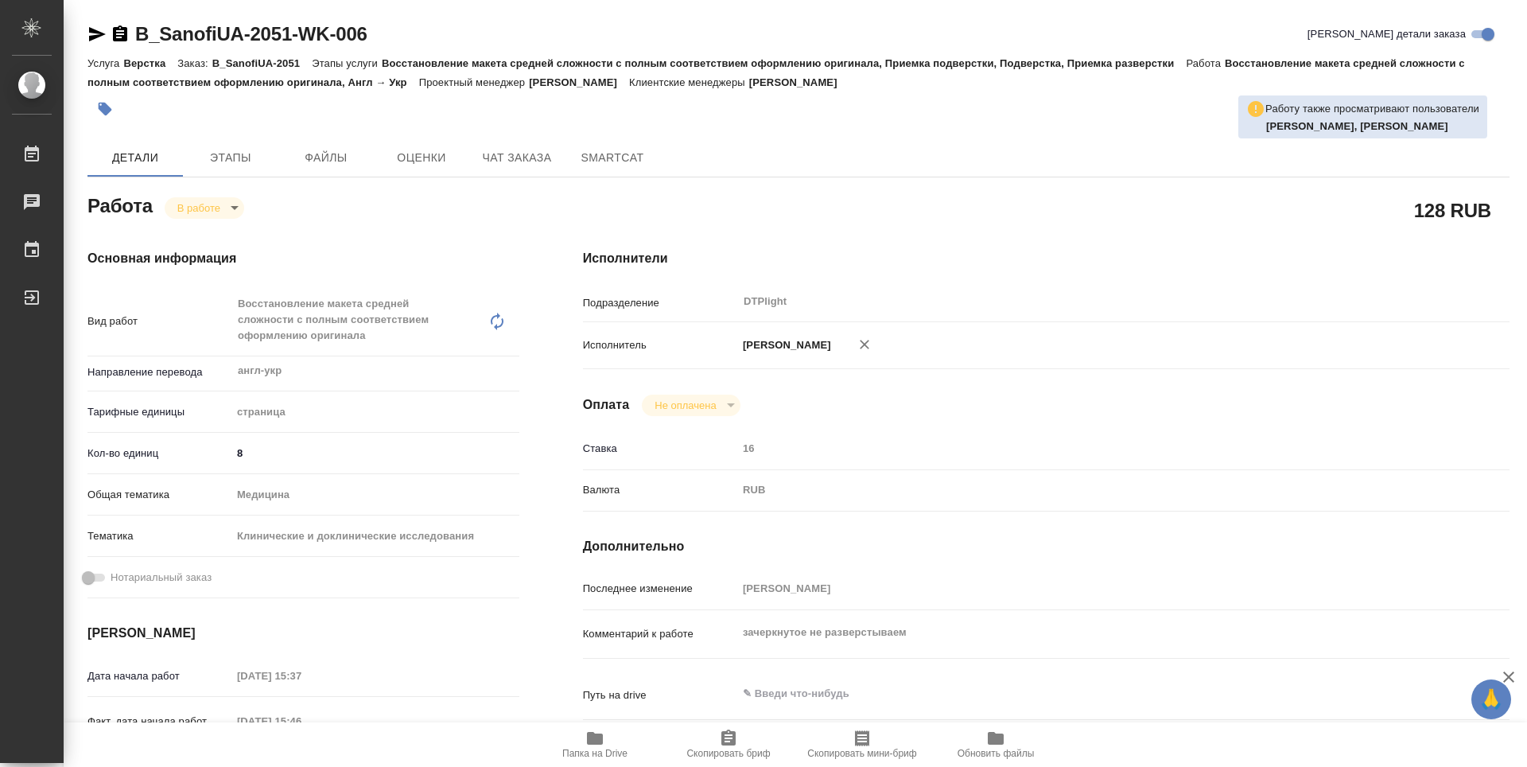
type textarea "x"
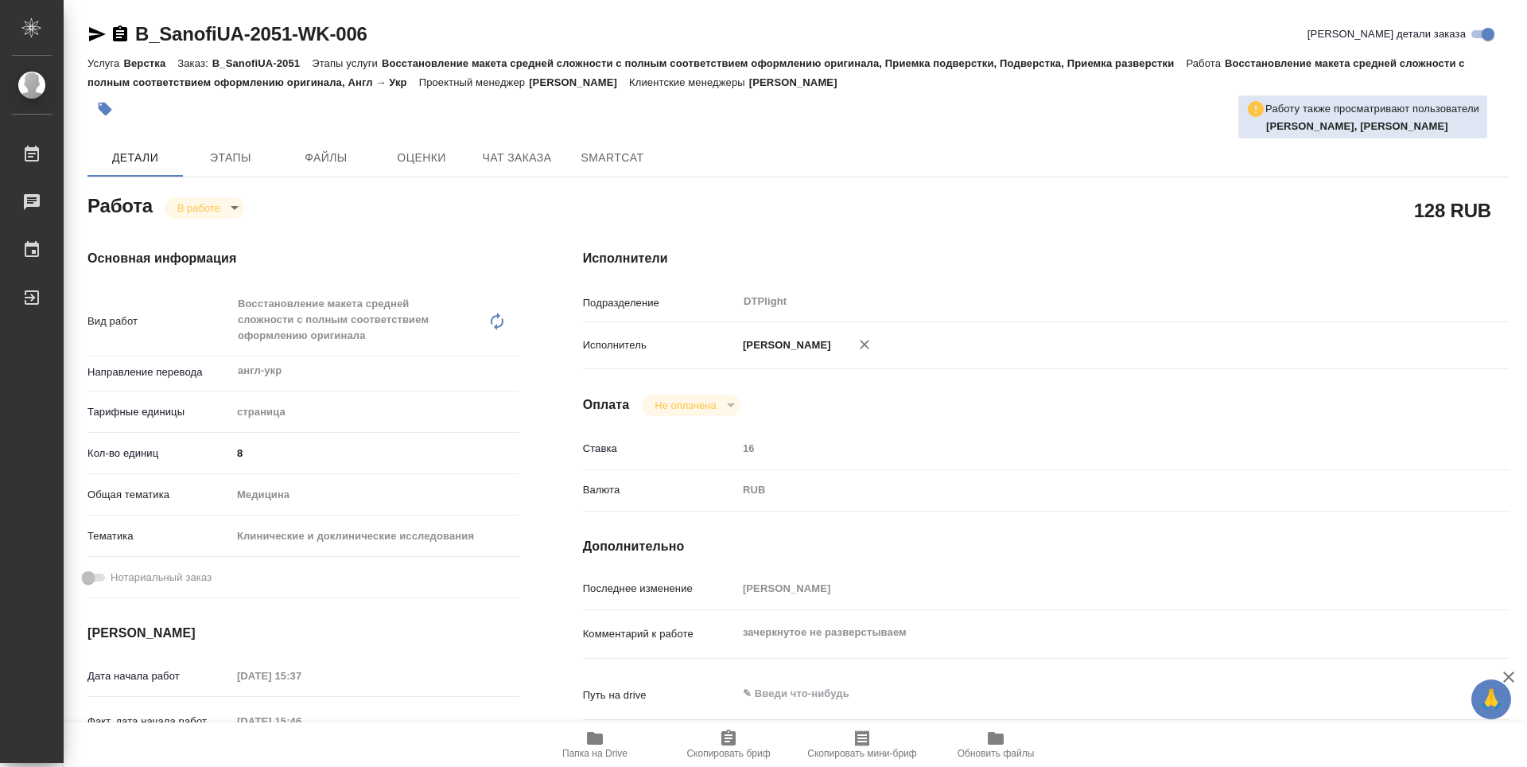
type textarea "x"
click at [122, 33] on icon "button" at bounding box center [120, 33] width 14 height 16
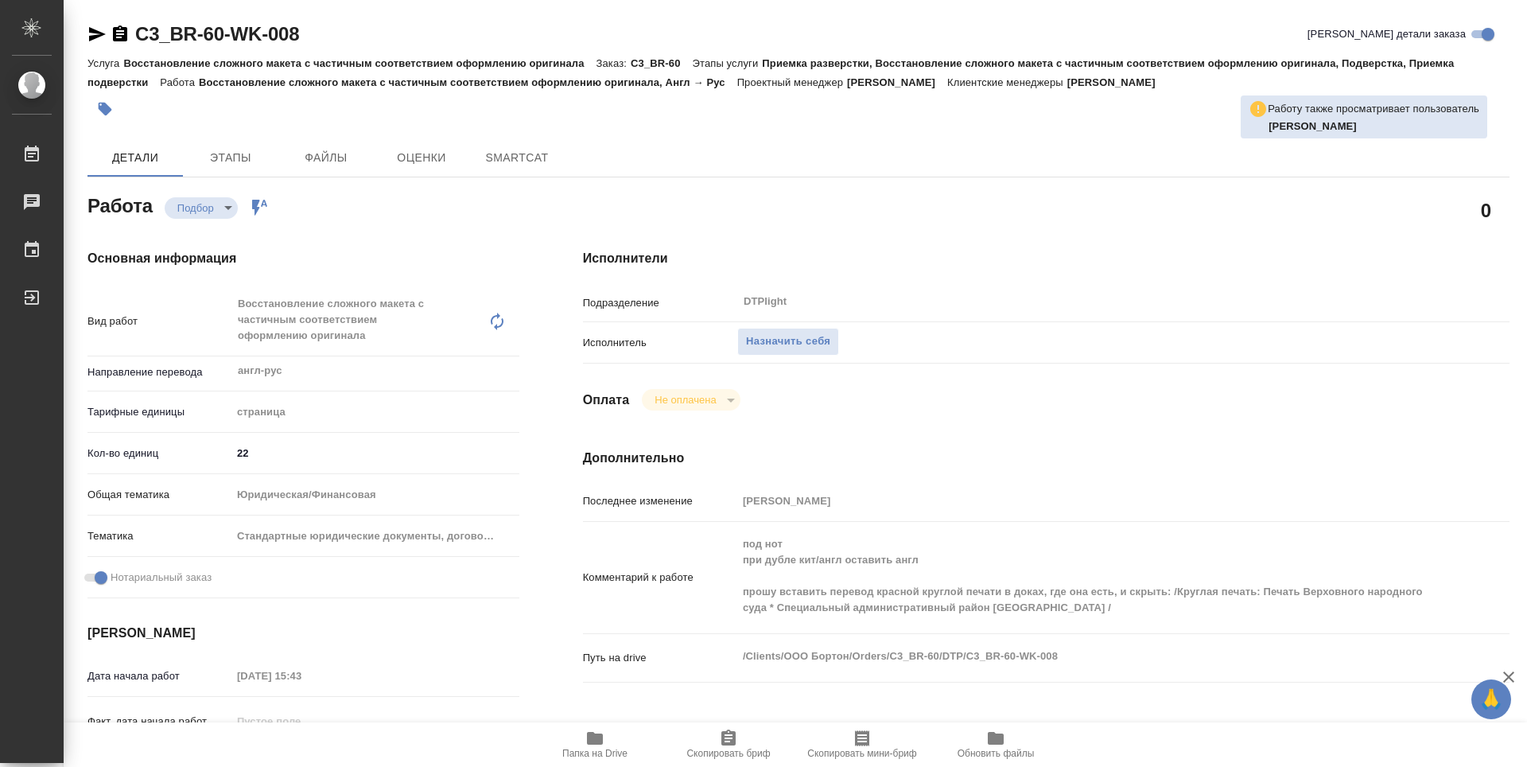
type textarea "x"
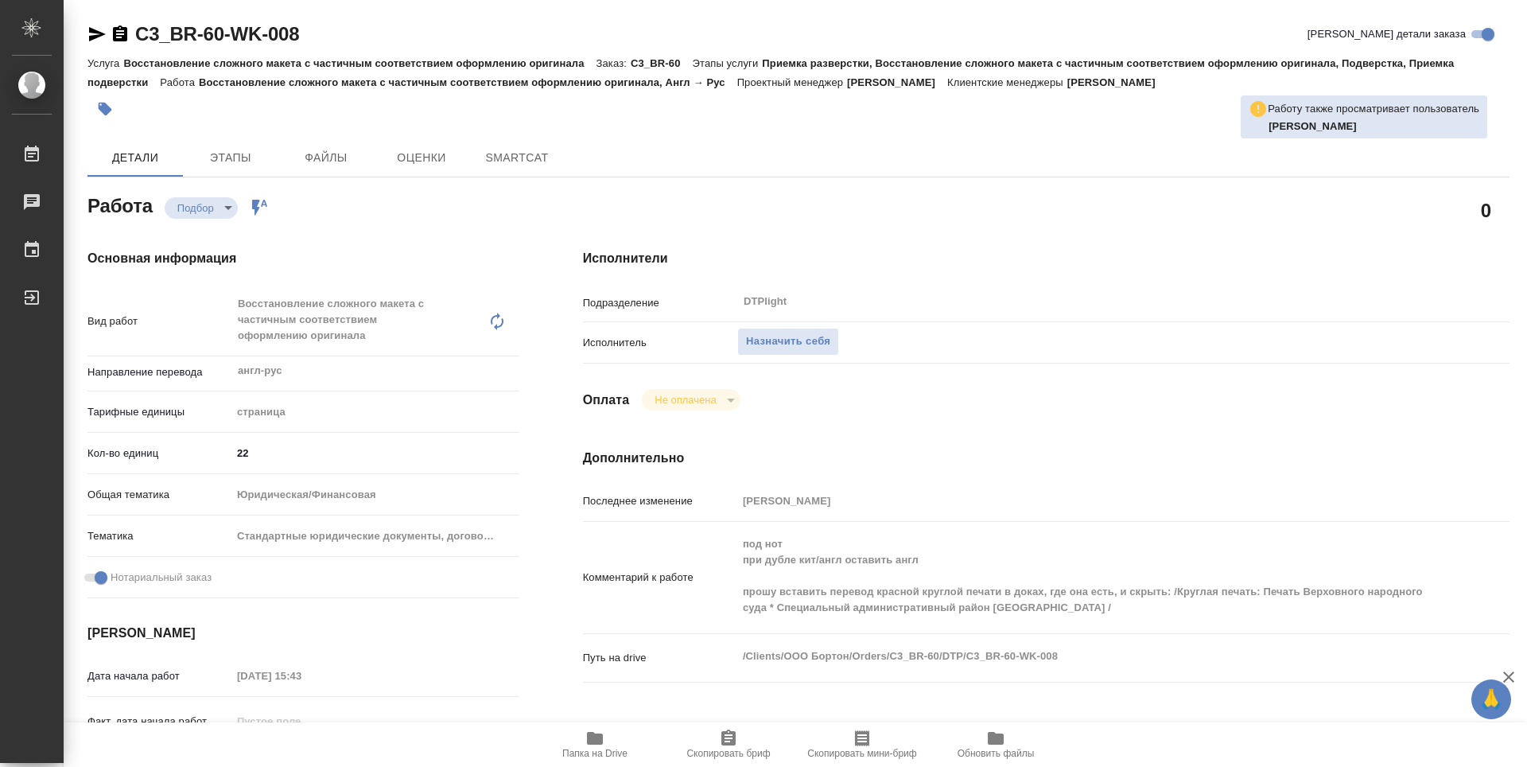
type textarea "x"
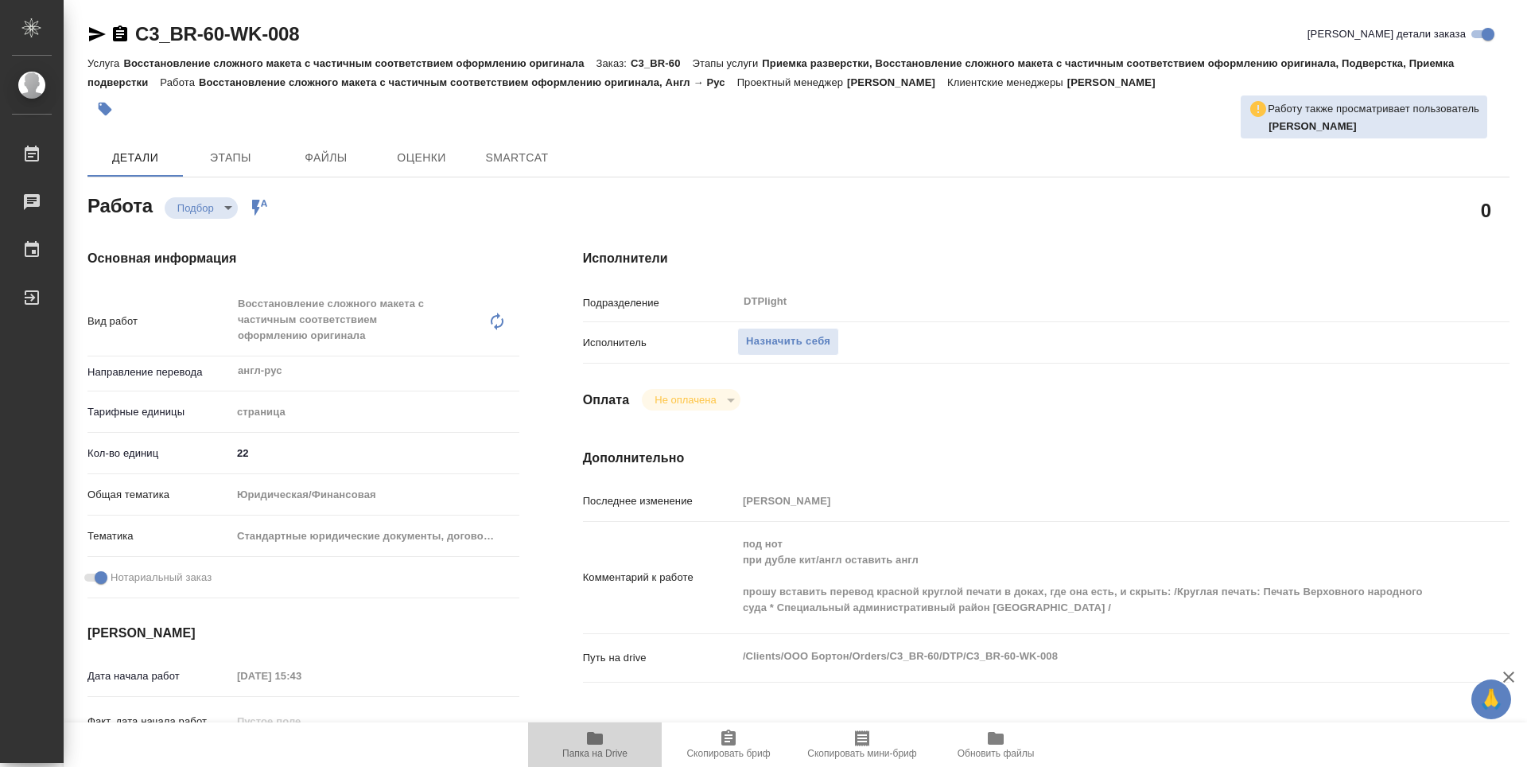
click at [598, 748] on span "Папка на Drive" at bounding box center [594, 753] width 65 height 11
type textarea "x"
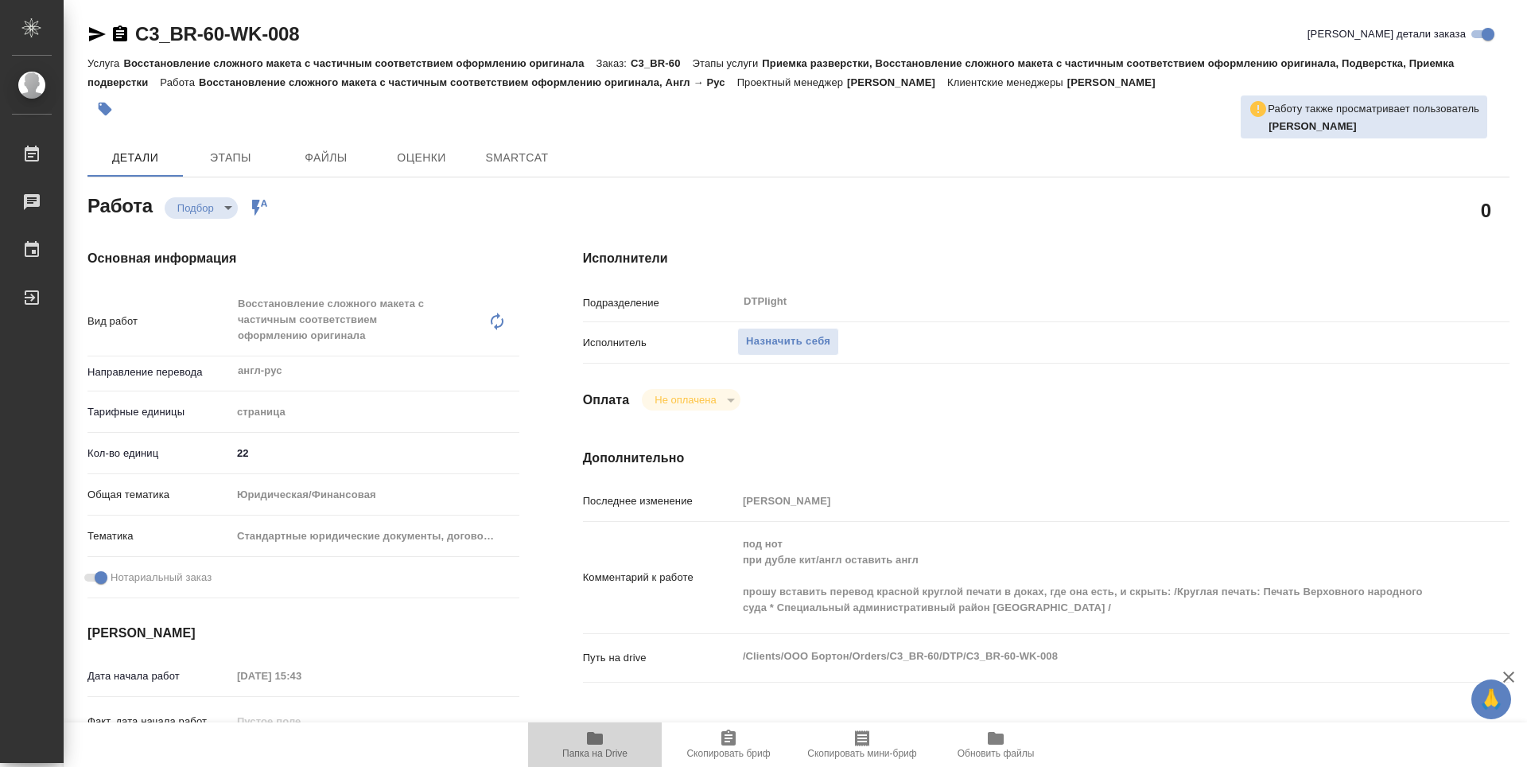
type textarea "x"
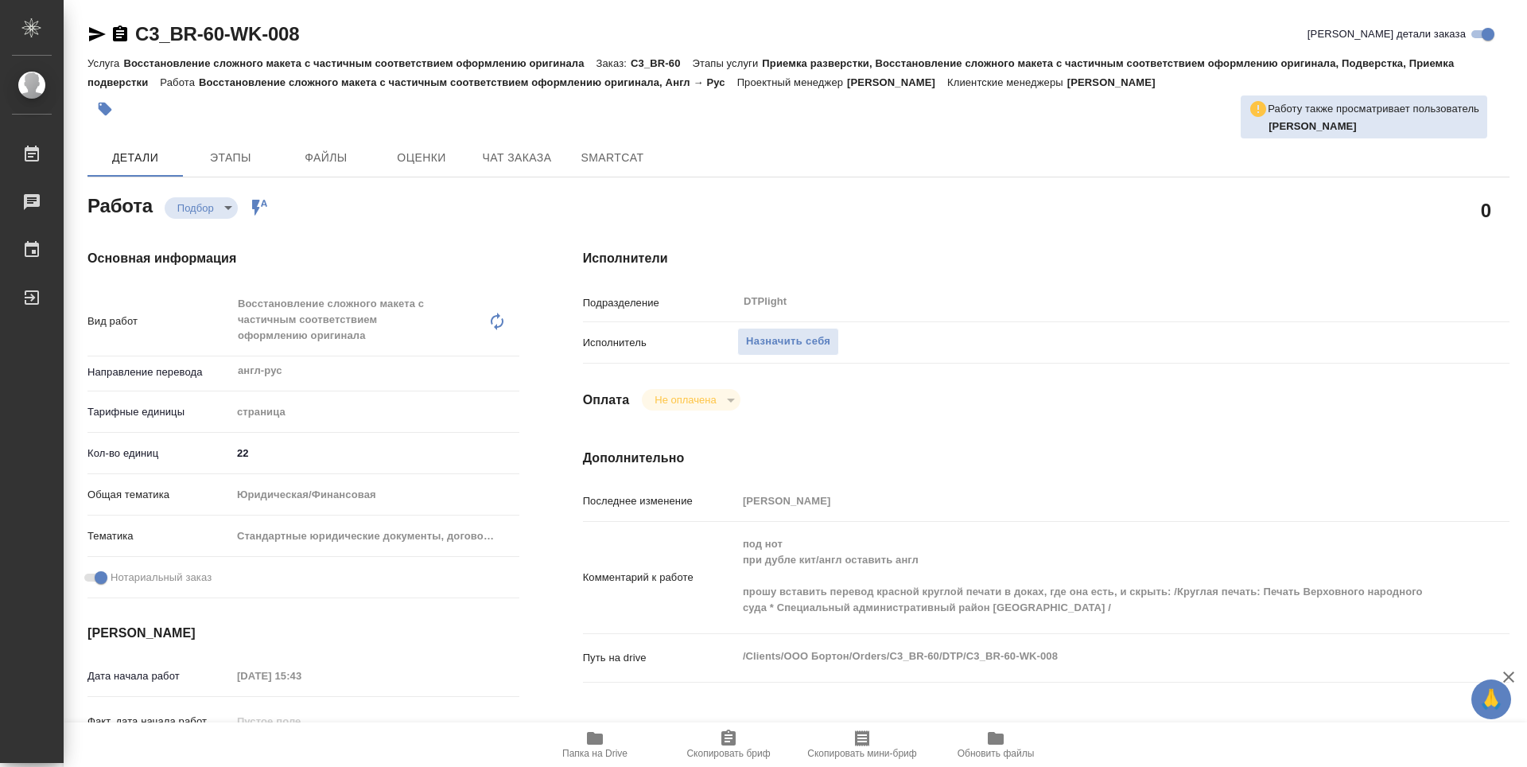
type textarea "x"
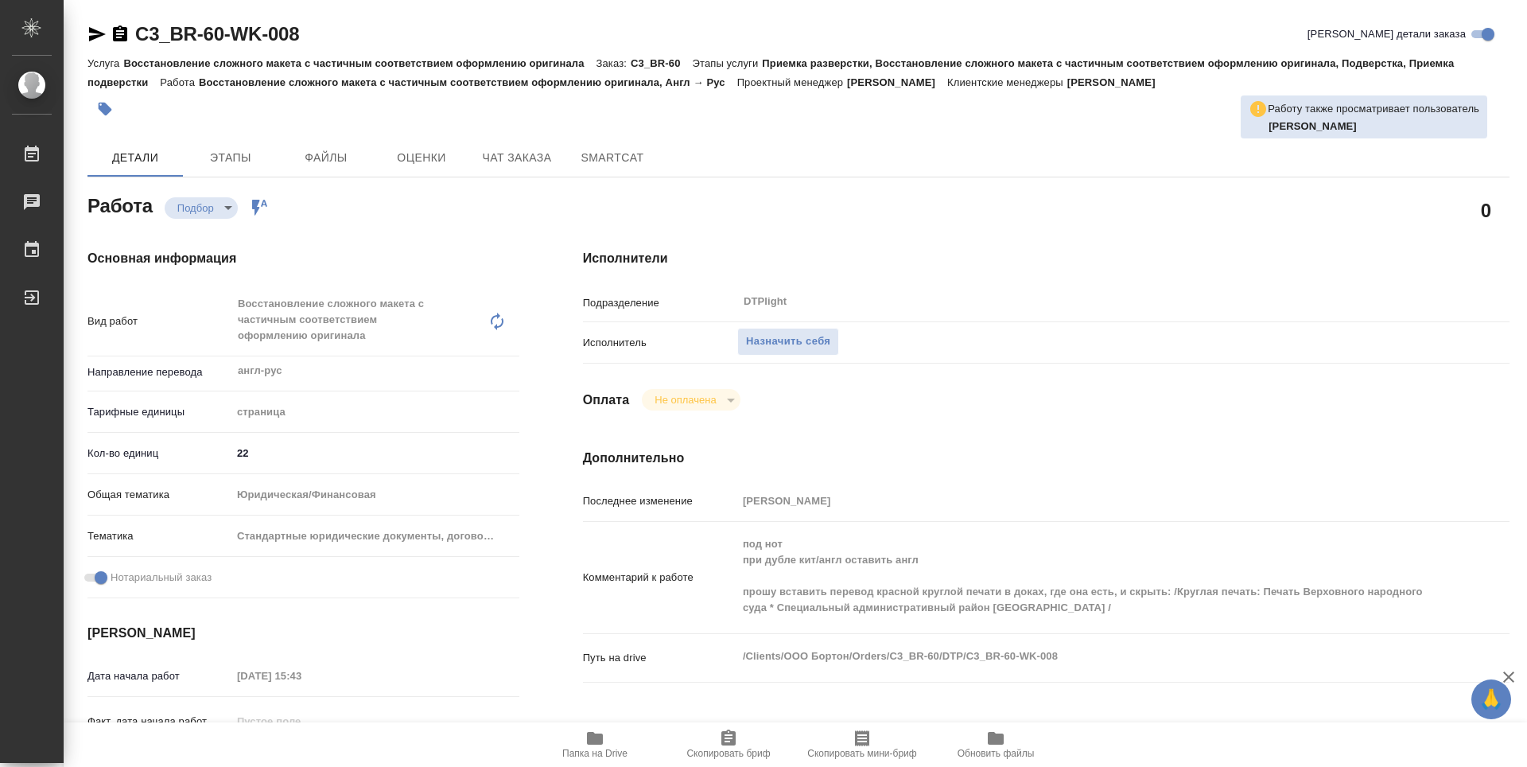
type textarea "x"
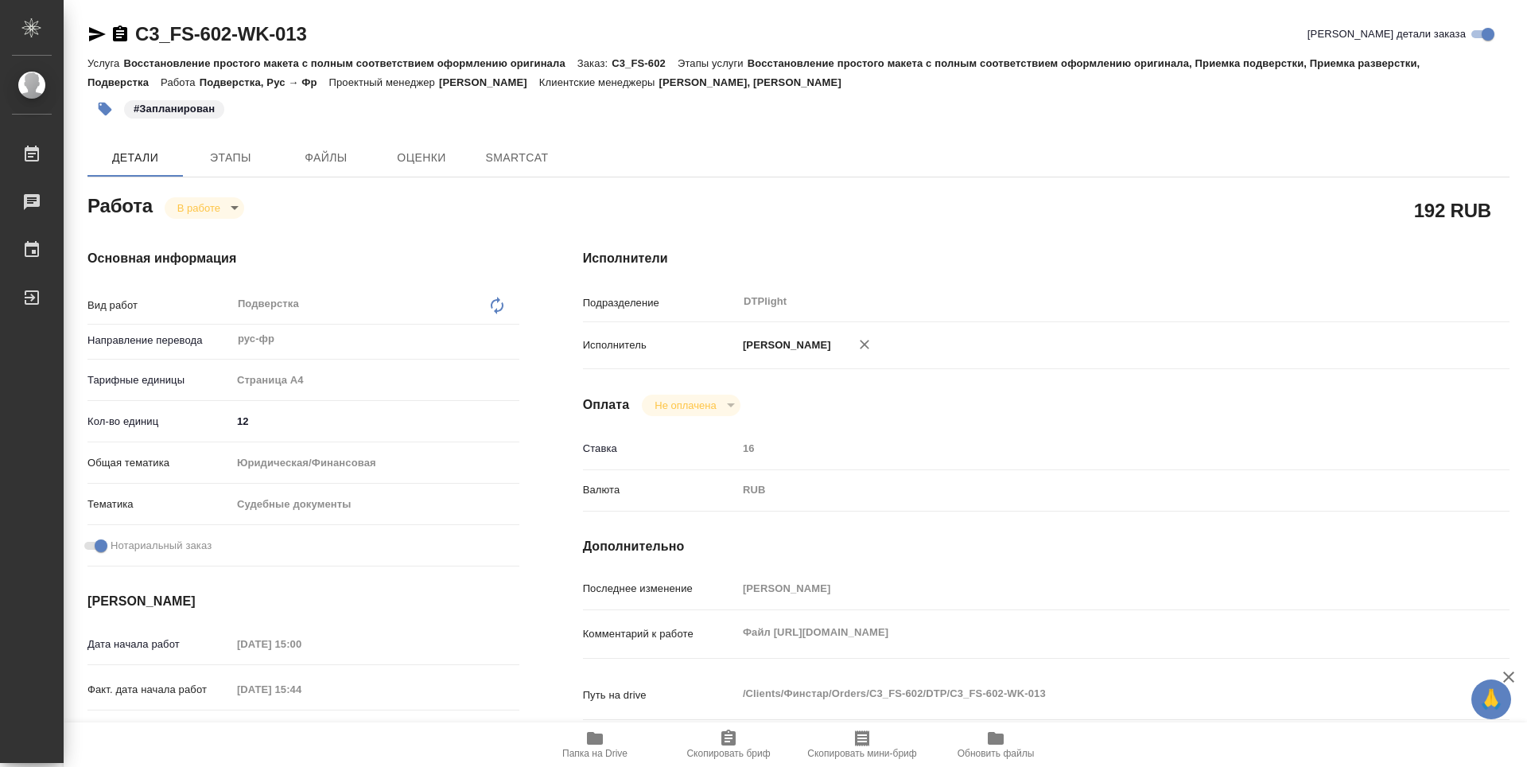
type textarea "x"
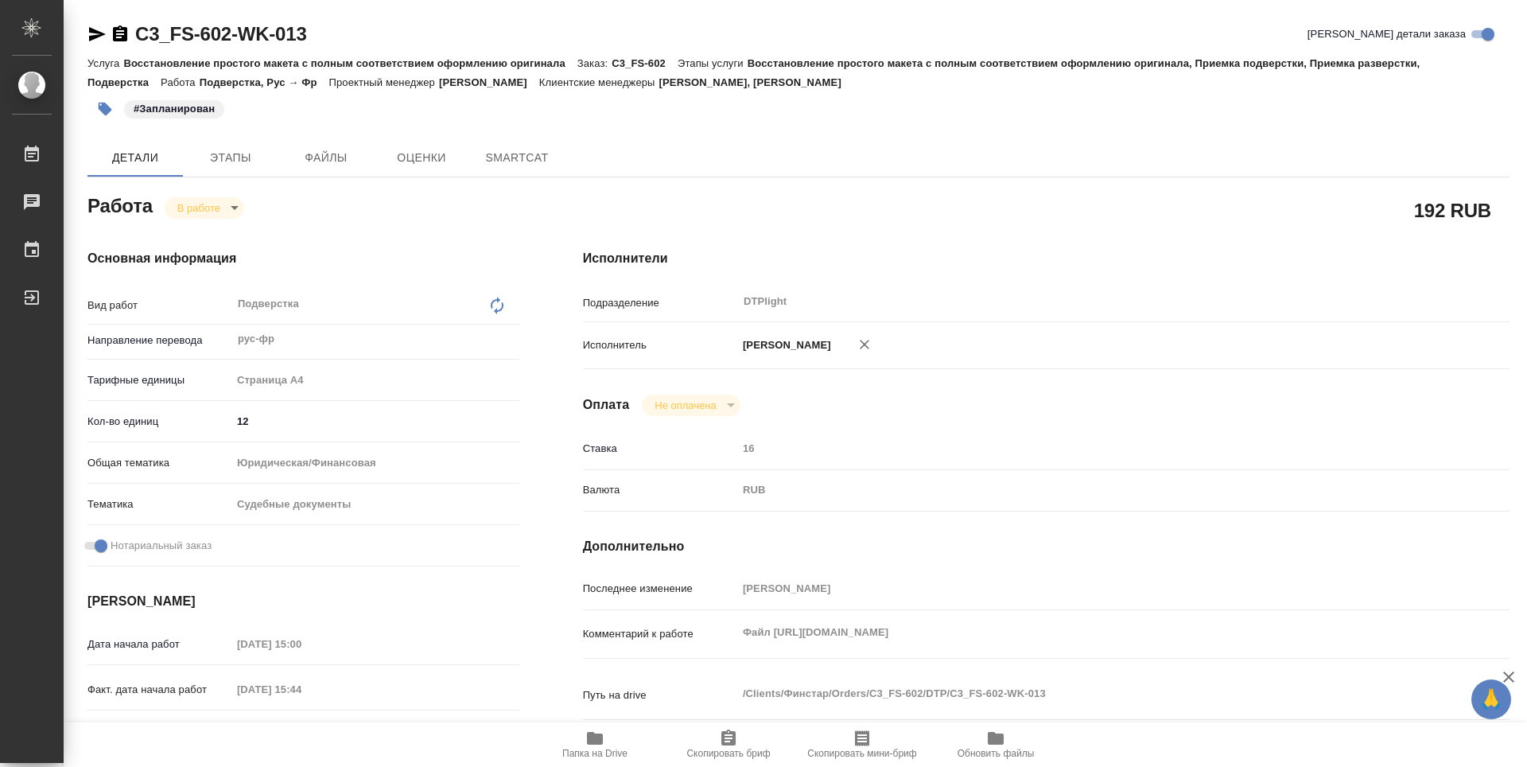
type textarea "x"
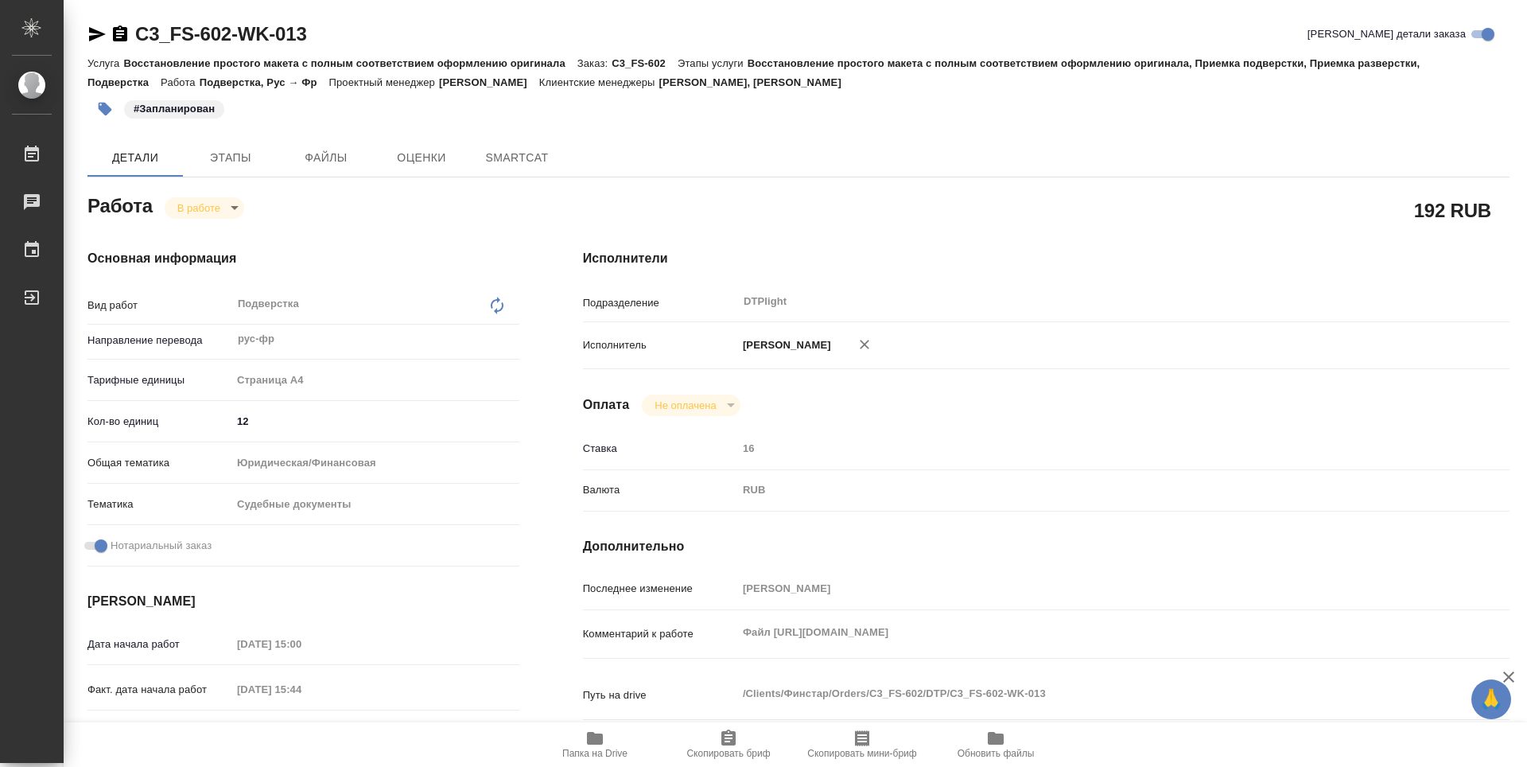
type textarea "x"
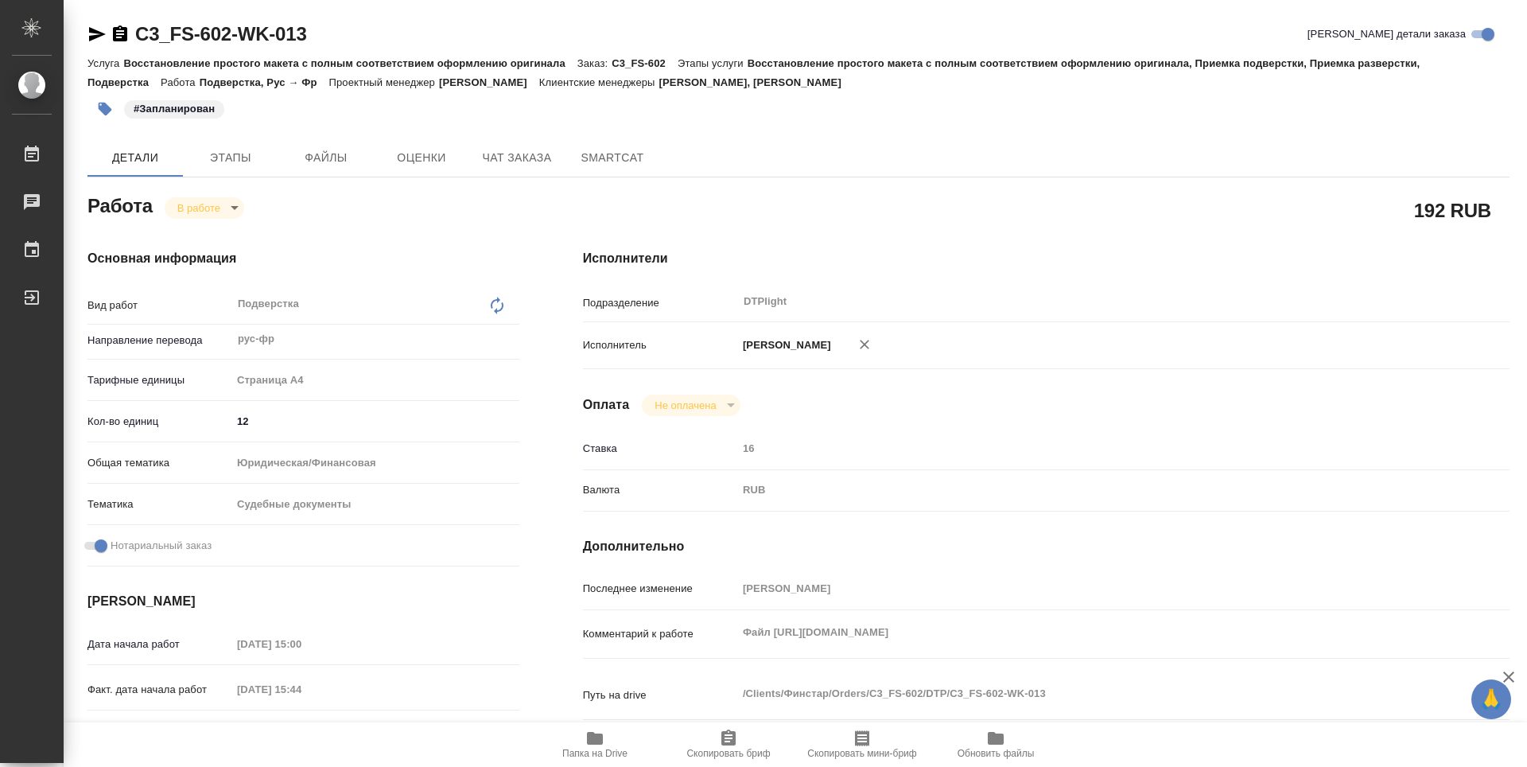
scroll to position [80, 0]
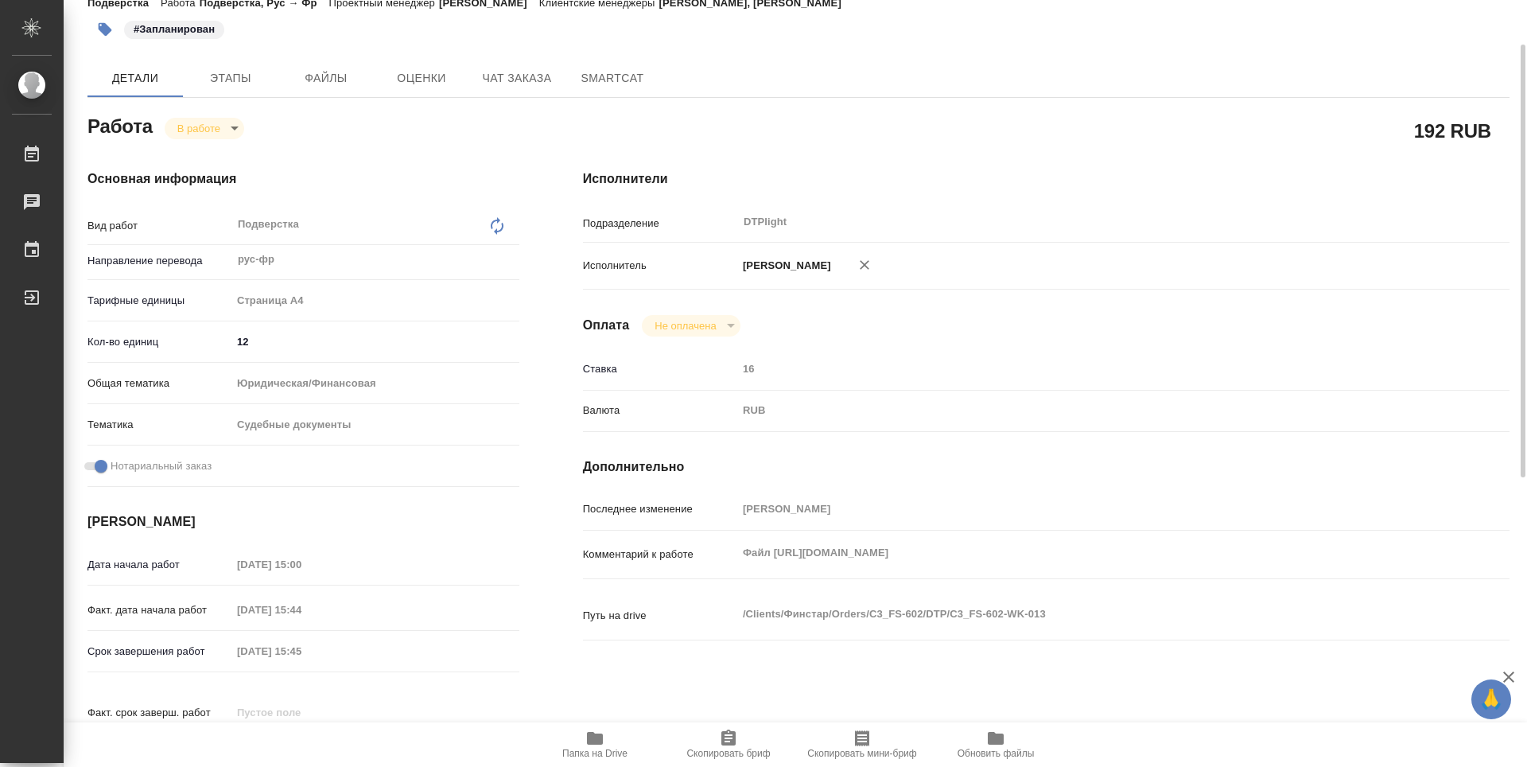
type textarea "x"
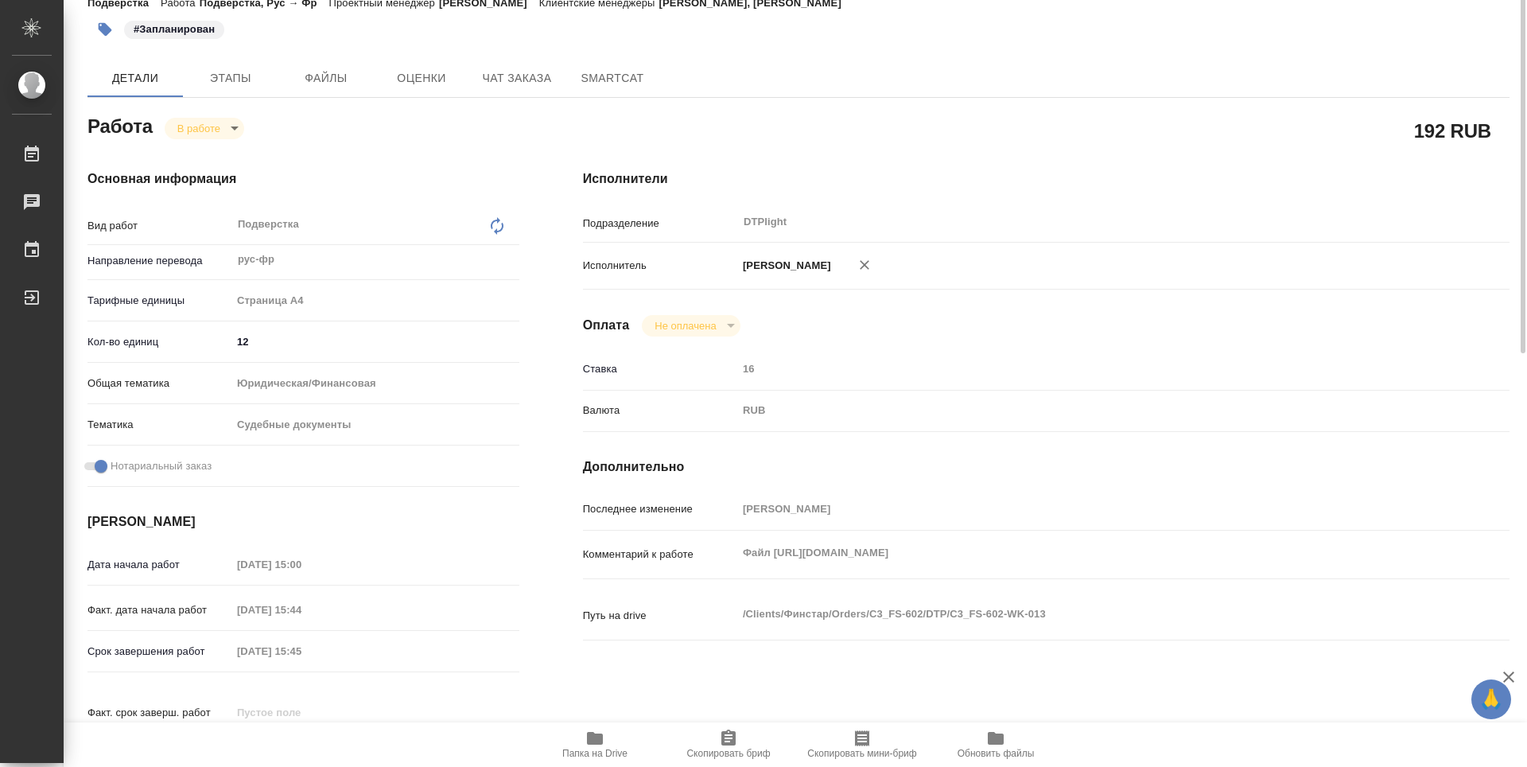
scroll to position [0, 0]
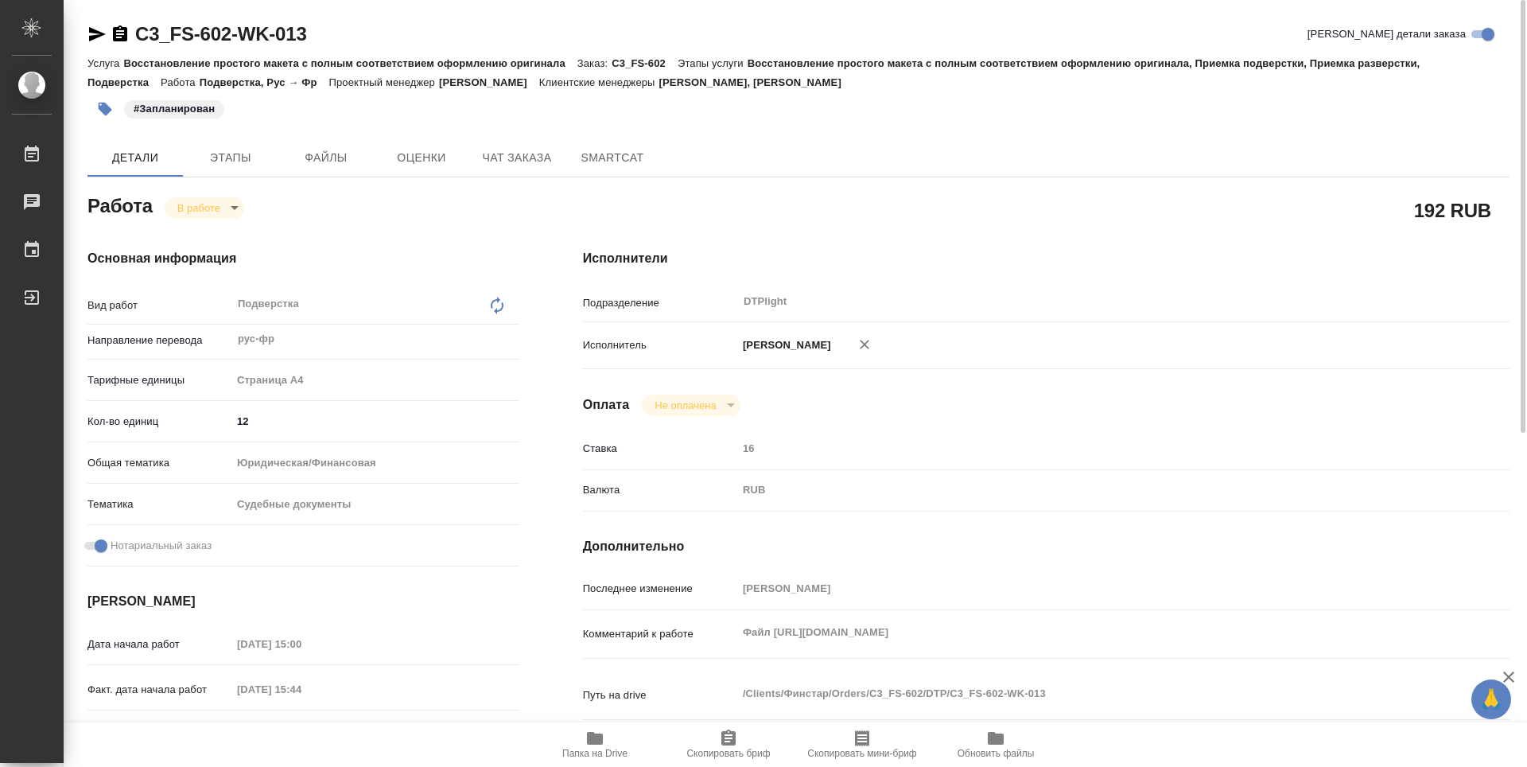
type textarea "x"
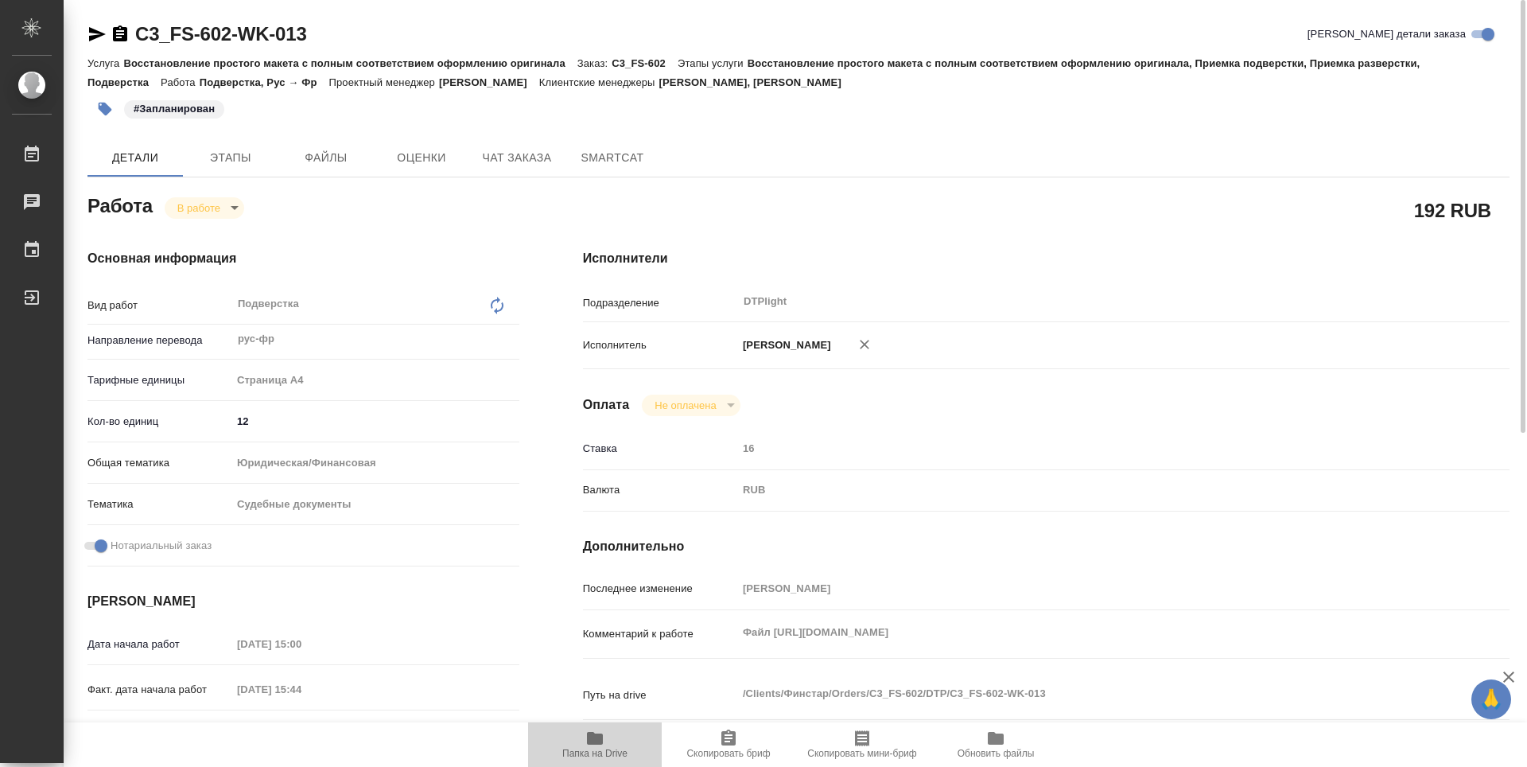
drag, startPoint x: 615, startPoint y: 736, endPoint x: 593, endPoint y: 713, distance: 31.5
click at [615, 737] on span "Папка на Drive" at bounding box center [595, 744] width 115 height 30
click at [233, 208] on body "🙏 .cls-1 fill:#fff; AWATERA Guselnikov Roman Работы 0 Чаты График Выйти C3_FS-6…" at bounding box center [763, 383] width 1527 height 767
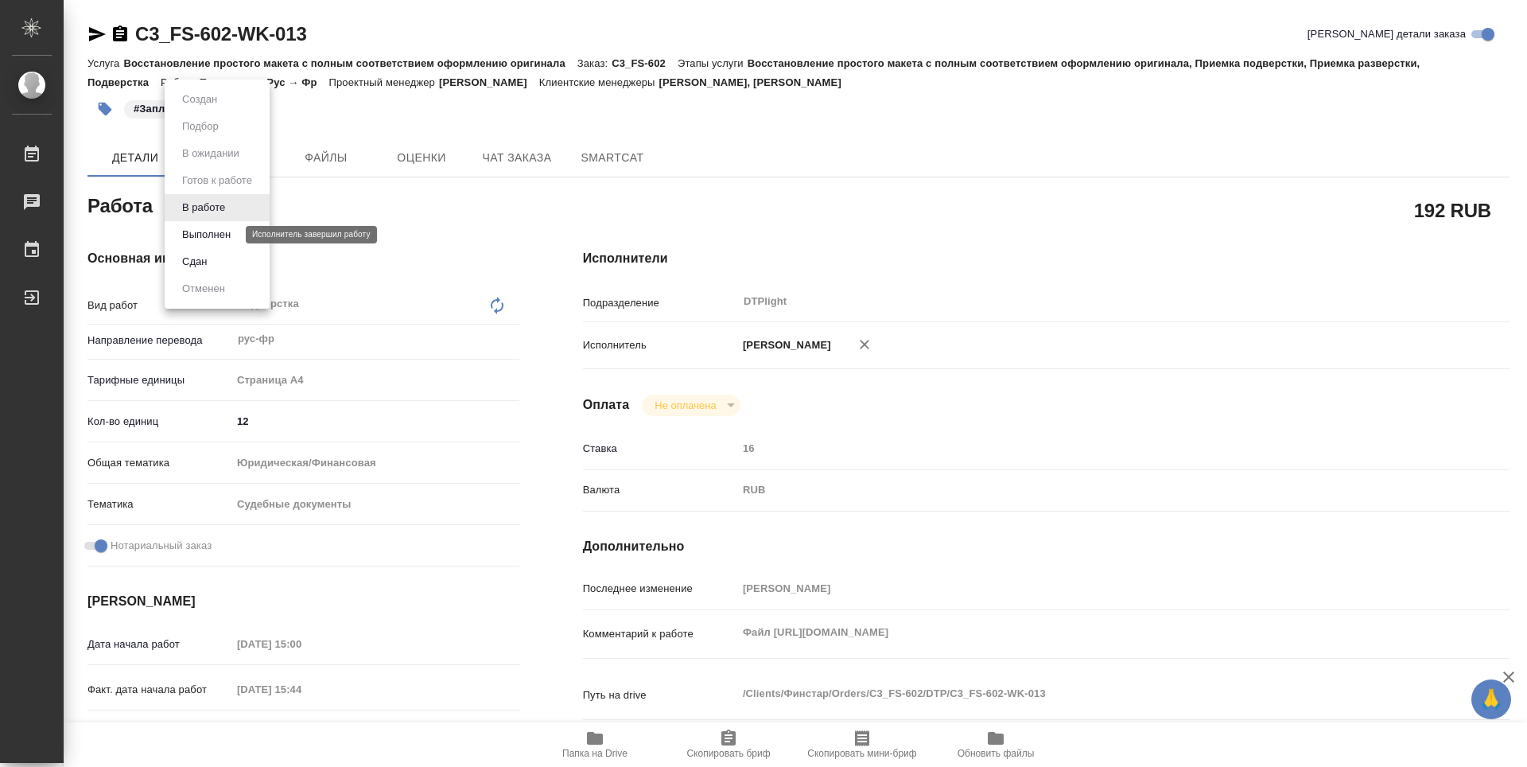
click at [221, 241] on button "Выполнен" at bounding box center [206, 234] width 58 height 17
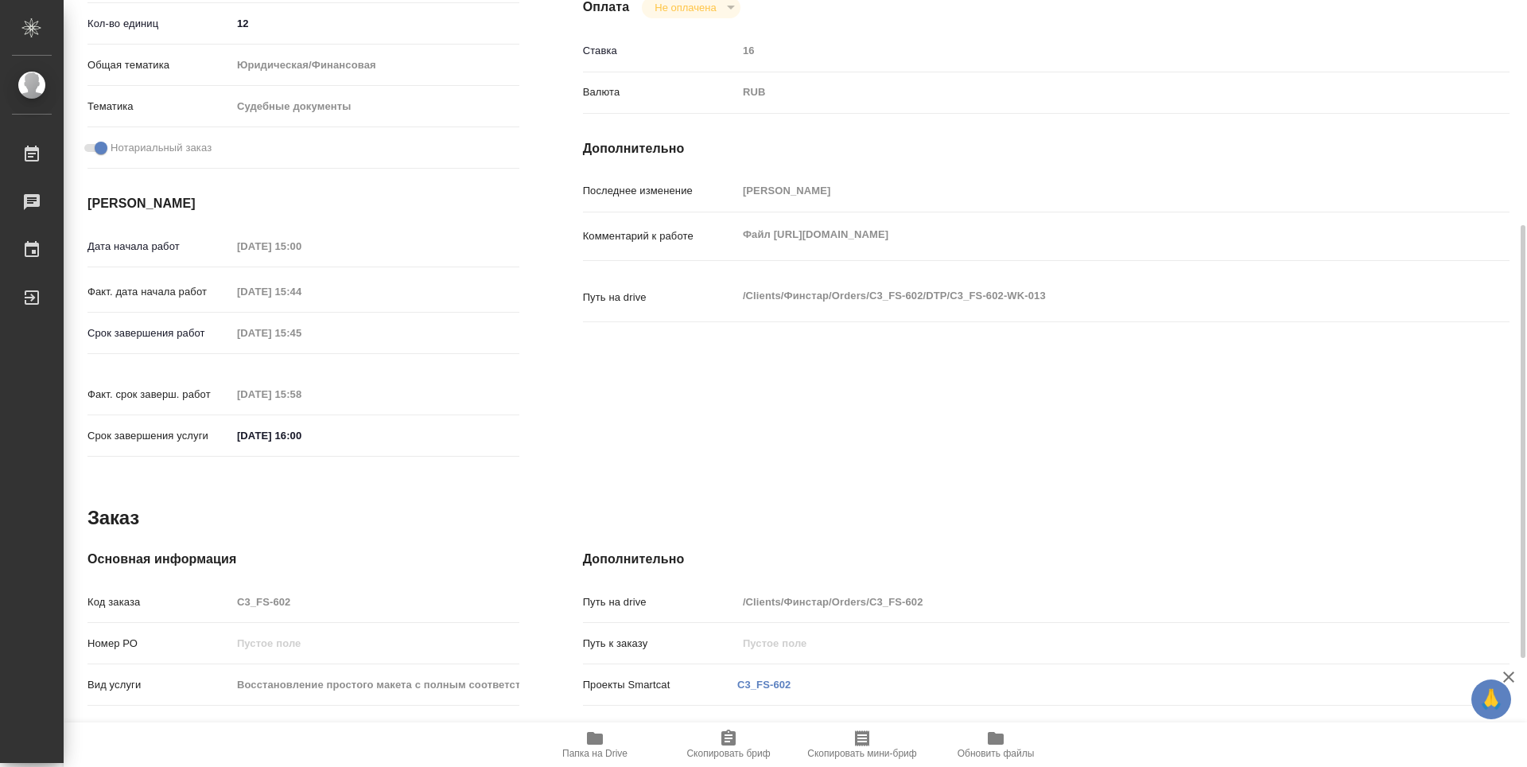
type textarea "x"
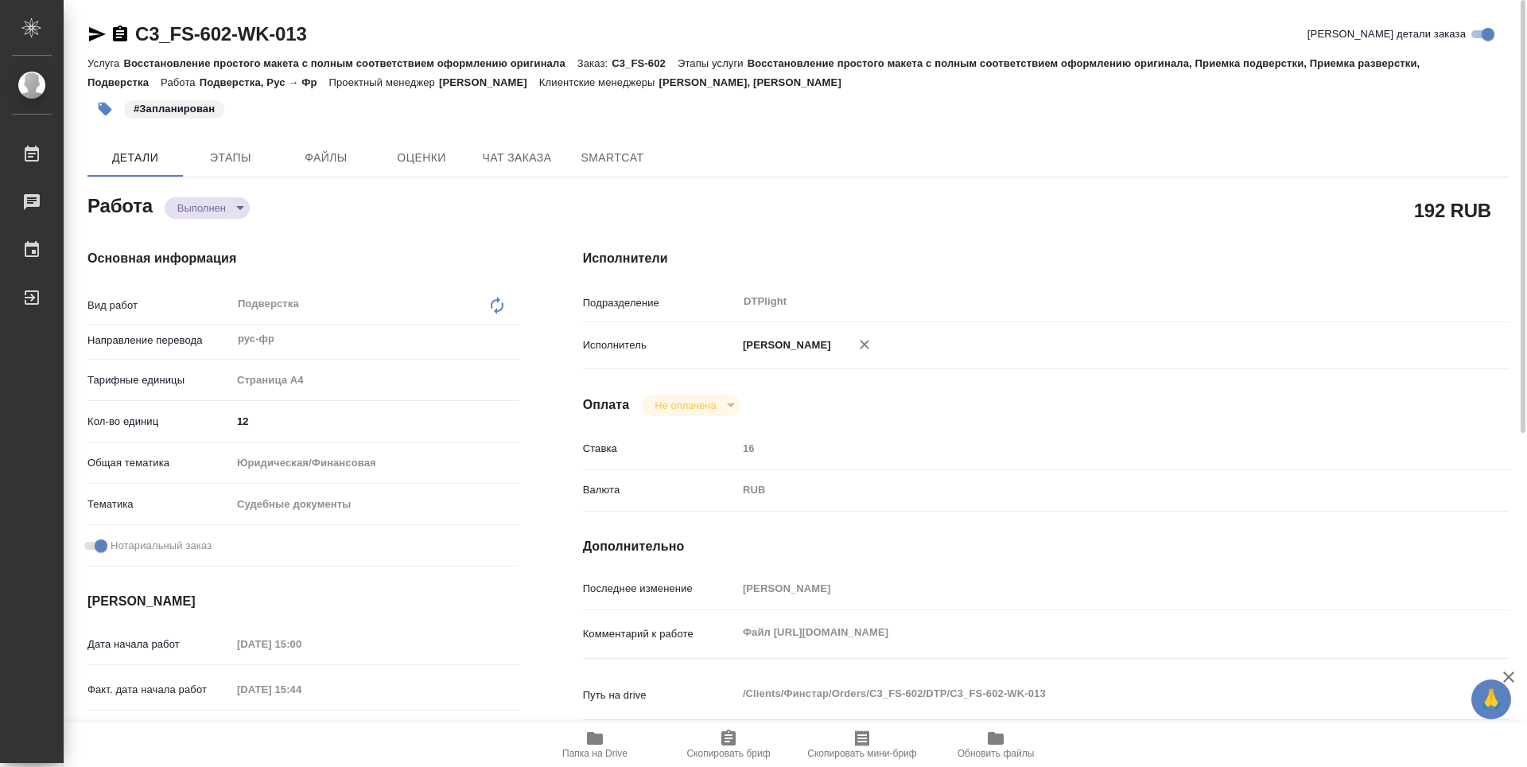
click at [126, 35] on icon "button" at bounding box center [120, 33] width 14 height 16
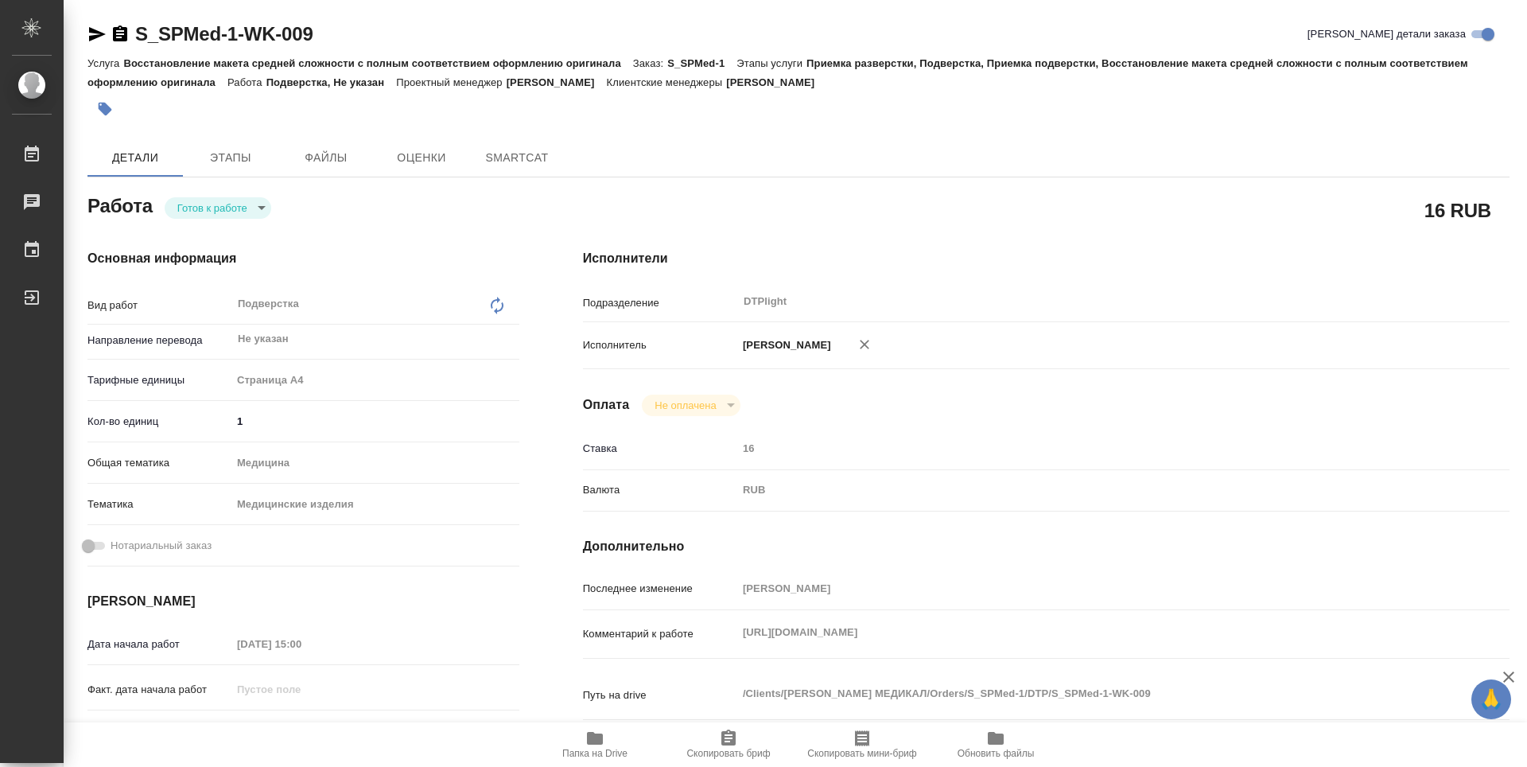
type textarea "x"
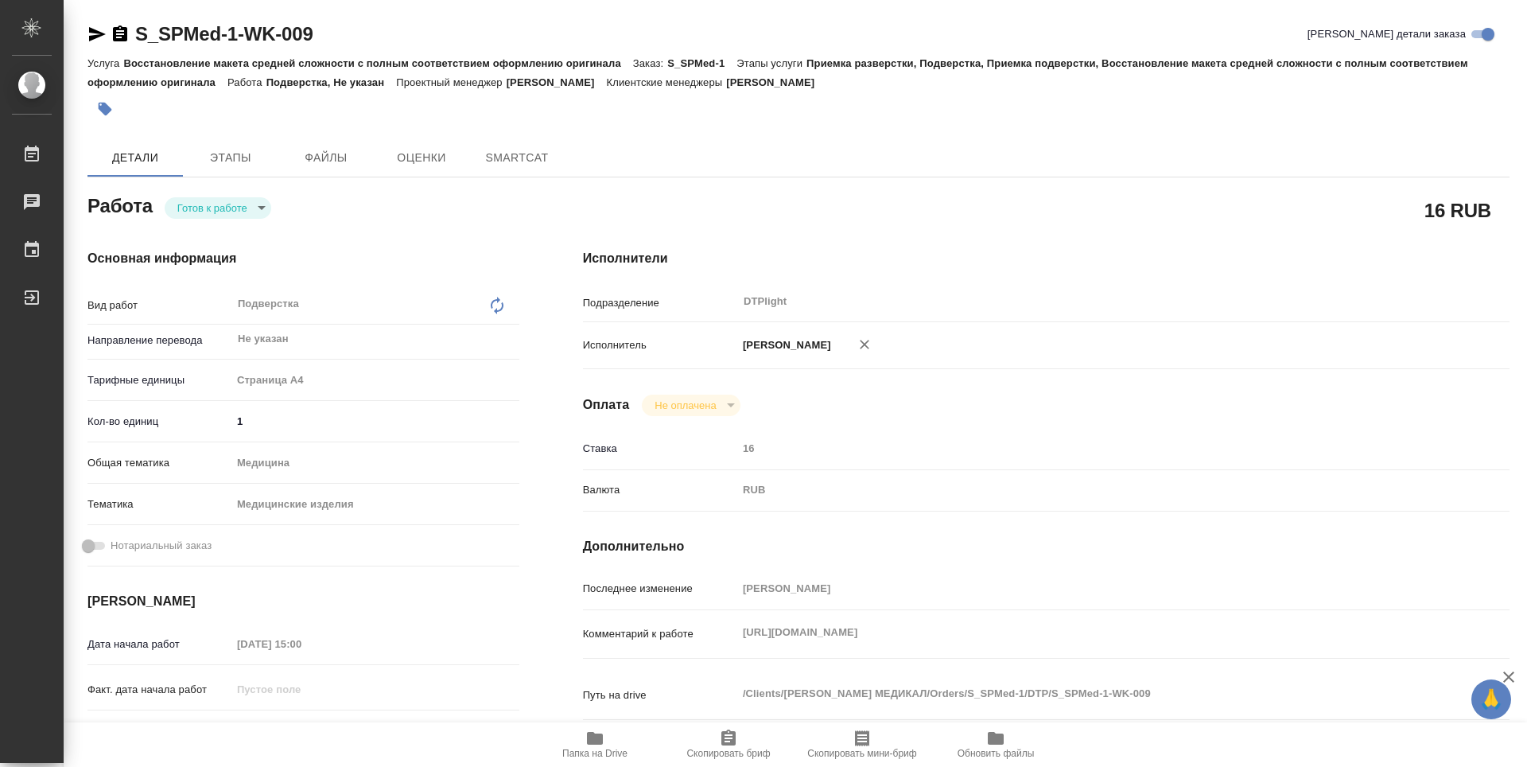
type textarea "x"
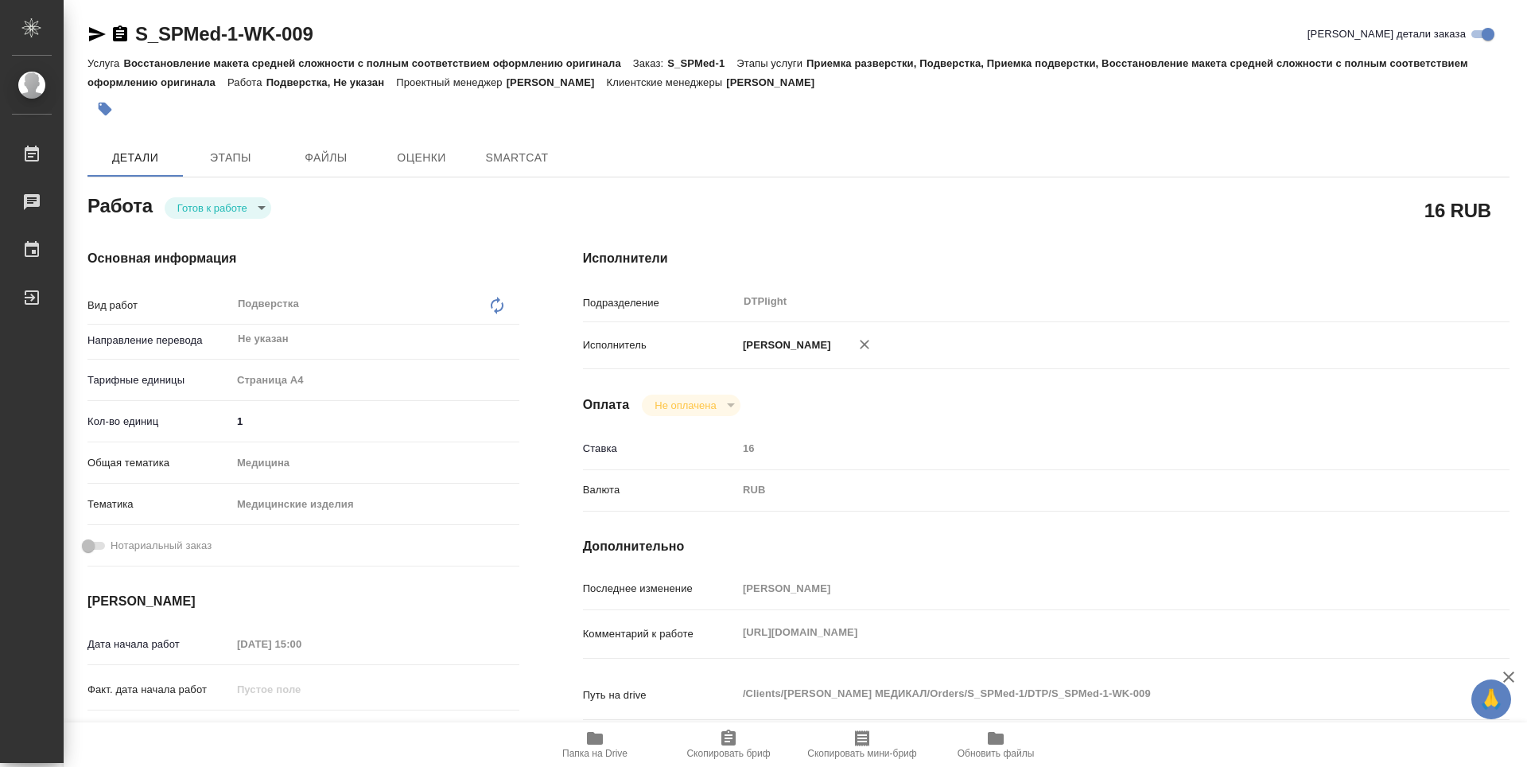
type textarea "x"
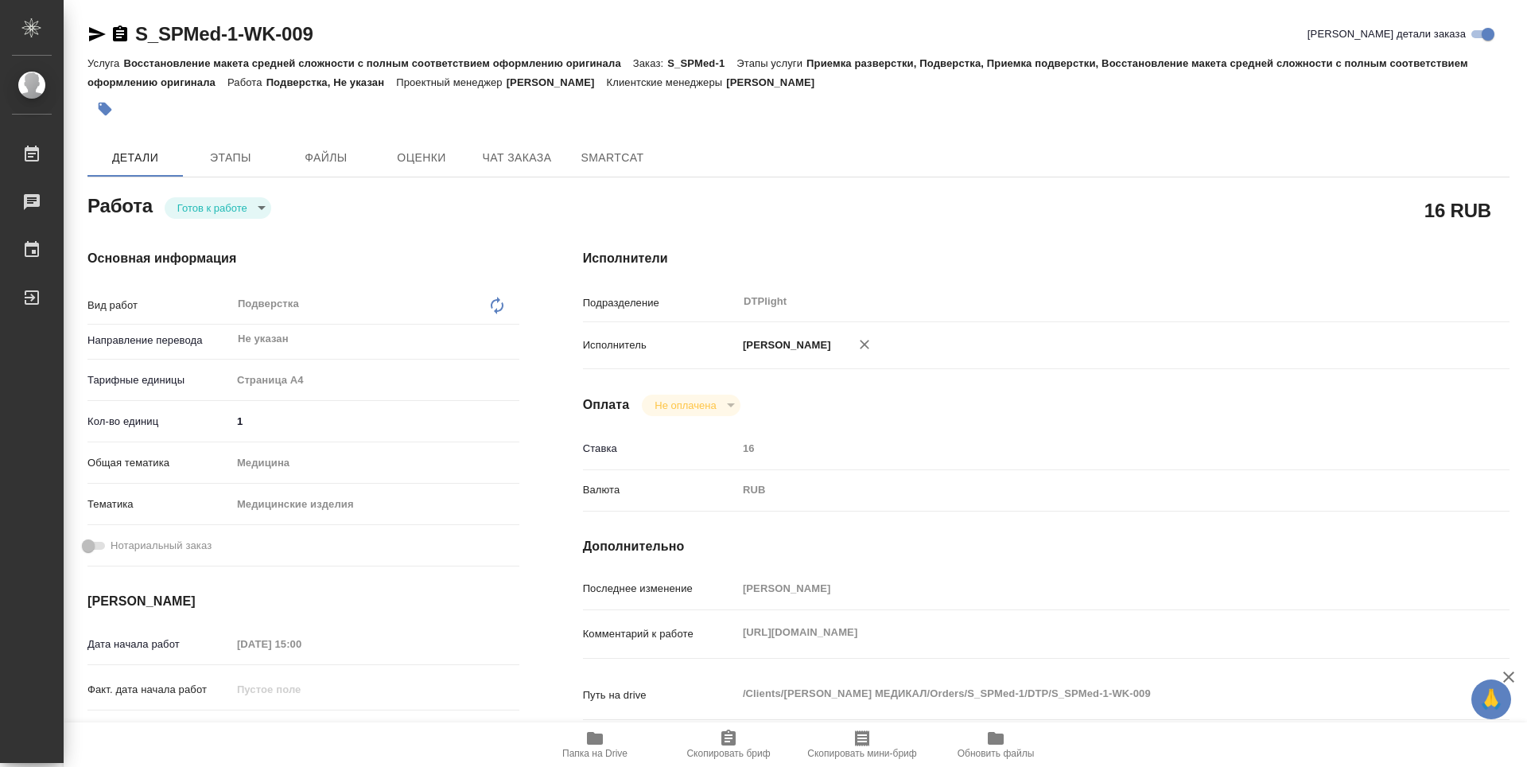
type textarea "x"
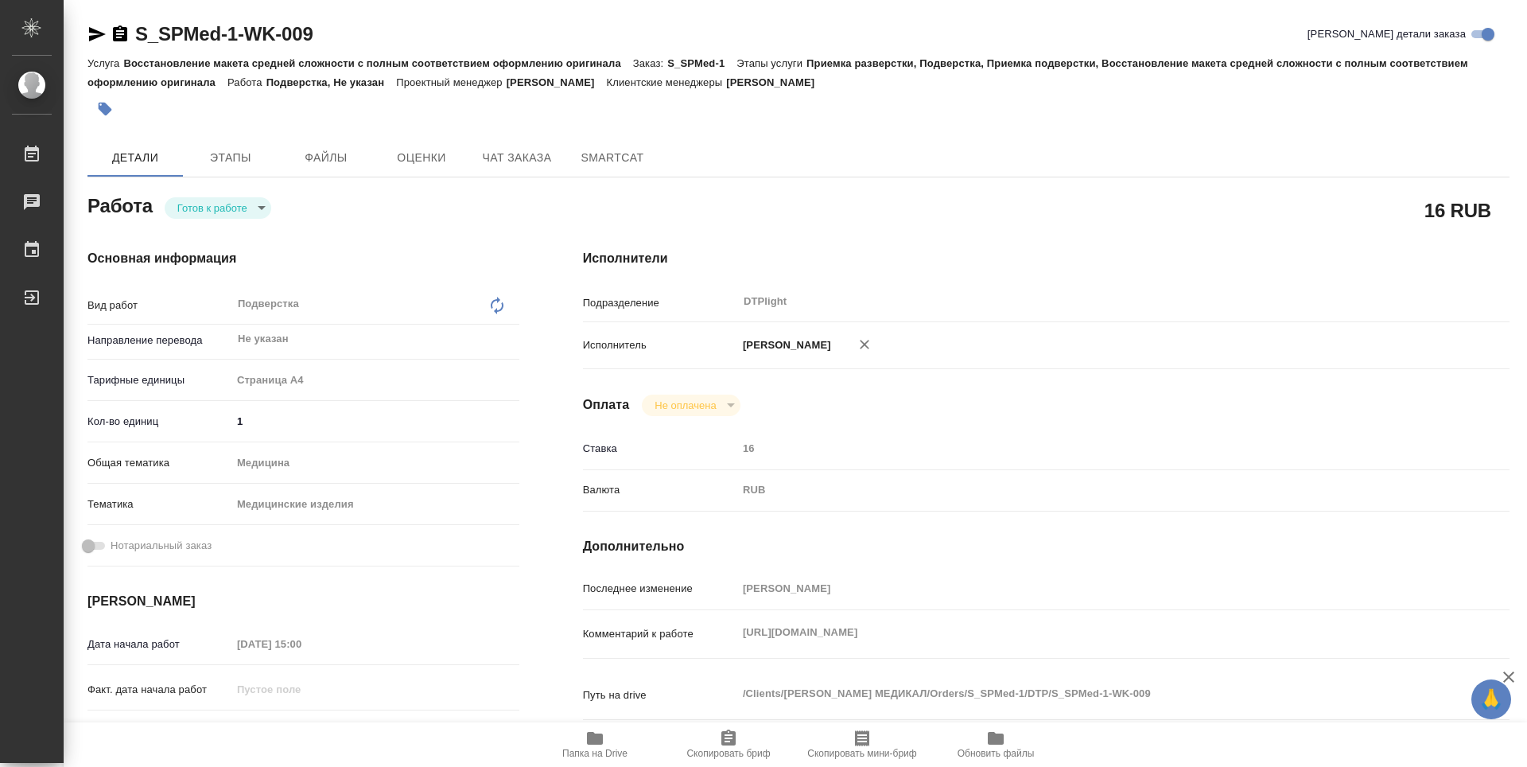
type textarea "x"
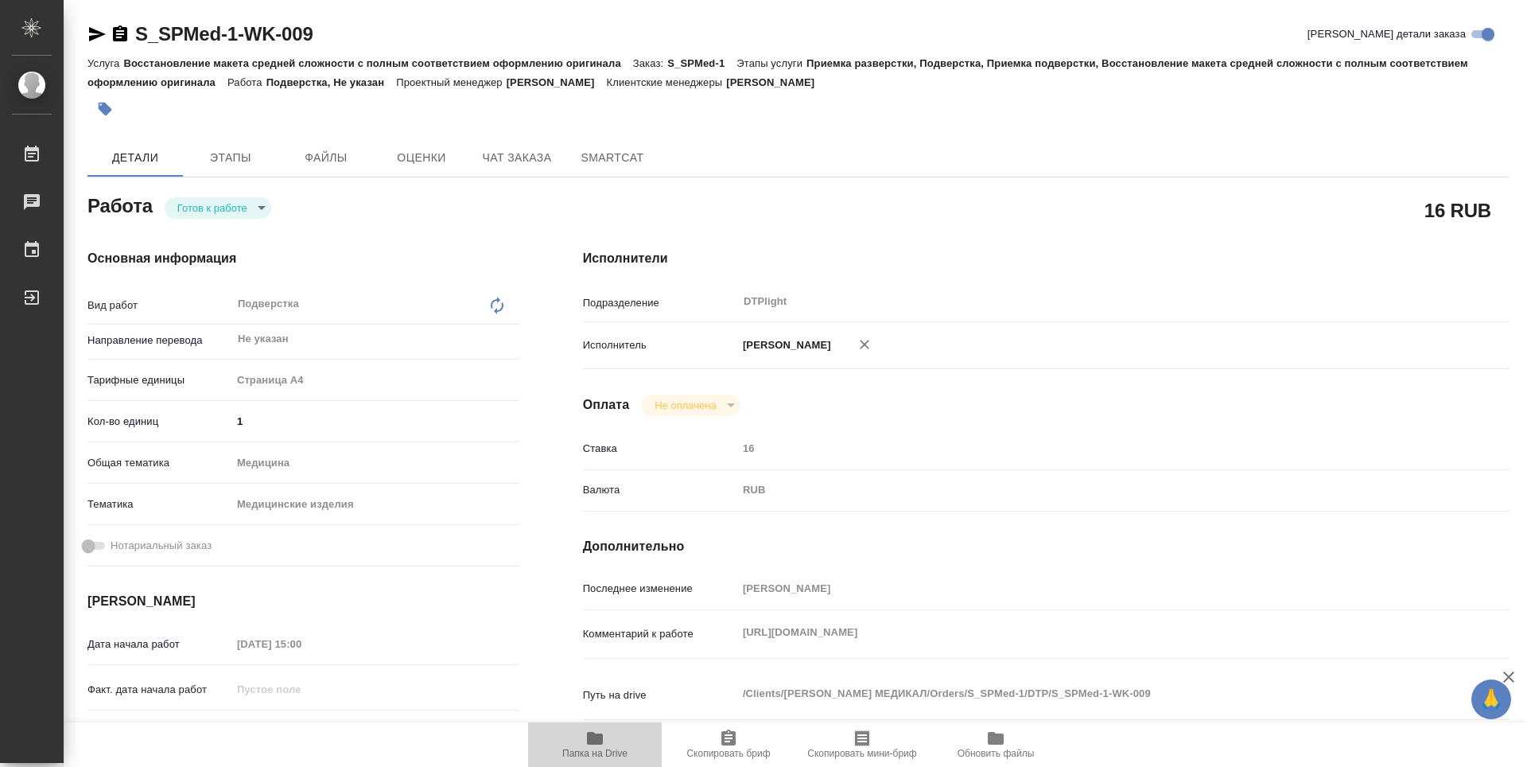
click at [596, 750] on span "Папка на Drive" at bounding box center [594, 753] width 65 height 11
click at [262, 214] on body "🙏 .cls-1 fill:#fff; AWATERA Guselnikov Roman Работы 0 Чаты График Выйти S_SPMed…" at bounding box center [763, 383] width 1527 height 767
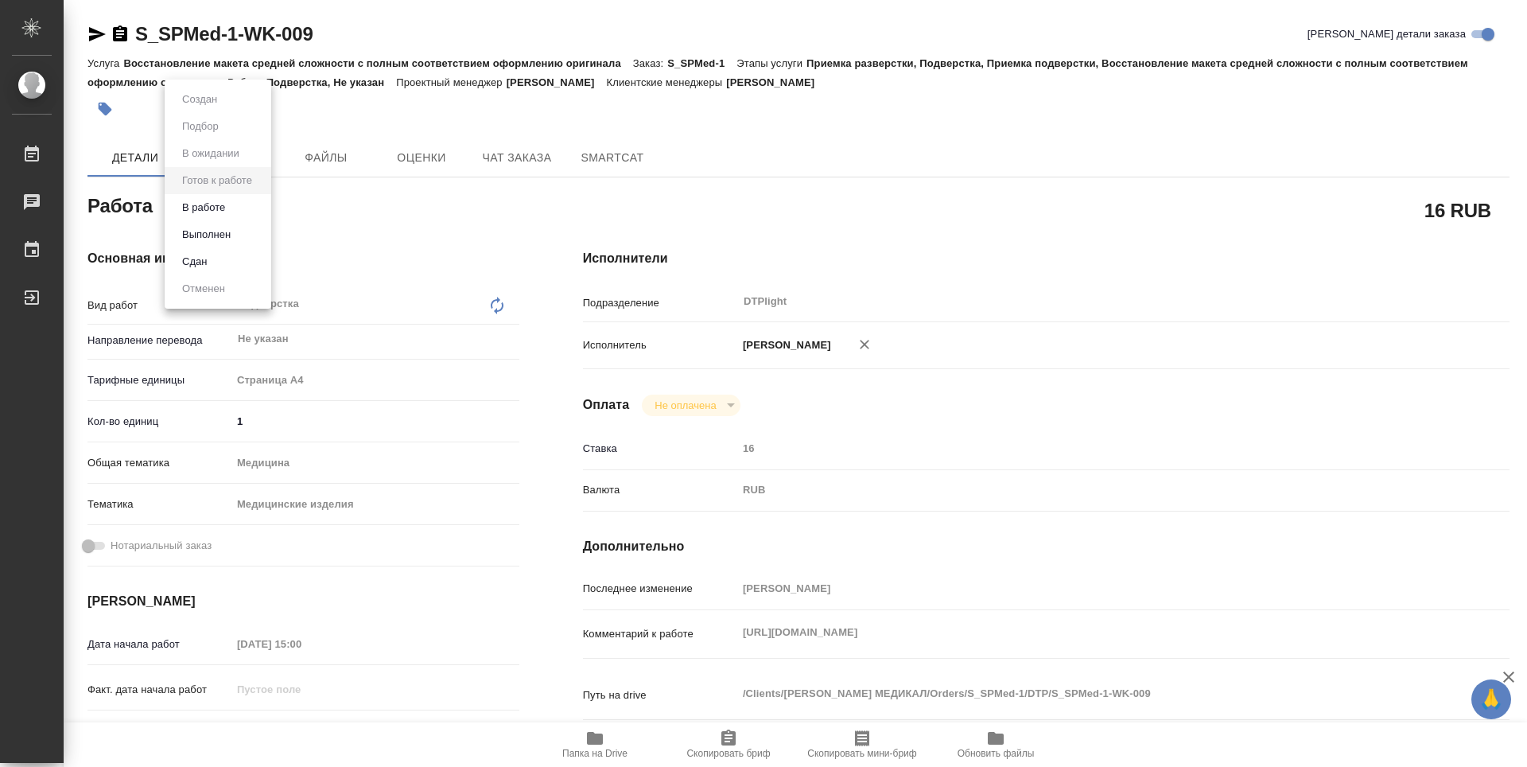
click at [218, 205] on button "В работе" at bounding box center [203, 207] width 52 height 17
type textarea "x"
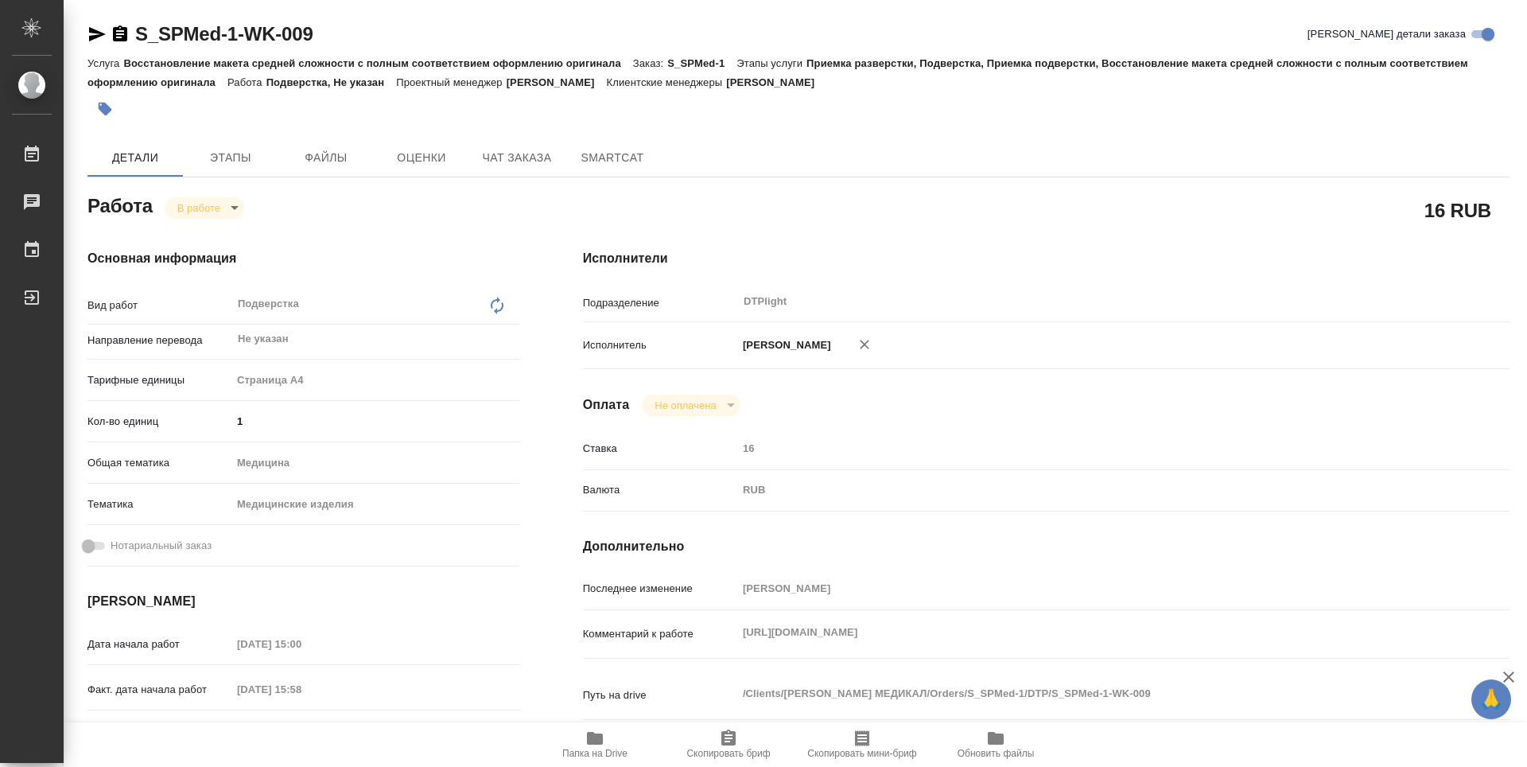
type textarea "x"
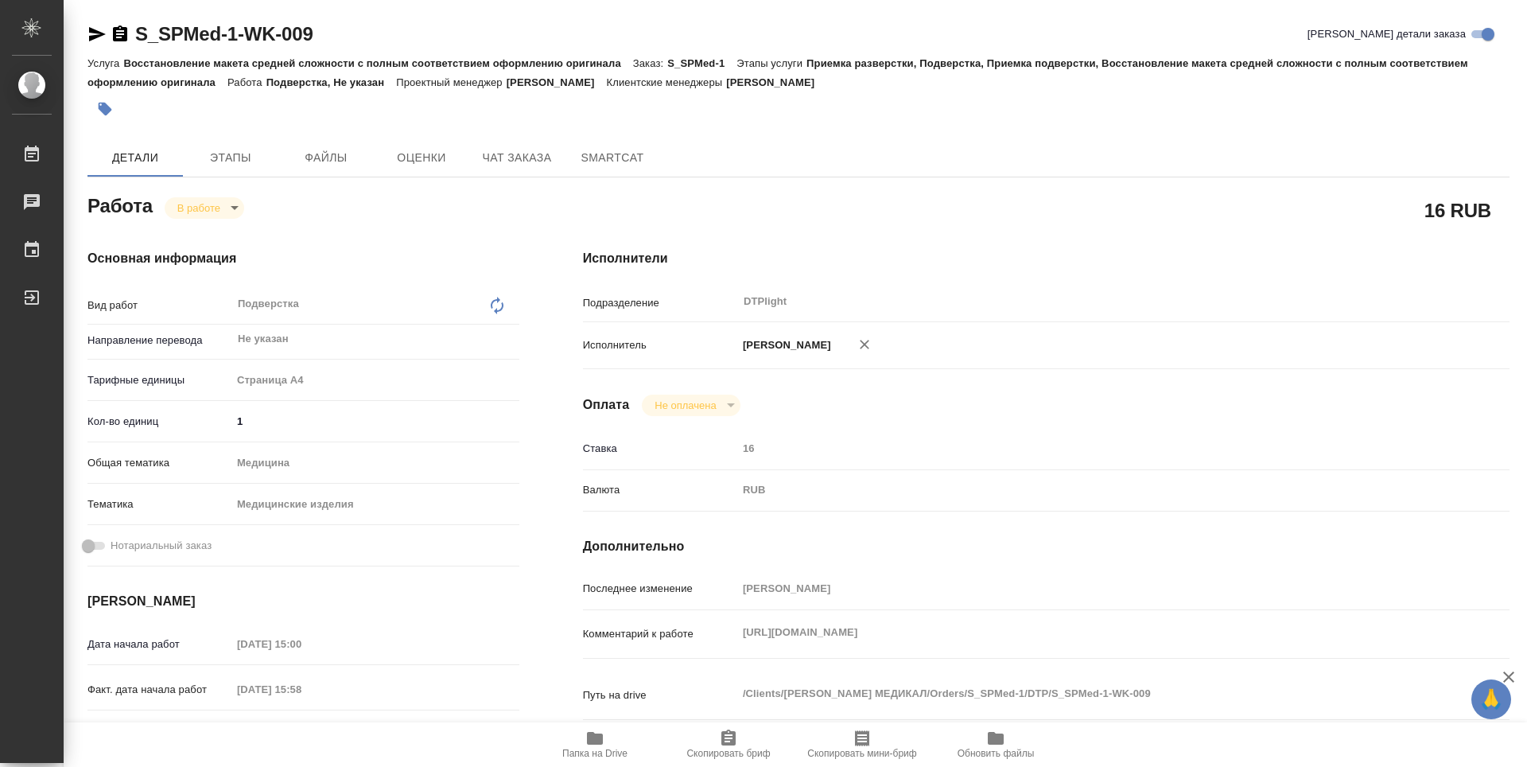
type textarea "x"
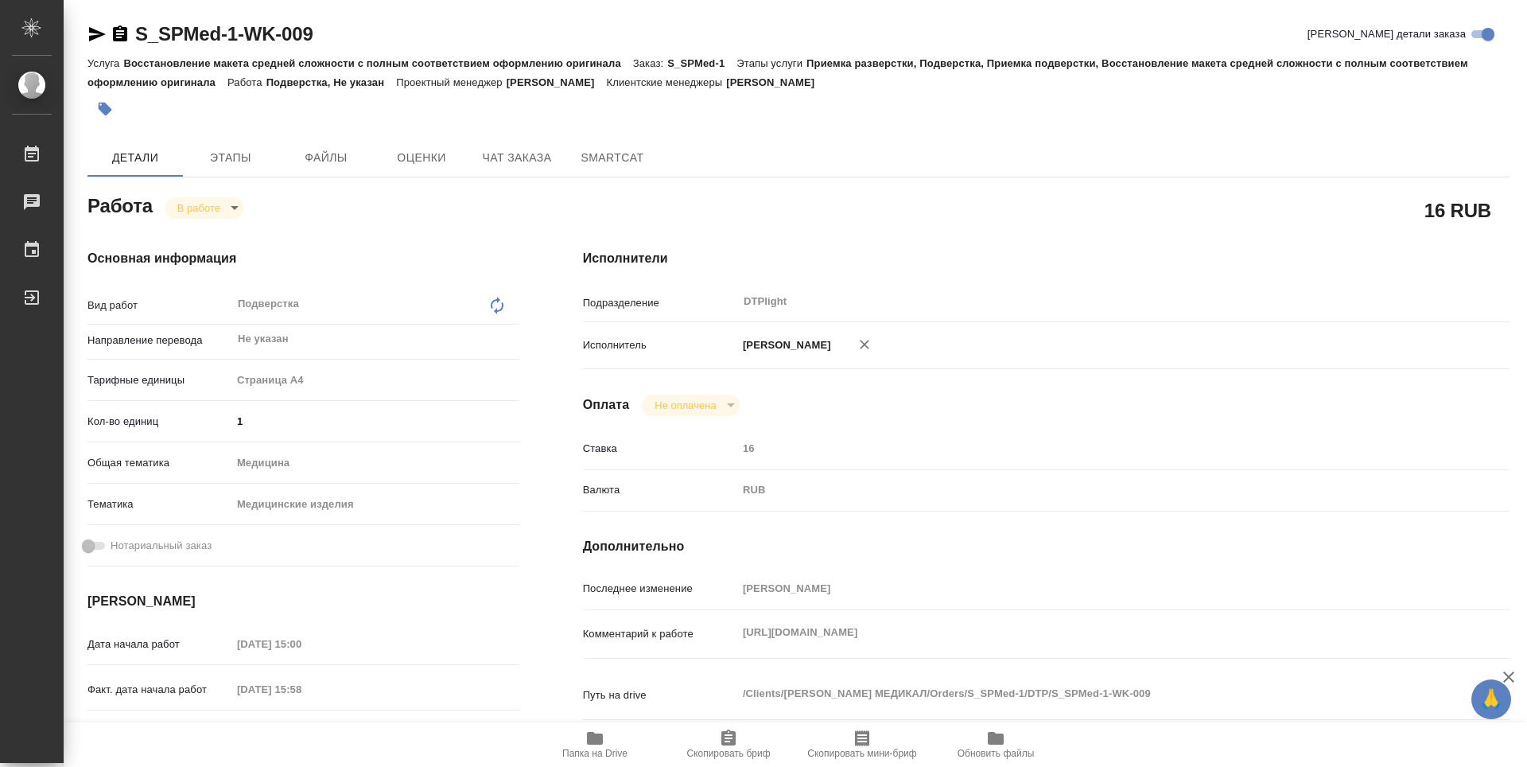
type textarea "x"
click at [121, 34] on icon "button" at bounding box center [120, 34] width 19 height 19
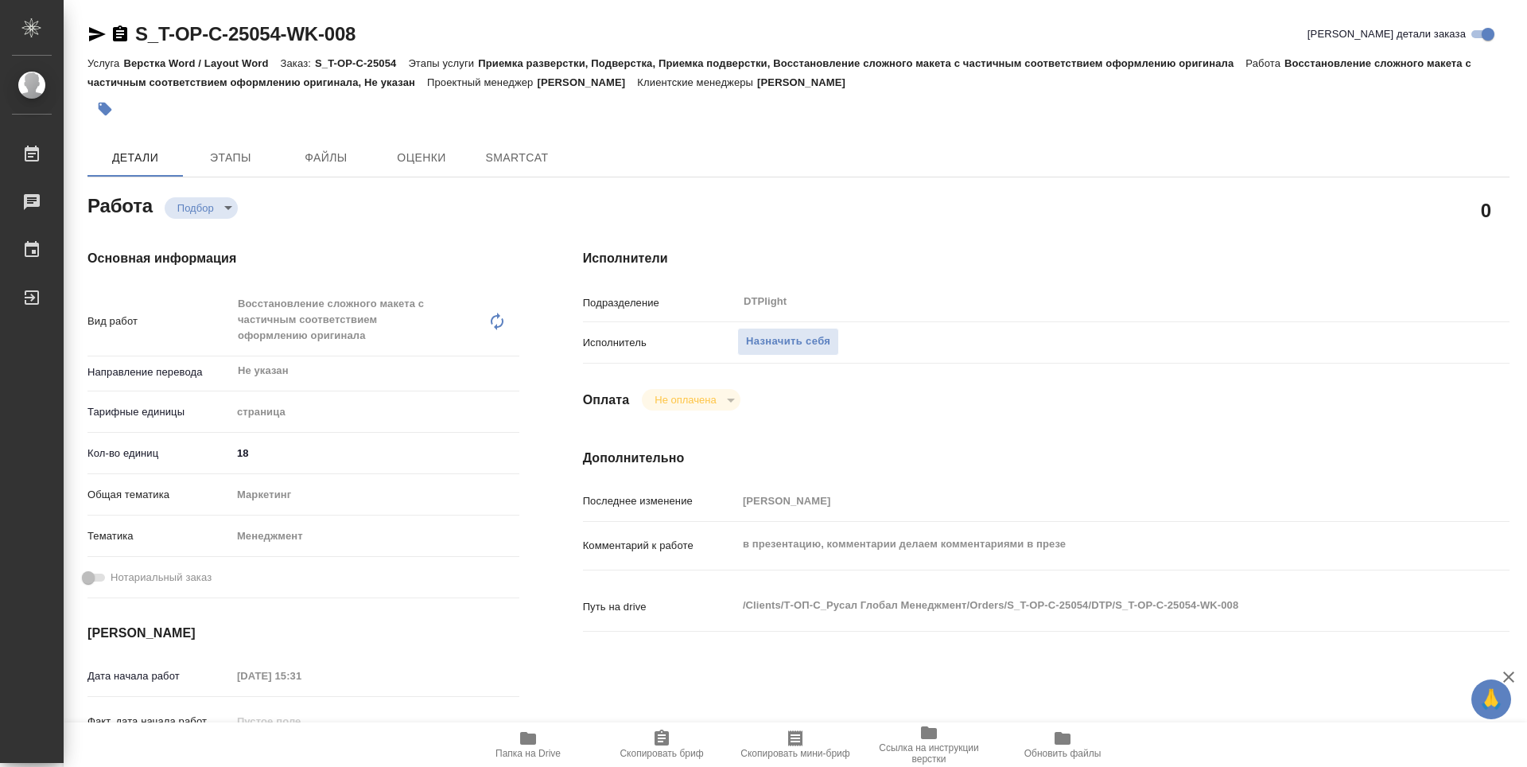
type textarea "x"
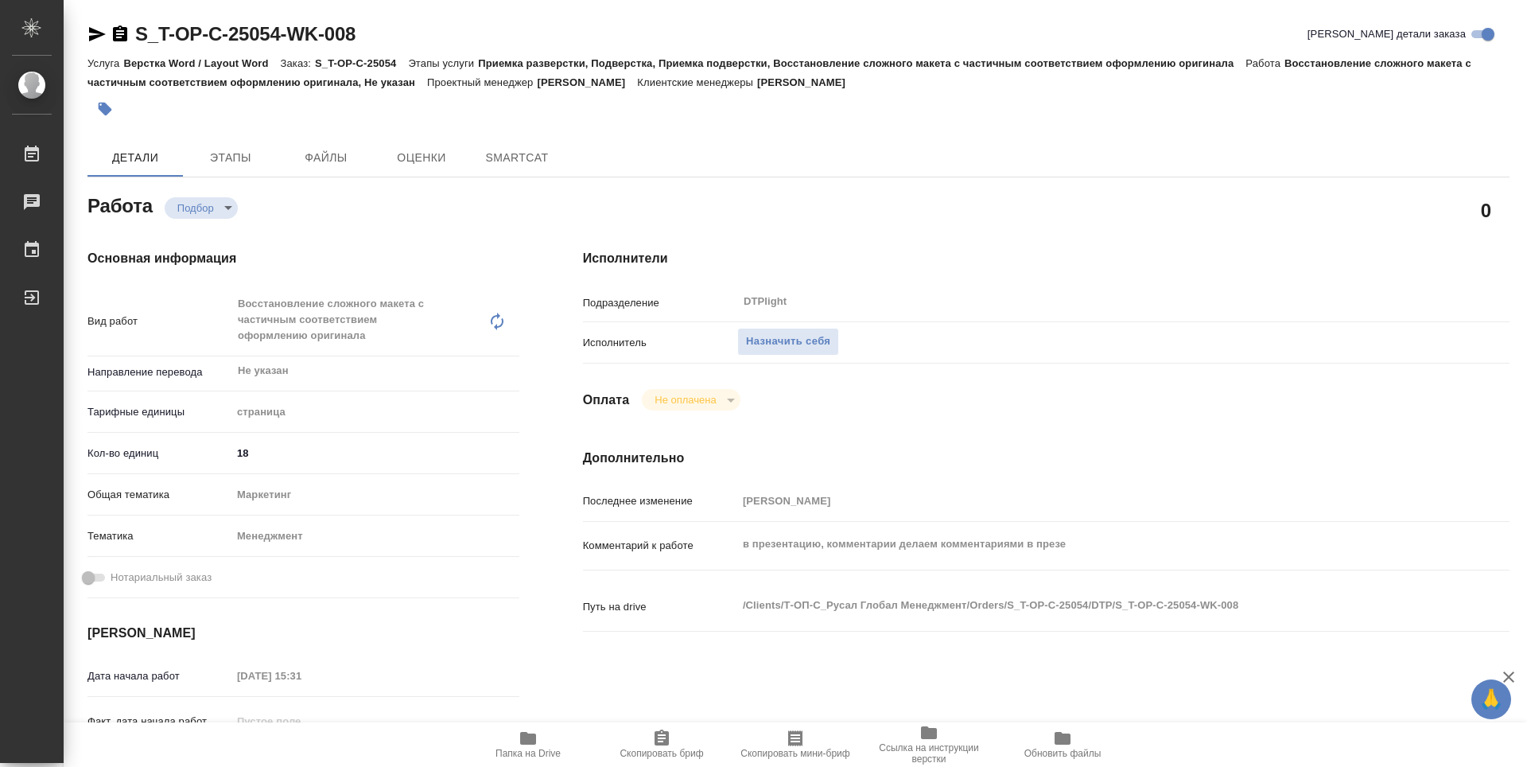
type textarea "x"
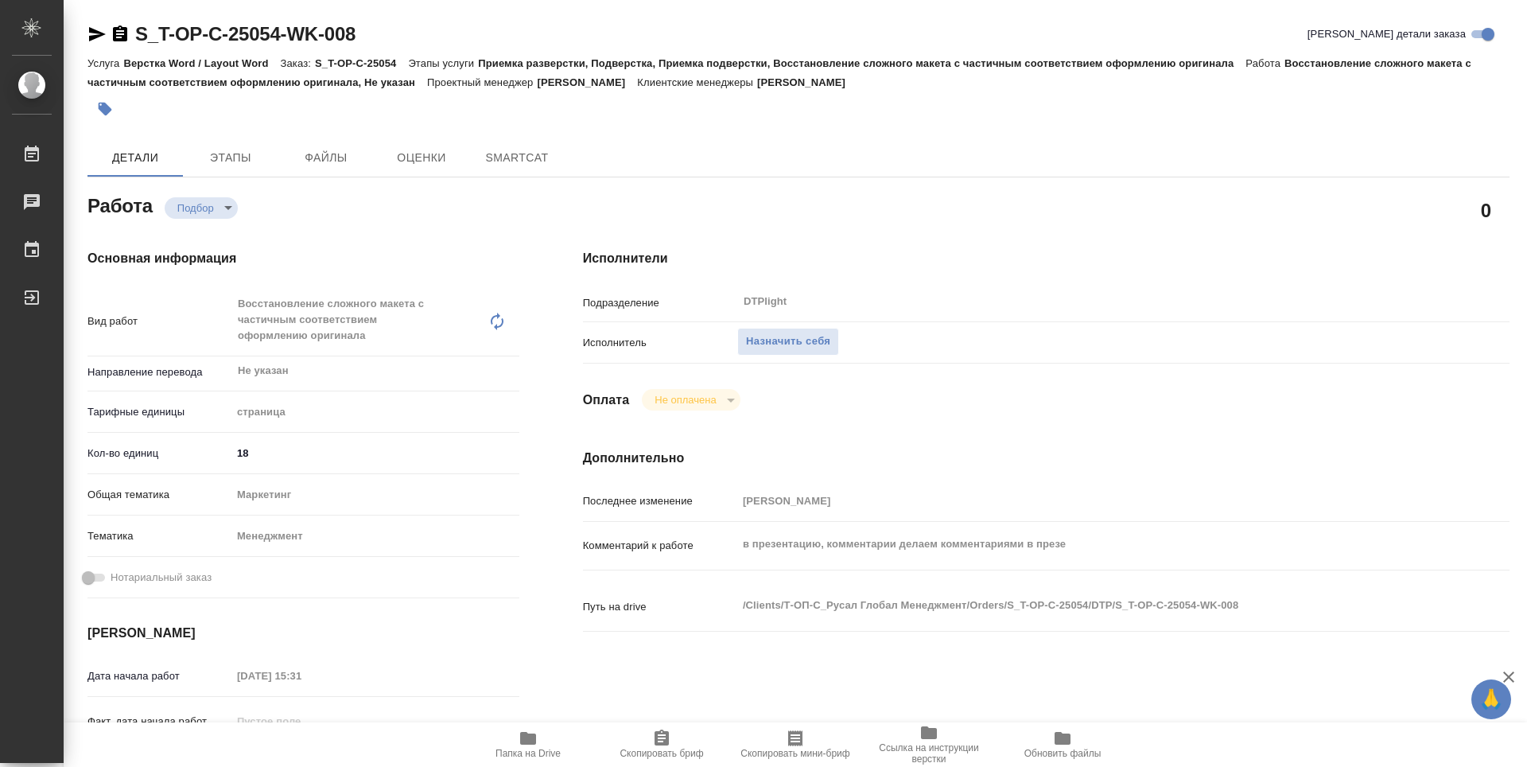
type textarea "x"
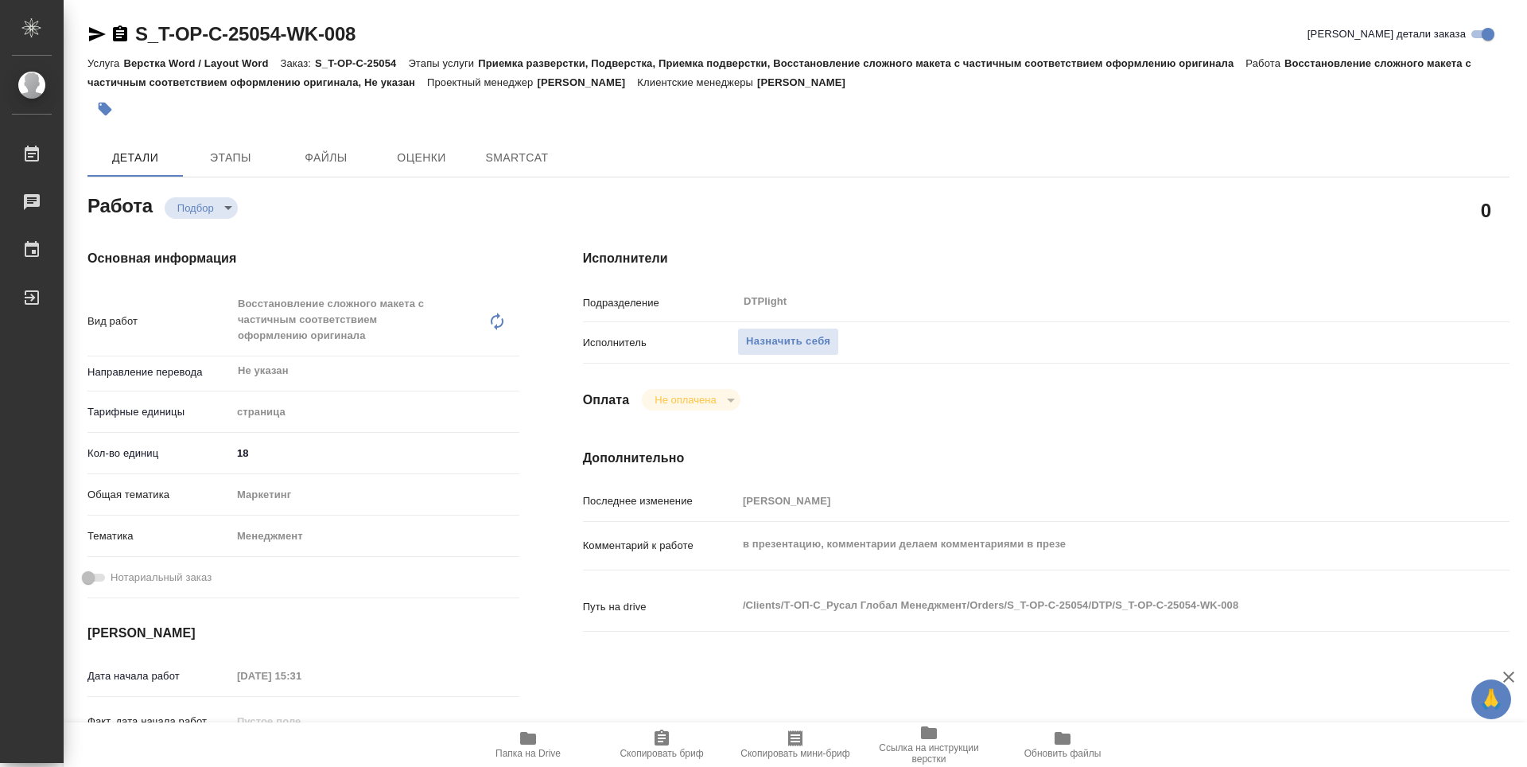
type textarea "x"
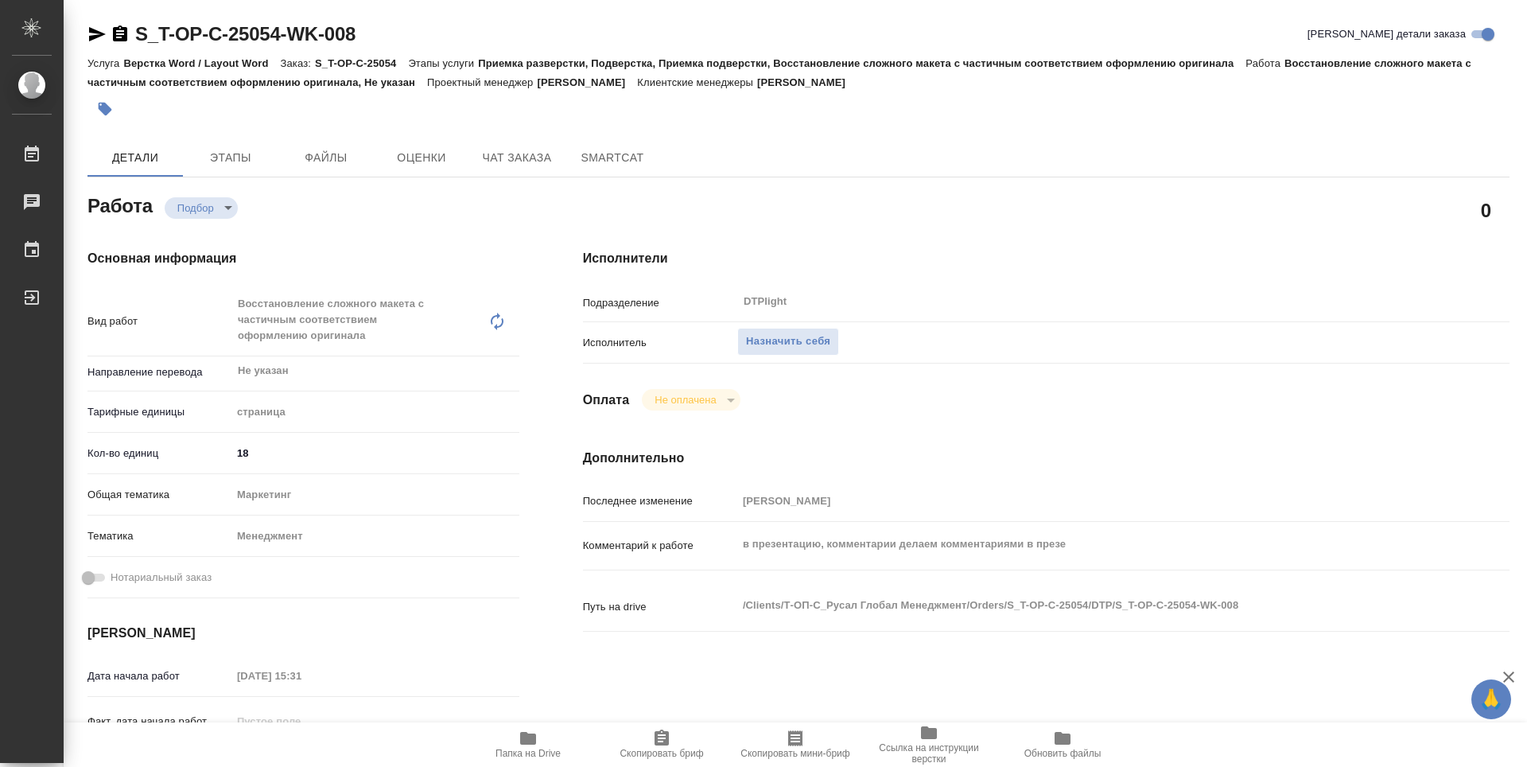
type textarea "x"
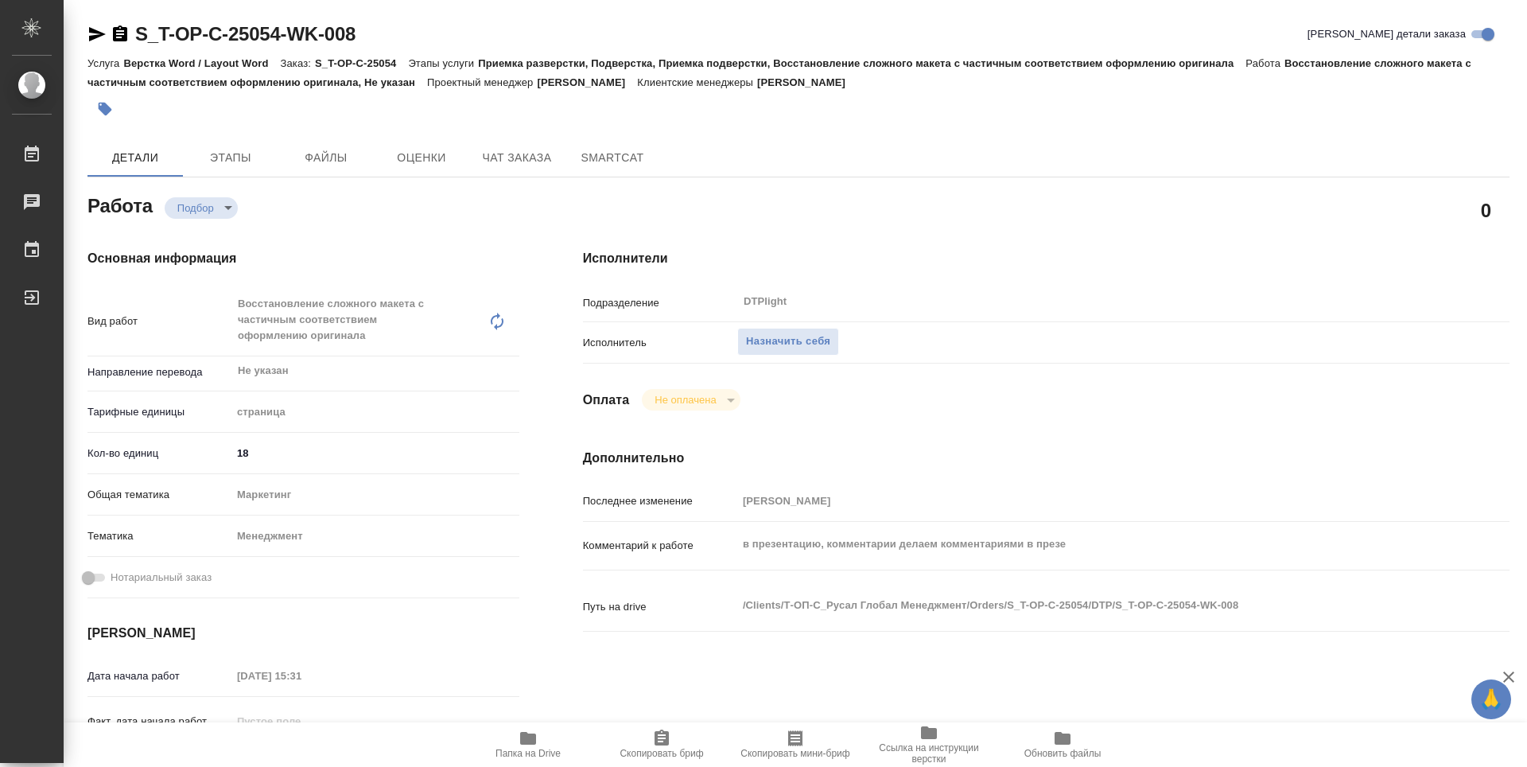
type textarea "x"
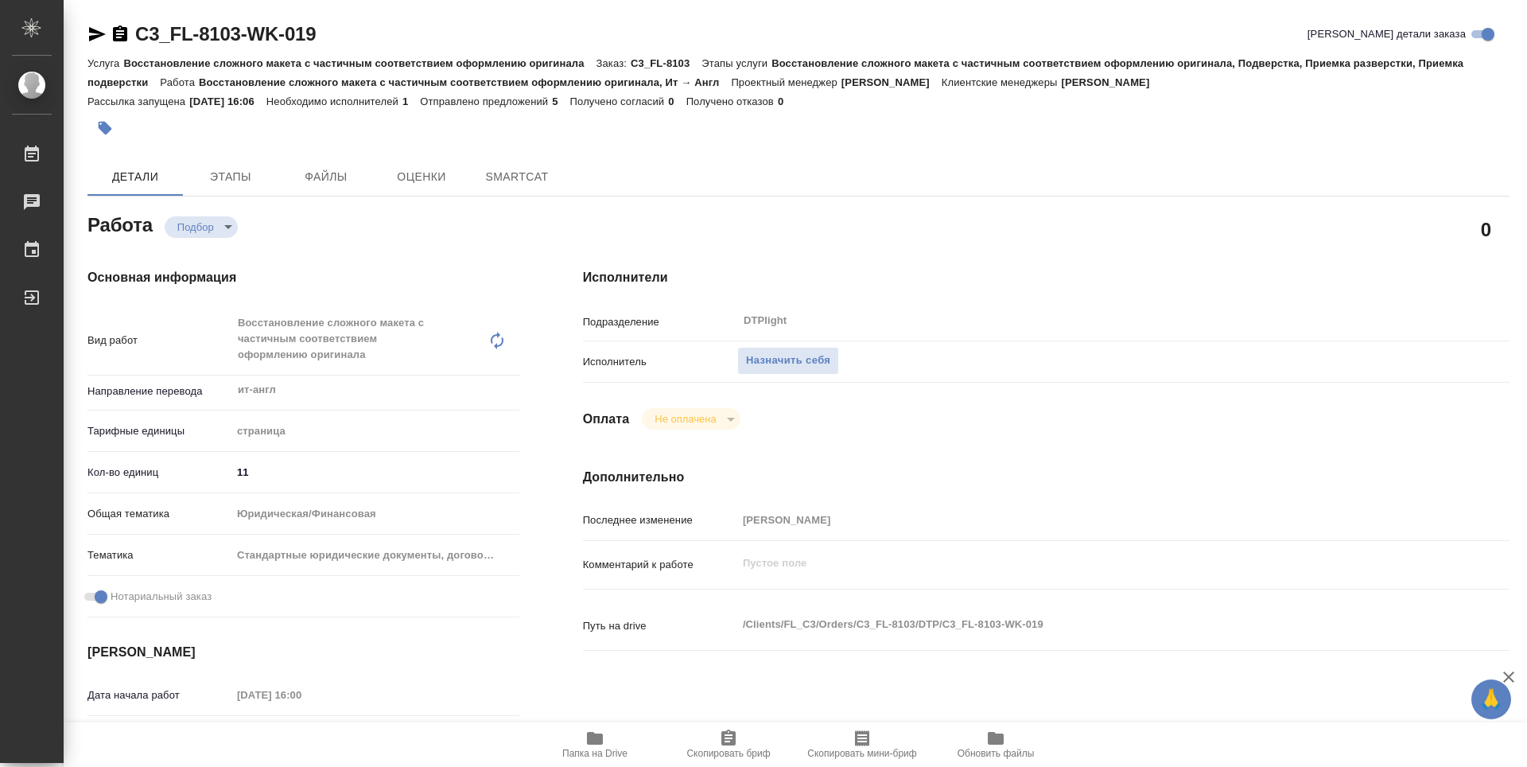
type textarea "x"
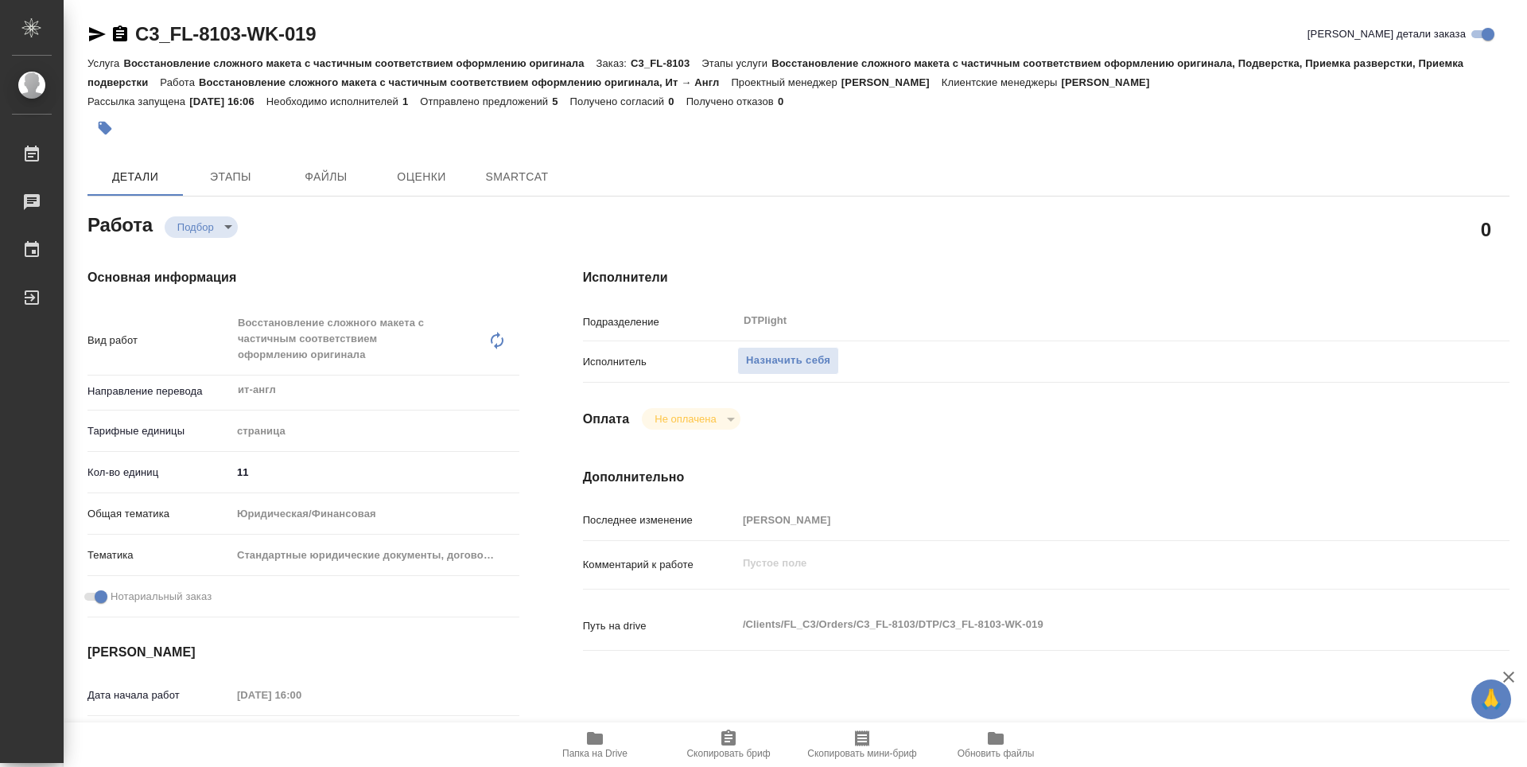
type textarea "x"
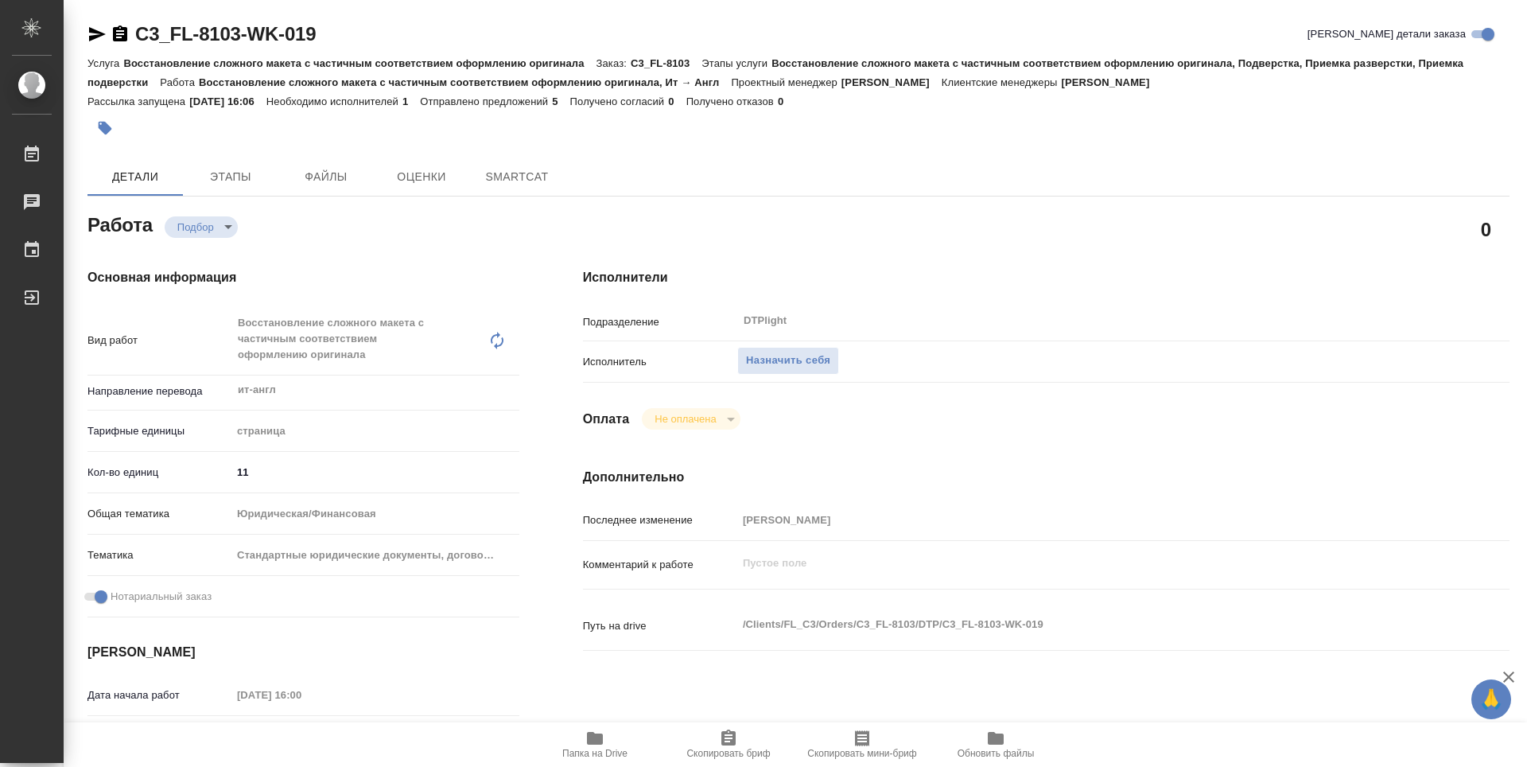
type textarea "x"
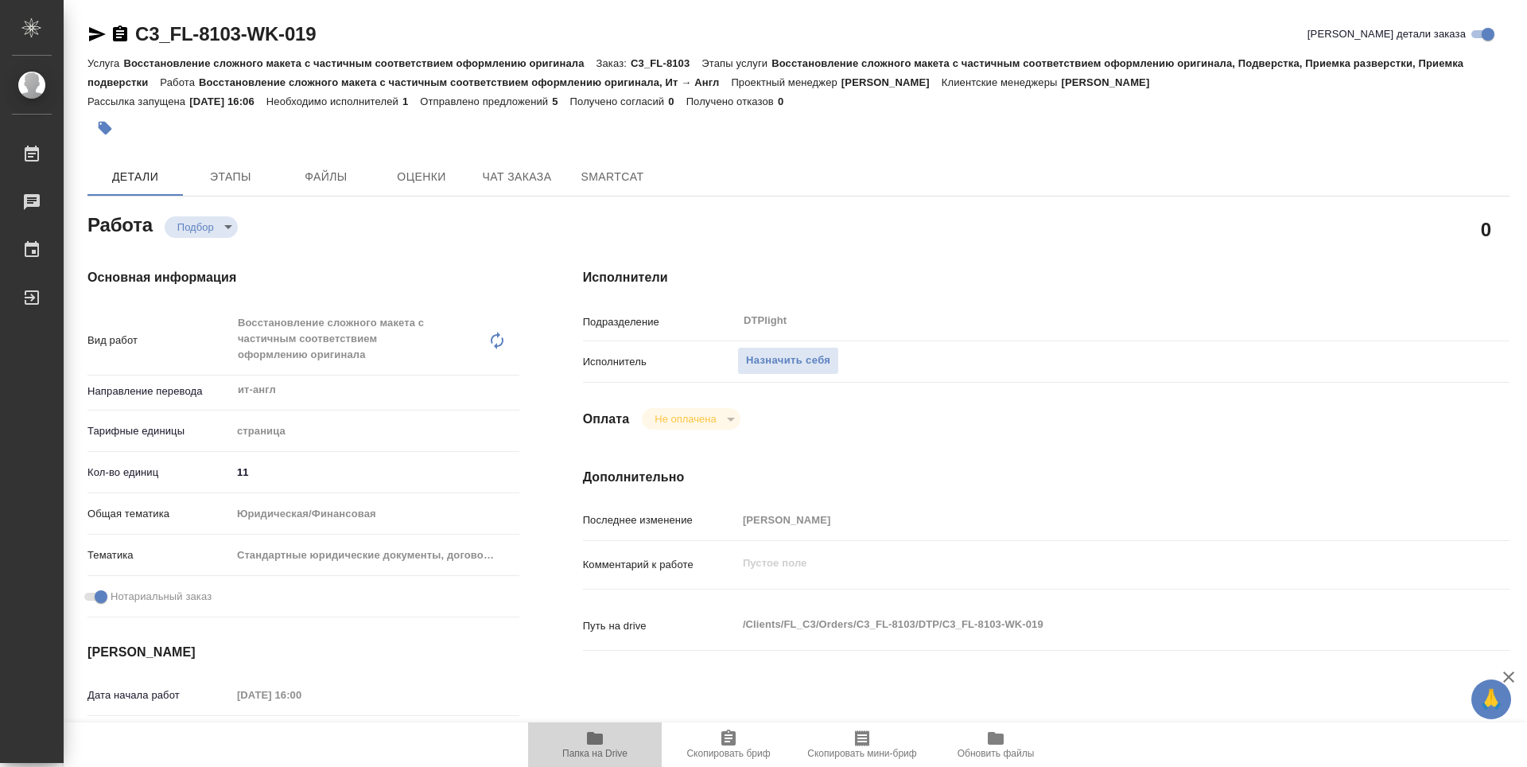
click at [586, 747] on icon "button" at bounding box center [594, 738] width 19 height 19
type textarea "x"
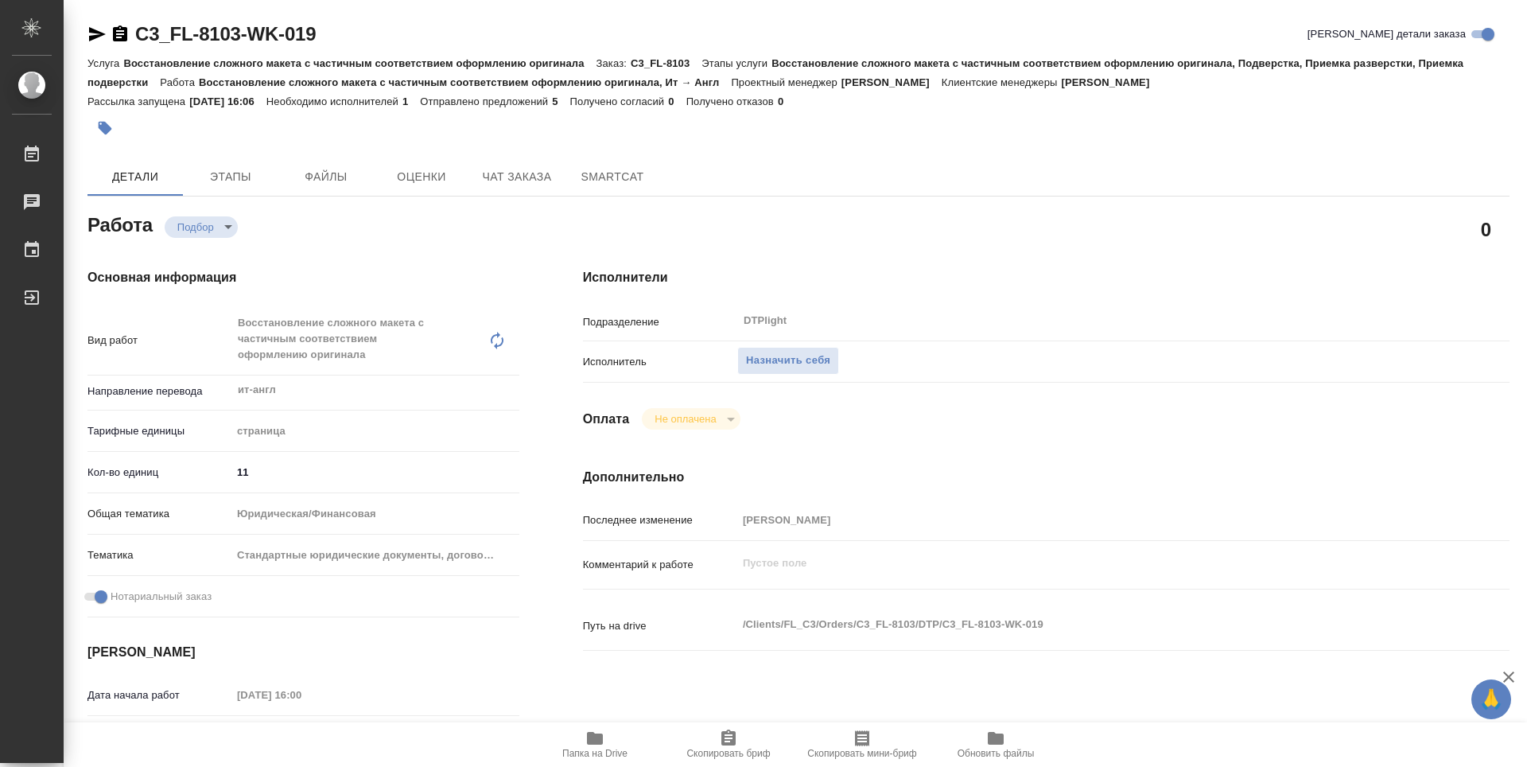
type textarea "x"
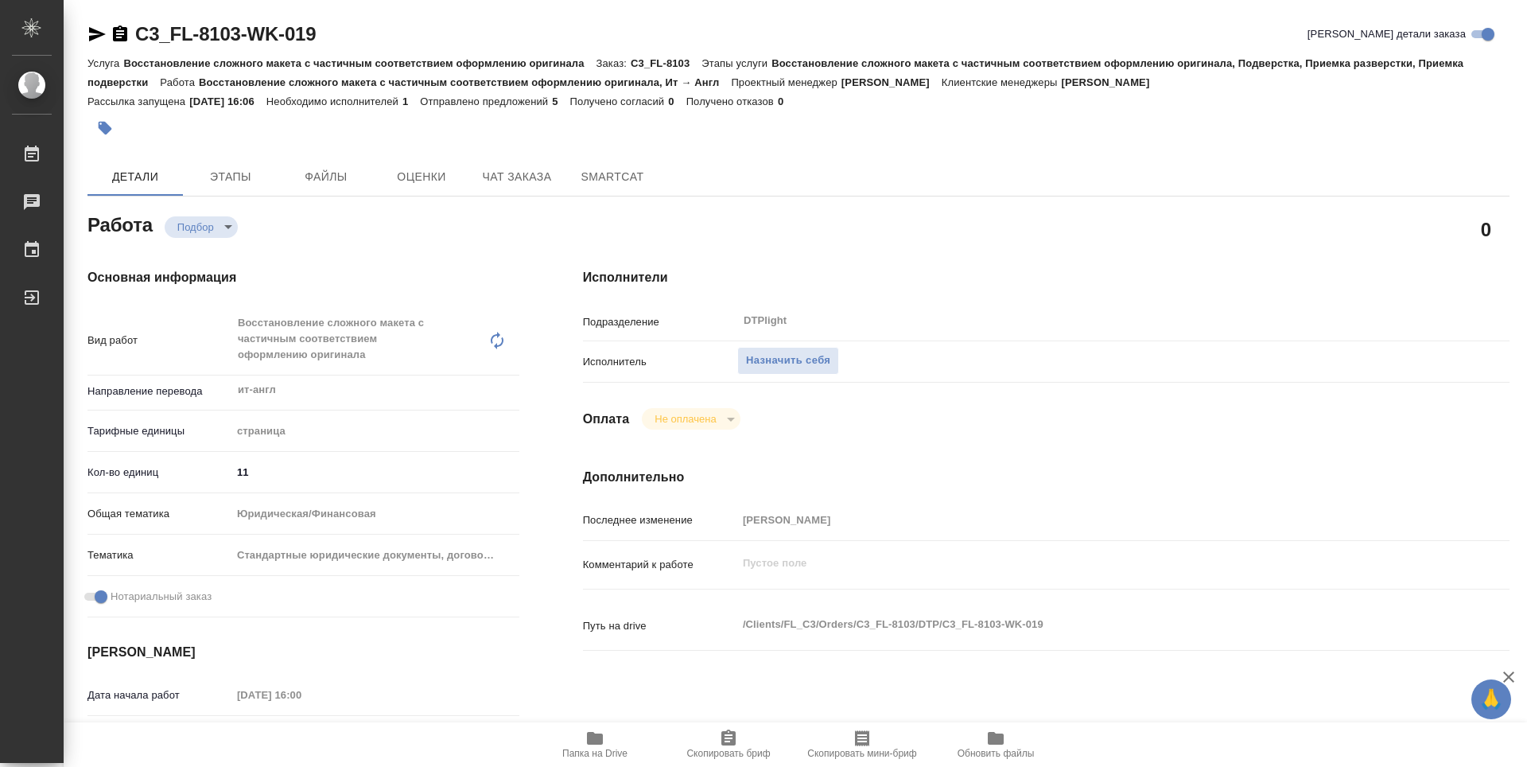
type textarea "x"
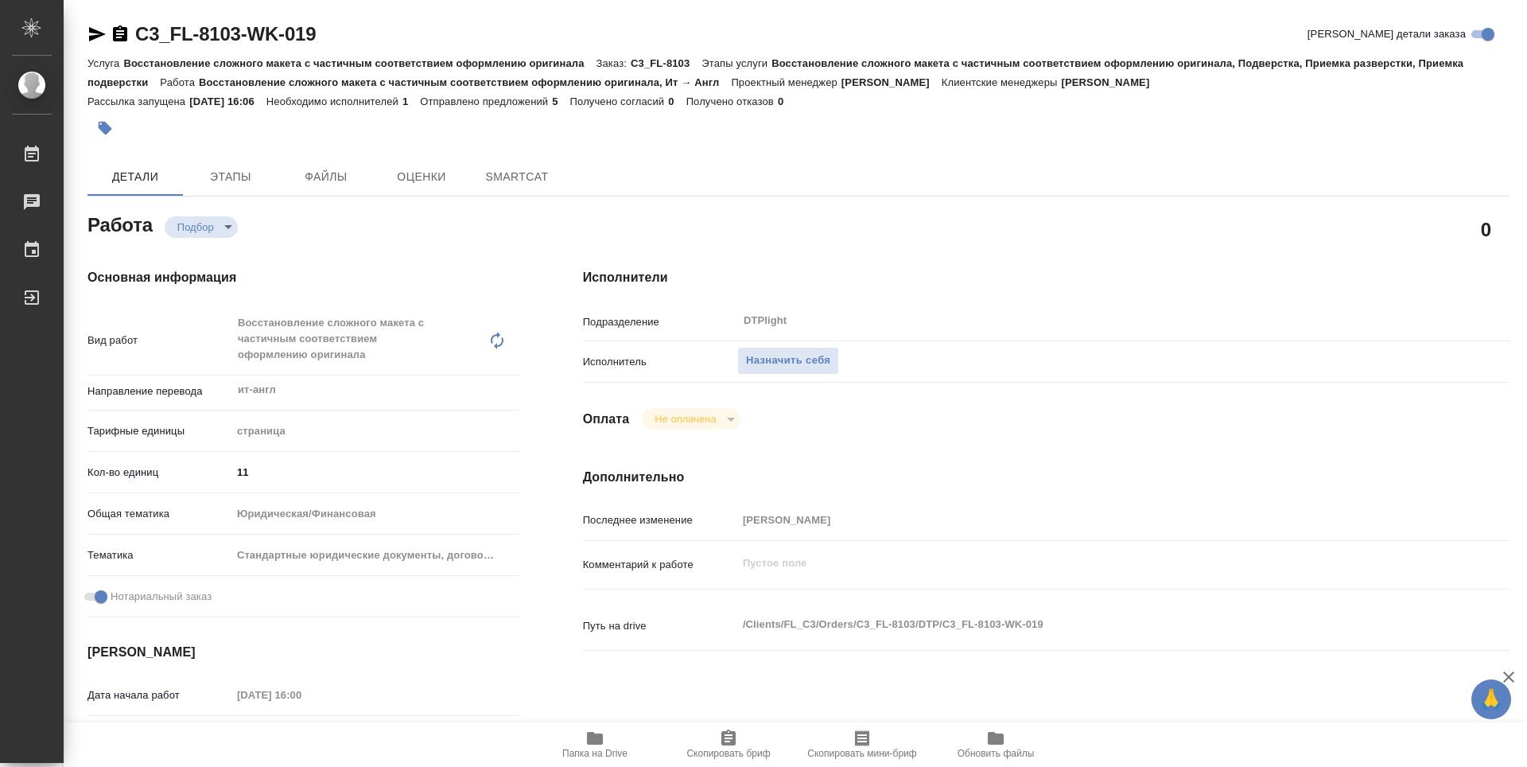
type textarea "x"
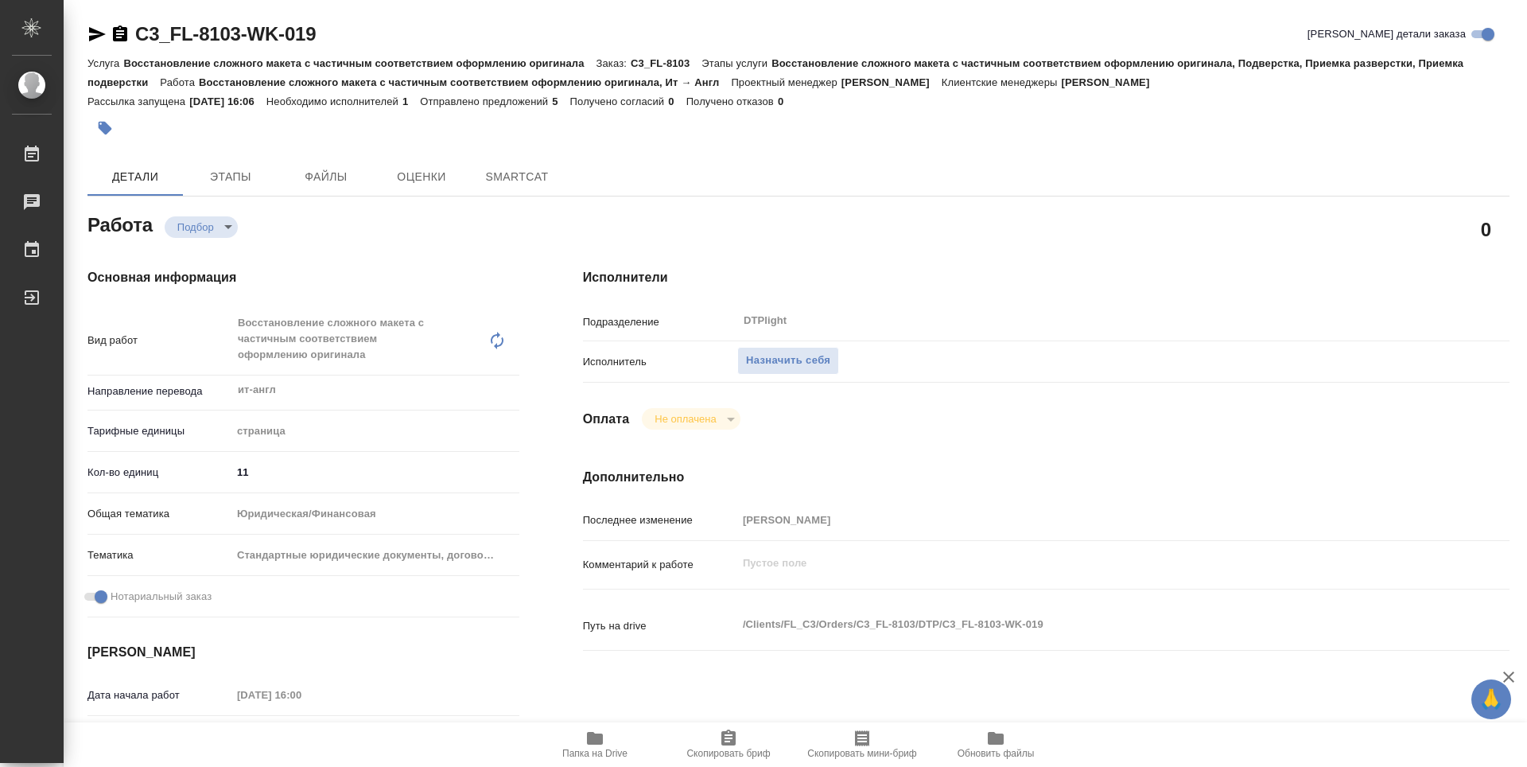
type textarea "x"
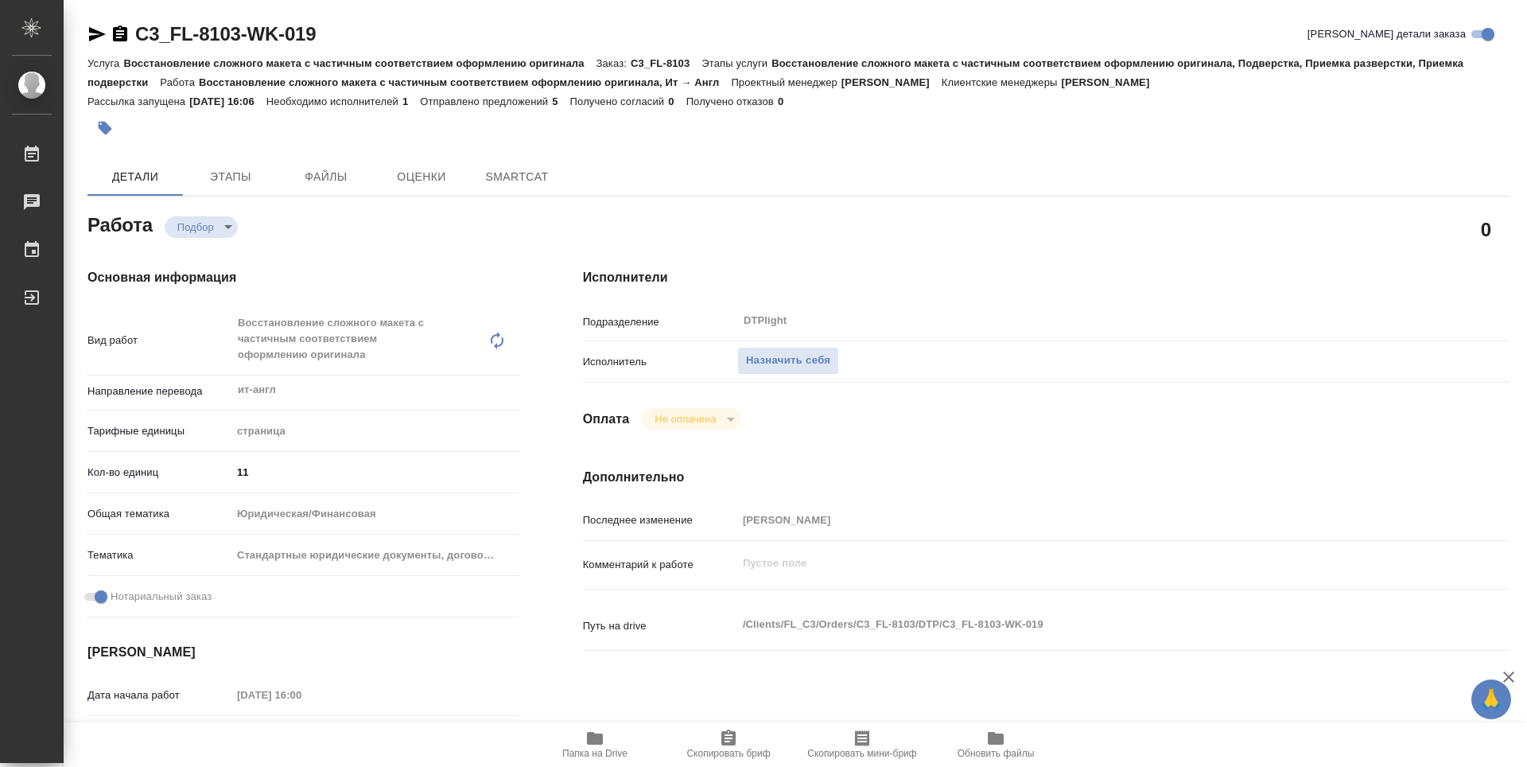
type textarea "x"
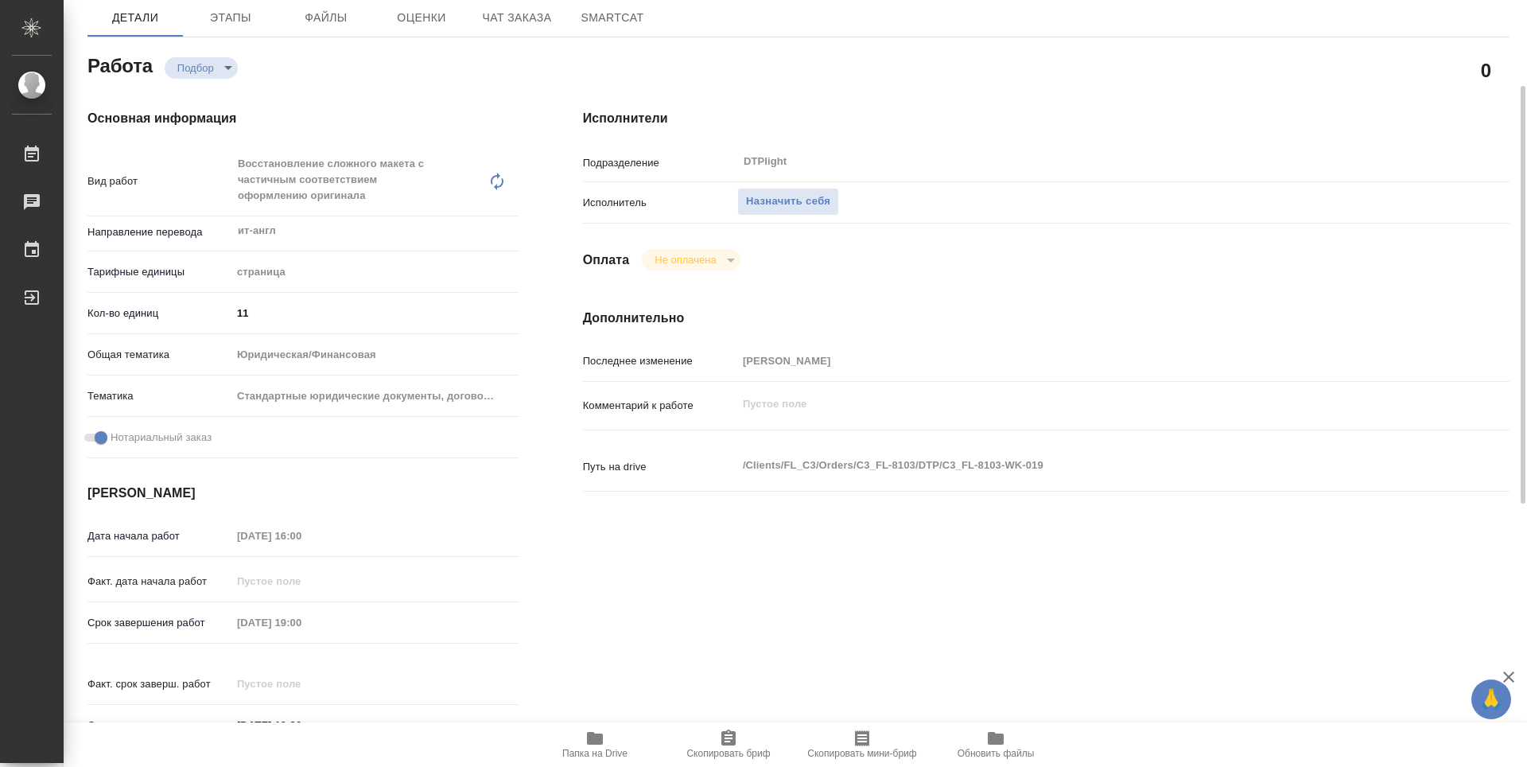
type textarea "x"
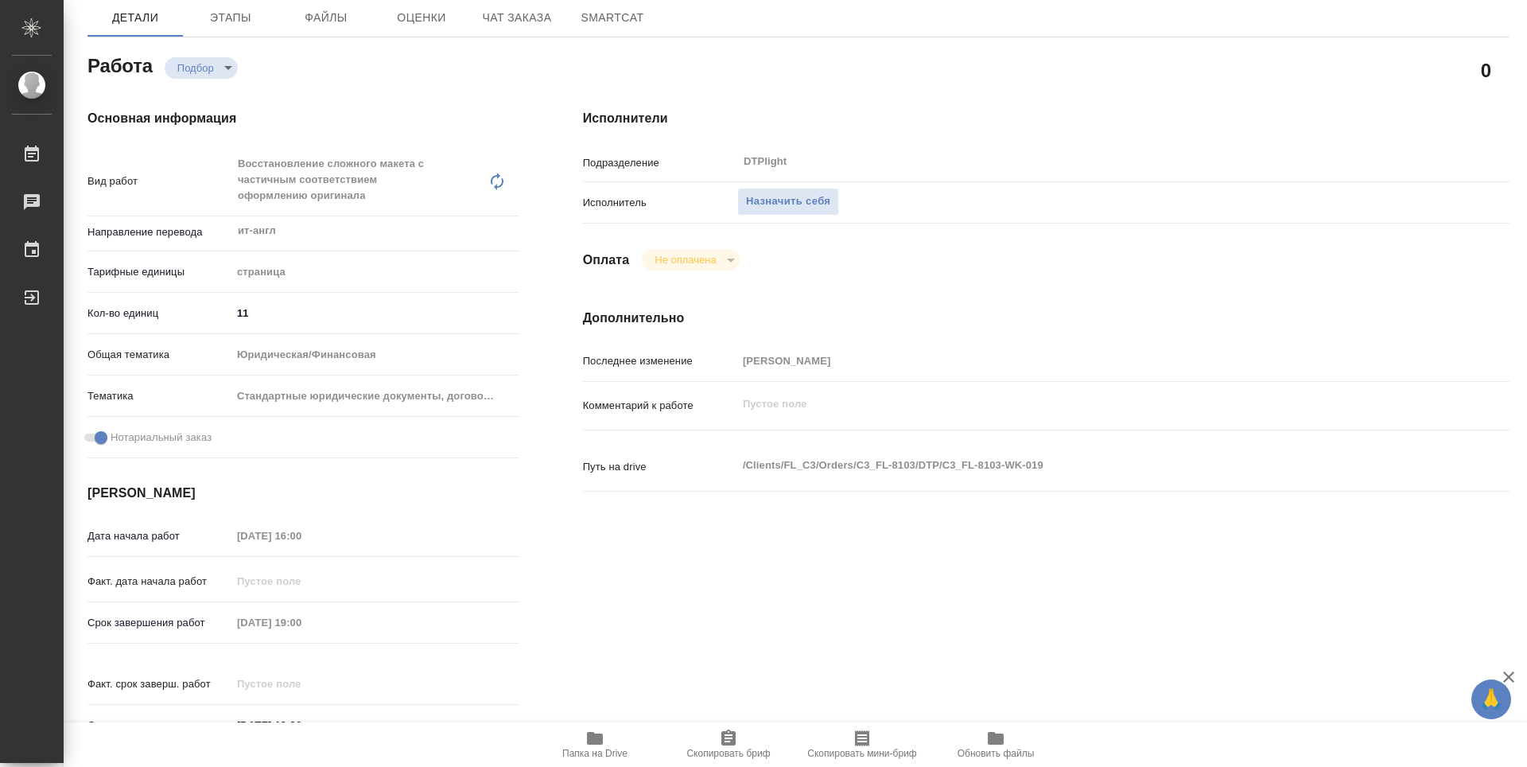
type textarea "x"
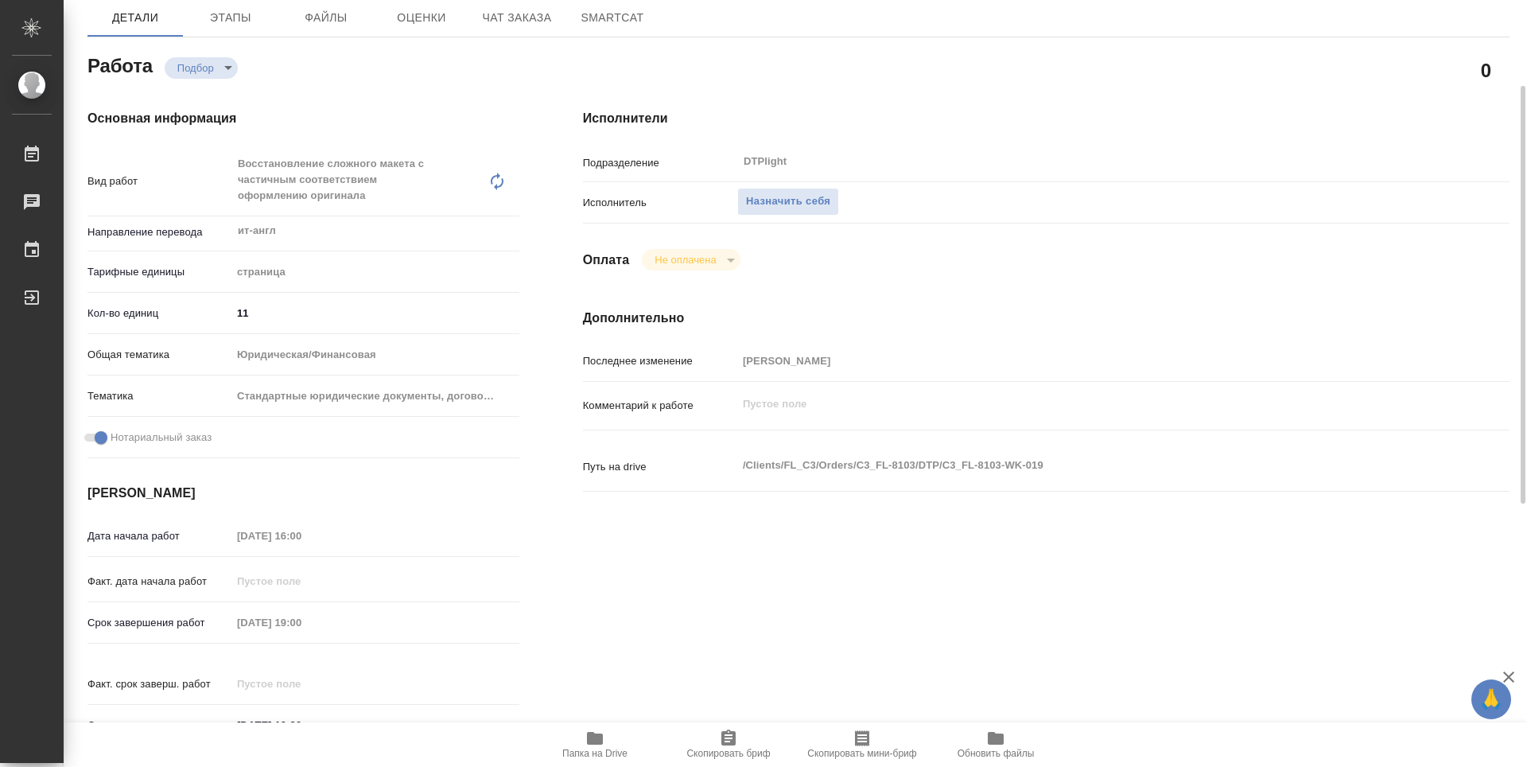
type textarea "x"
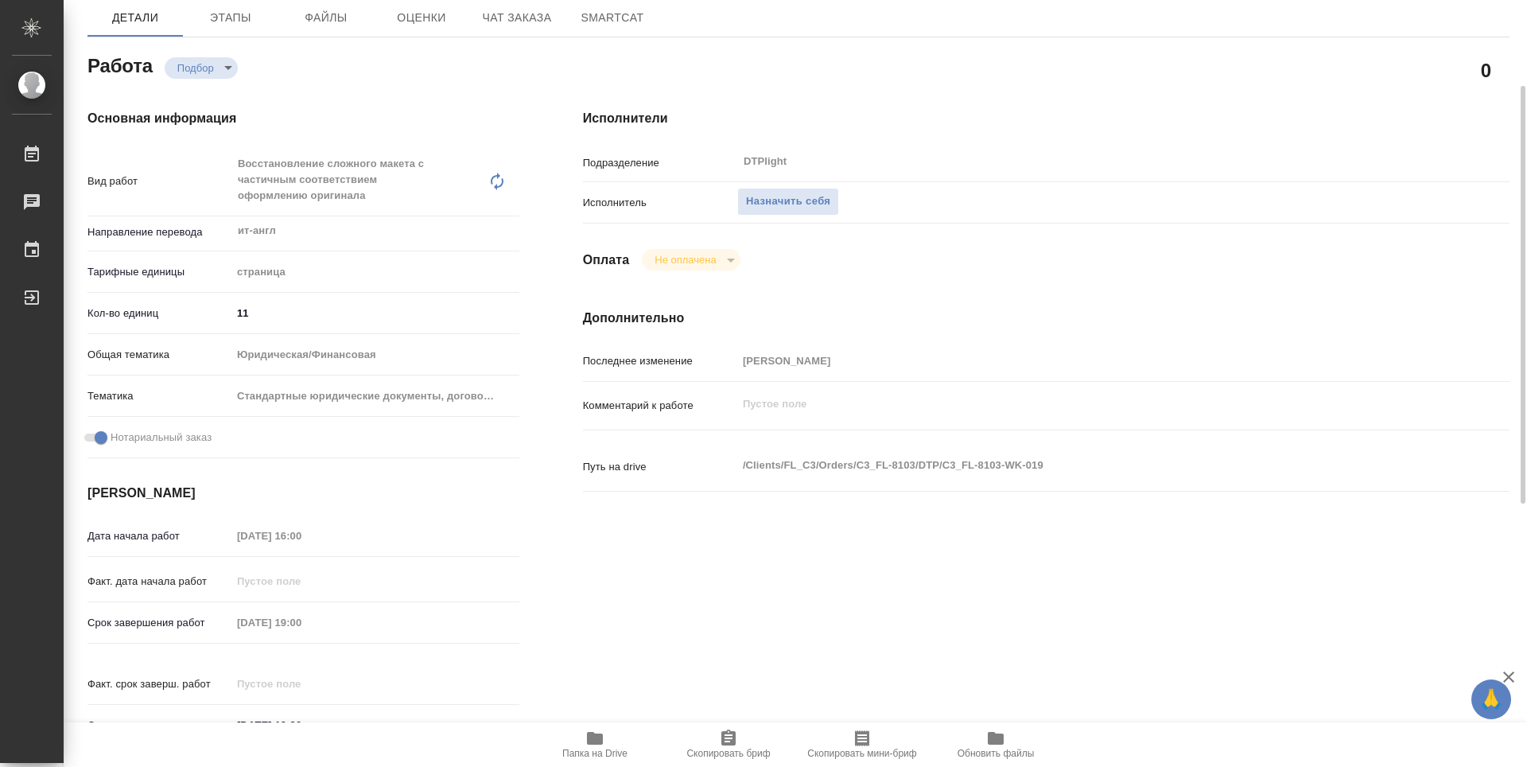
type textarea "x"
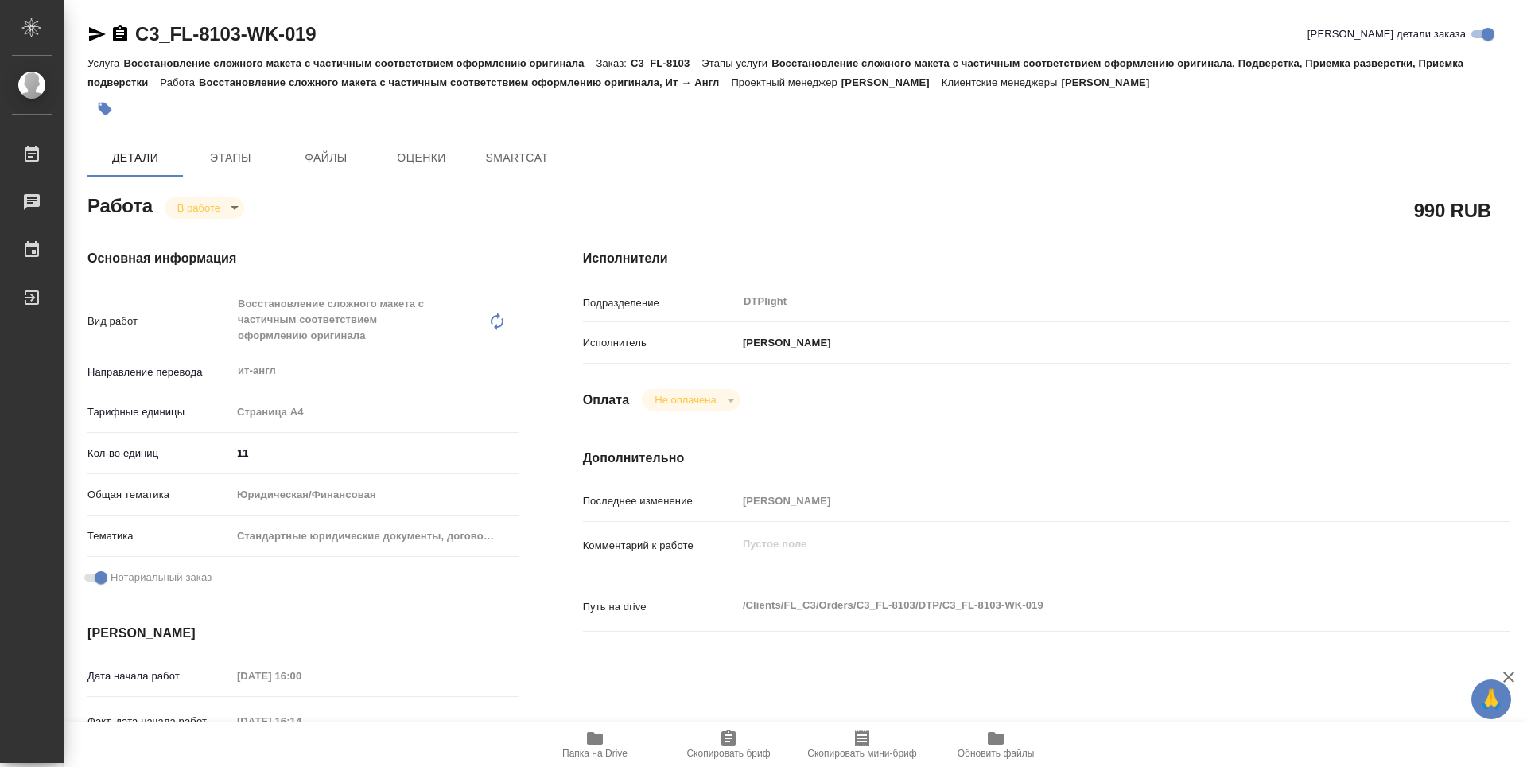
type textarea "x"
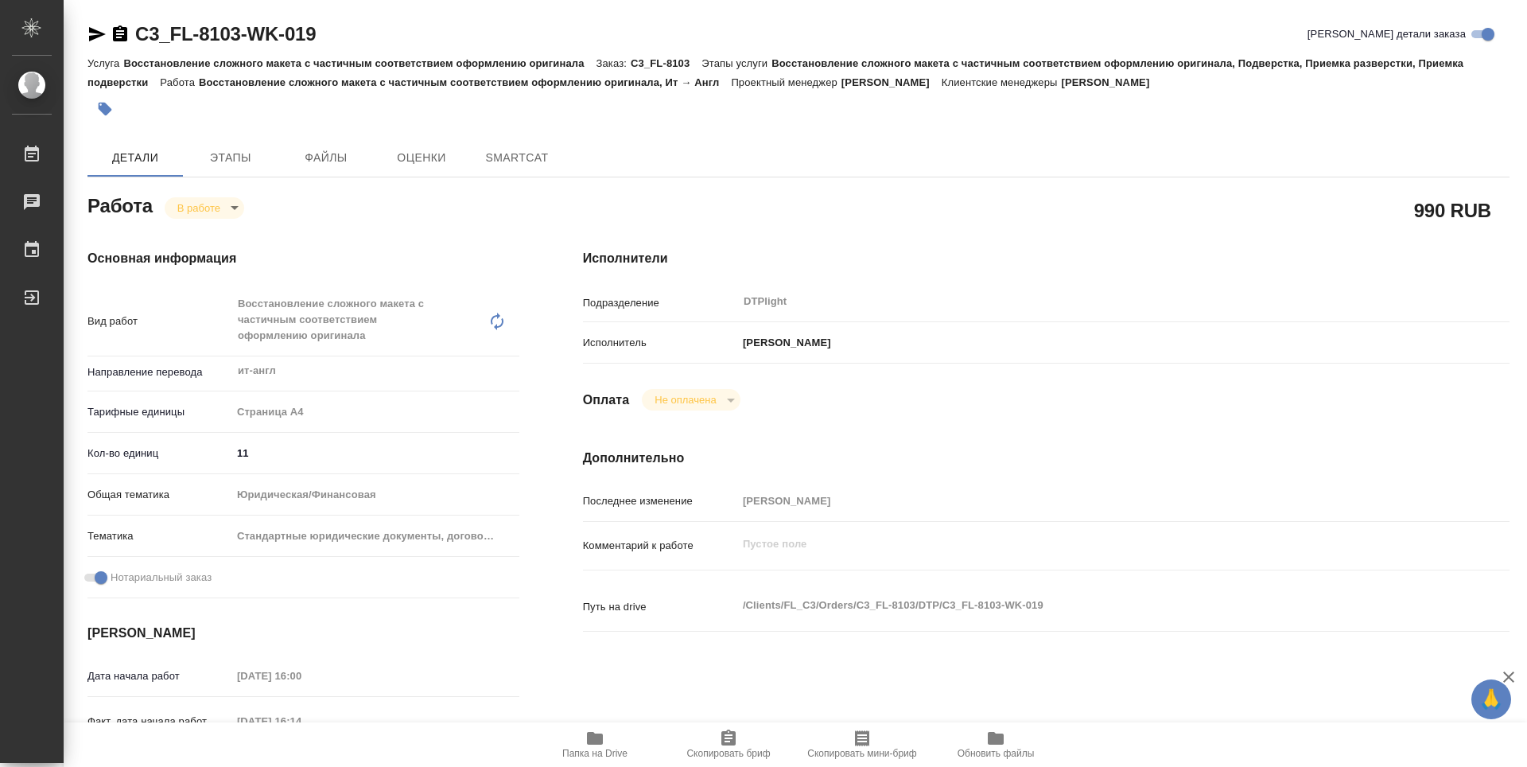
type textarea "x"
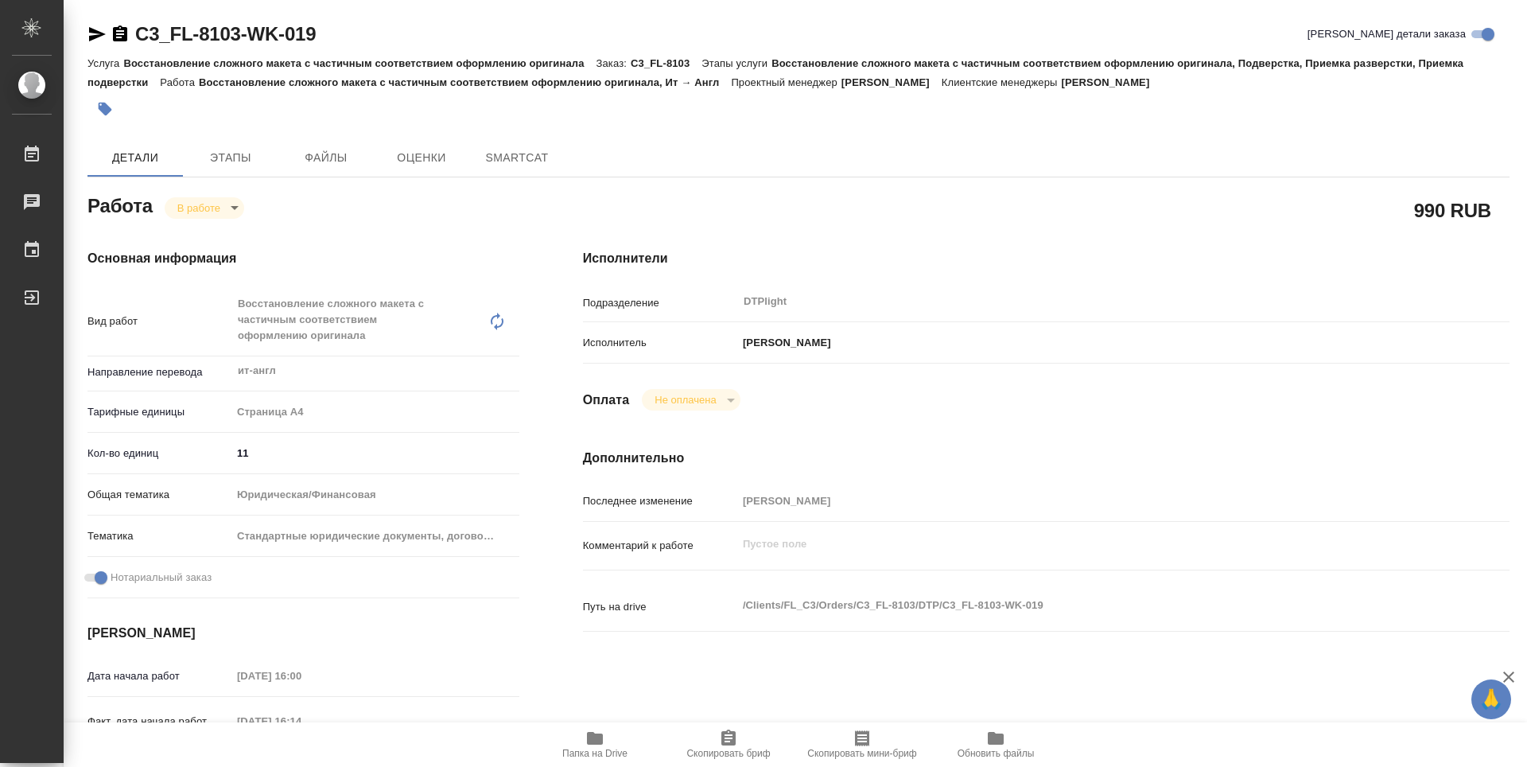
type textarea "x"
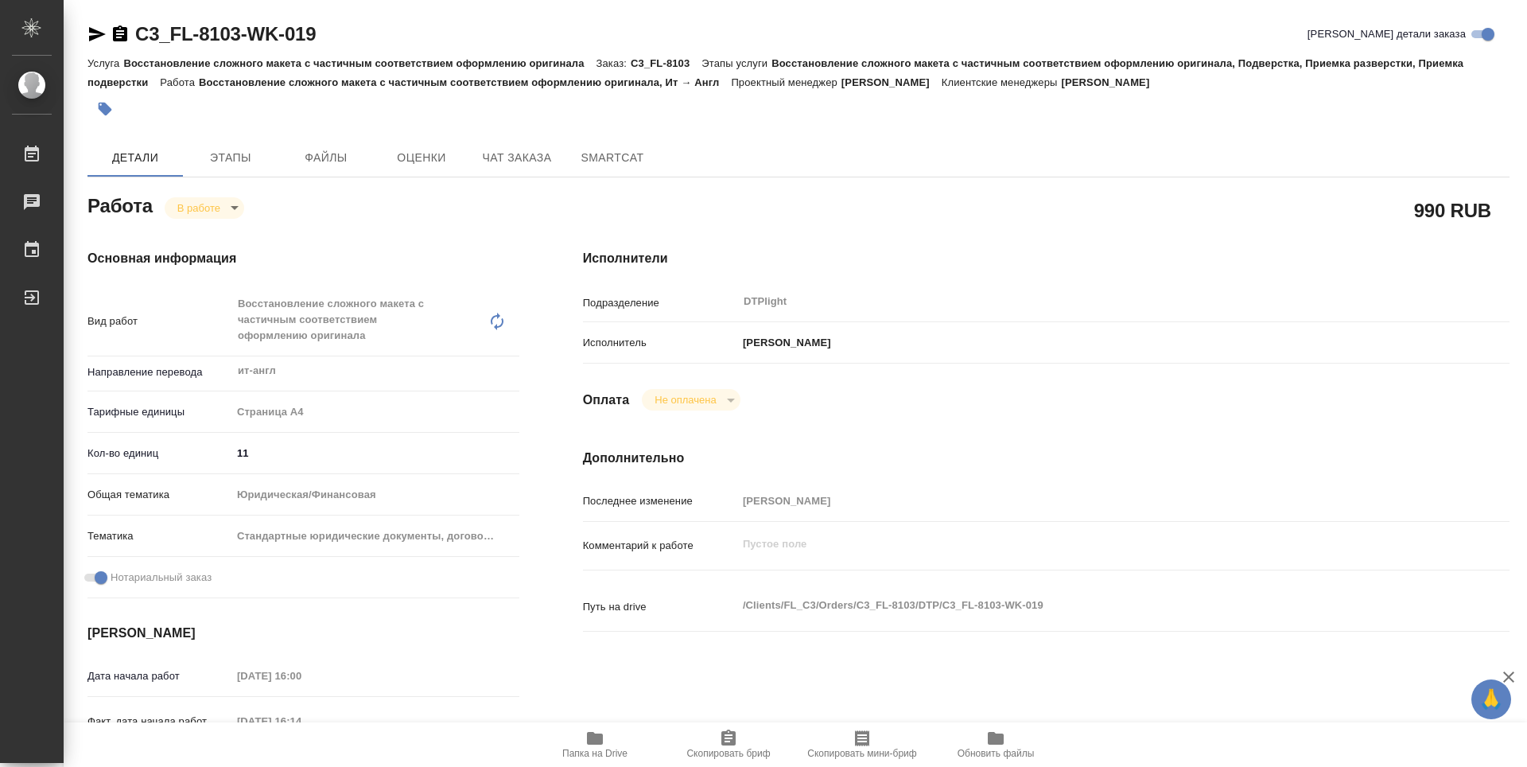
type textarea "x"
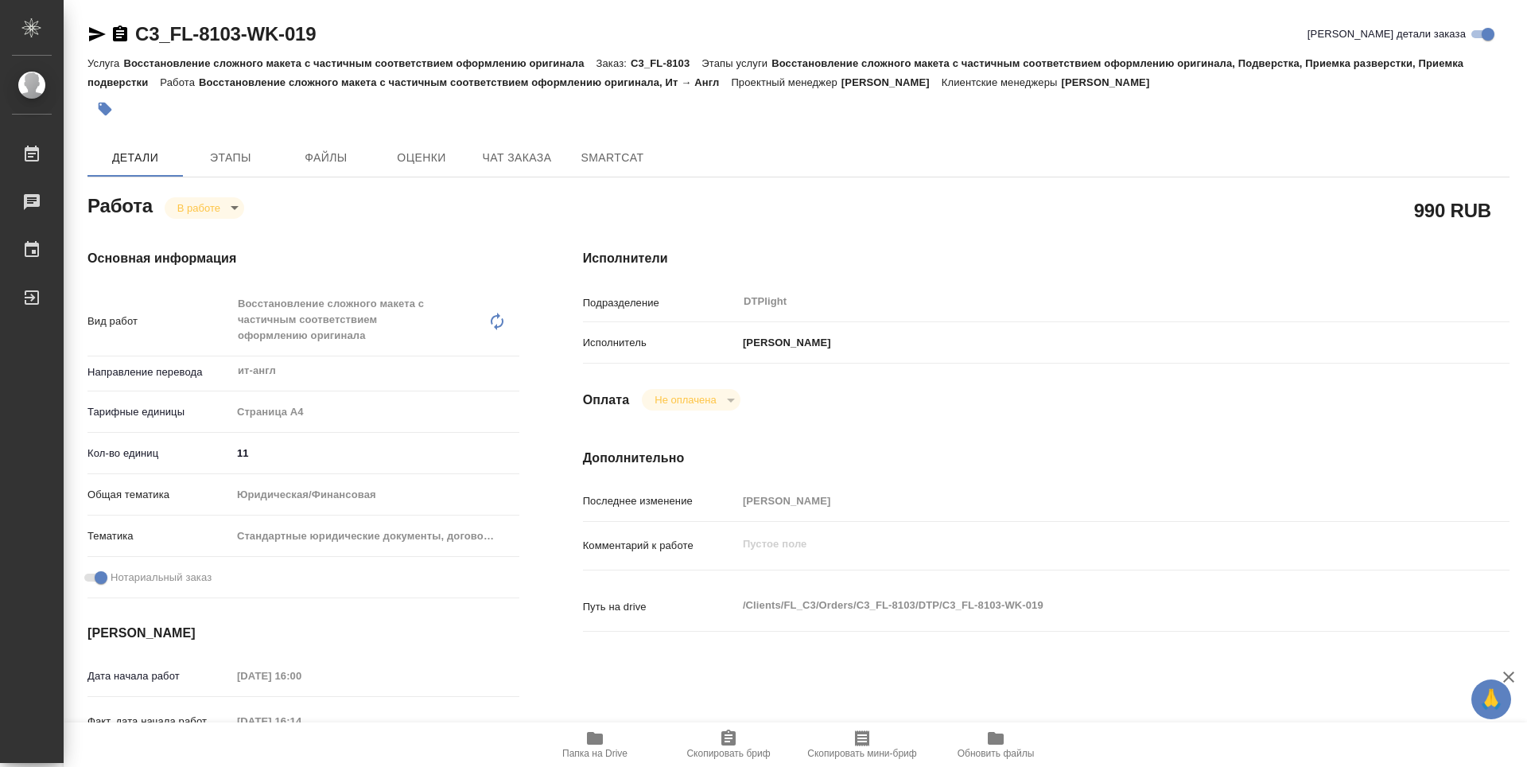
type textarea "x"
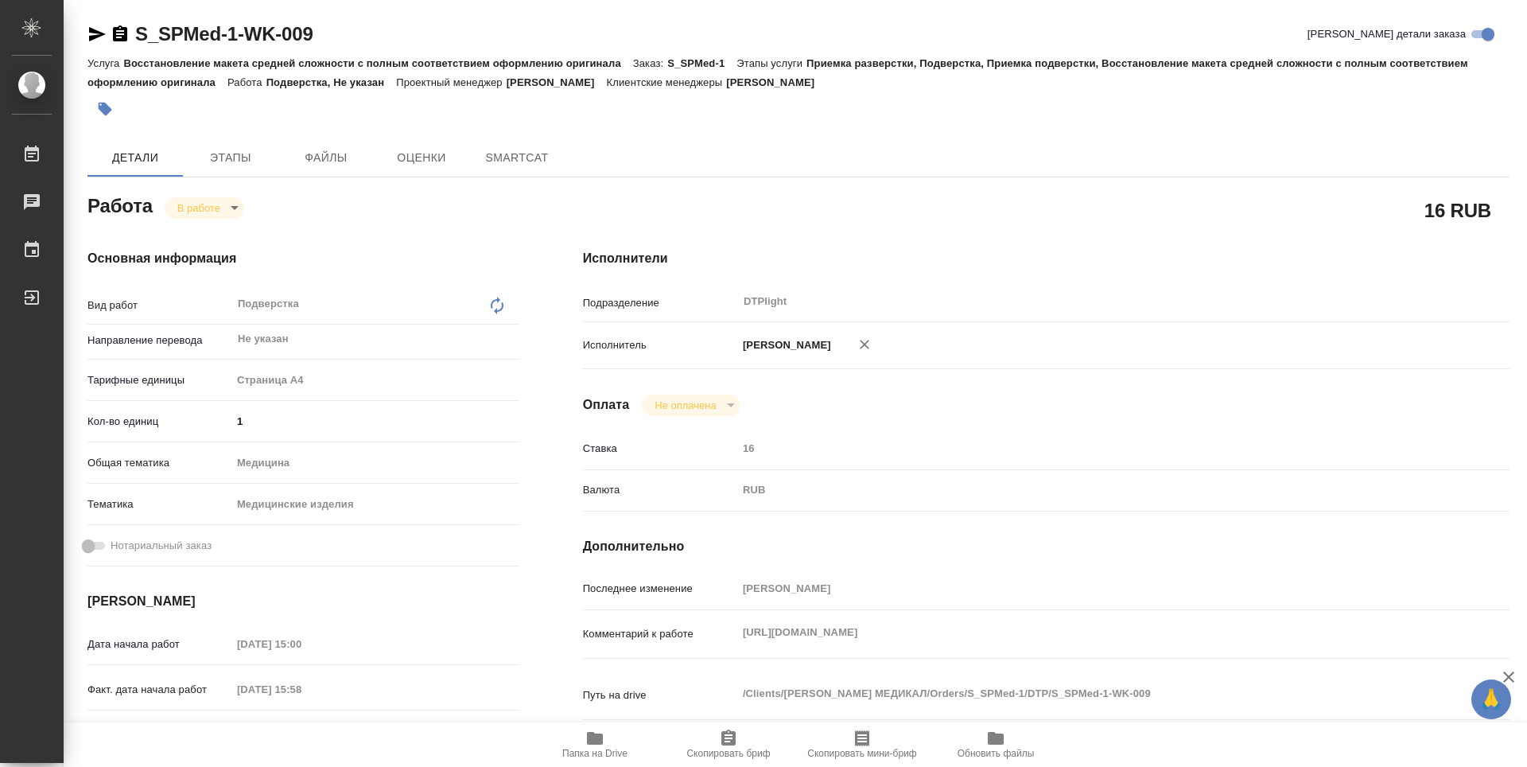
type textarea "x"
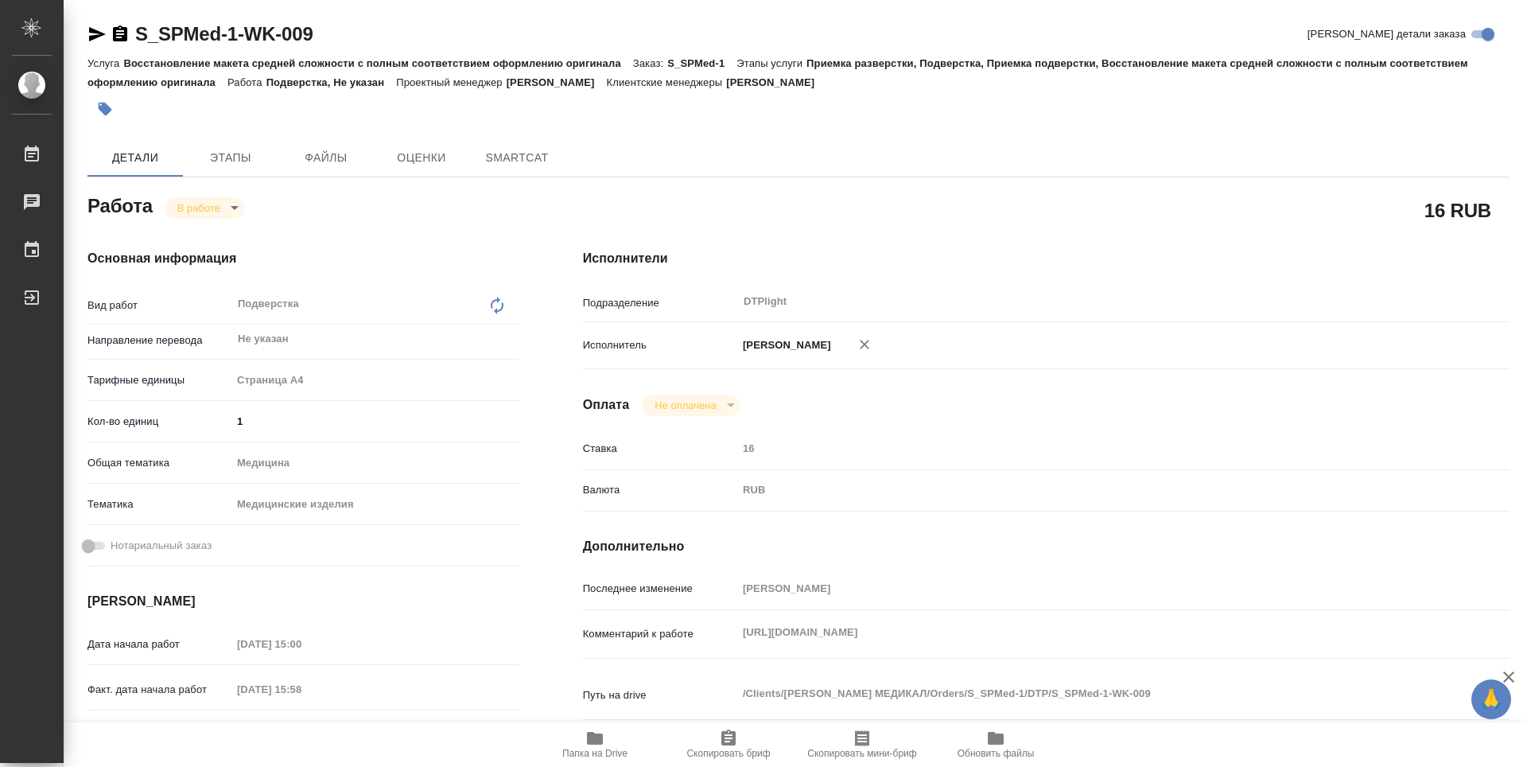
type textarea "x"
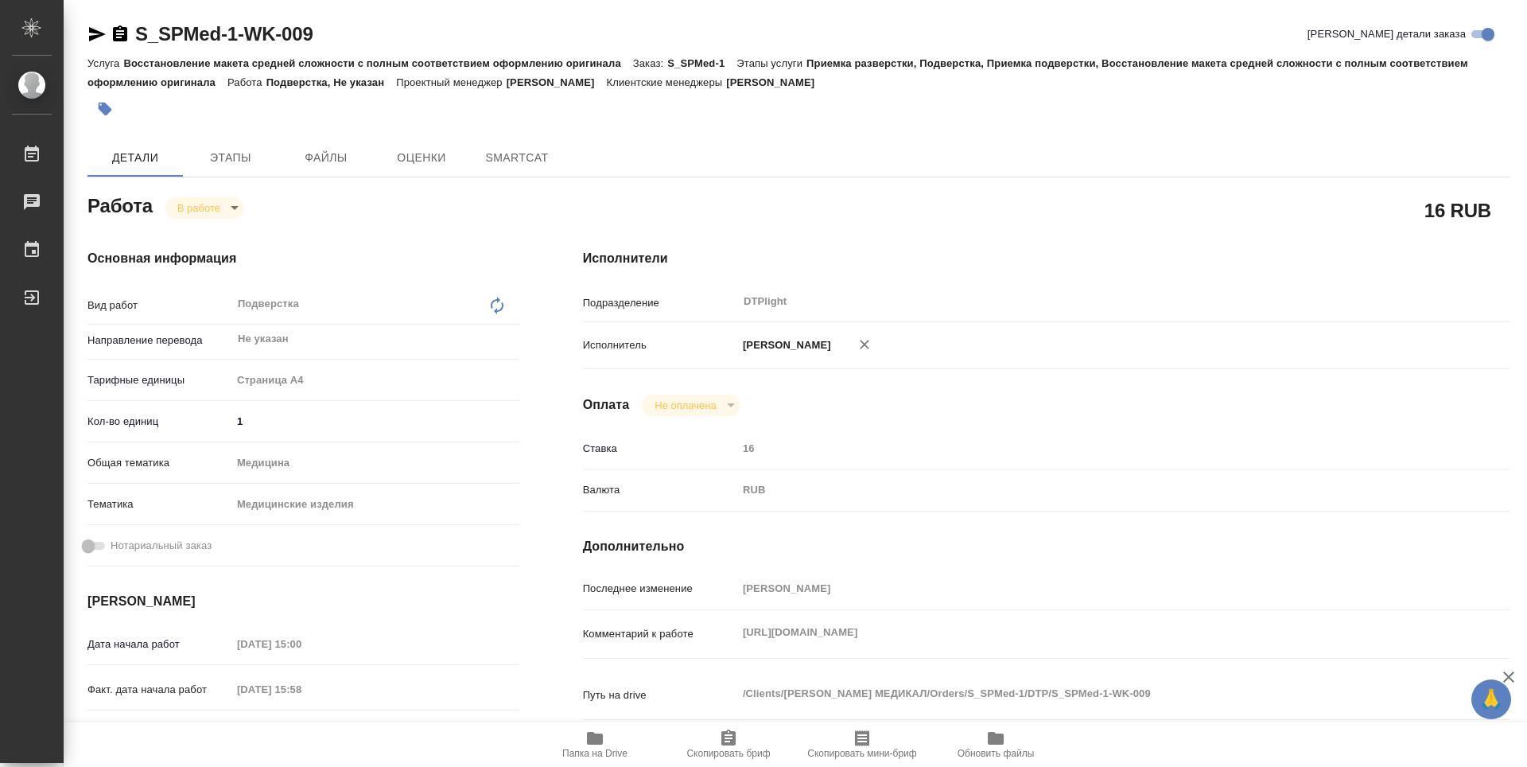
type textarea "x"
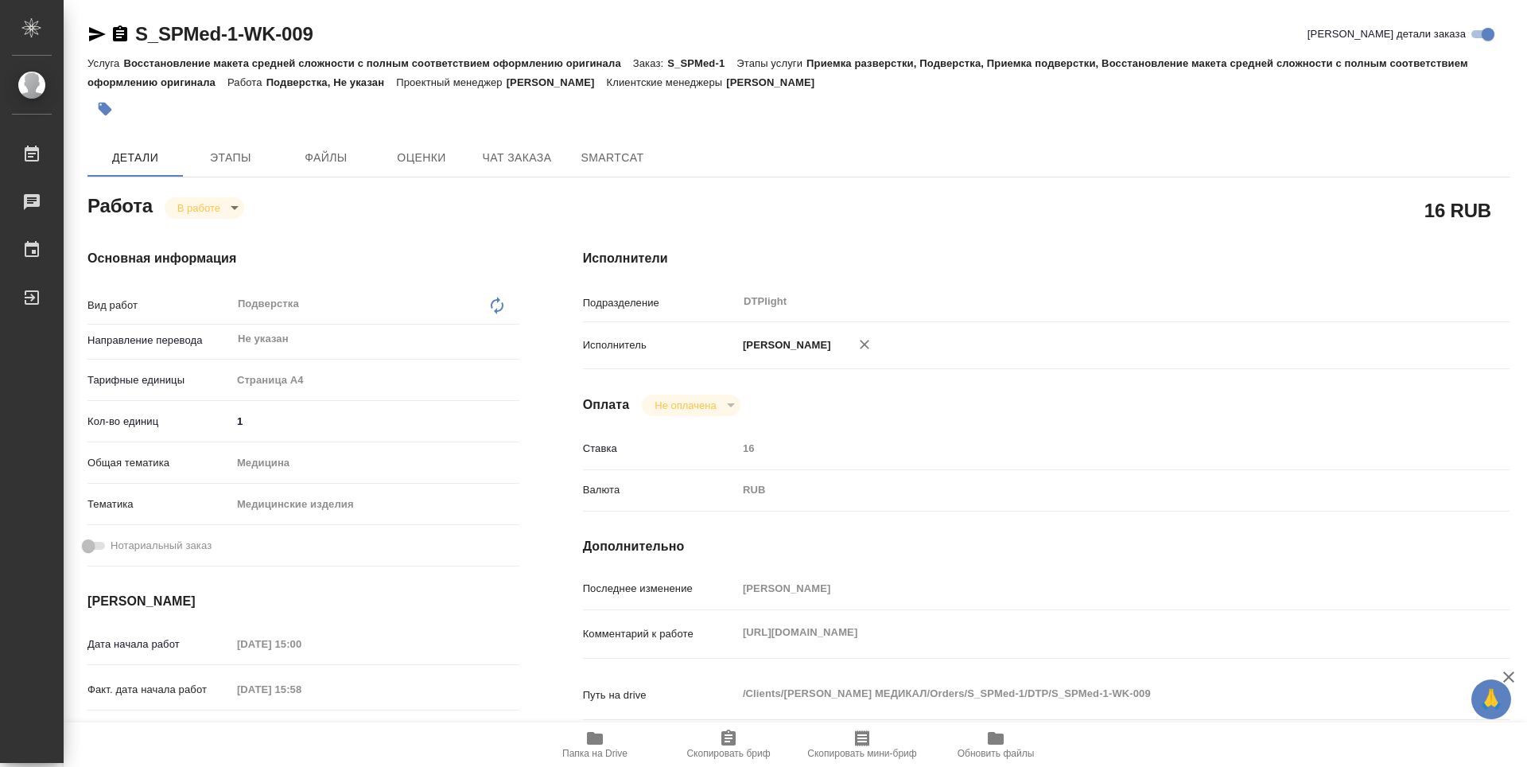
type textarea "x"
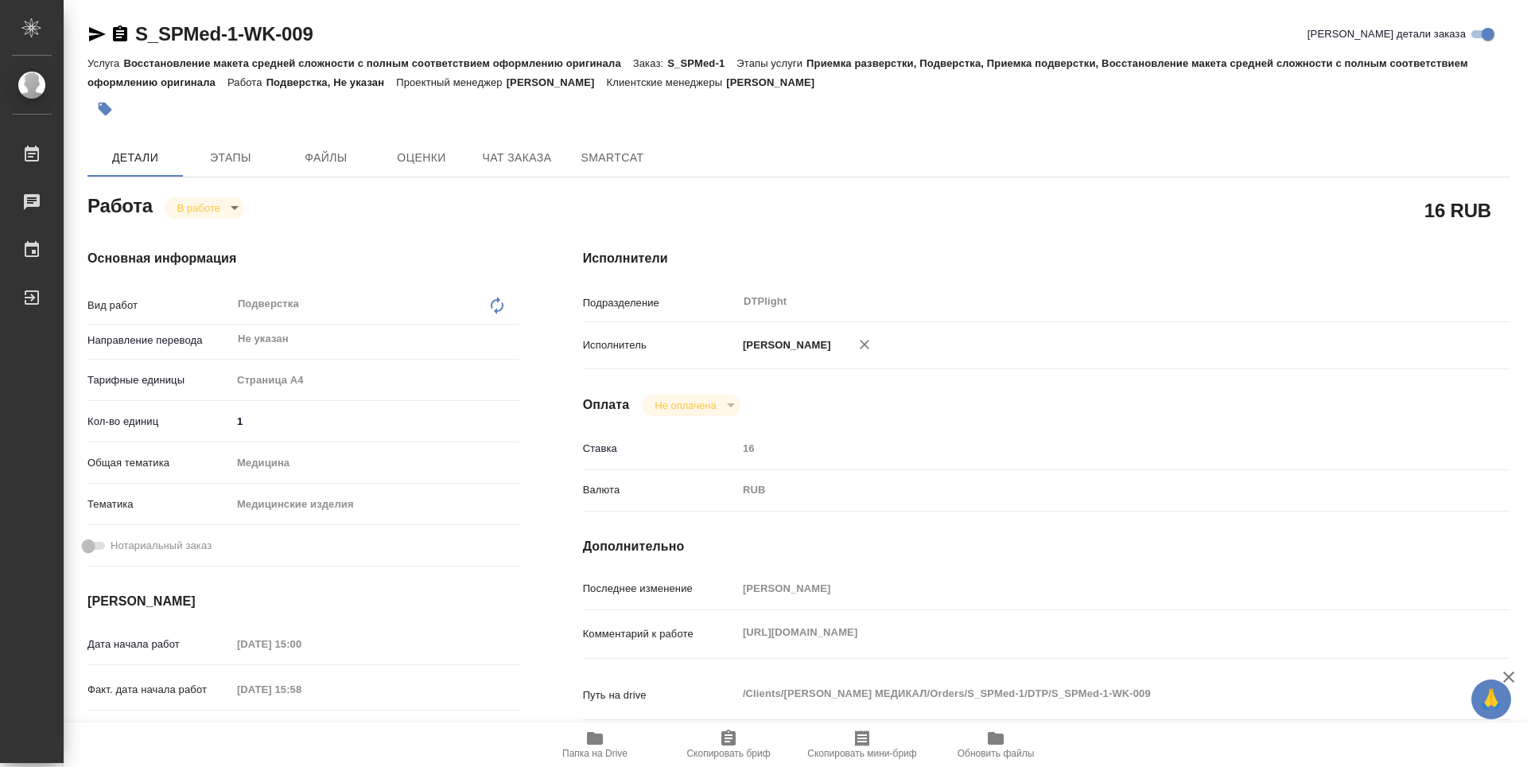
type textarea "x"
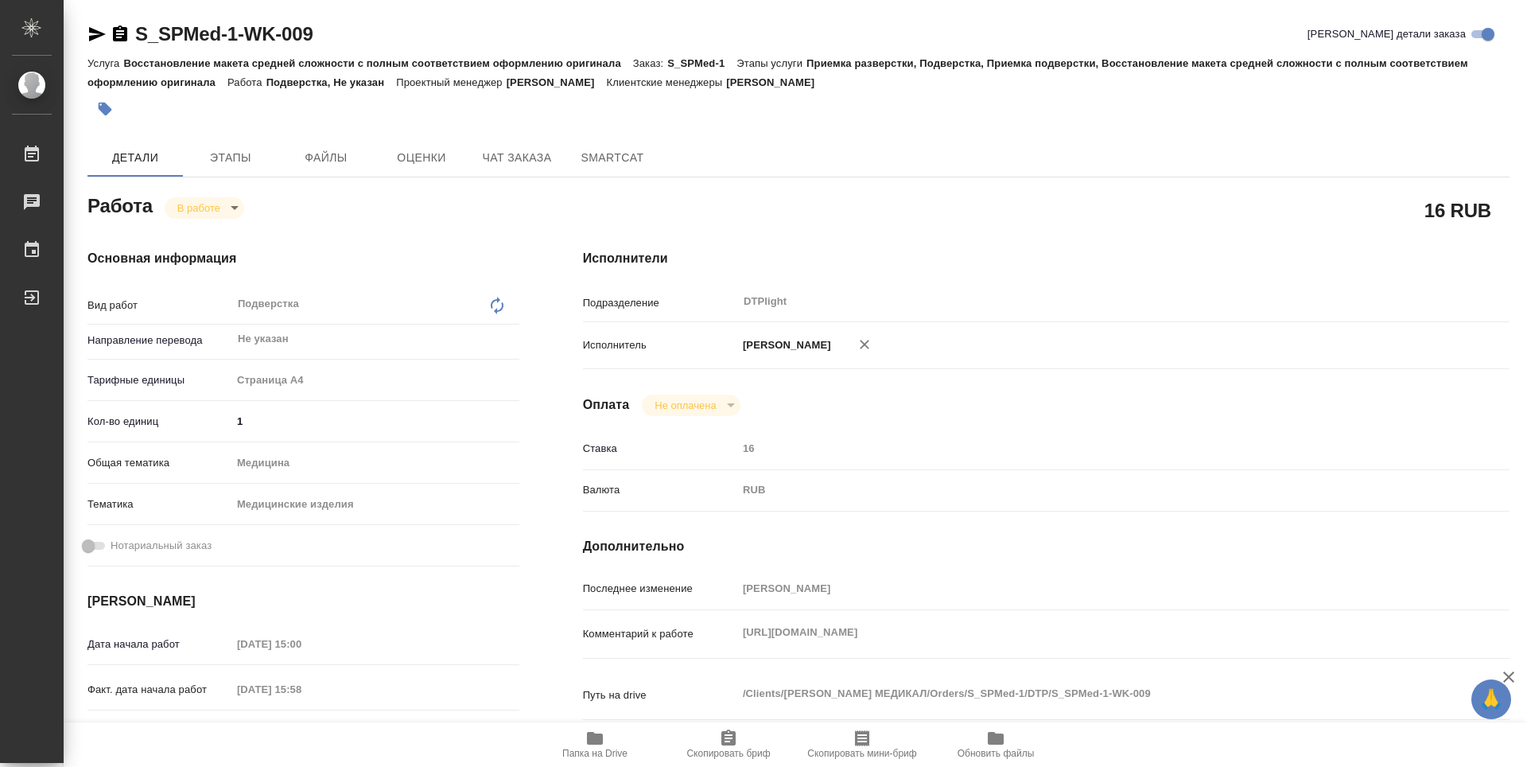
click at [610, 753] on span "Папка на Drive" at bounding box center [594, 753] width 65 height 11
click at [227, 214] on body "🙏 .cls-1 fill:#fff; AWATERA Guselnikov Roman Работы 0 Чаты График Выйти S_SPMed…" at bounding box center [763, 383] width 1527 height 767
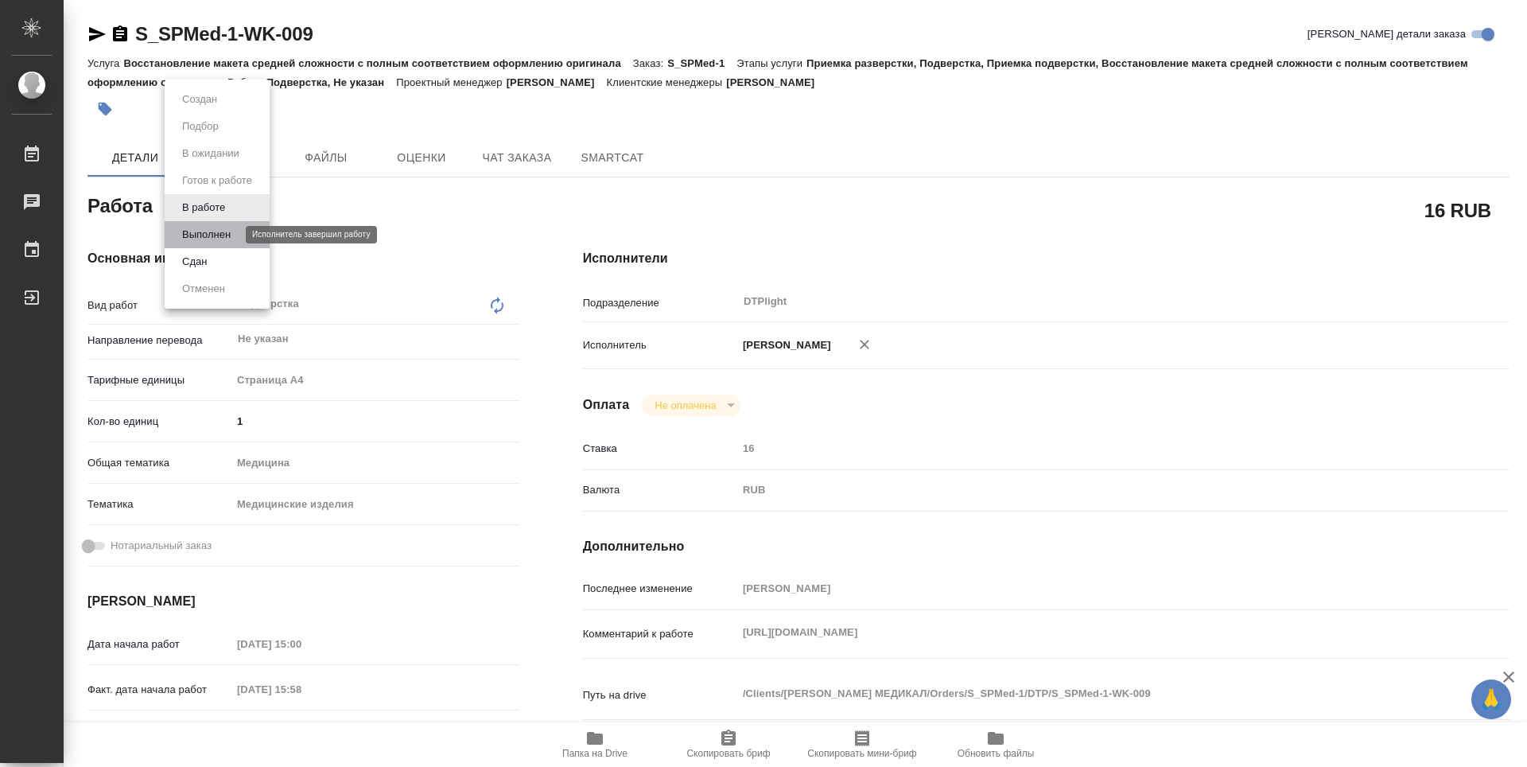
click at [223, 232] on button "Выполнен" at bounding box center [206, 234] width 58 height 17
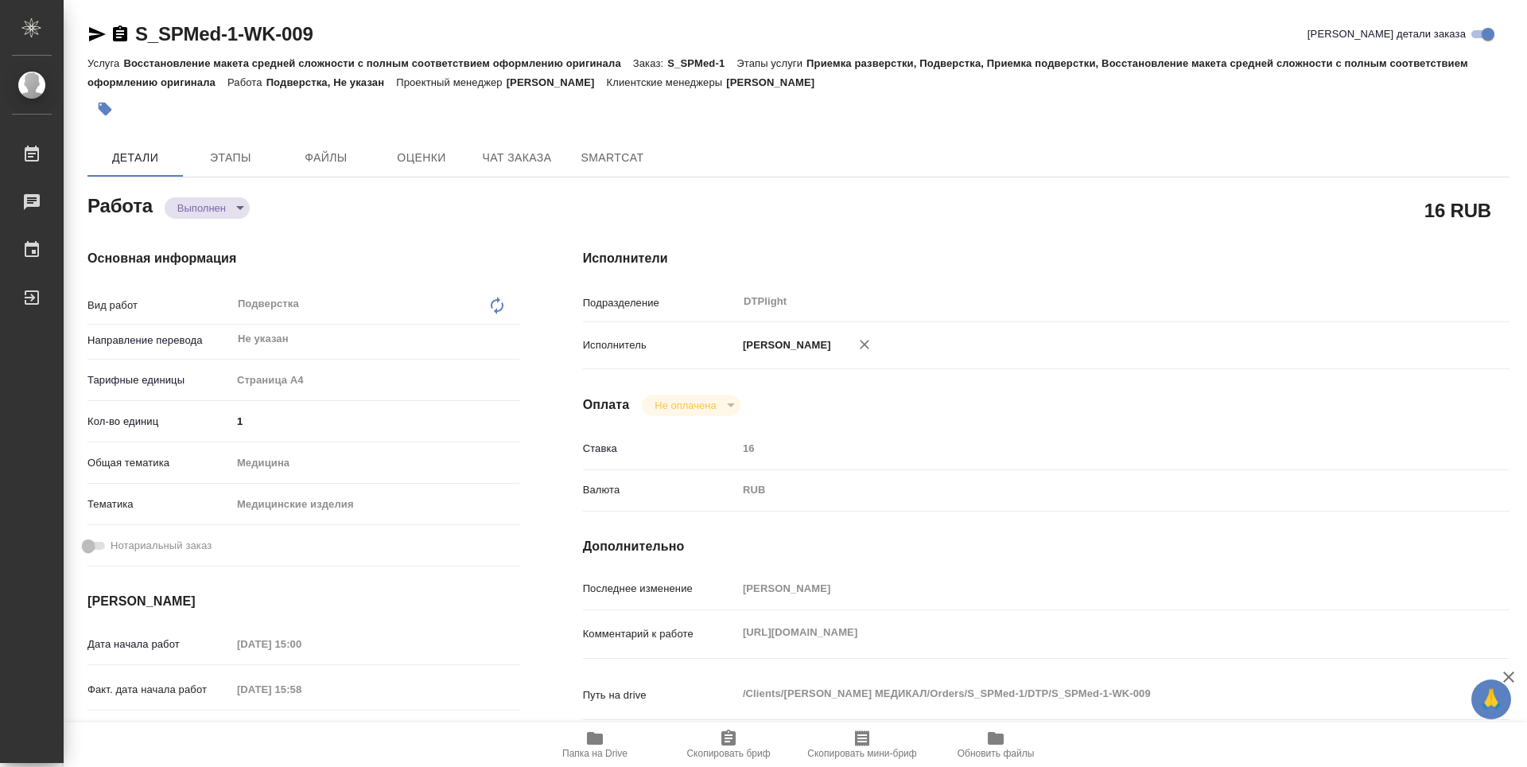
type textarea "x"
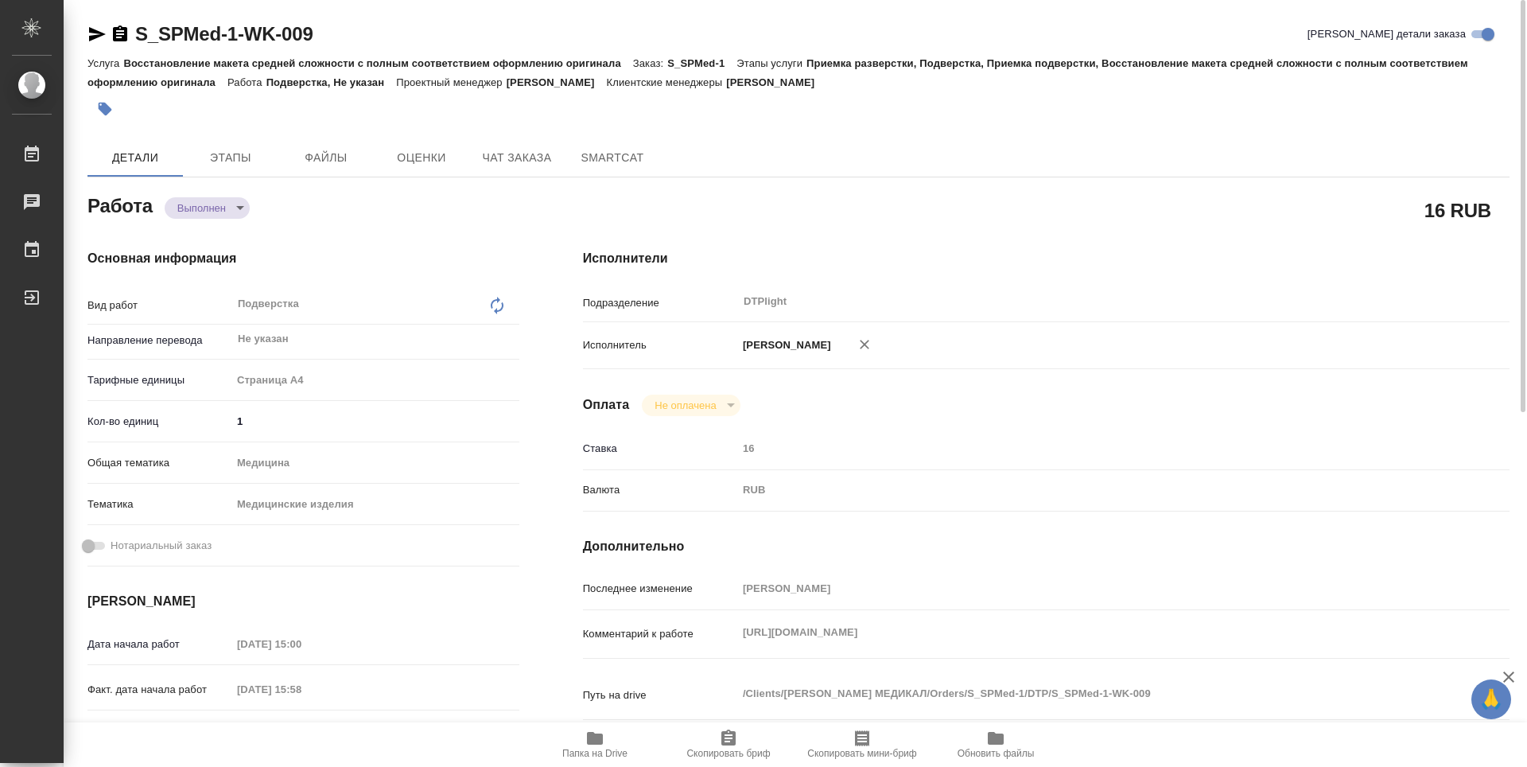
type textarea "x"
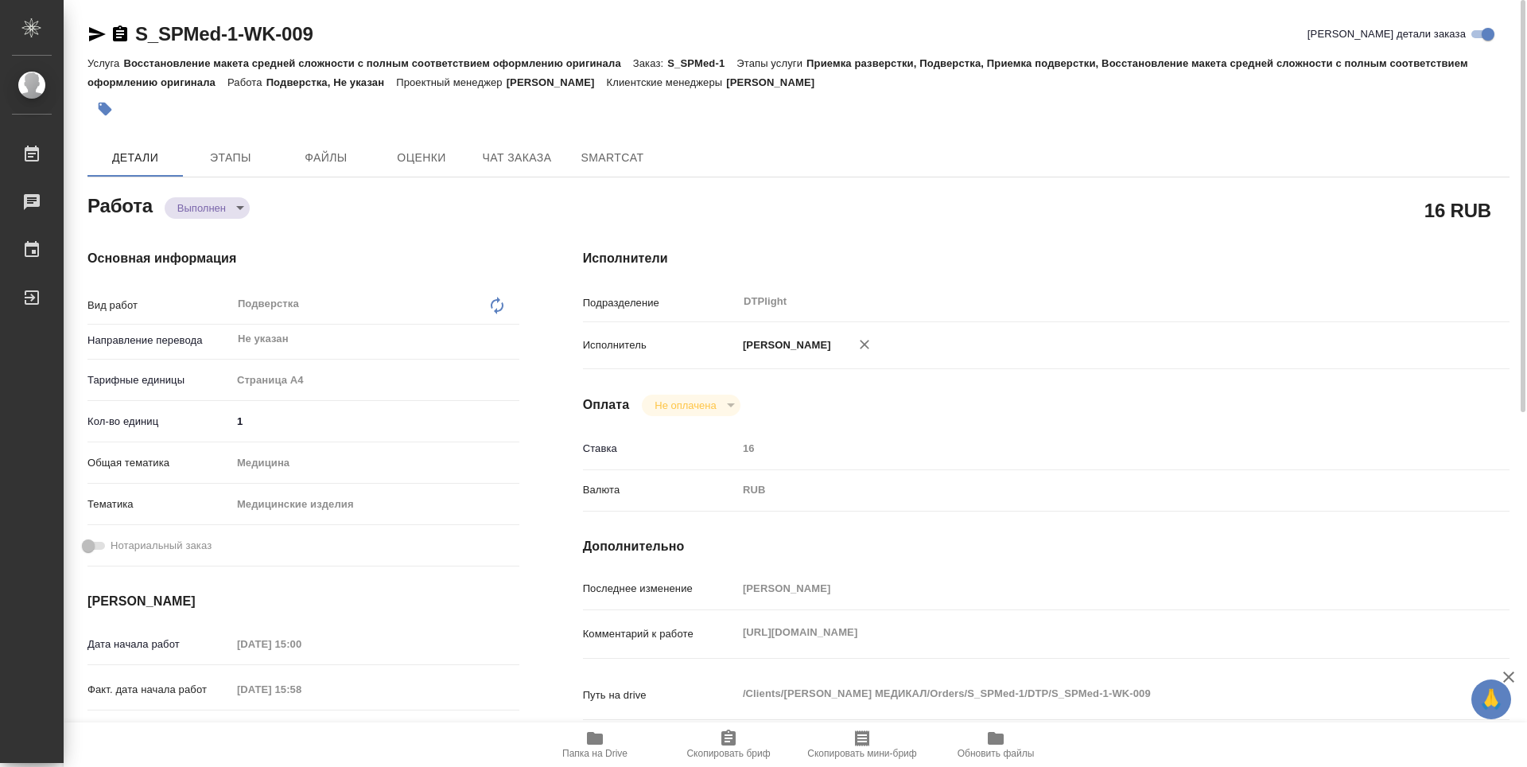
type textarea "x"
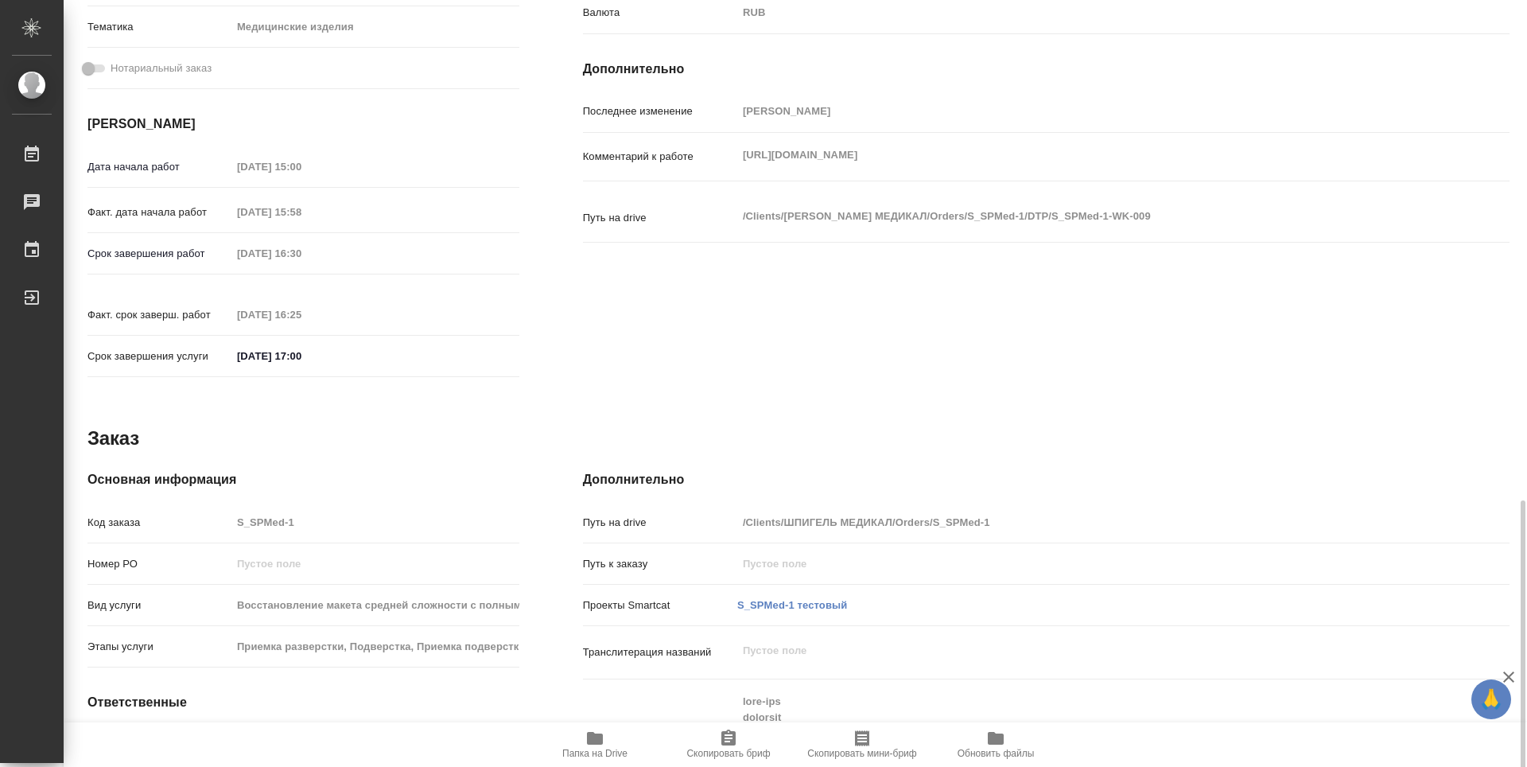
type textarea "x"
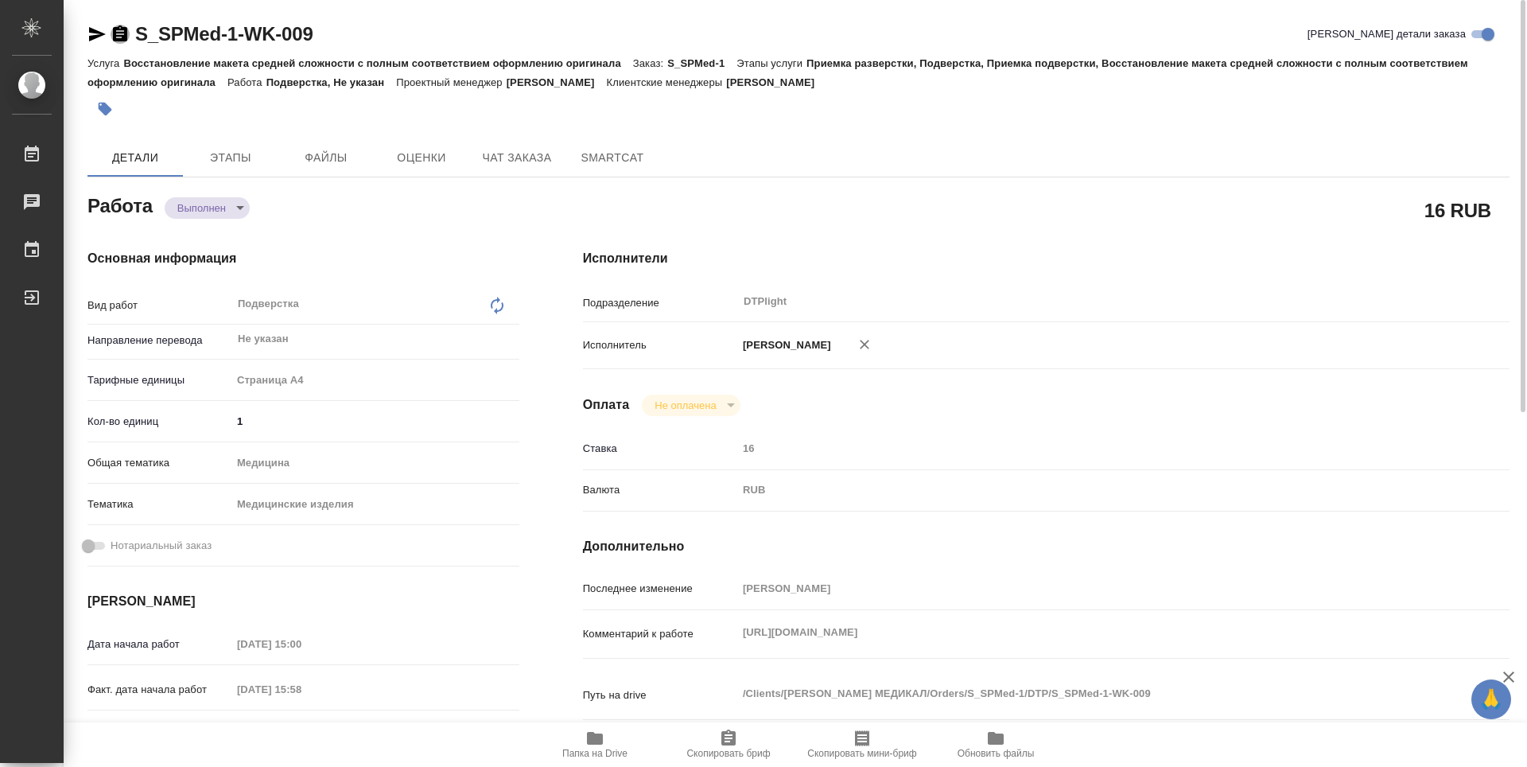
click at [120, 41] on icon "button" at bounding box center [120, 33] width 14 height 16
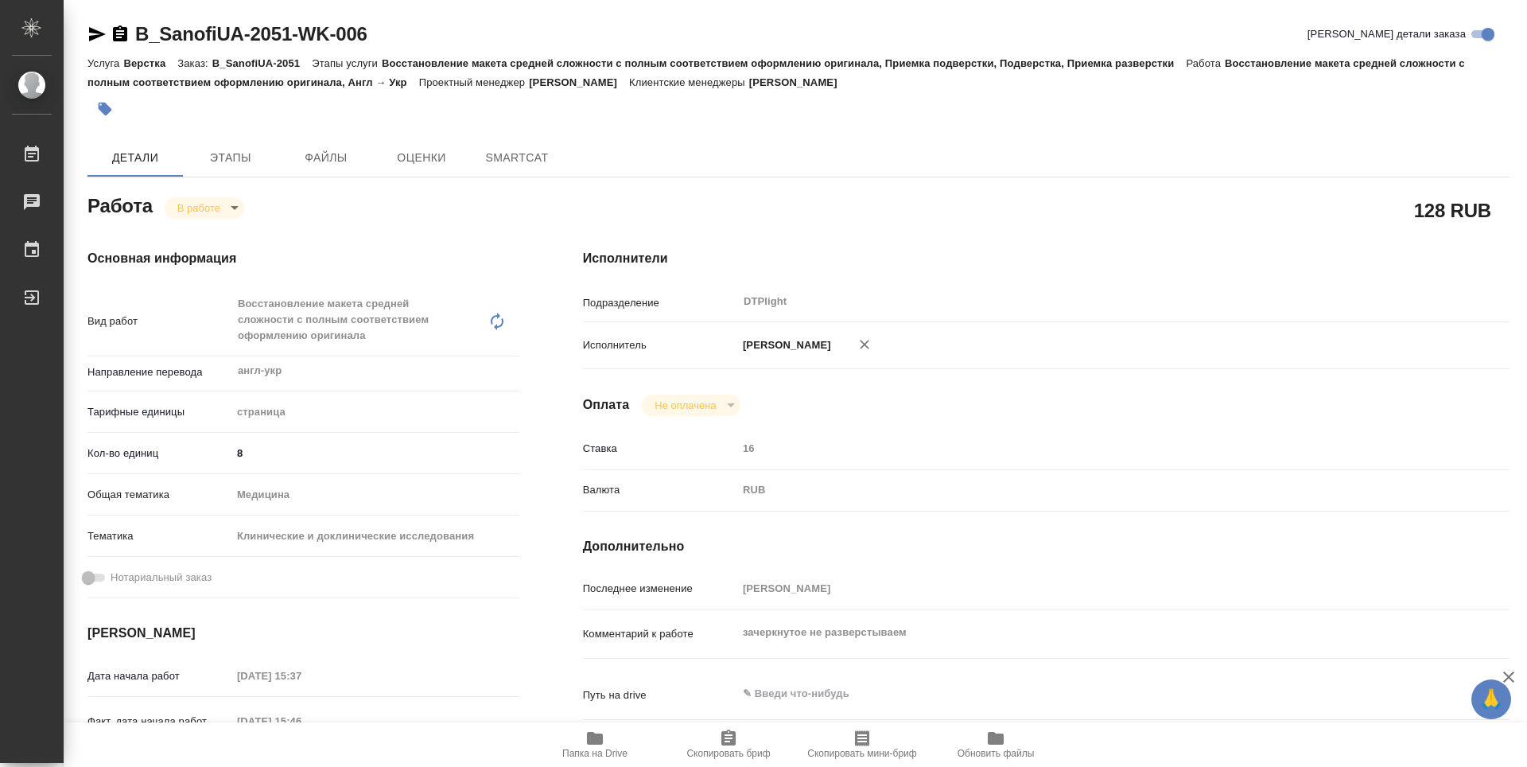
type textarea "x"
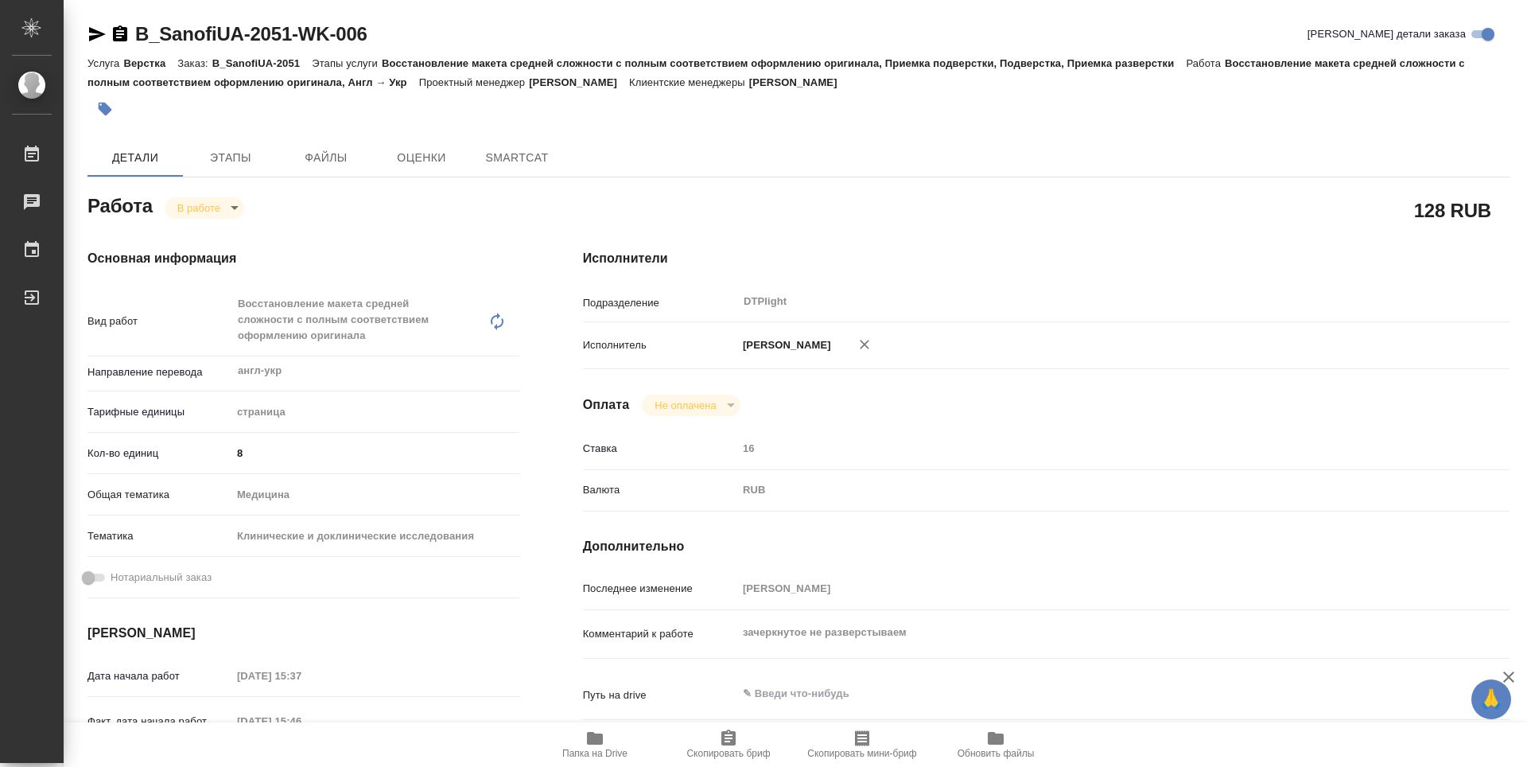
type textarea "x"
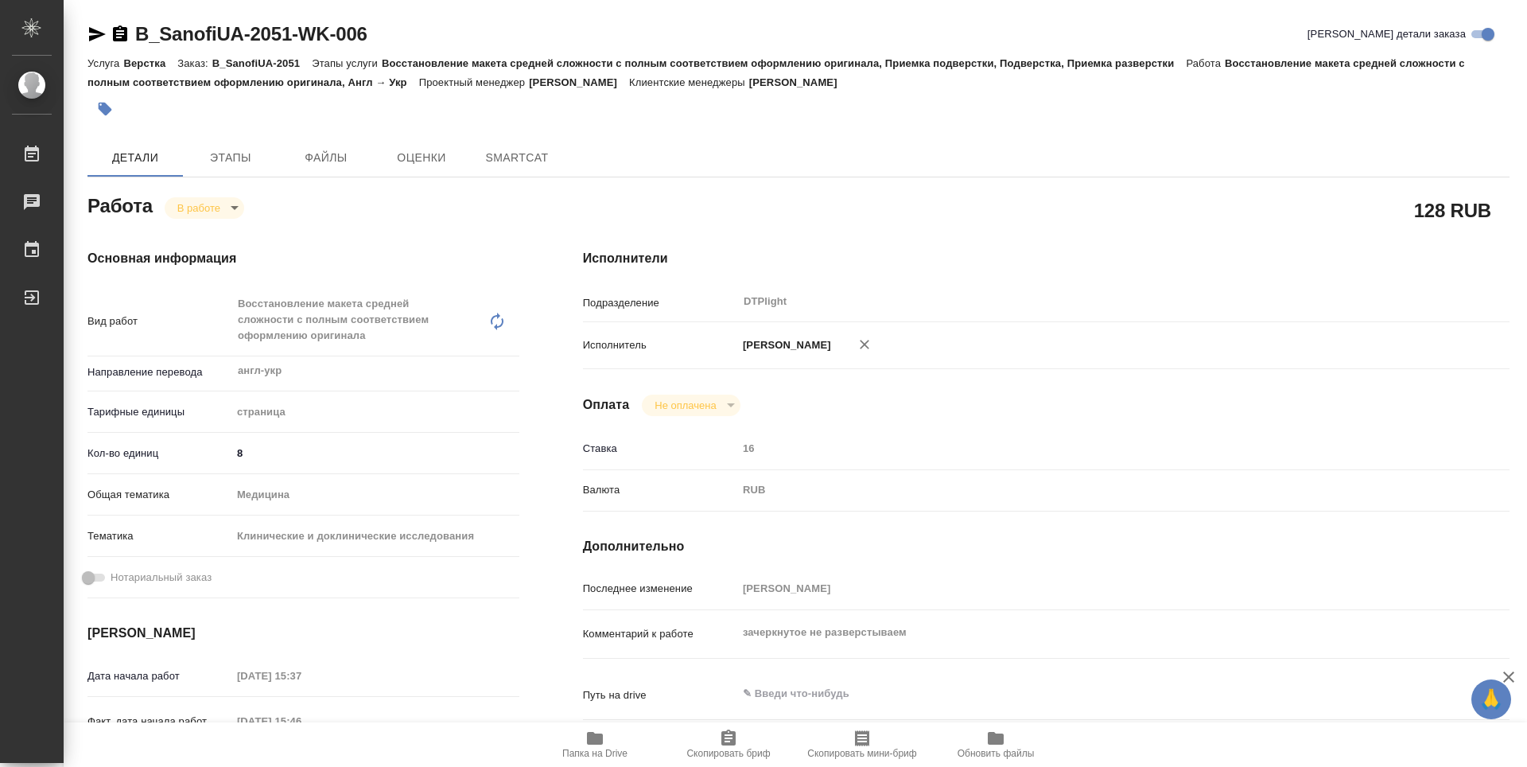
type textarea "x"
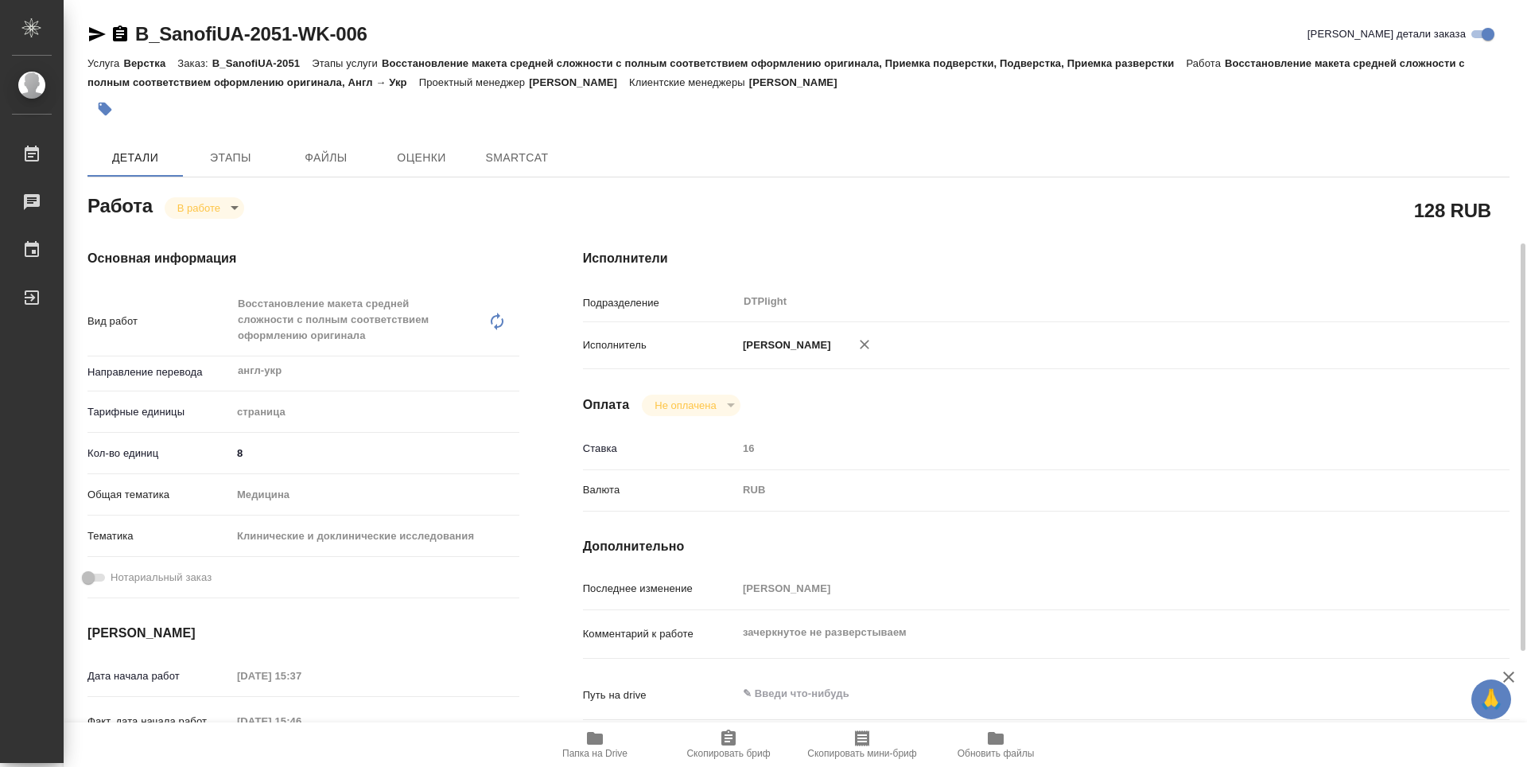
scroll to position [239, 0]
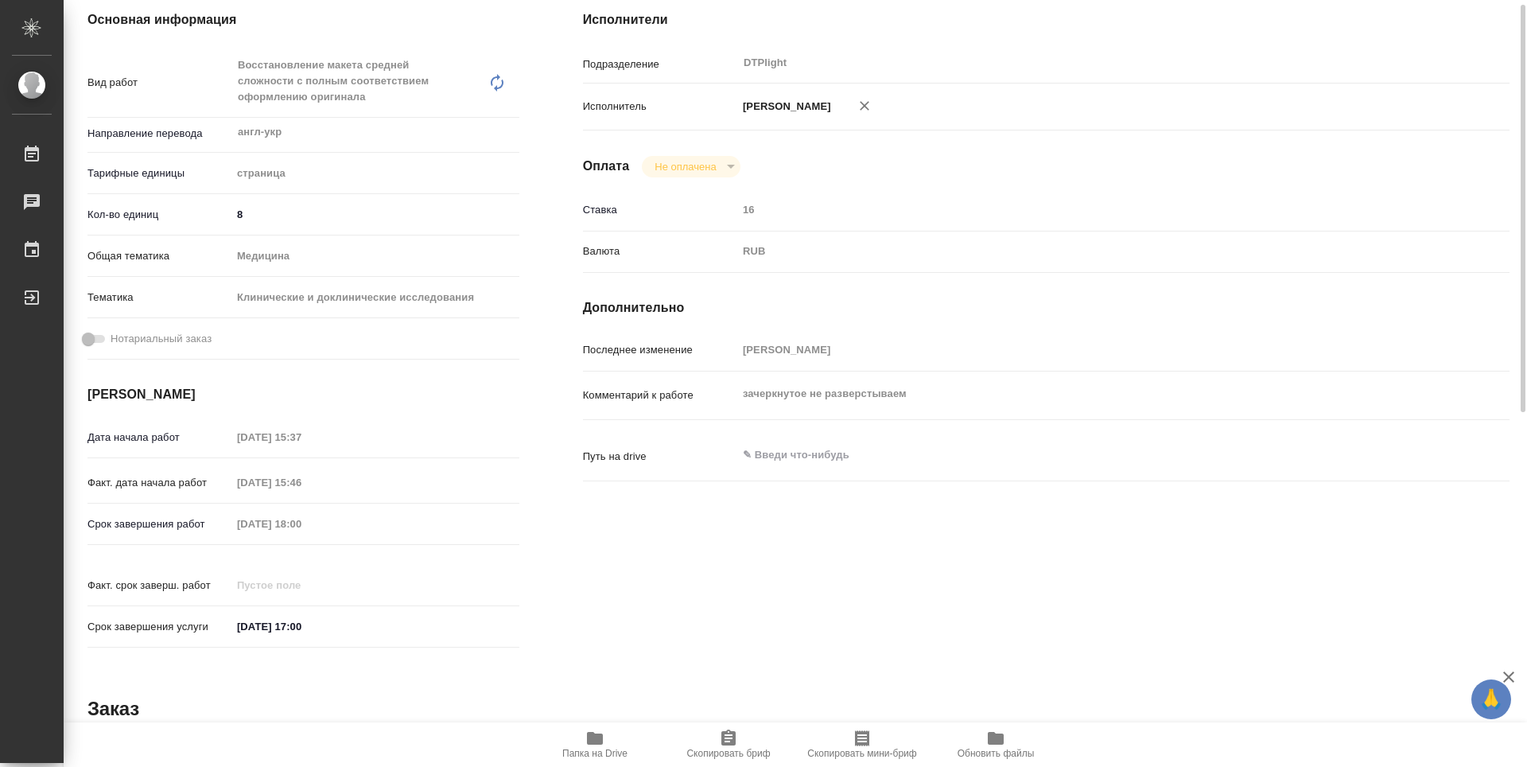
type textarea "x"
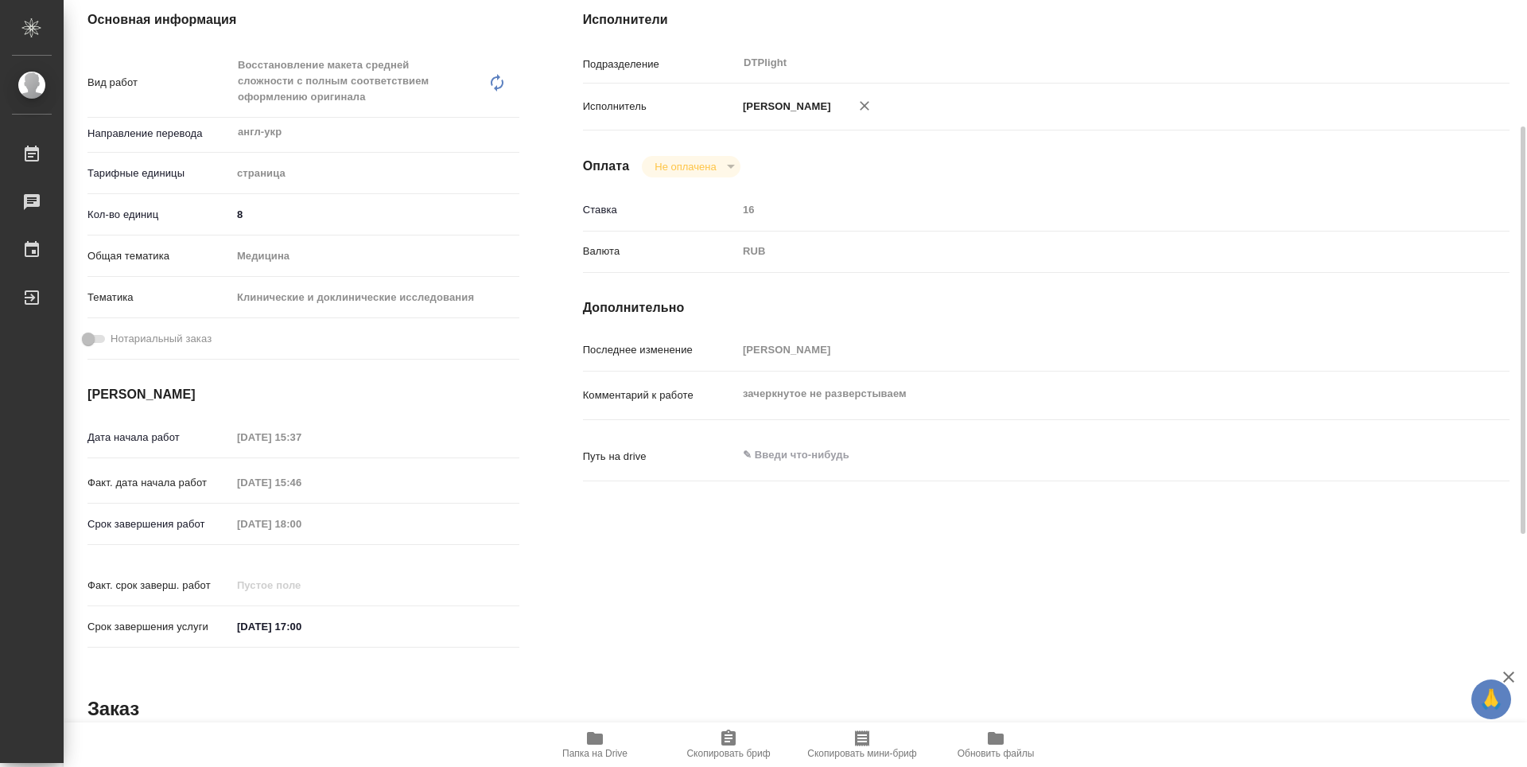
type textarea "x"
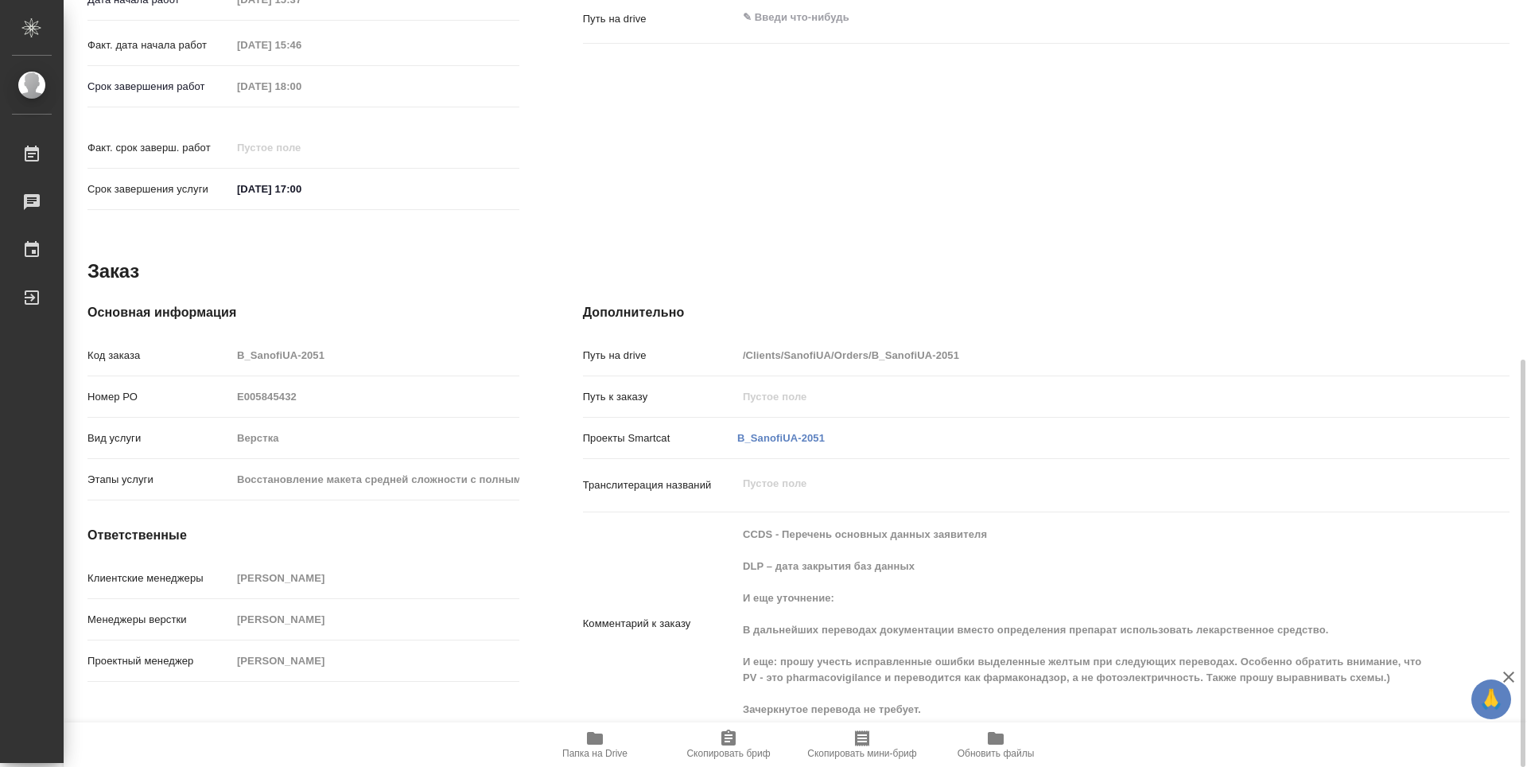
type textarea "x"
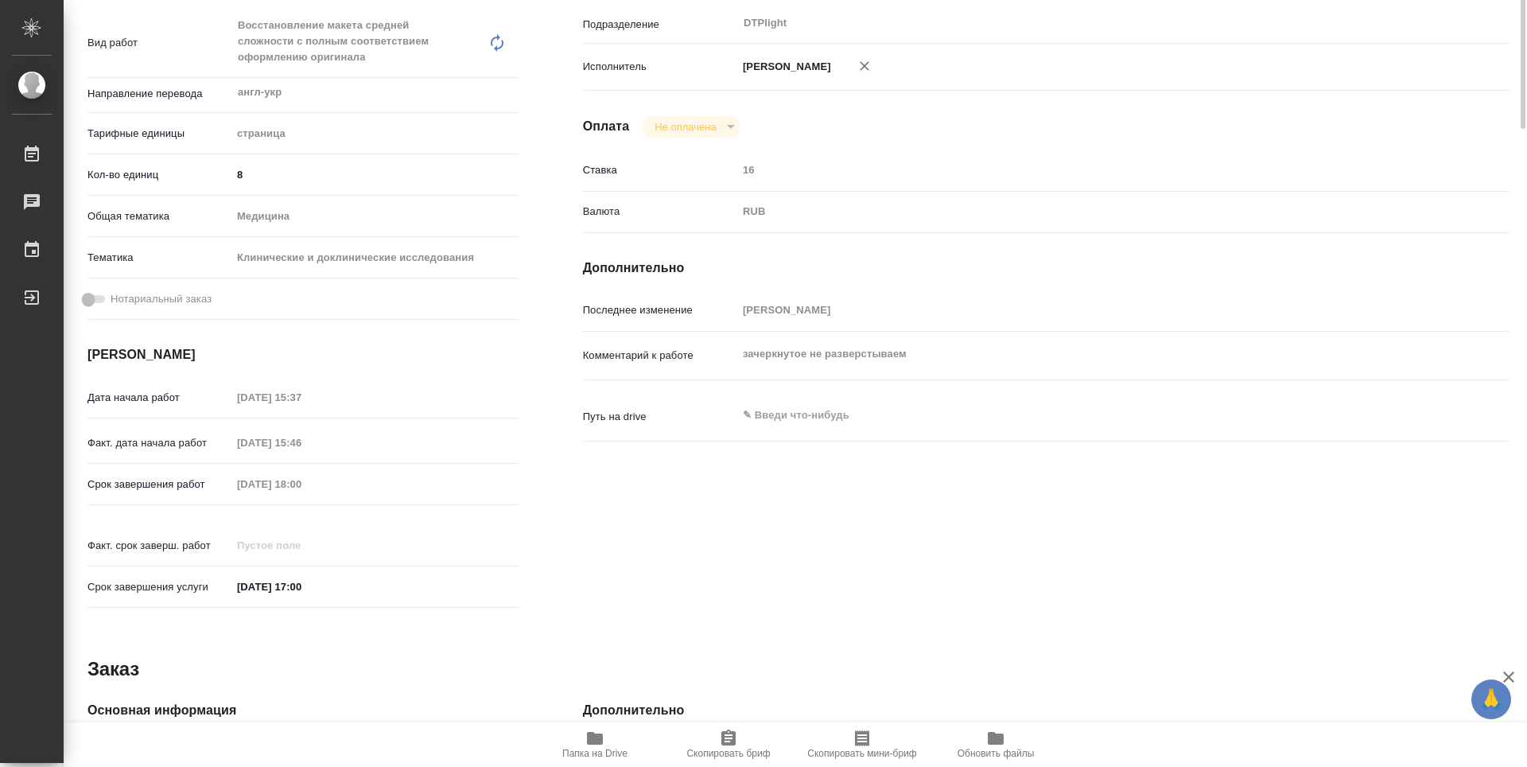
scroll to position [0, 0]
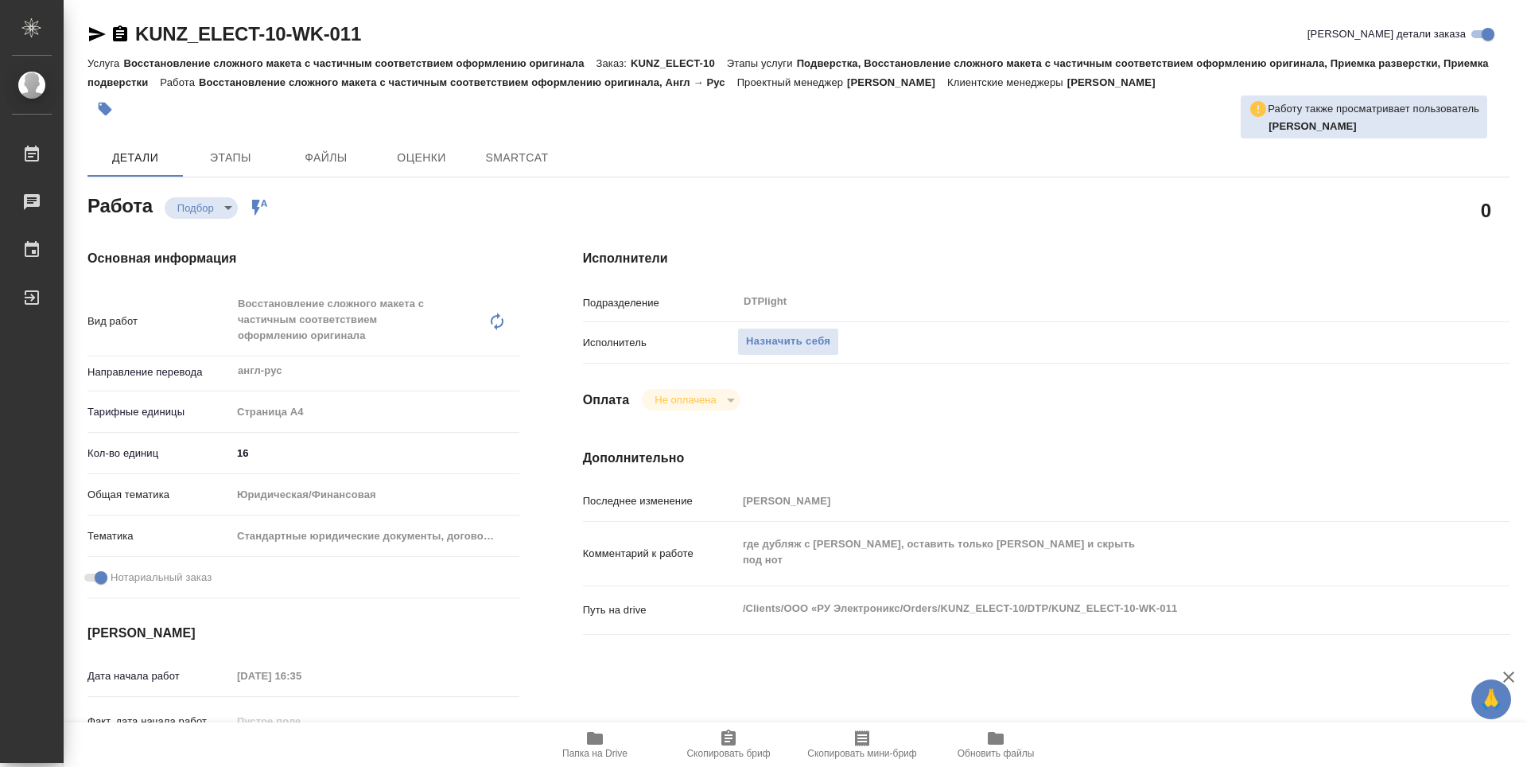
type textarea "x"
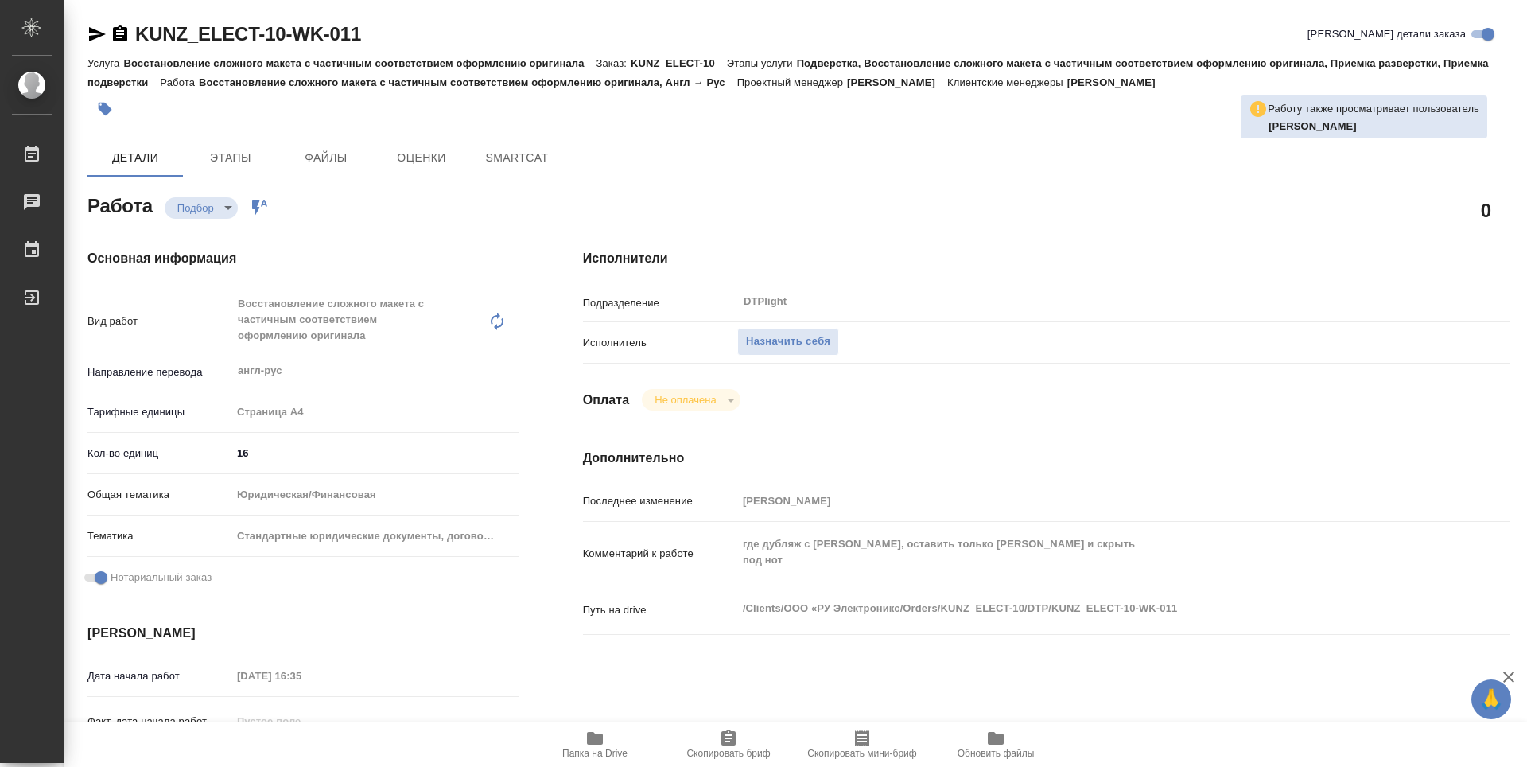
type textarea "x"
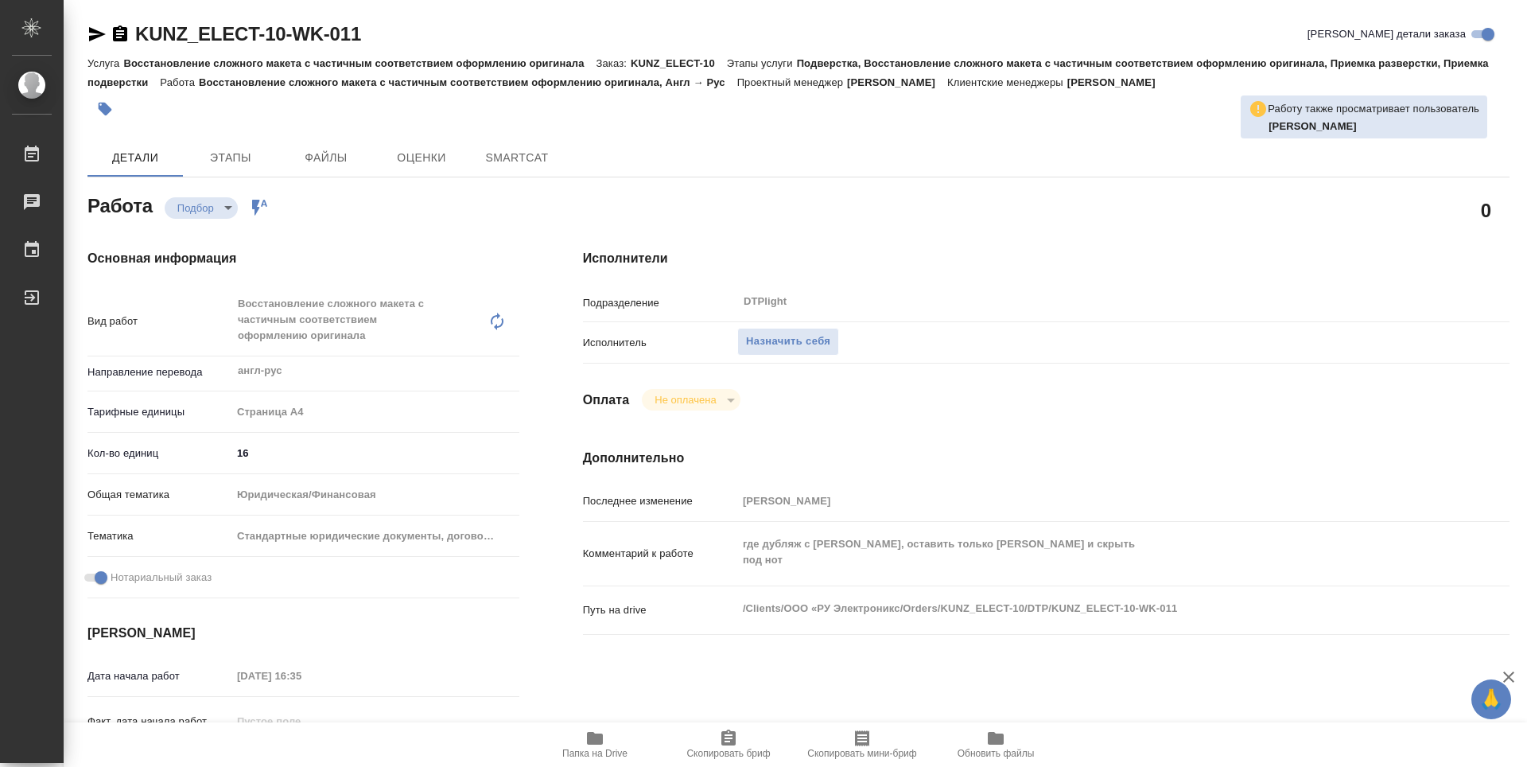
type textarea "x"
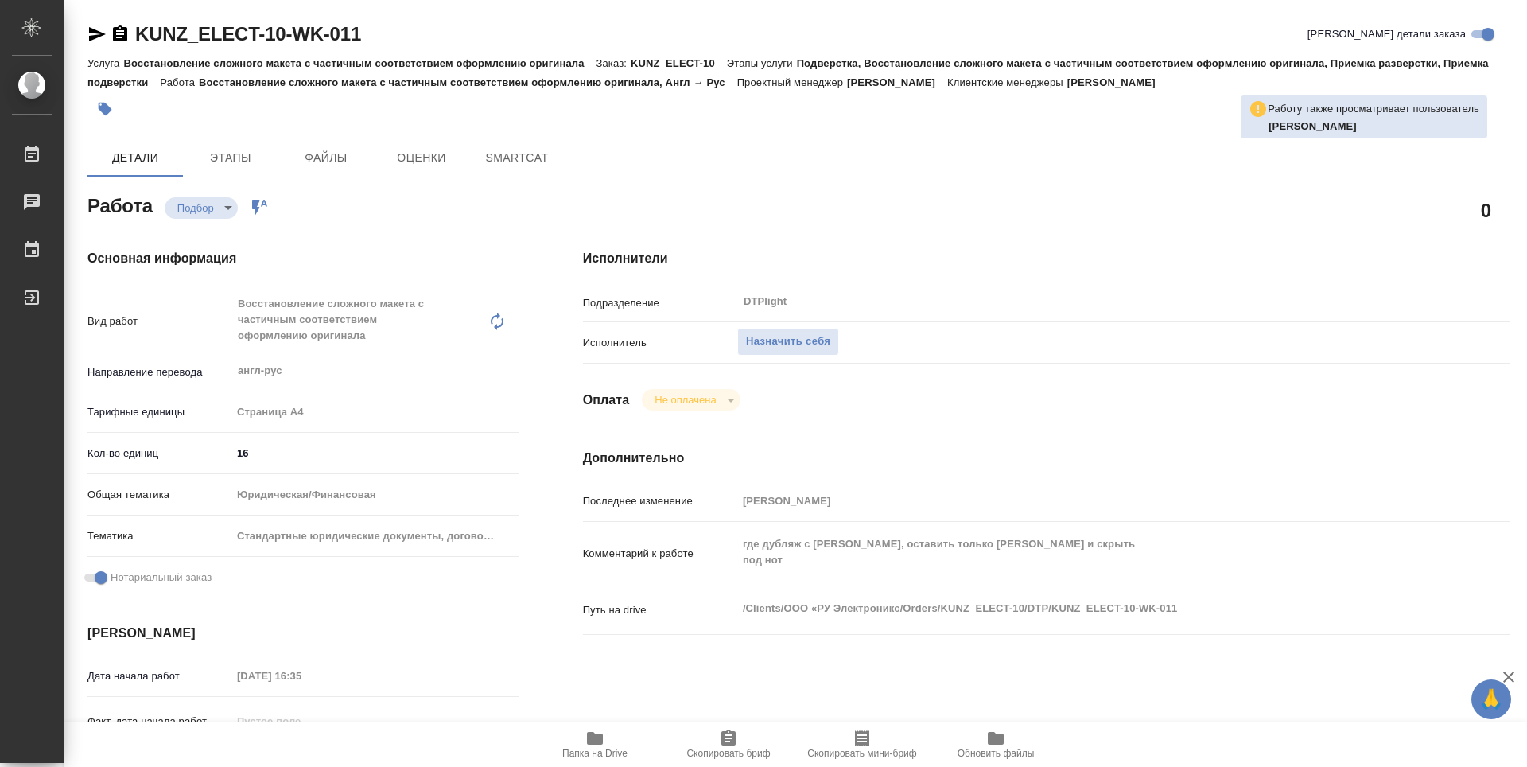
scroll to position [80, 0]
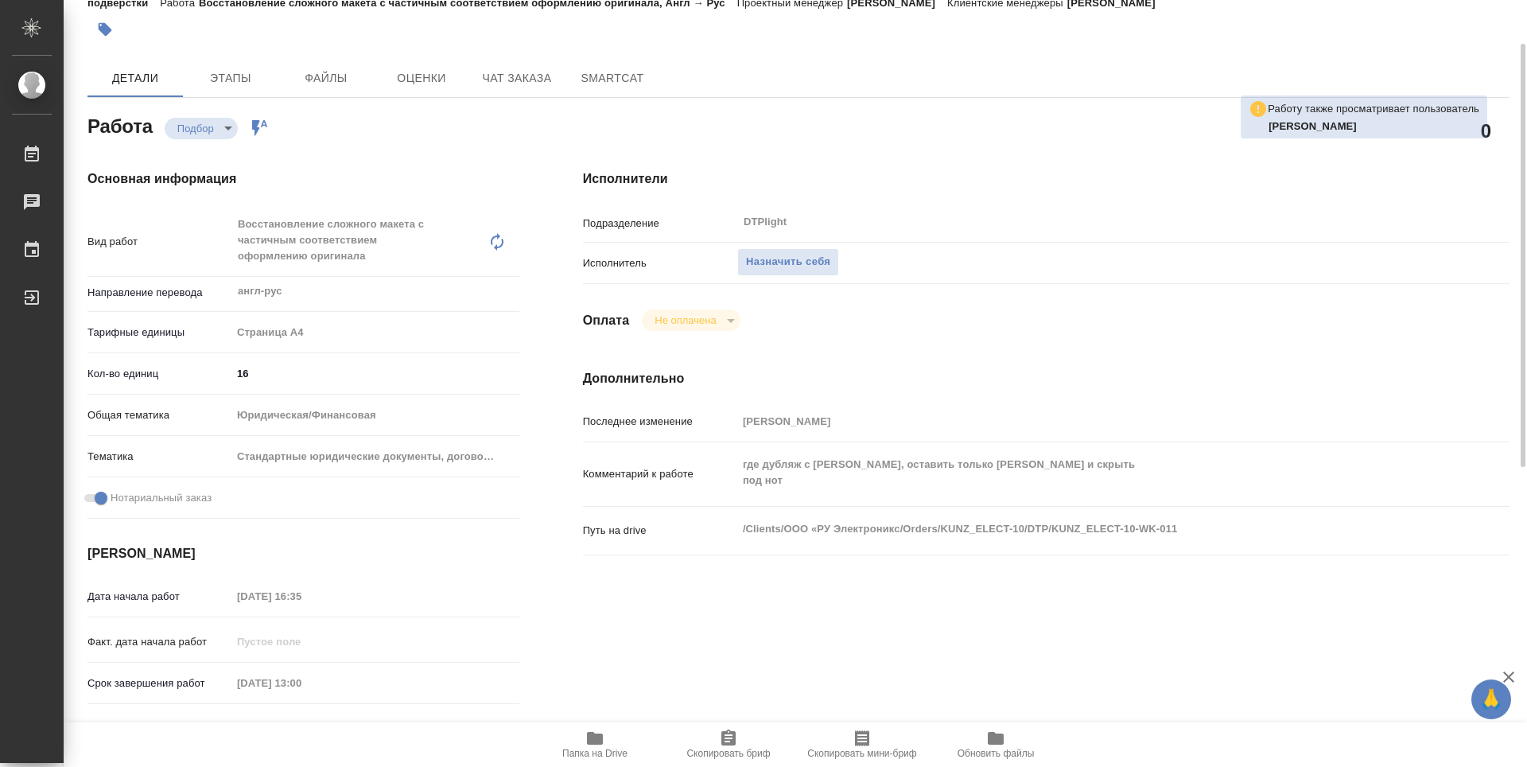
type textarea "x"
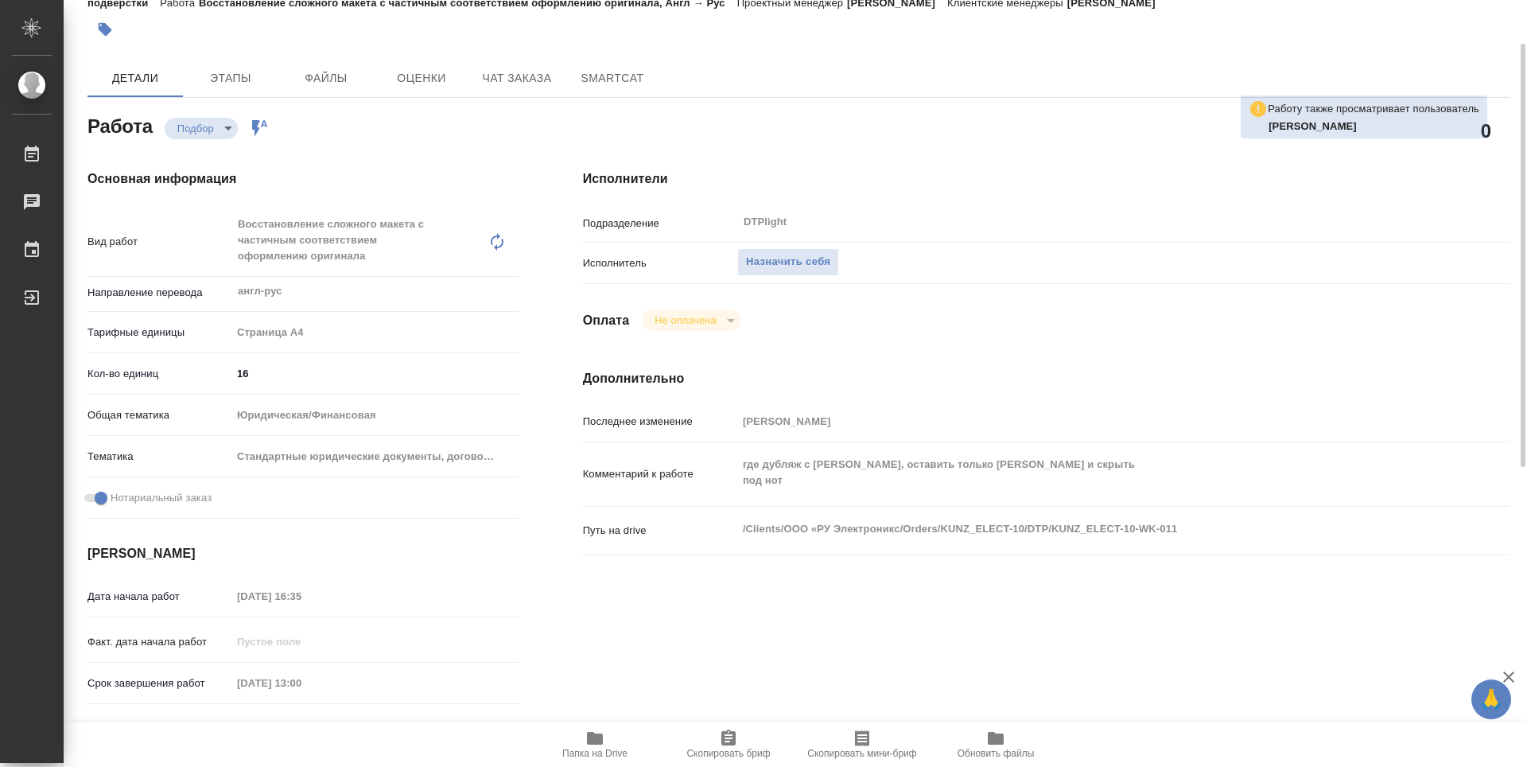
type textarea "x"
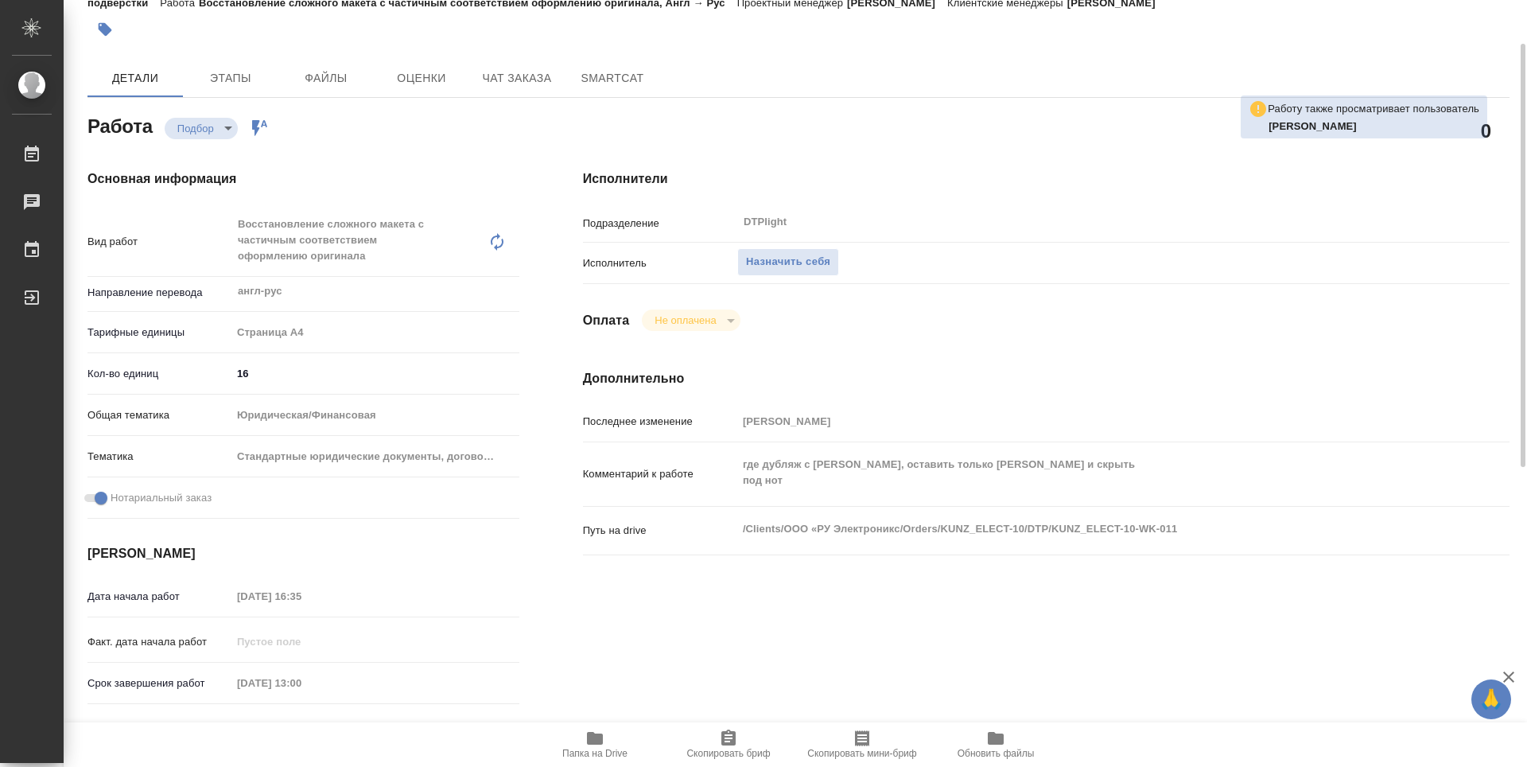
type textarea "x"
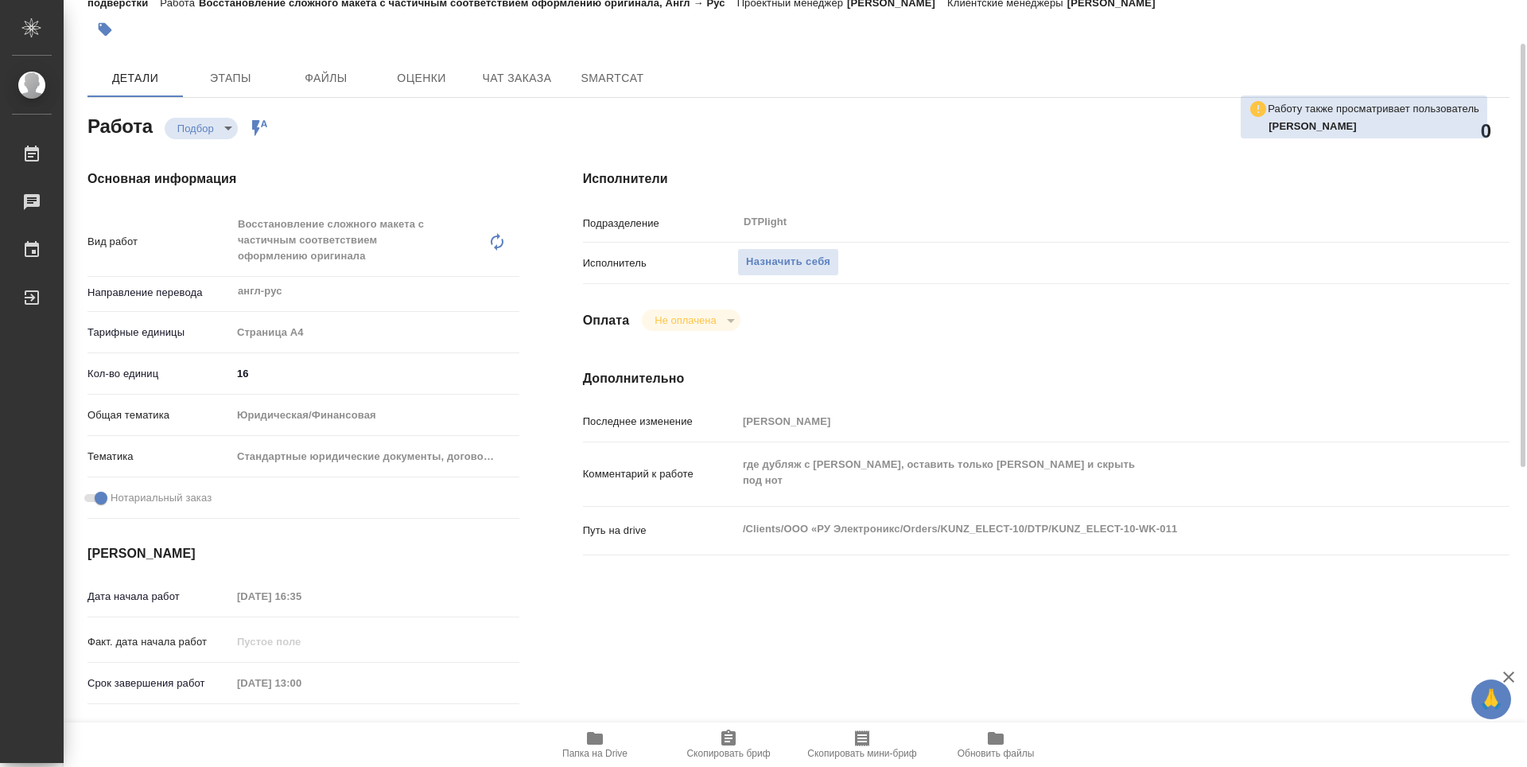
click at [585, 748] on span "Папка на Drive" at bounding box center [594, 753] width 65 height 11
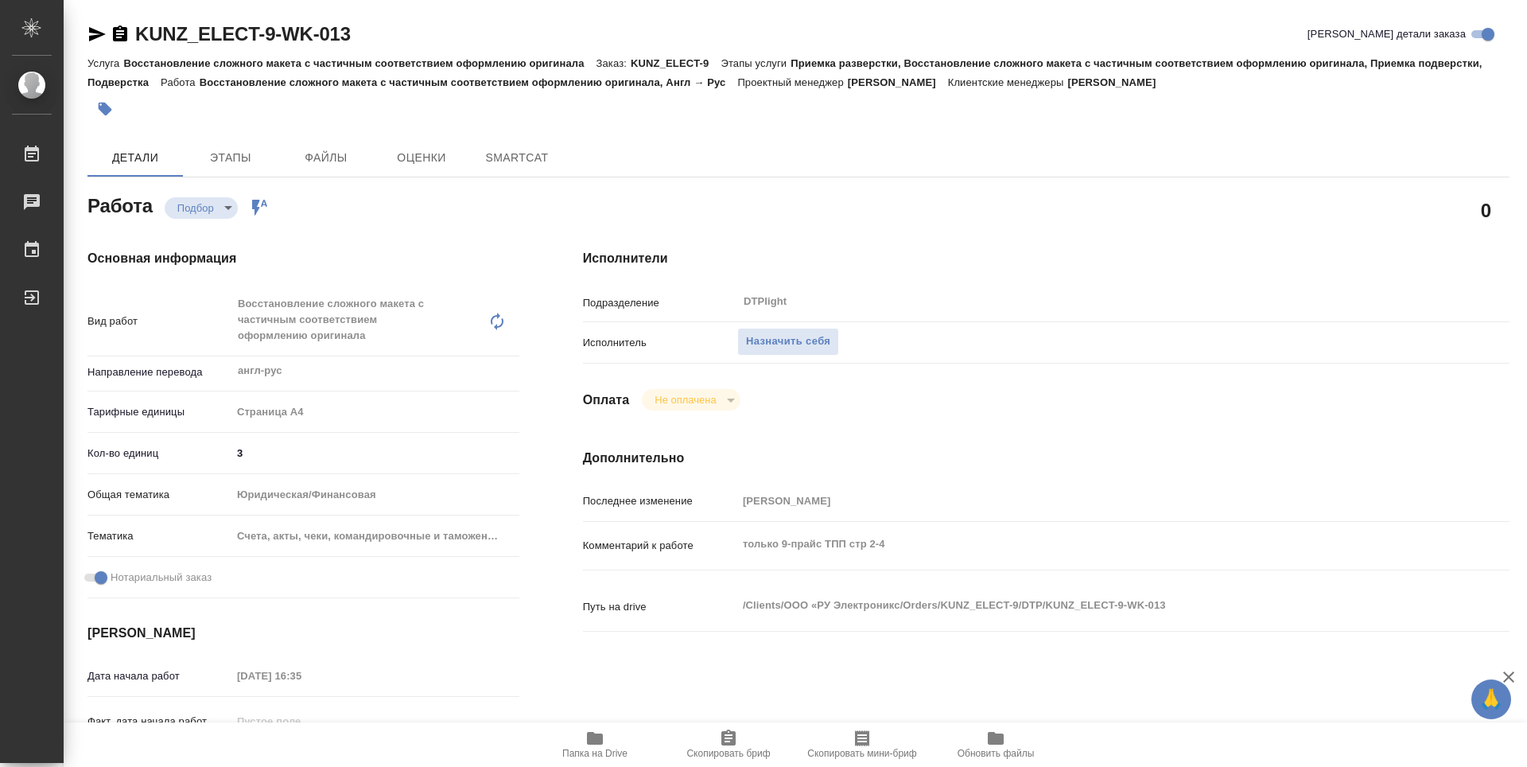
type textarea "x"
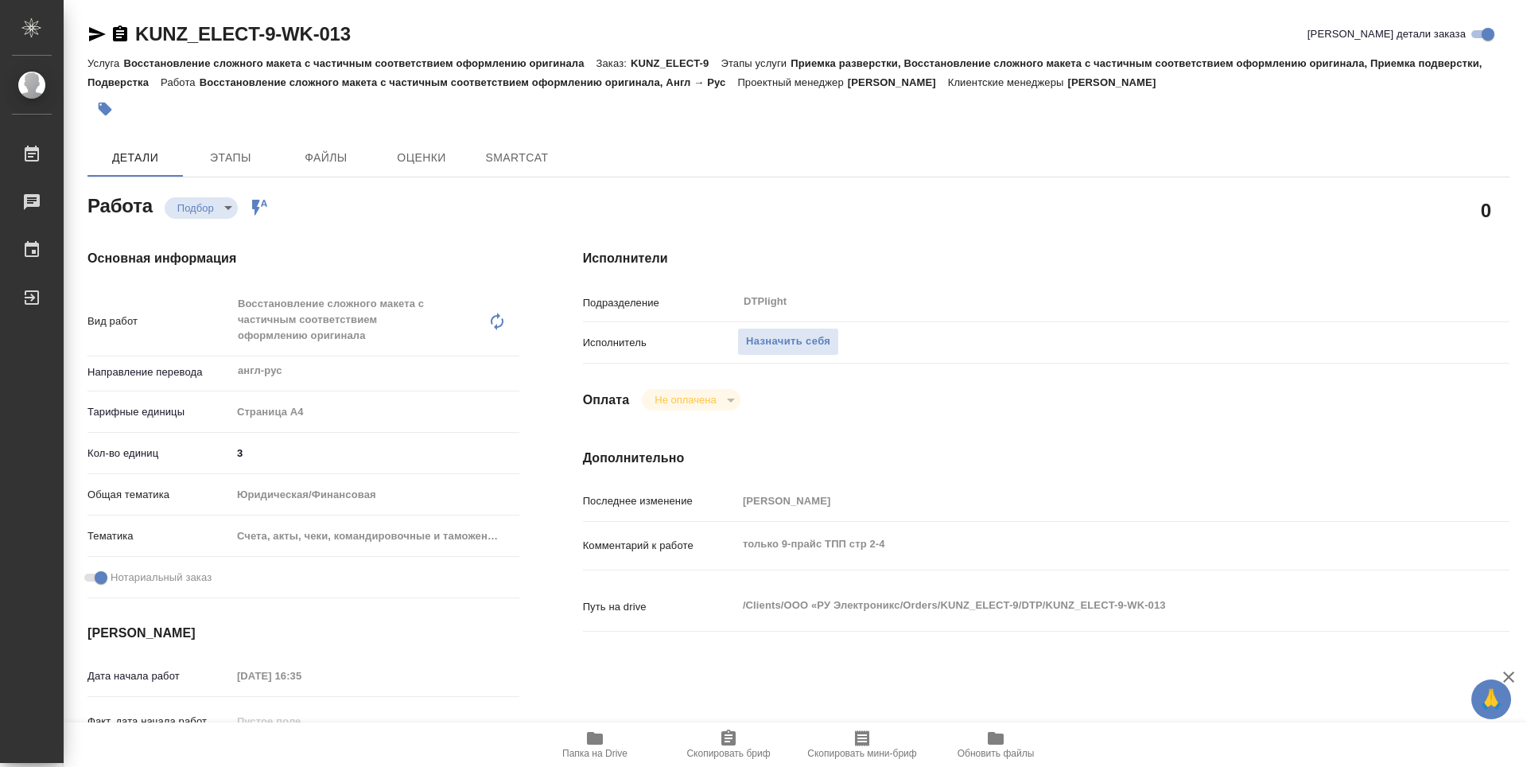
type textarea "x"
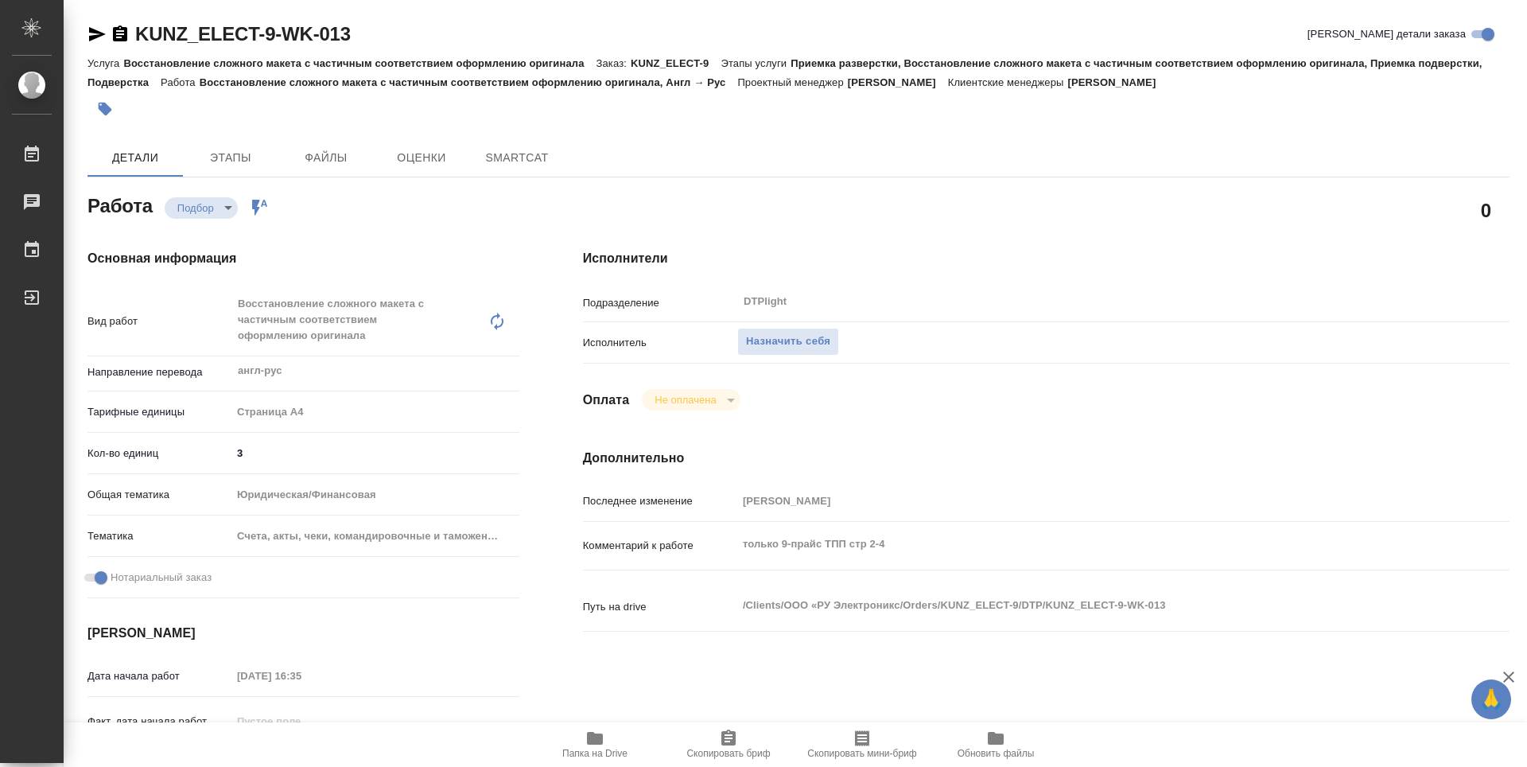
type textarea "x"
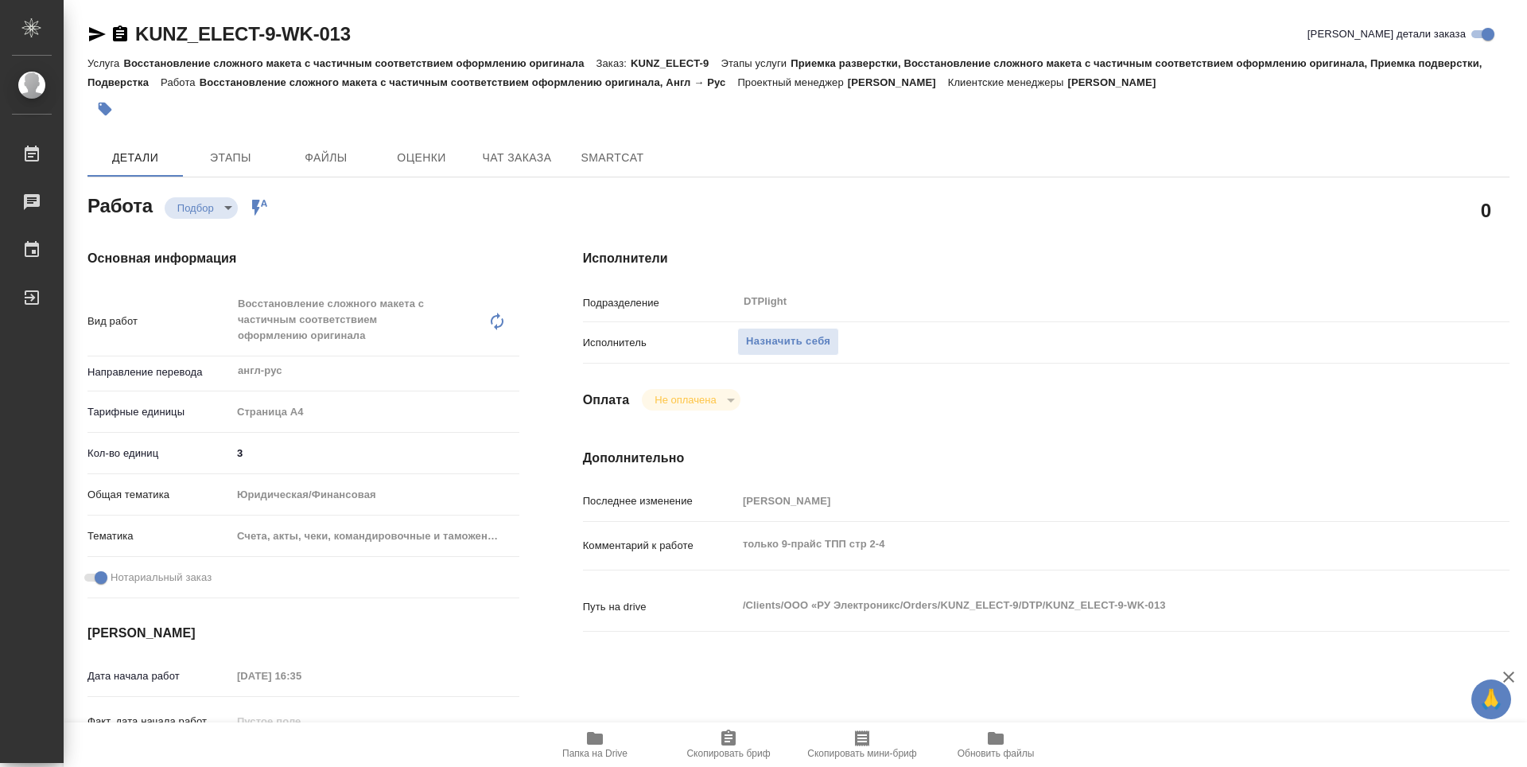
type textarea "x"
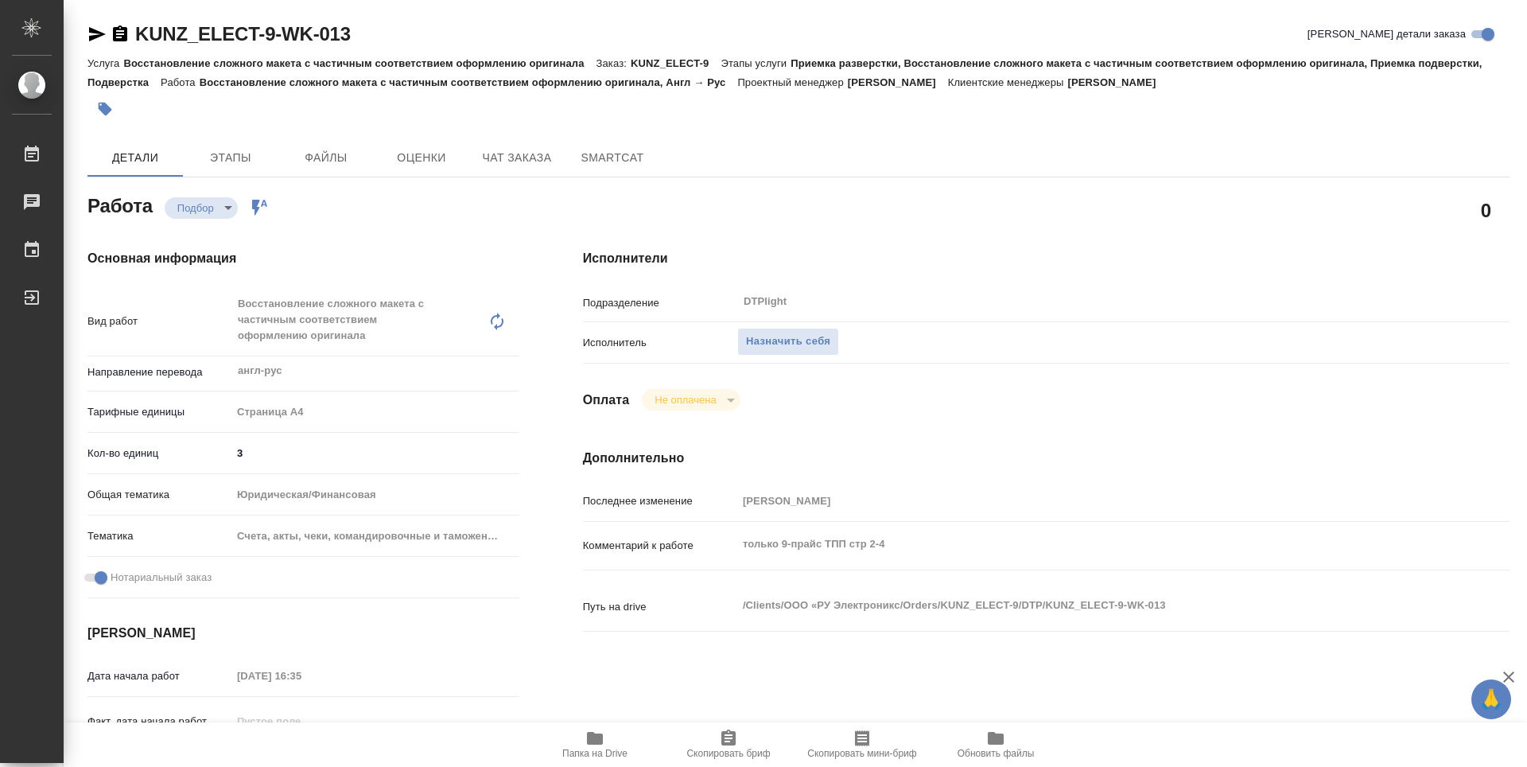
type textarea "x"
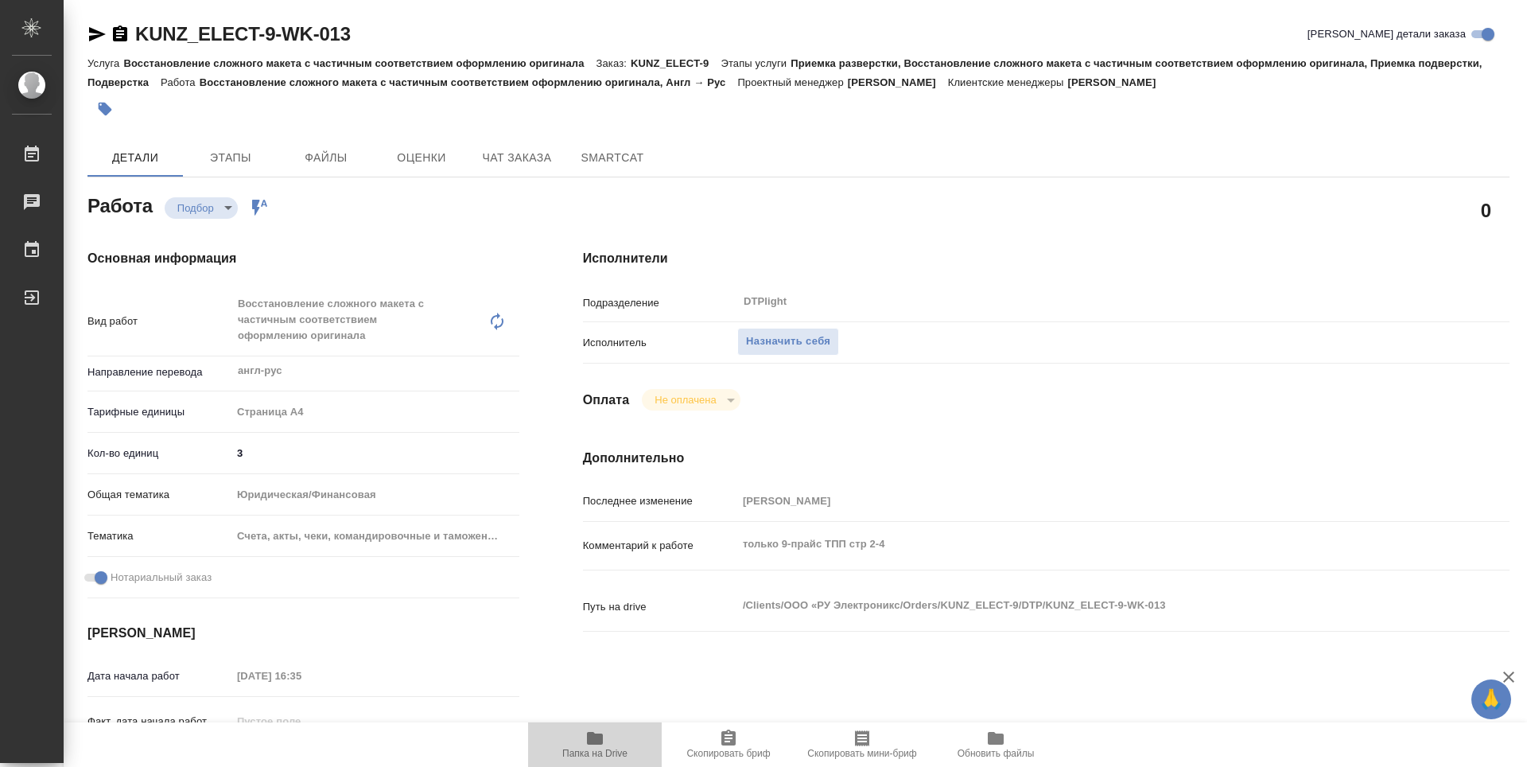
click at [605, 747] on span "Папка на Drive" at bounding box center [595, 744] width 115 height 30
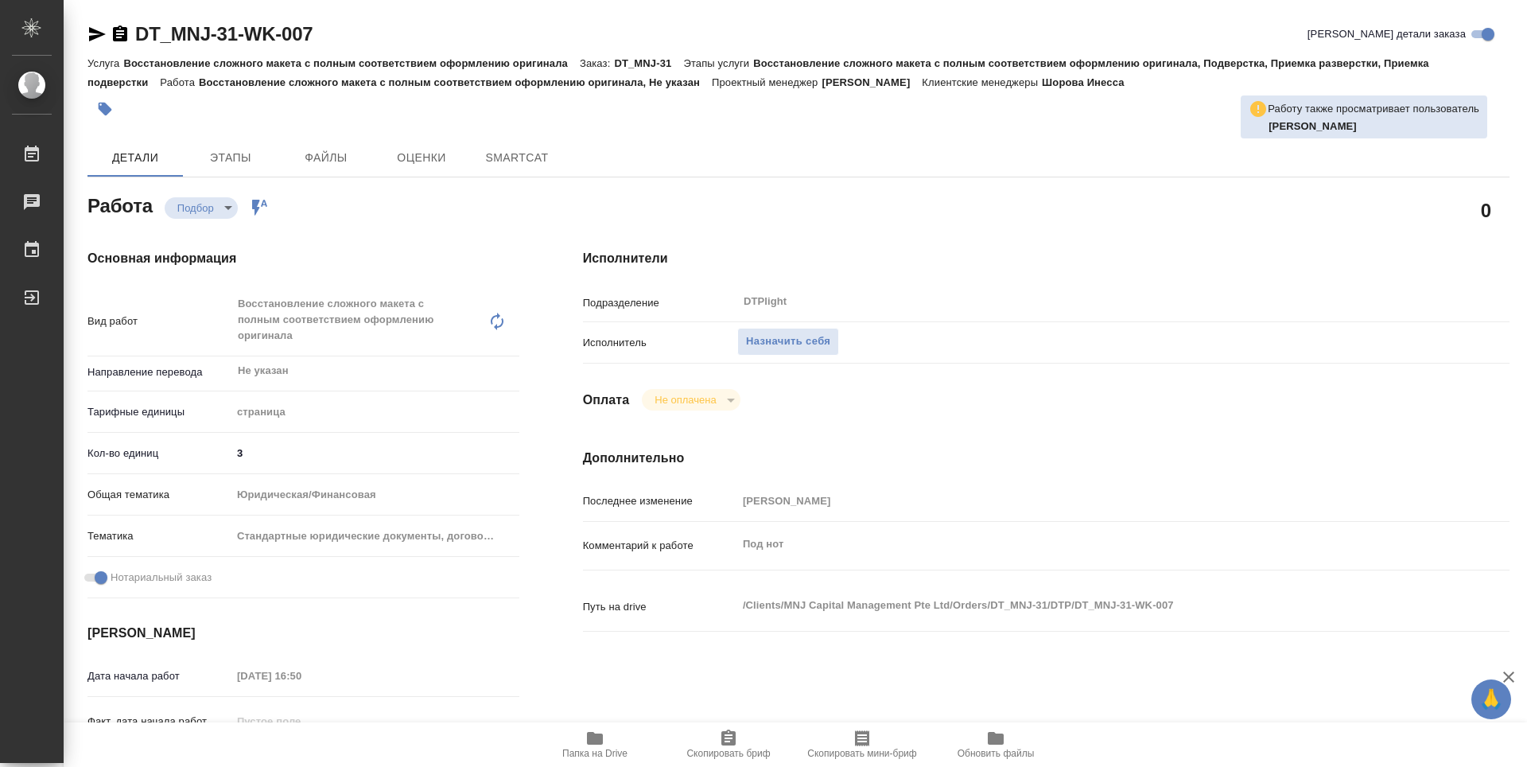
type textarea "x"
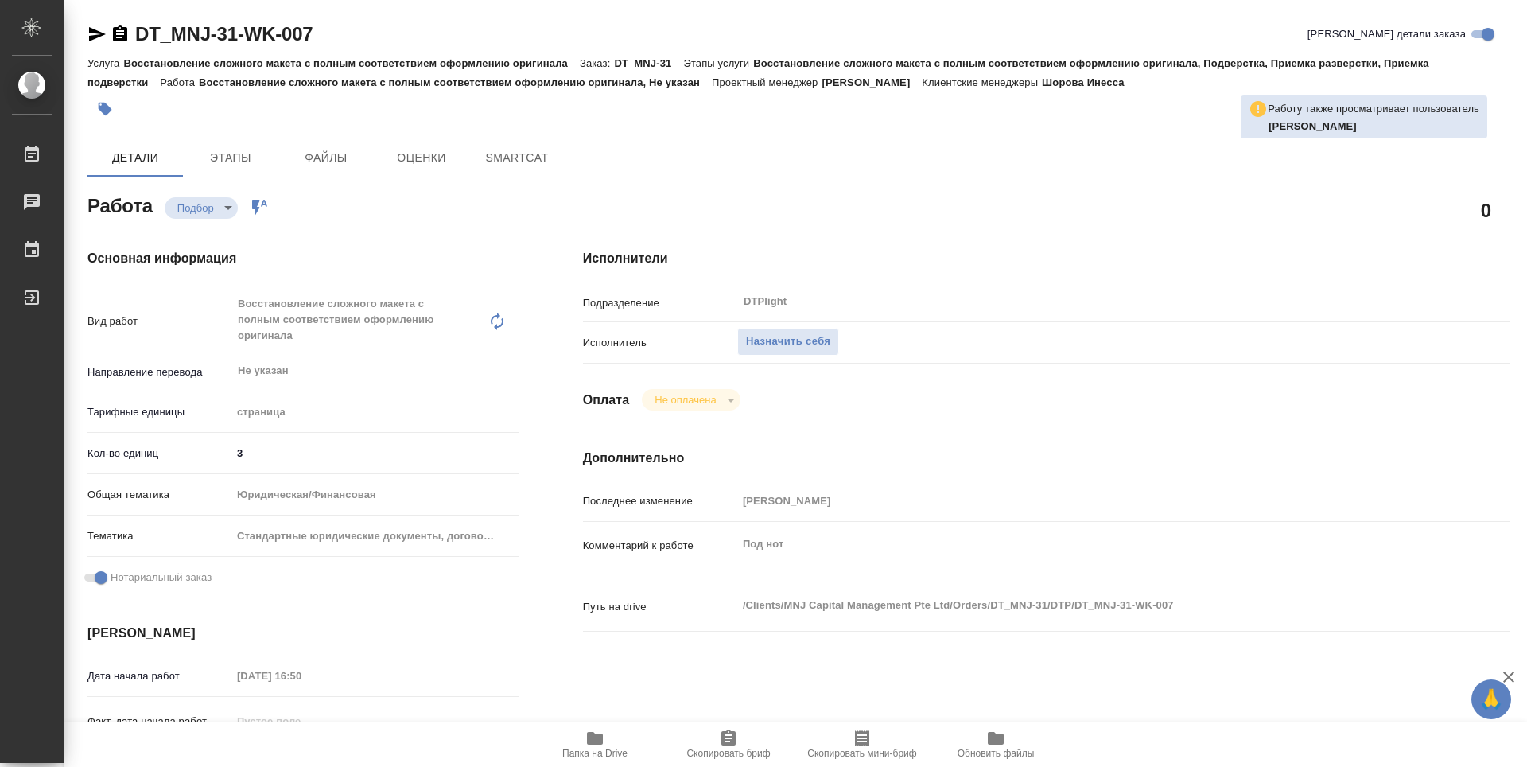
type textarea "x"
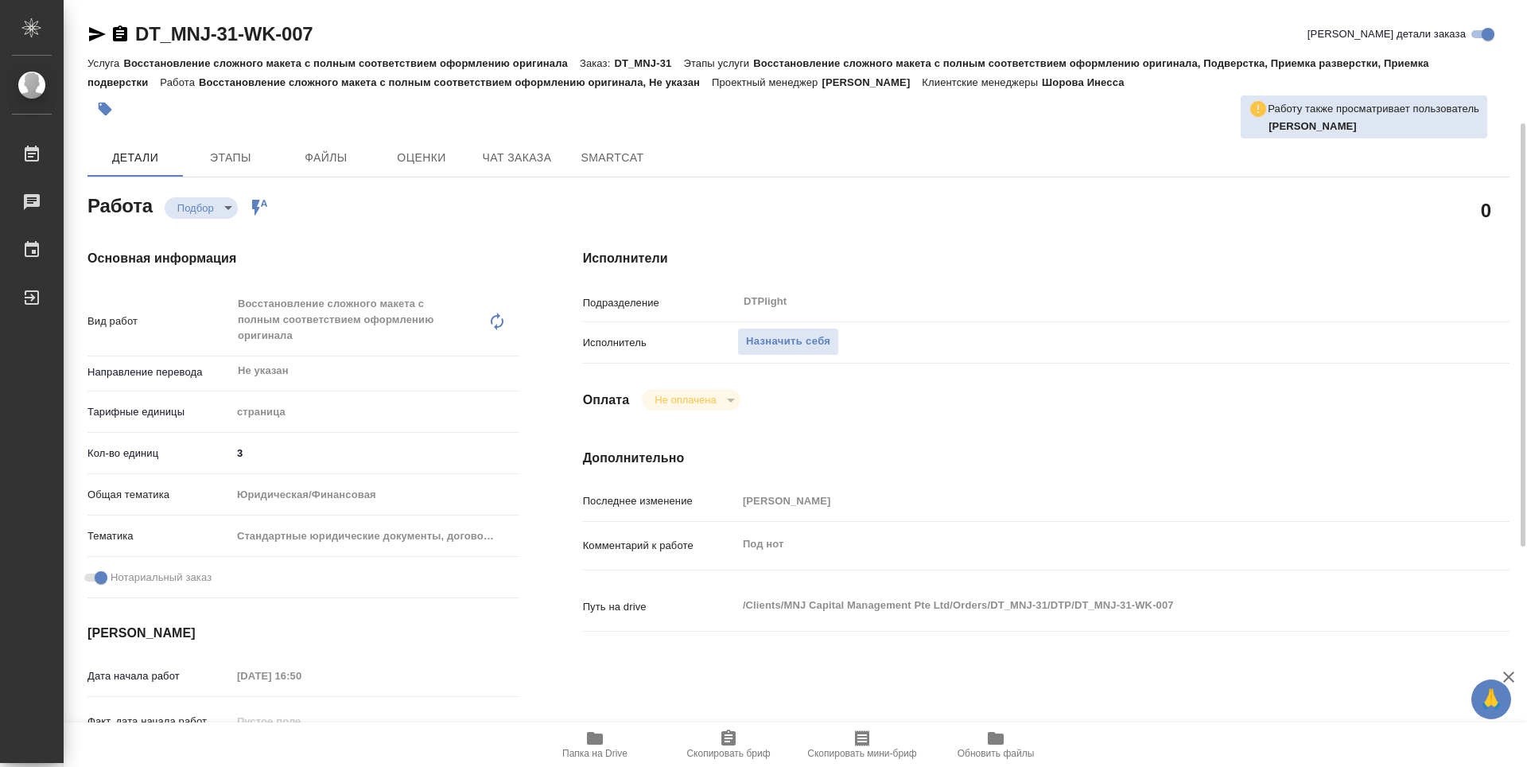
scroll to position [80, 0]
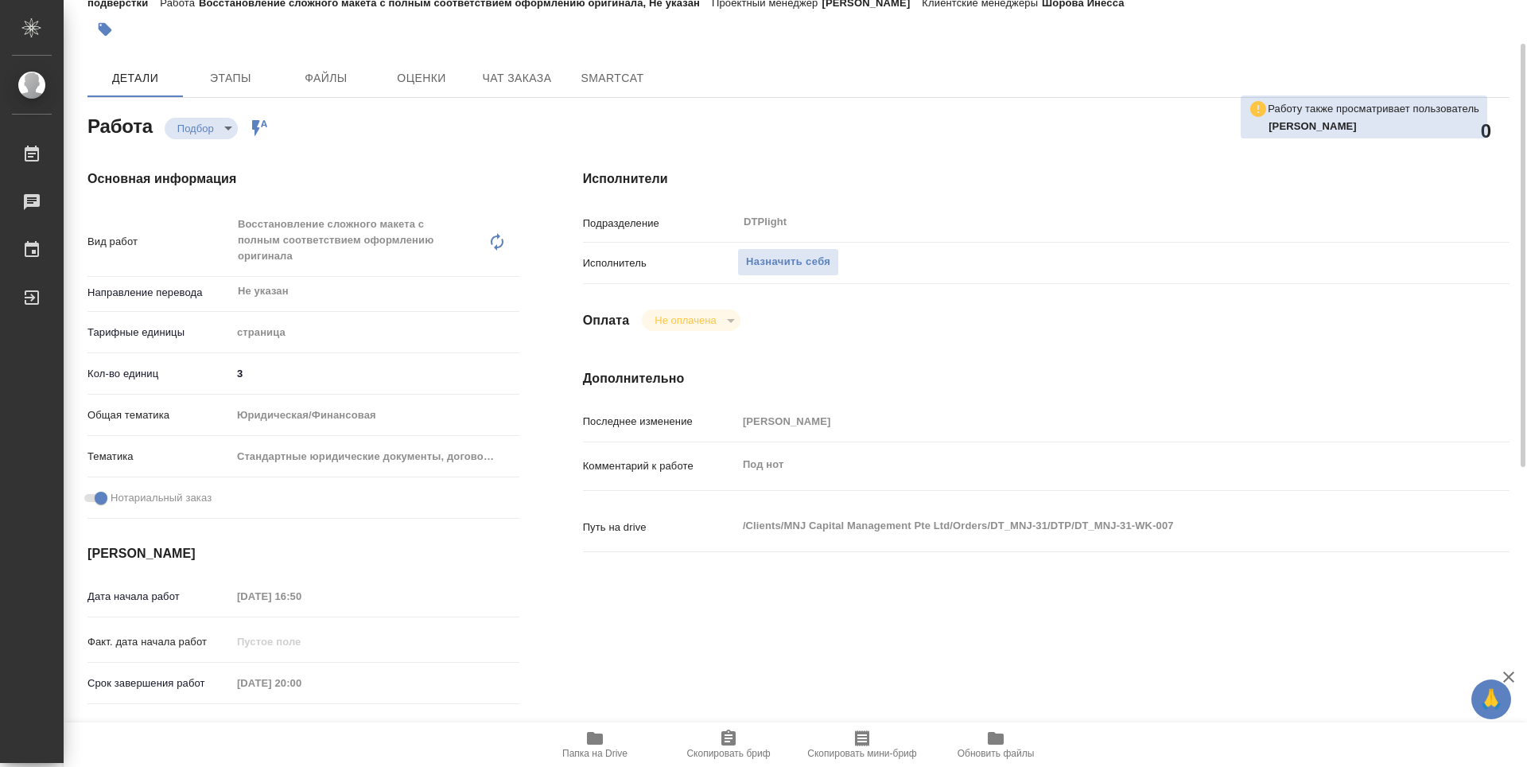
type textarea "x"
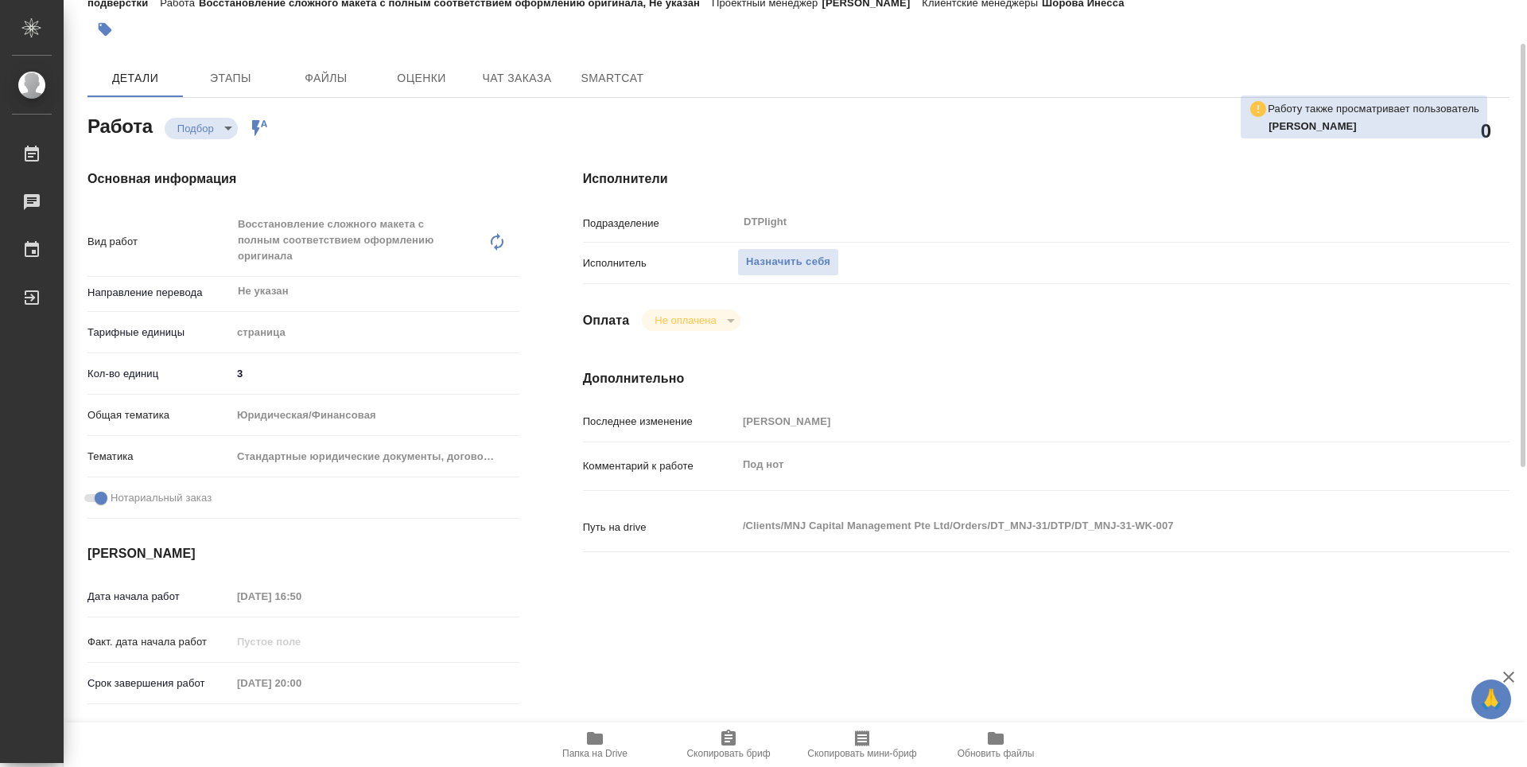
click at [610, 743] on span "Папка на Drive" at bounding box center [595, 744] width 115 height 30
type textarea "x"
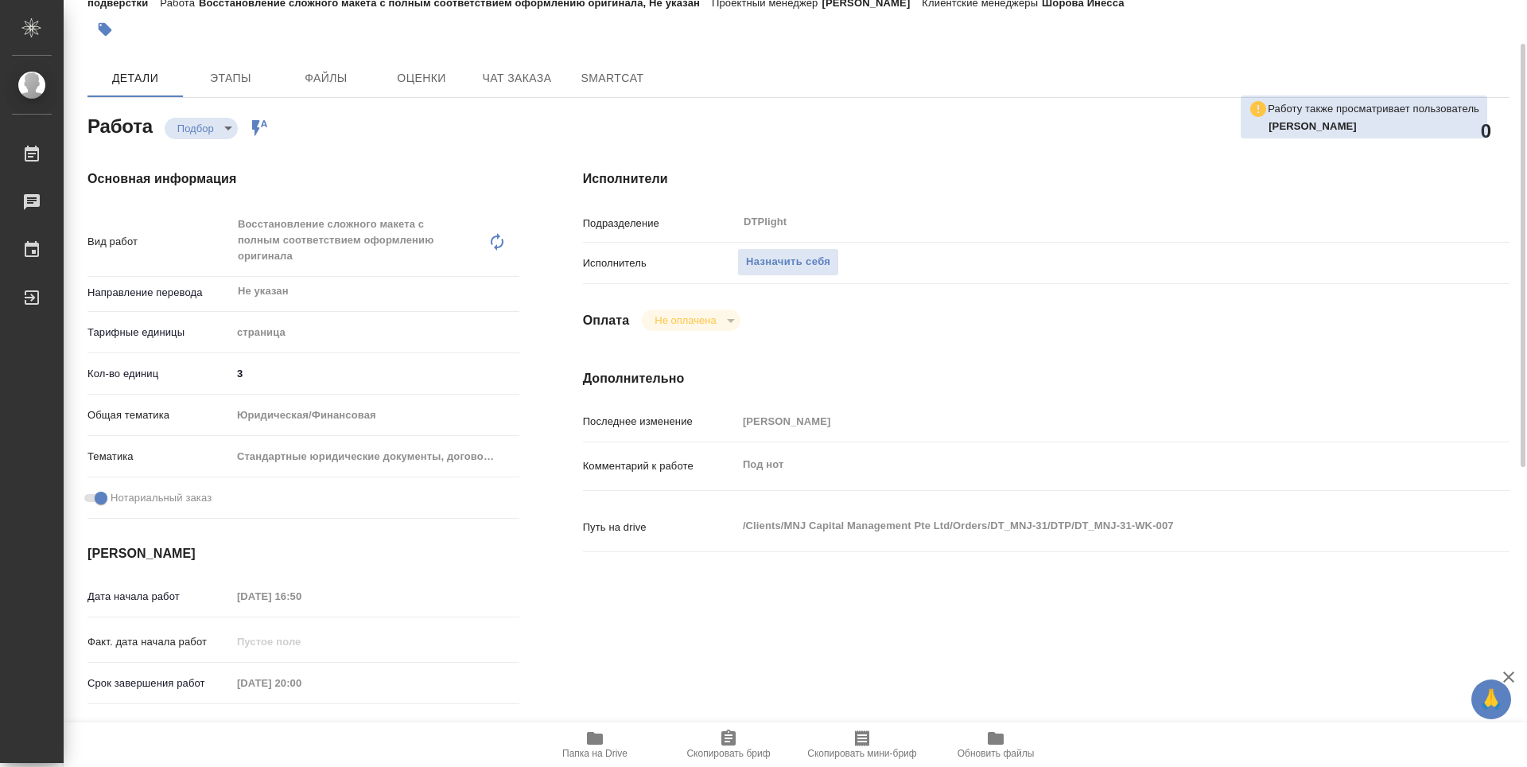
type textarea "x"
